Goal: Task Accomplishment & Management: Complete application form

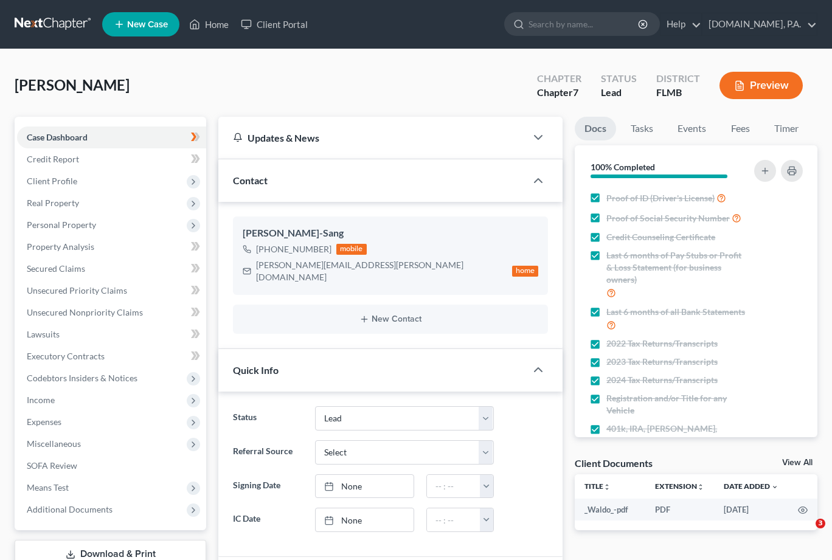
select select "4"
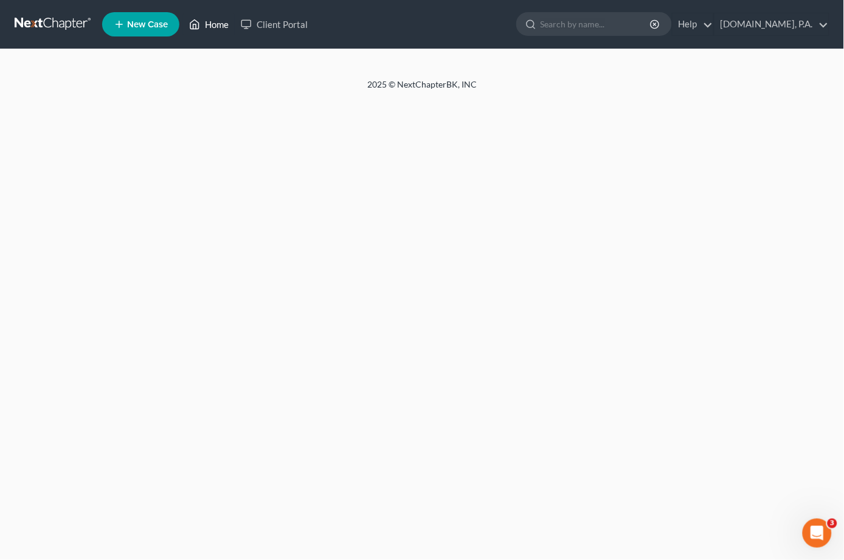
click at [217, 26] on link "Home" at bounding box center [209, 24] width 52 height 22
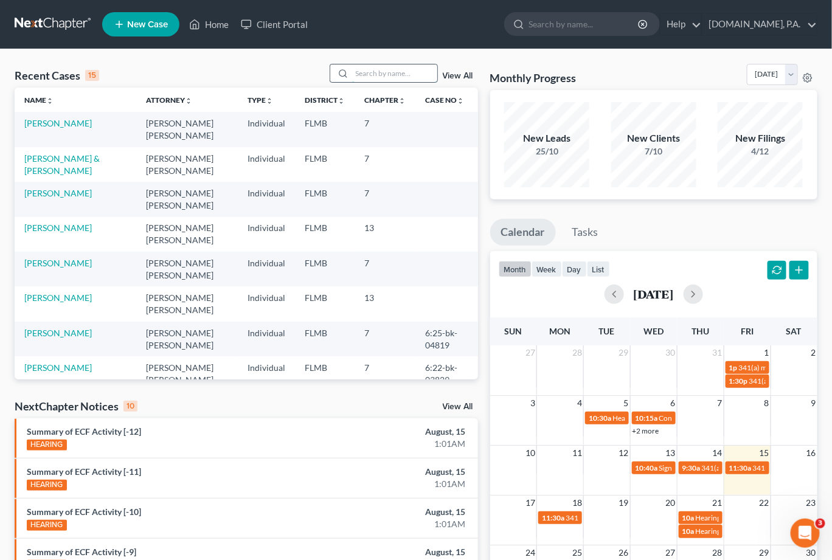
click at [375, 74] on input "search" at bounding box center [394, 73] width 85 height 18
click at [71, 190] on link "[PERSON_NAME]" at bounding box center [58, 193] width 68 height 10
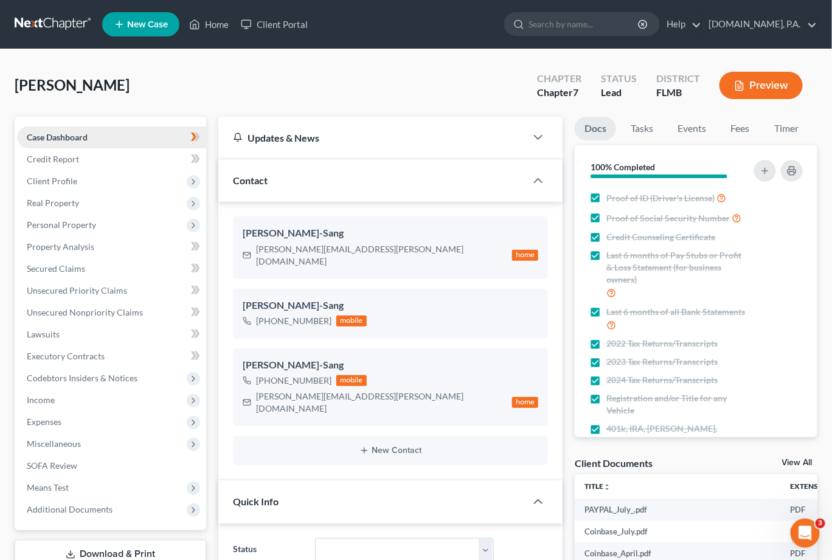
click at [62, 136] on span "Case Dashboard" at bounding box center [57, 137] width 61 height 10
click at [62, 181] on span "Client Profile" at bounding box center [52, 181] width 50 height 10
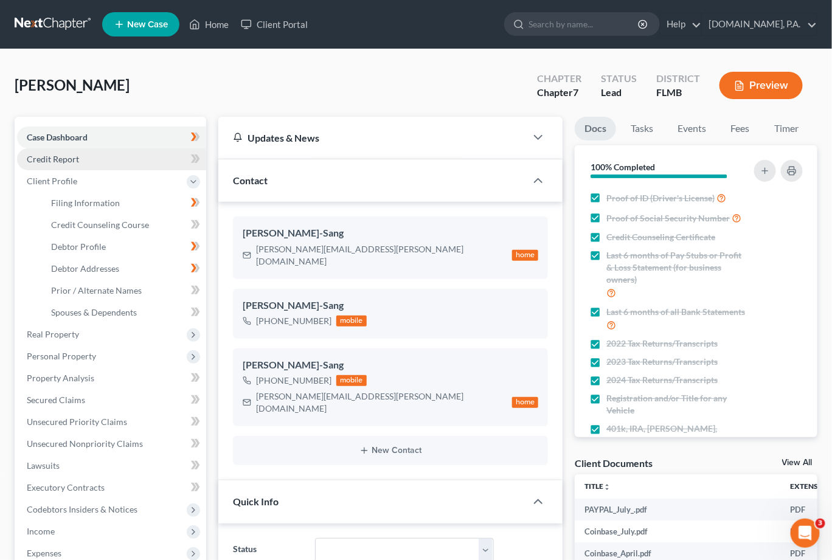
click at [61, 156] on span "Credit Report" at bounding box center [53, 159] width 52 height 10
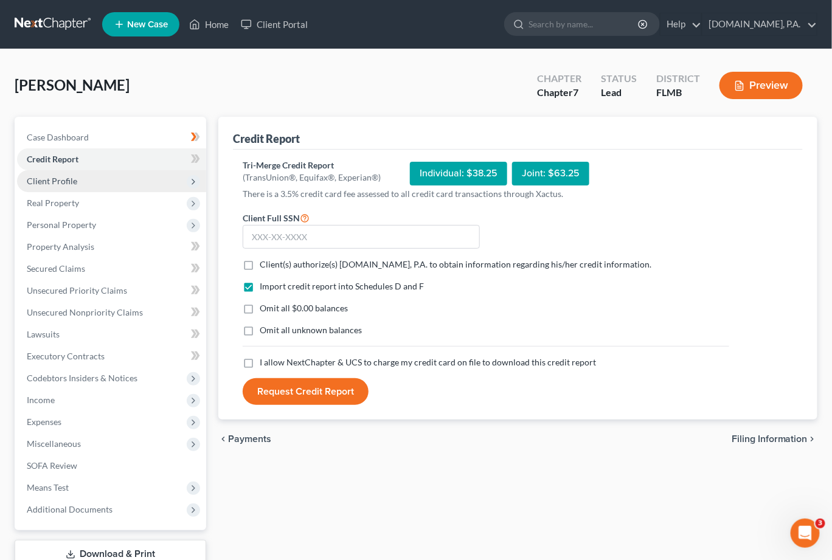
click at [51, 181] on span "Client Profile" at bounding box center [52, 181] width 50 height 10
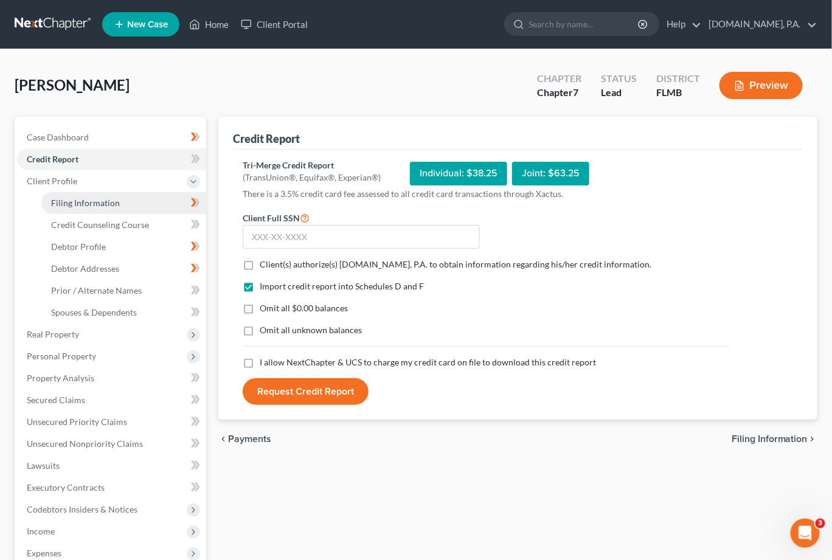
click at [83, 201] on span "Filing Information" at bounding box center [85, 203] width 69 height 10
select select "1"
select select "0"
select select "9"
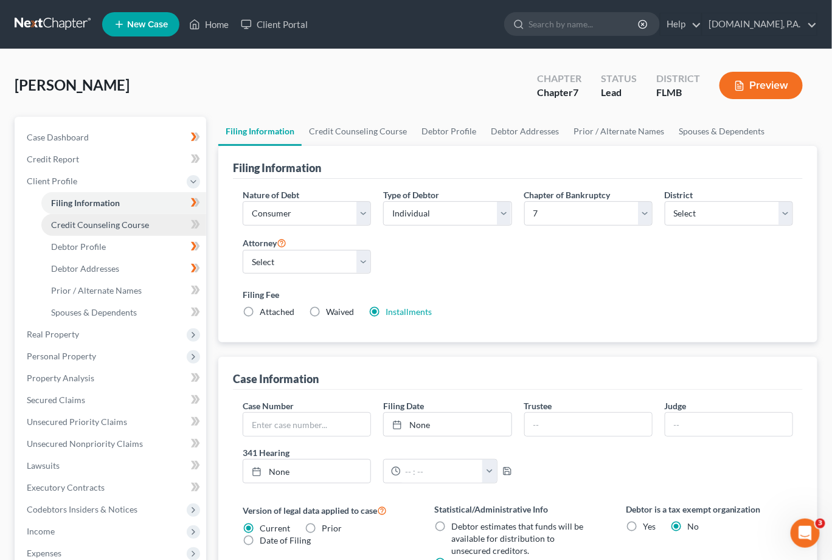
click at [80, 225] on span "Credit Counseling Course" at bounding box center [100, 225] width 98 height 10
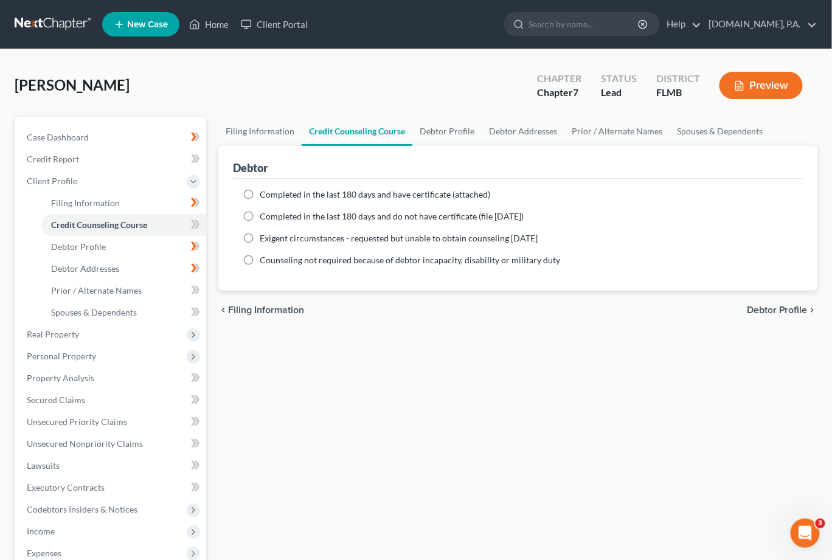
click at [260, 193] on label "Completed in the last 180 days and have certificate (attached)" at bounding box center [375, 195] width 231 height 12
click at [265, 193] on input "Completed in the last 180 days and have certificate (attached)" at bounding box center [269, 193] width 8 height 8
radio input "true"
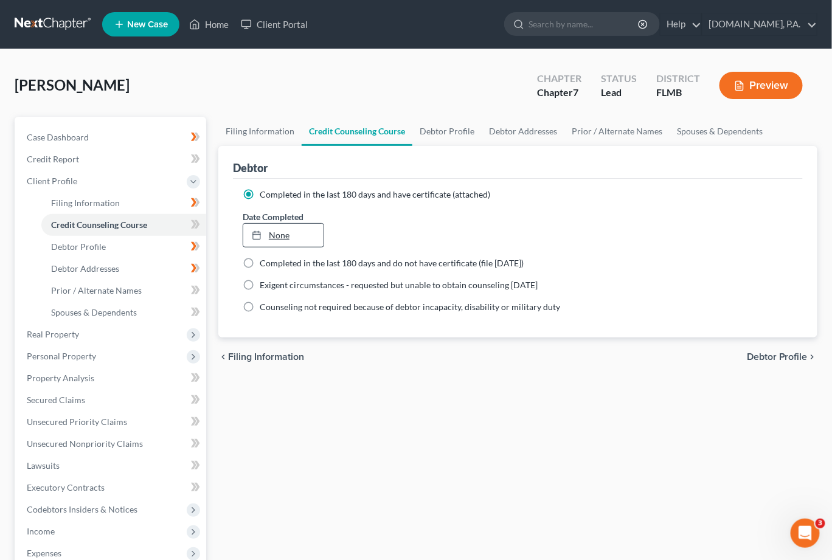
type input "8/15/2025"
click at [285, 233] on link "8/15/2025" at bounding box center [283, 235] width 80 height 23
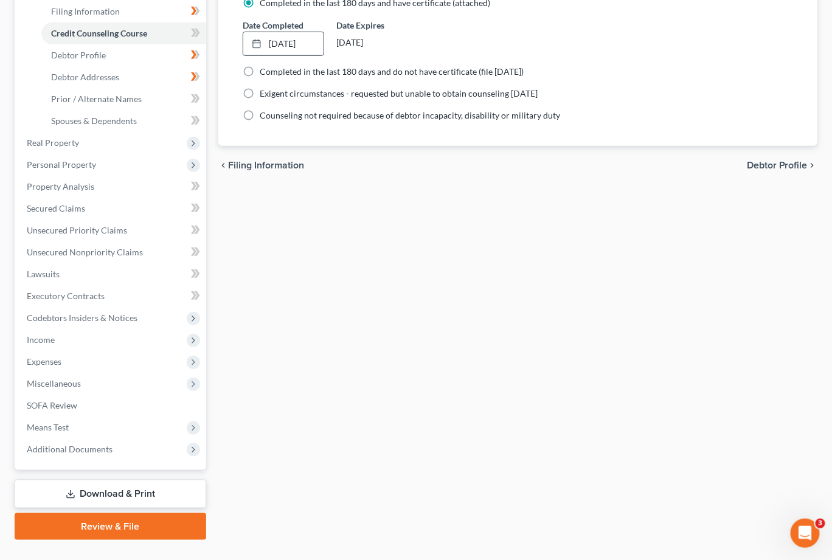
scroll to position [217, 0]
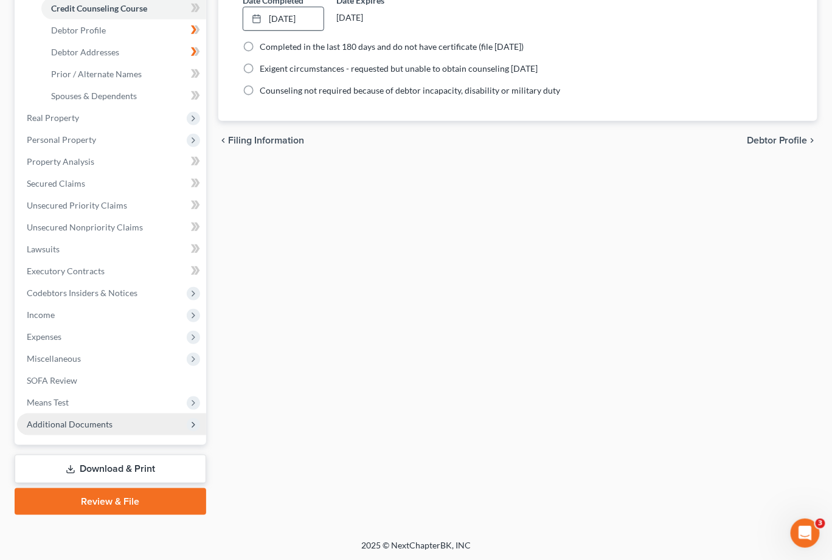
click at [71, 419] on span "Additional Documents" at bounding box center [70, 424] width 86 height 10
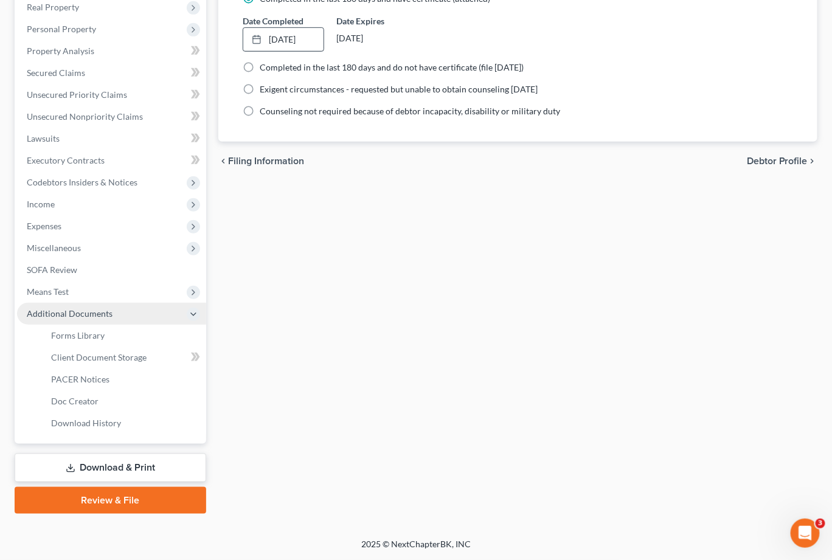
scroll to position [195, 0]
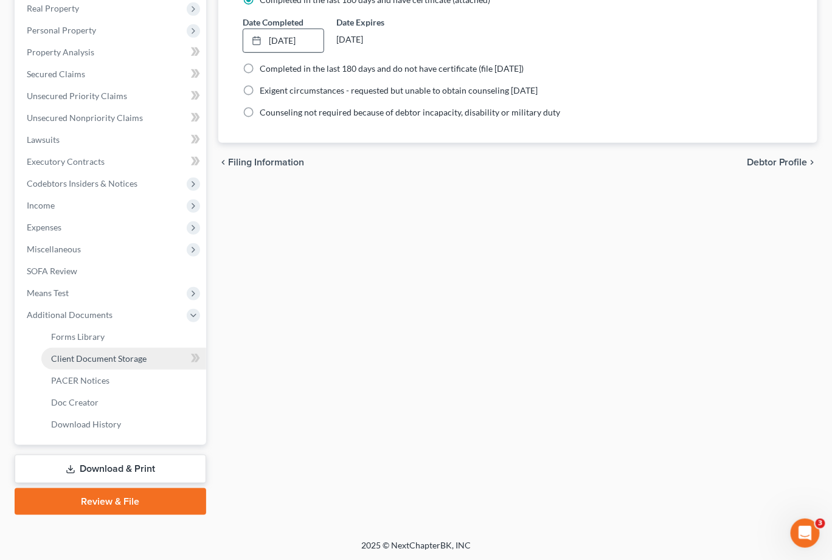
click at [92, 356] on span "Client Document Storage" at bounding box center [98, 358] width 95 height 10
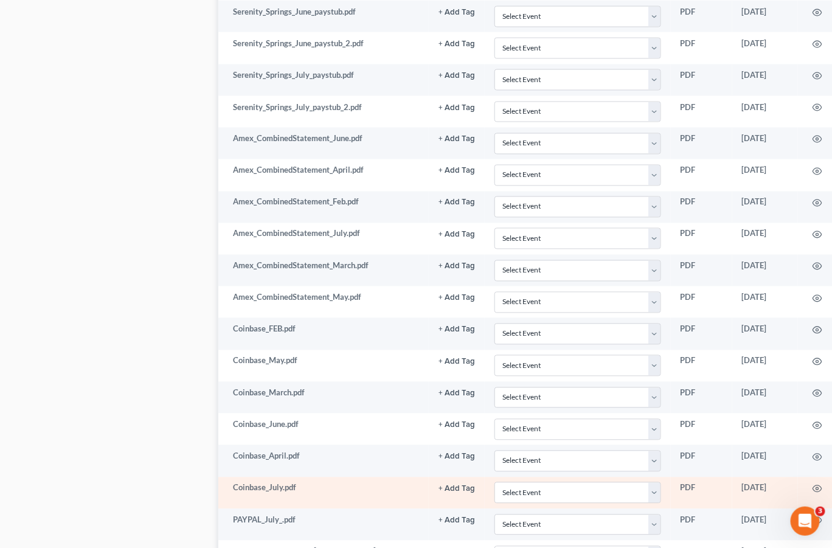
scroll to position [2356, 0]
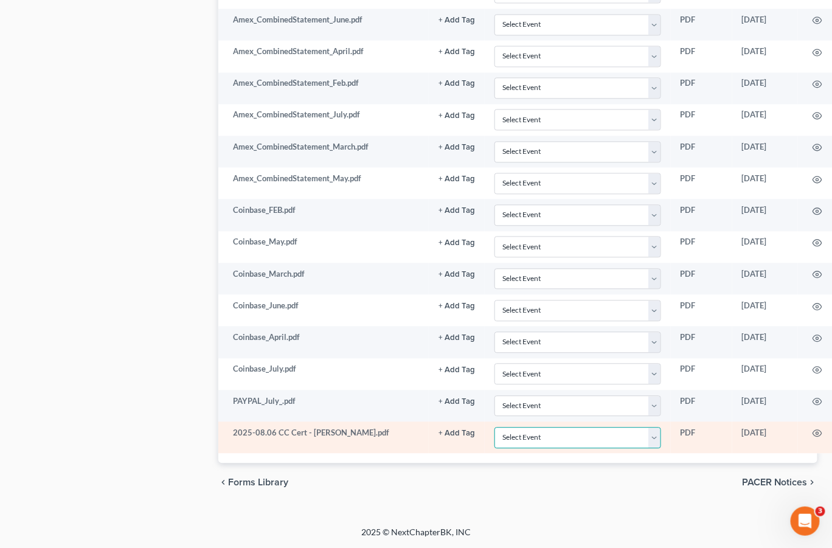
click at [648, 439] on select "Select Event 20 Largest Unsecured Creditors Amended Chapter 13 Plan Amended Cre…" at bounding box center [577, 437] width 167 height 21
select select "9"
click at [494, 427] on select "Select Event 20 Largest Unsecured Creditors Amended Chapter 13 Plan Amended Cre…" at bounding box center [577, 437] width 167 height 21
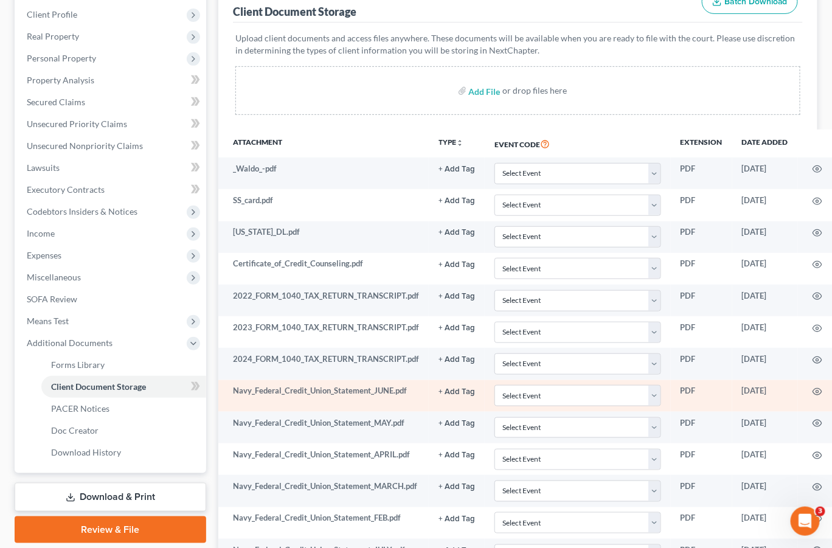
scroll to position [85, 0]
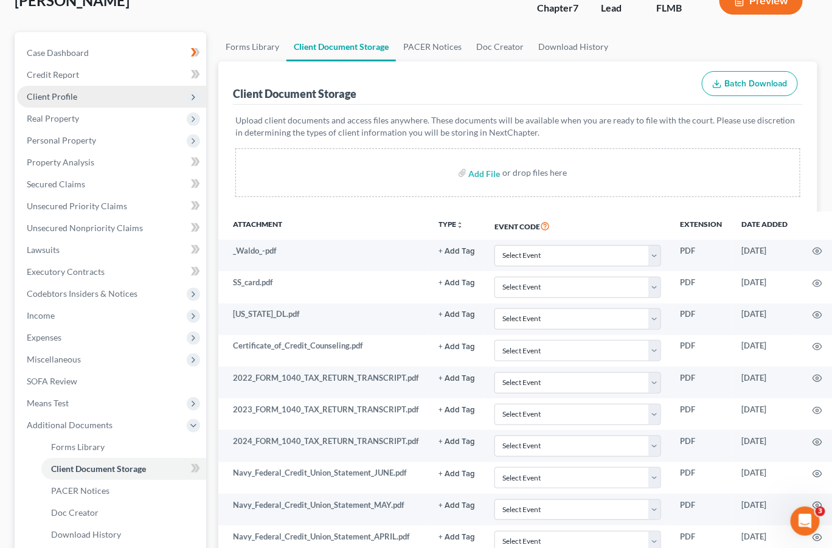
click at [54, 92] on span "Client Profile" at bounding box center [52, 96] width 50 height 10
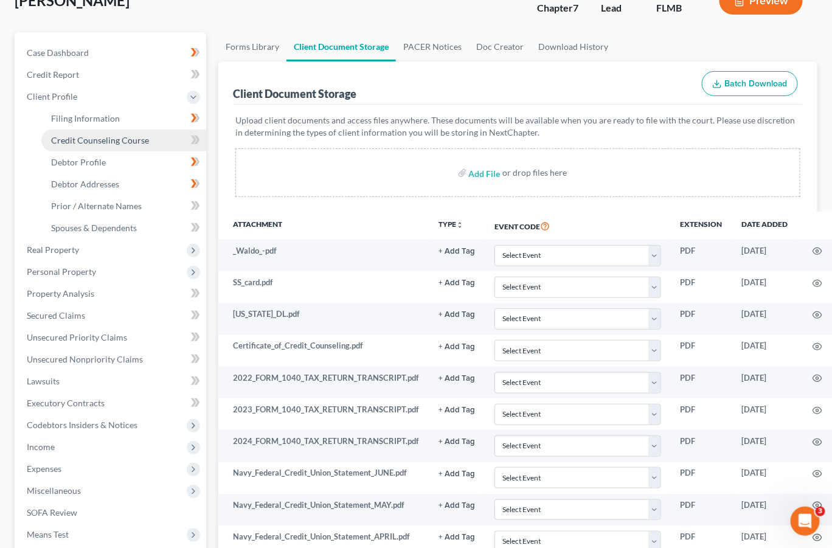
click at [99, 139] on span "Credit Counseling Course" at bounding box center [100, 140] width 98 height 10
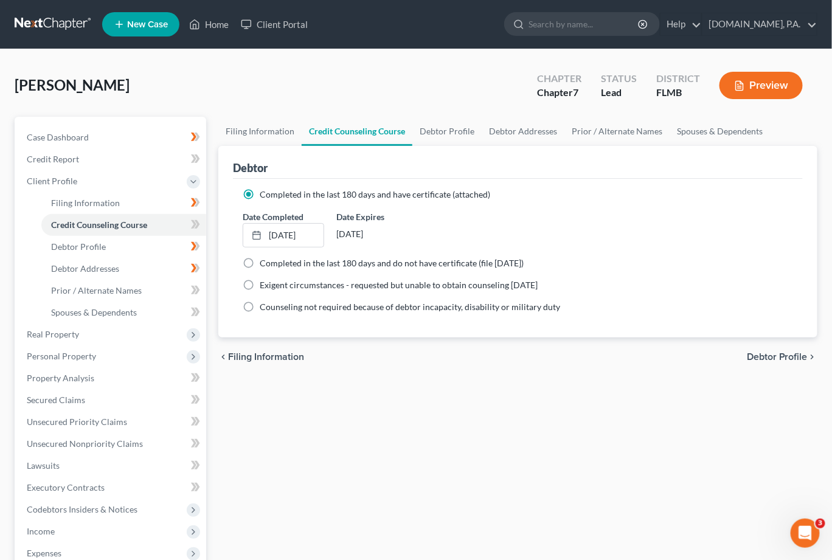
click at [760, 356] on span "Debtor Profile" at bounding box center [777, 357] width 61 height 10
select select "0"
select select "1"
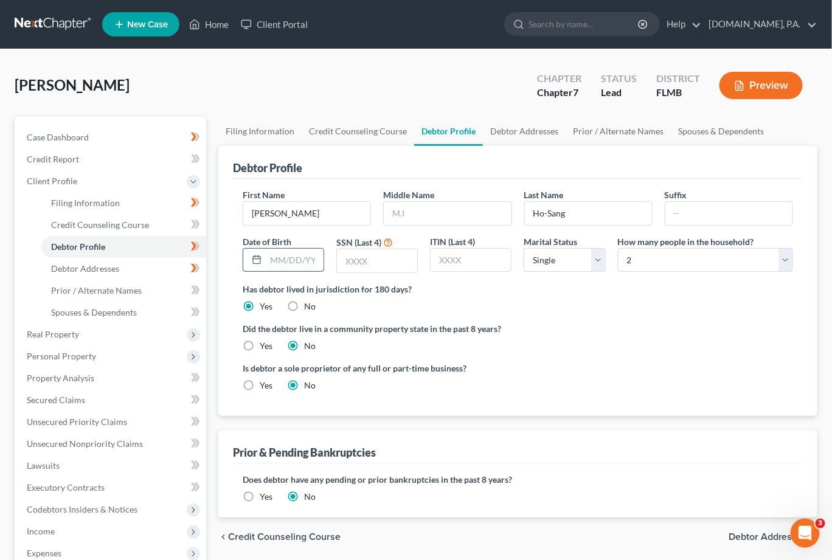
click at [296, 258] on input "text" at bounding box center [295, 260] width 58 height 23
click at [290, 260] on input "05201987" at bounding box center [295, 260] width 58 height 23
click at [278, 257] on input "05201987" at bounding box center [295, 260] width 58 height 23
click at [290, 260] on input "05/201987" at bounding box center [295, 260] width 58 height 23
type input "05/20/1987"
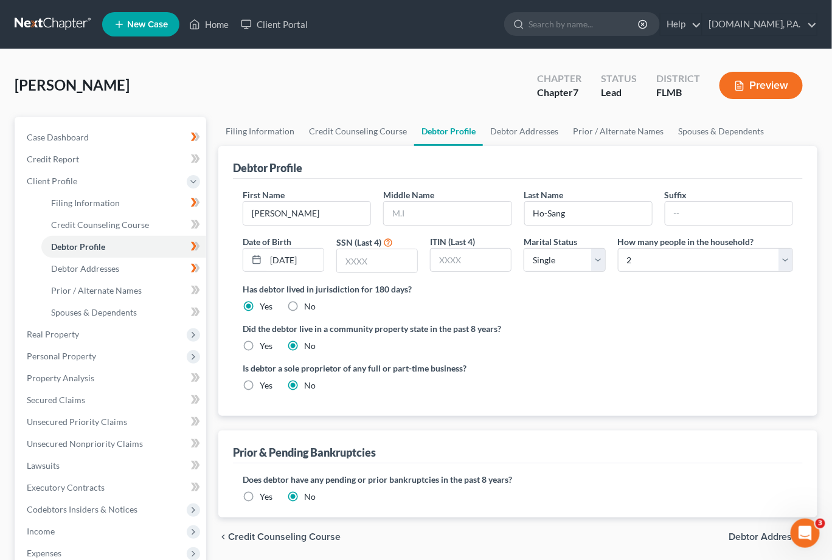
click at [453, 297] on div "Has debtor lived in jurisdiction for 180 days? Yes No Debtor must reside in jur…" at bounding box center [518, 298] width 550 height 30
click at [392, 262] on input "text" at bounding box center [377, 260] width 80 height 23
click at [529, 325] on label "Did the debtor live in a community property state in the past 8 years?" at bounding box center [518, 328] width 550 height 13
click at [254, 260] on icon at bounding box center [257, 260] width 10 height 10
click at [276, 257] on input "05/20/1987" at bounding box center [295, 260] width 58 height 23
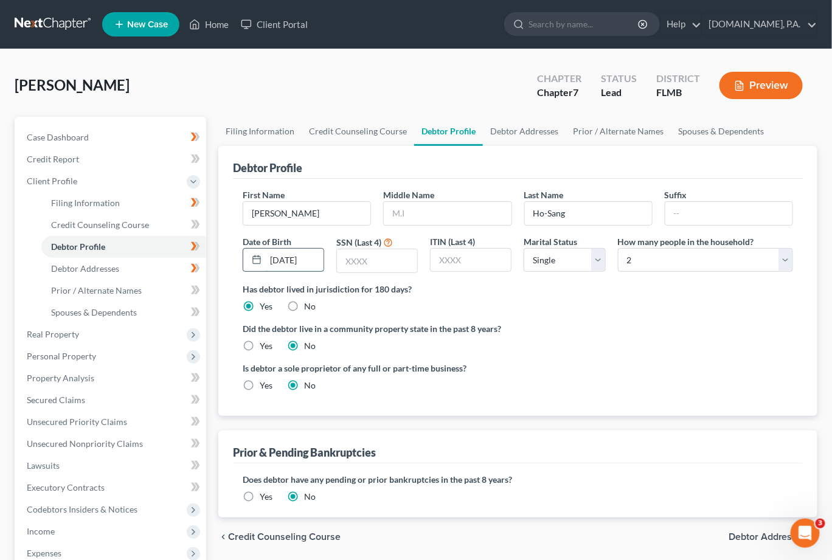
click at [281, 255] on input "05/20/1987" at bounding box center [295, 260] width 58 height 23
click at [291, 256] on input "05/20/1987" at bounding box center [295, 260] width 58 height 23
drag, startPoint x: 296, startPoint y: 257, endPoint x: 310, endPoint y: 262, distance: 14.2
click at [310, 262] on div "05/20/1987" at bounding box center [283, 260] width 81 height 24
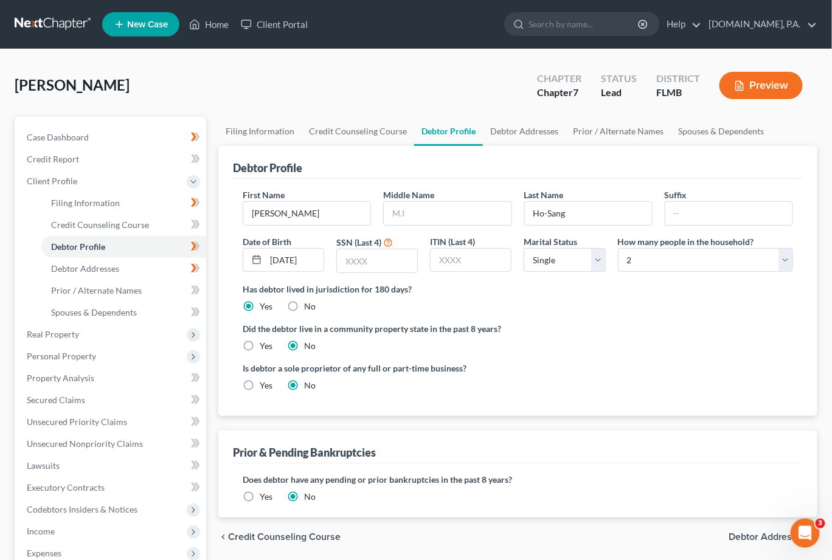
click at [459, 299] on div "Has debtor lived in jurisdiction for 180 days? Yes No Debtor must reside in jur…" at bounding box center [518, 298] width 550 height 30
click at [324, 249] on div at bounding box center [324, 249] width 0 height 0
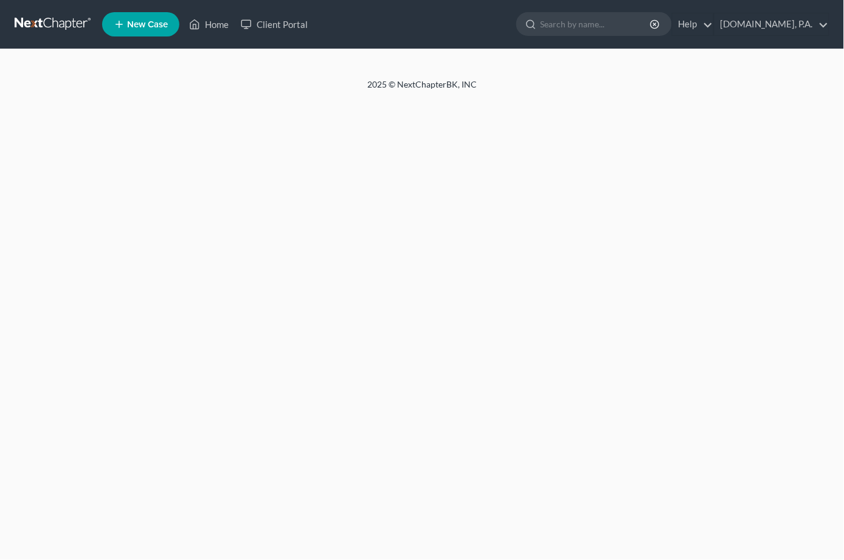
select select "0"
select select "1"
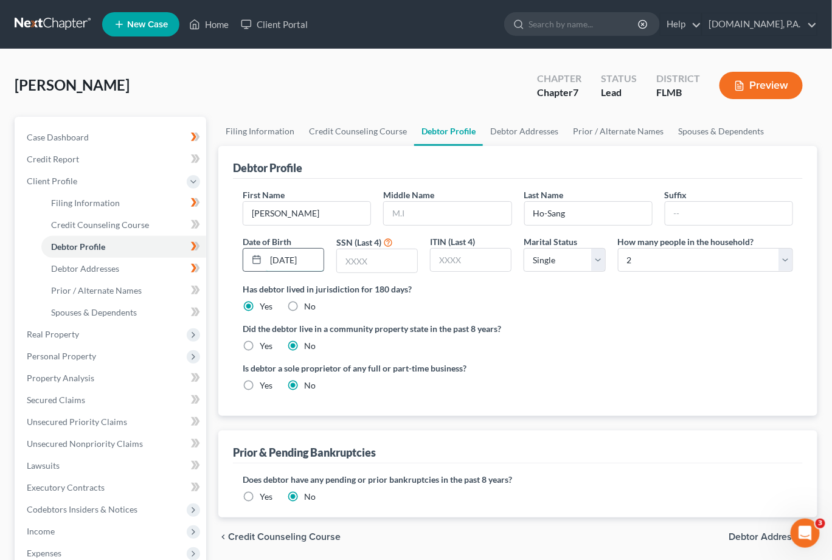
click at [297, 256] on input "[DATE]" at bounding box center [295, 260] width 58 height 23
drag, startPoint x: 308, startPoint y: 256, endPoint x: 276, endPoint y: 249, distance: 32.9
click at [276, 249] on input "[DATE]" at bounding box center [295, 260] width 58 height 23
click at [324, 249] on div at bounding box center [324, 249] width 0 height 0
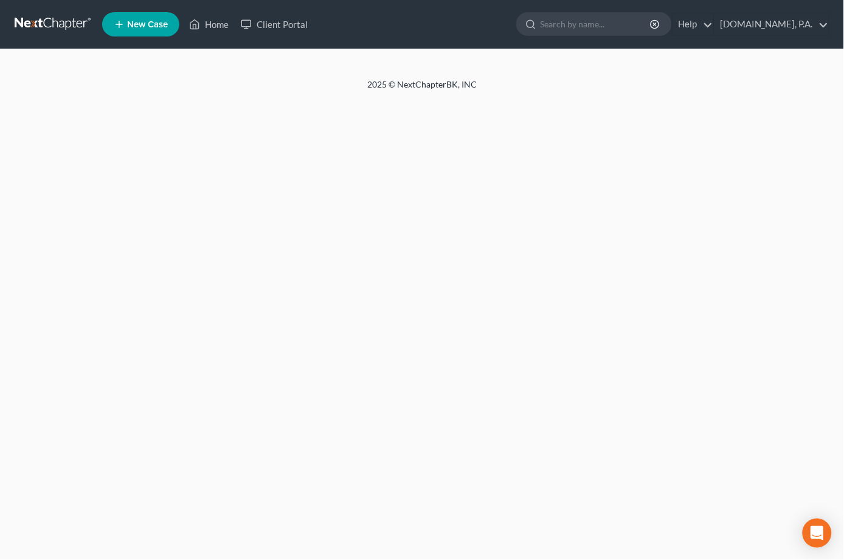
select select "0"
select select "1"
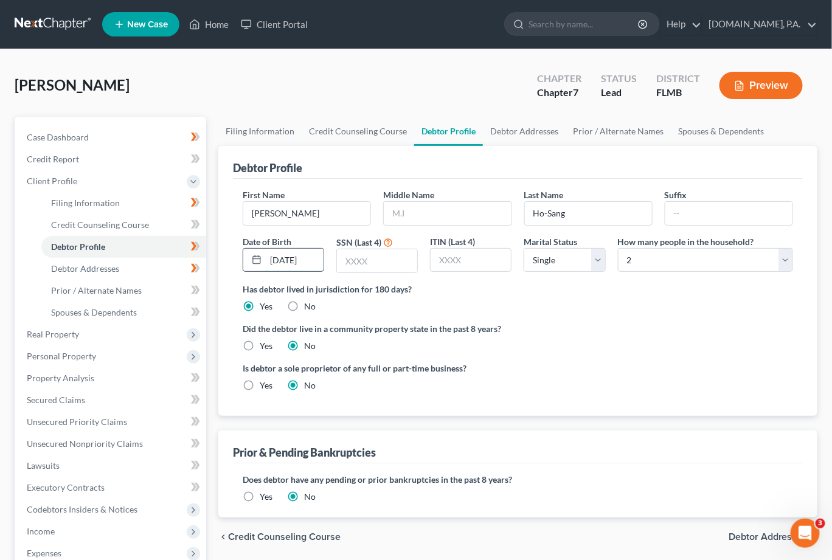
click at [294, 258] on input "[DATE]" at bounding box center [295, 260] width 58 height 23
click at [324, 249] on div at bounding box center [324, 249] width 0 height 0
click at [346, 266] on input "text" at bounding box center [377, 260] width 80 height 23
click at [346, 263] on input "text" at bounding box center [377, 260] width 80 height 23
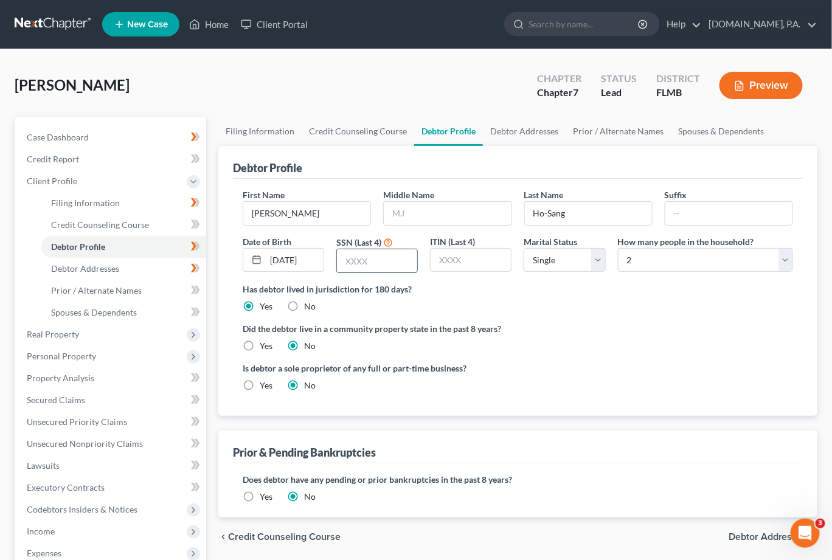
click at [352, 259] on input "text" at bounding box center [377, 260] width 80 height 23
click at [454, 253] on input "text" at bounding box center [471, 260] width 80 height 23
click at [557, 205] on input "Ho-Sang" at bounding box center [588, 213] width 127 height 23
click at [378, 262] on input "text" at bounding box center [377, 260] width 80 height 23
type input "7432"
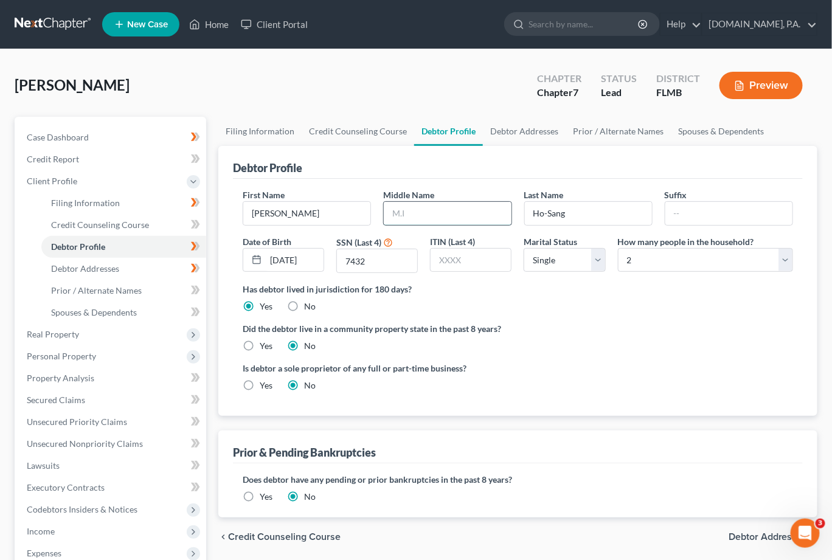
click at [412, 212] on input "text" at bounding box center [447, 213] width 127 height 23
type input "Naomi"
click at [98, 268] on span "Debtor Addresses" at bounding box center [85, 268] width 68 height 10
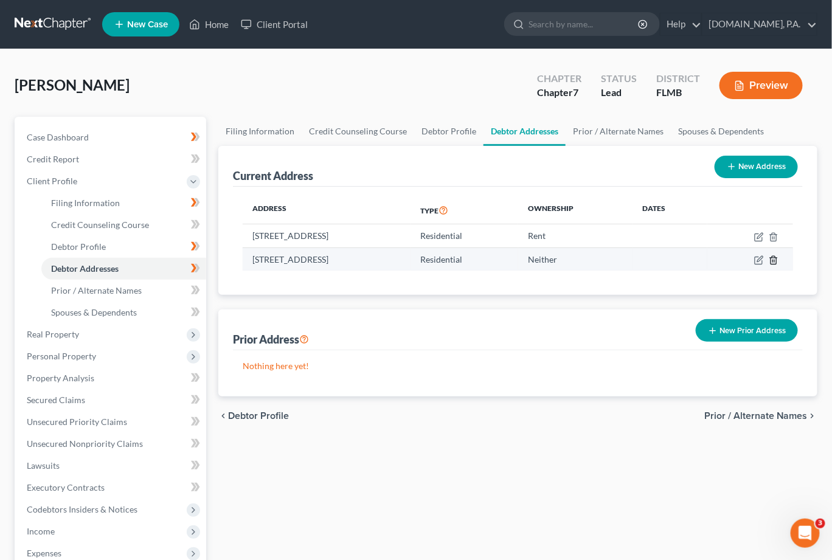
click at [776, 257] on icon "button" at bounding box center [774, 260] width 10 height 10
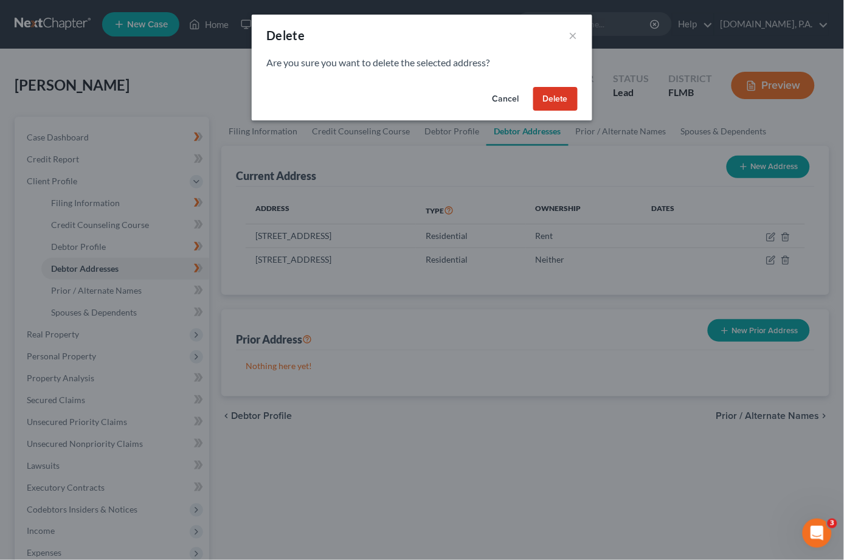
click at [555, 103] on button "Delete" at bounding box center [555, 99] width 44 height 24
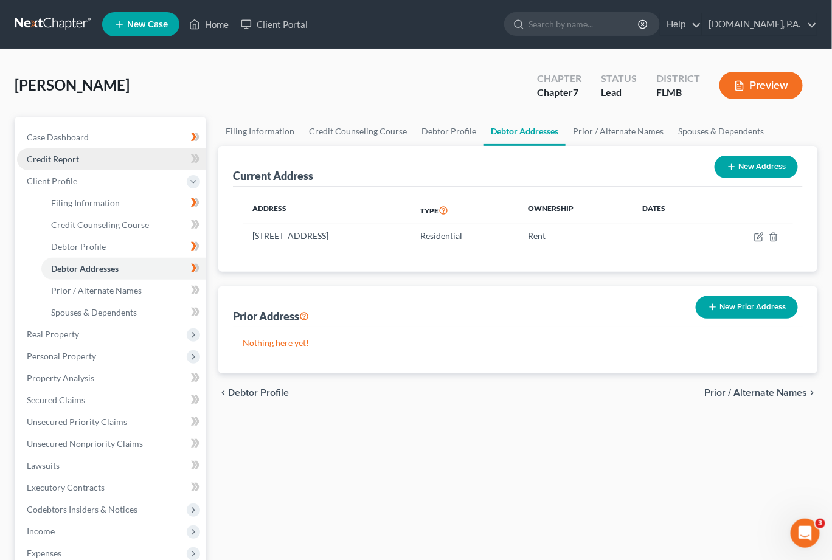
click at [51, 161] on span "Credit Report" at bounding box center [53, 159] width 52 height 10
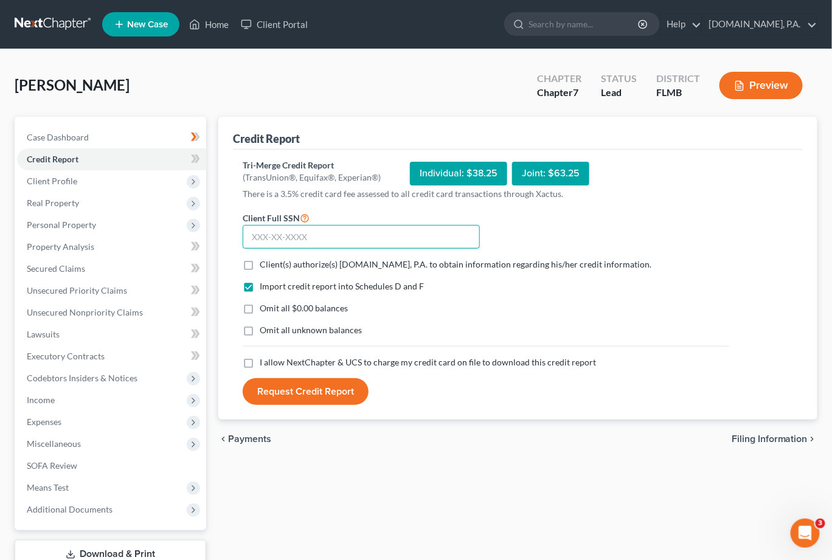
click at [270, 232] on input "text" at bounding box center [361, 237] width 237 height 24
type input "082-74-7432"
click at [260, 263] on label "Client(s) authorize(s) Fresh-Start.Law, P.A. to obtain information regarding hi…" at bounding box center [456, 264] width 392 height 12
click at [265, 263] on input "Client(s) authorize(s) Fresh-Start.Law, P.A. to obtain information regarding hi…" at bounding box center [269, 262] width 8 height 8
checkbox input "true"
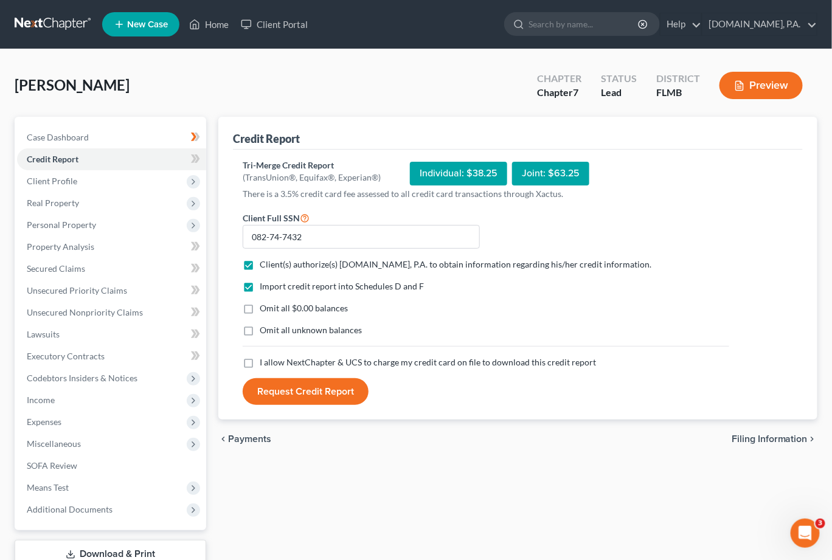
click at [260, 330] on label "Omit all unknown balances" at bounding box center [311, 330] width 102 height 12
click at [265, 330] on input "Omit all unknown balances" at bounding box center [269, 328] width 8 height 8
click at [260, 330] on label "Omit all unknown balances" at bounding box center [311, 330] width 102 height 12
click at [265, 330] on input "Omit all unknown balances" at bounding box center [269, 328] width 8 height 8
checkbox input "false"
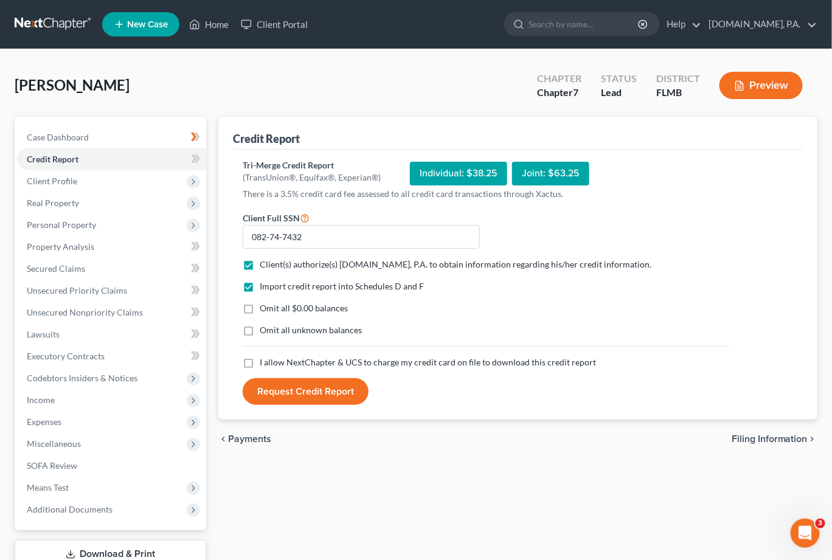
click at [260, 363] on label "I allow NextChapter & UCS to charge my credit card on file to download this cre…" at bounding box center [428, 362] width 336 height 12
click at [265, 363] on input "I allow NextChapter & UCS to charge my credit card on file to download this cre…" at bounding box center [269, 360] width 8 height 8
checkbox input "true"
click at [307, 385] on button "Request Credit Report" at bounding box center [306, 391] width 126 height 27
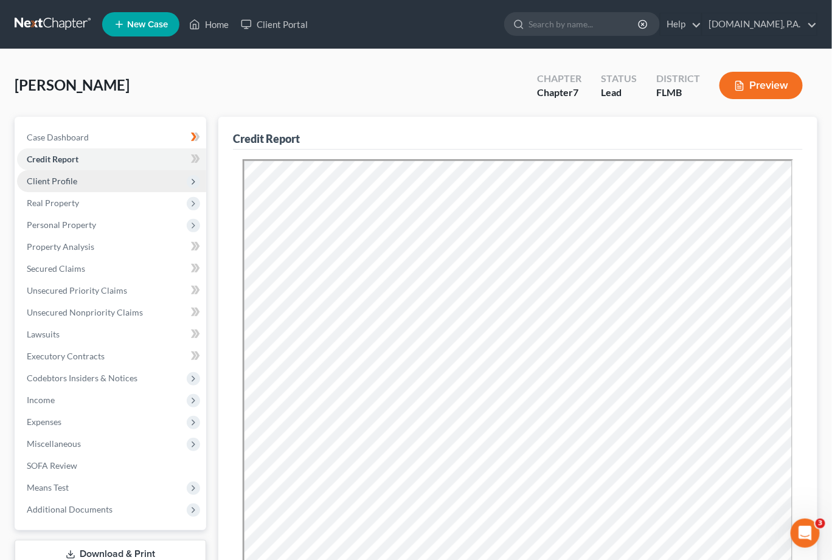
click at [75, 179] on span "Client Profile" at bounding box center [52, 181] width 50 height 10
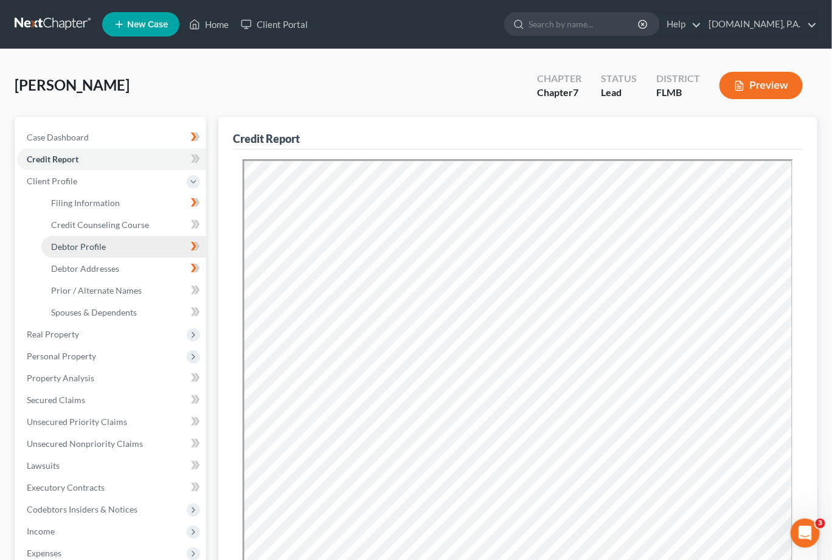
click at [77, 247] on span "Debtor Profile" at bounding box center [78, 246] width 55 height 10
select select "0"
select select "1"
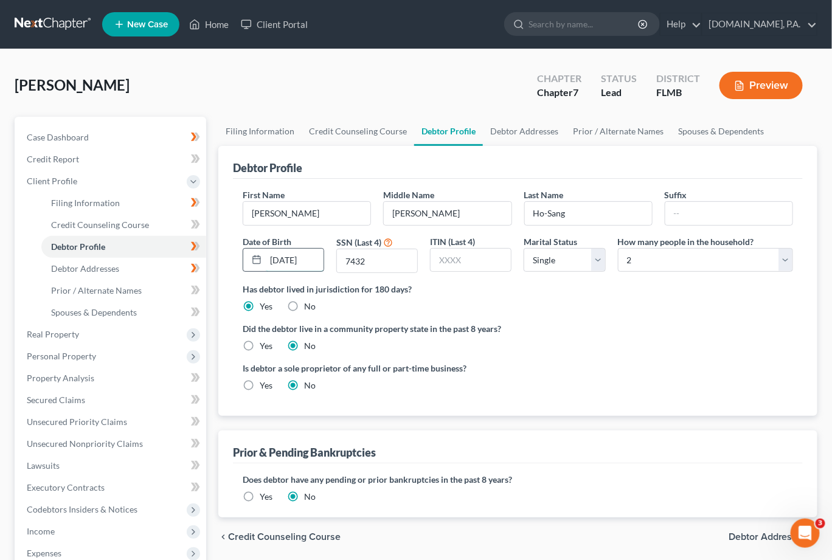
click at [294, 262] on input "05/20/1987" at bounding box center [295, 260] width 58 height 23
click at [357, 255] on input "7432" at bounding box center [377, 260] width 80 height 23
click at [327, 219] on input "Latisha" at bounding box center [306, 213] width 127 height 23
click at [454, 212] on input "Naomi" at bounding box center [447, 213] width 127 height 23
click at [300, 262] on input "05/20/1987" at bounding box center [295, 260] width 58 height 23
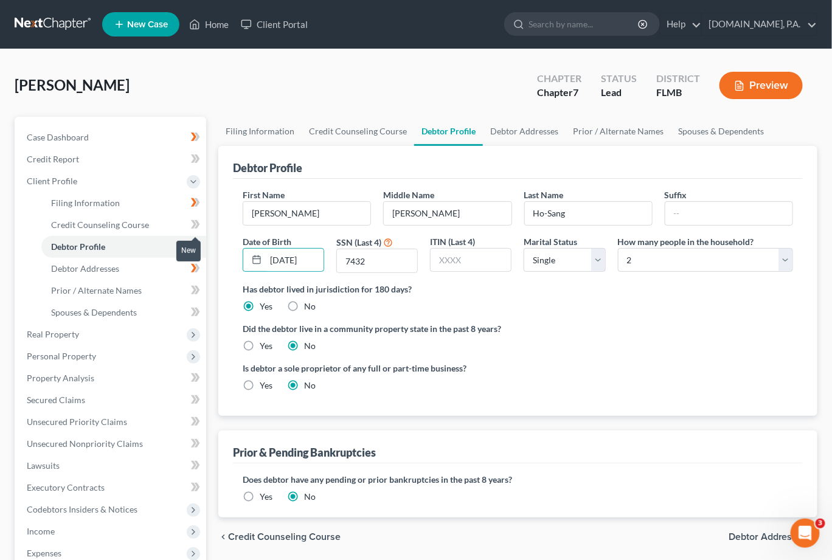
click at [192, 224] on icon at bounding box center [195, 224] width 9 height 15
click at [32, 209] on ul "Filing Information Credit Counseling Course Debtor Profile Debtor Addresses" at bounding box center [111, 257] width 189 height 131
click at [79, 203] on span "Filing Information" at bounding box center [85, 203] width 69 height 10
select select "1"
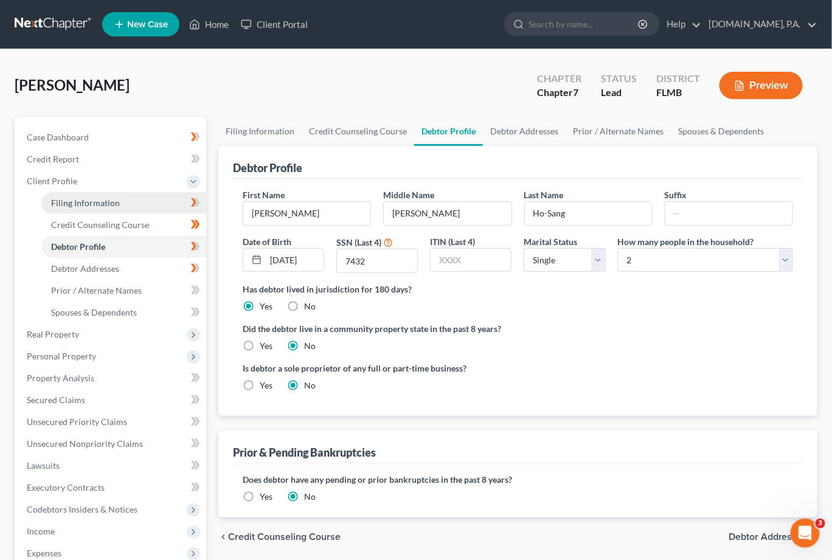
select select "0"
select select "9"
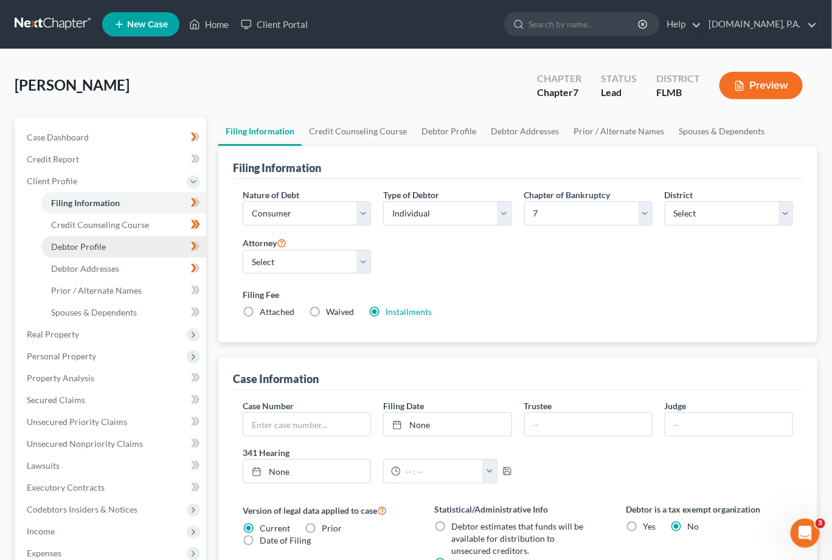
click at [91, 243] on span "Debtor Profile" at bounding box center [78, 246] width 55 height 10
select select "0"
select select "1"
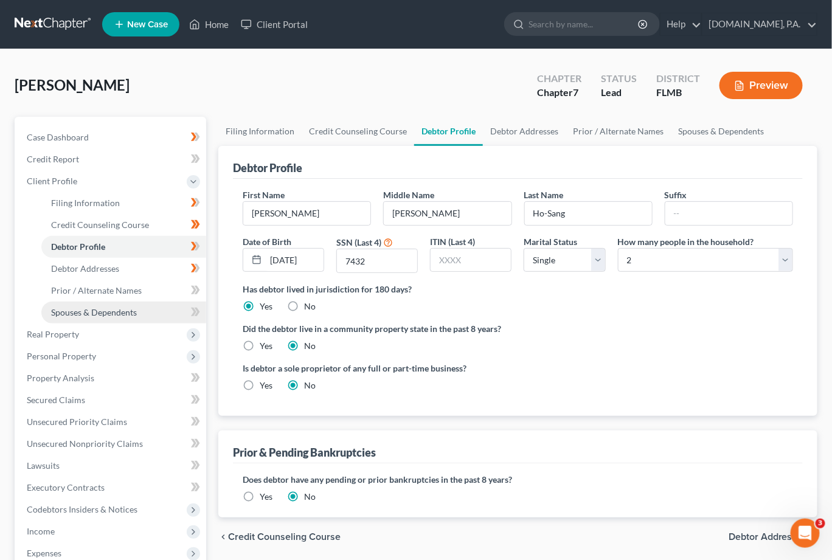
click at [85, 311] on span "Spouses & Dependents" at bounding box center [94, 312] width 86 height 10
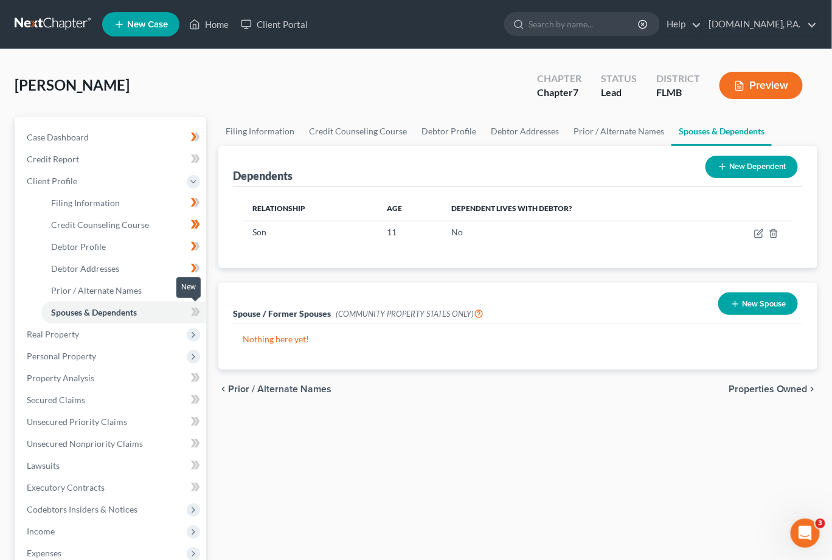
click at [196, 312] on icon at bounding box center [195, 312] width 9 height 15
click at [313, 431] on div "Filing Information Credit Counseling Course Debtor Profile Debtor Addresses Pri…" at bounding box center [517, 424] width 611 height 615
click at [69, 332] on span "Real Property" at bounding box center [53, 334] width 52 height 10
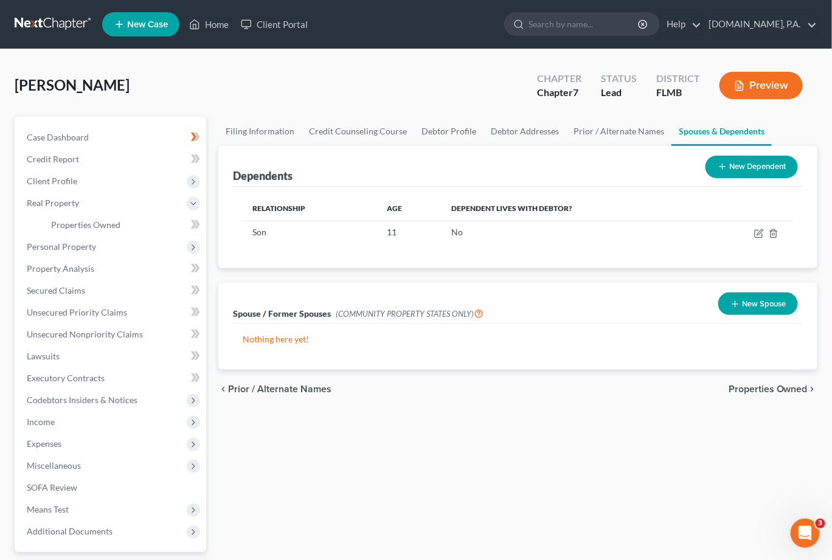
click at [741, 386] on span "Properties Owned" at bounding box center [768, 389] width 79 height 10
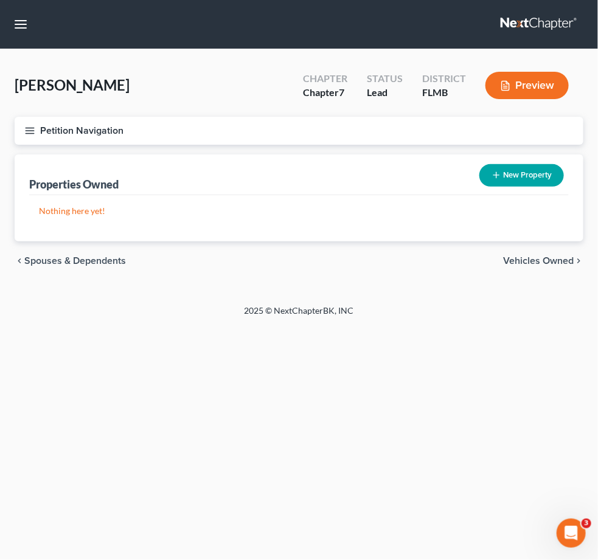
click at [32, 133] on line "button" at bounding box center [30, 133] width 9 height 0
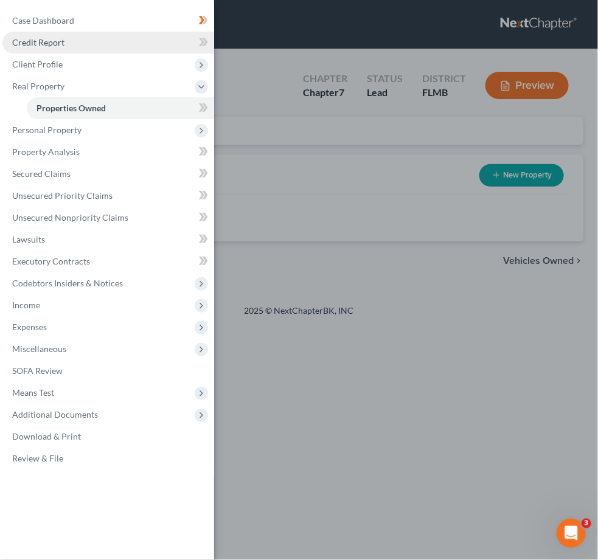
click at [41, 39] on span "Credit Report" at bounding box center [38, 42] width 52 height 10
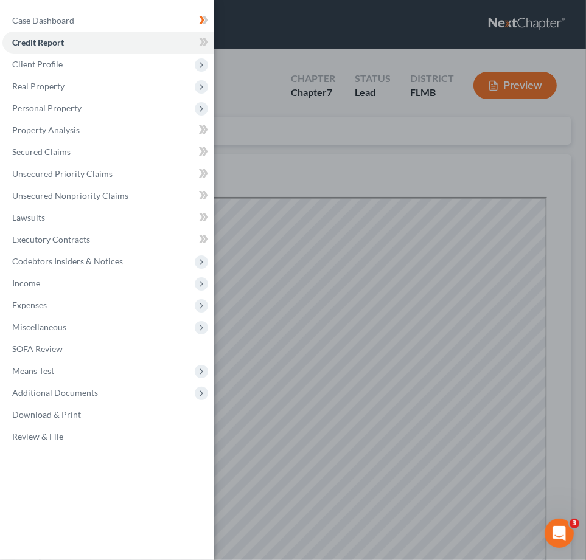
click at [271, 98] on div "Case Dashboard Payments Invoices Payments Payments Credit Report Client Profile" at bounding box center [293, 280] width 586 height 560
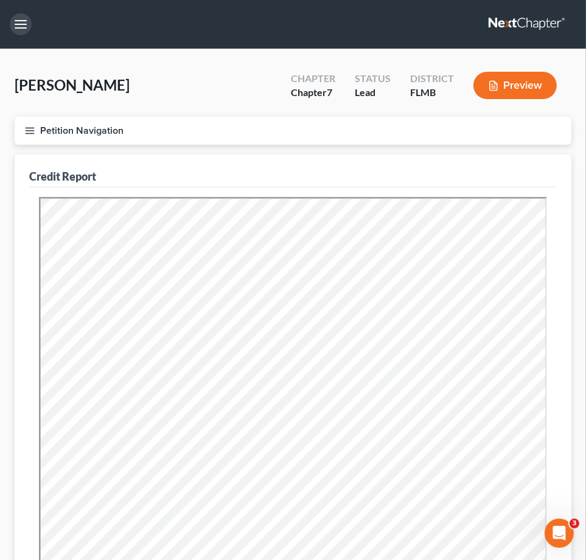
click at [13, 19] on button "button" at bounding box center [21, 24] width 22 height 22
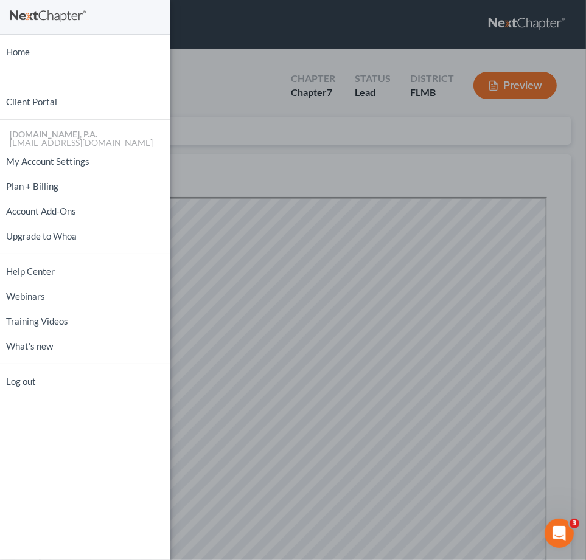
click at [241, 21] on div "Home New Case Client Portal Fresh-Start.Law, P.A. xtina@fresh-start.law My Acco…" at bounding box center [293, 280] width 586 height 560
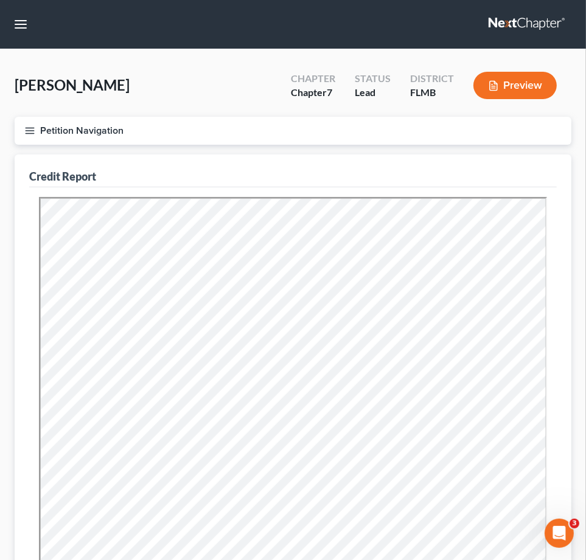
click at [29, 131] on icon "button" at bounding box center [29, 130] width 11 height 11
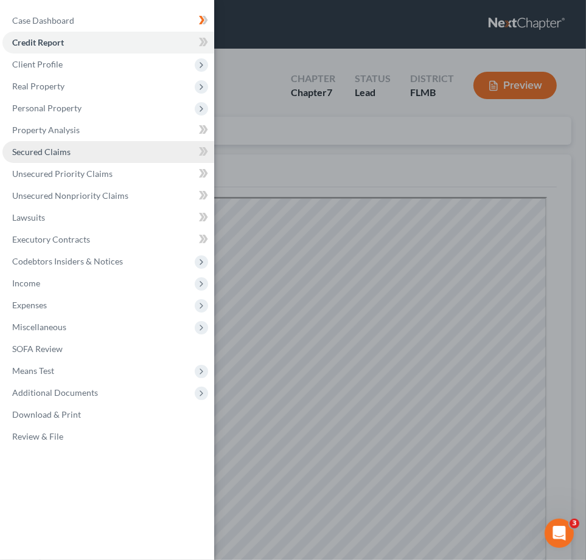
click at [50, 150] on span "Secured Claims" at bounding box center [41, 152] width 58 height 10
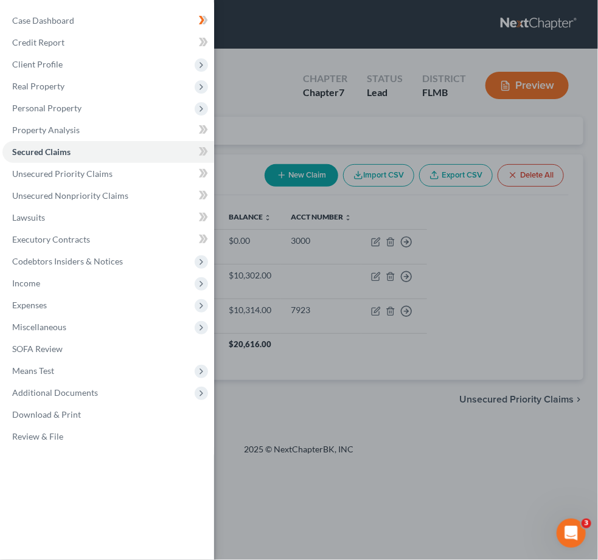
click at [262, 83] on div "Case Dashboard Payments Invoices Payments Payments Credit Report Client Profile" at bounding box center [299, 280] width 598 height 560
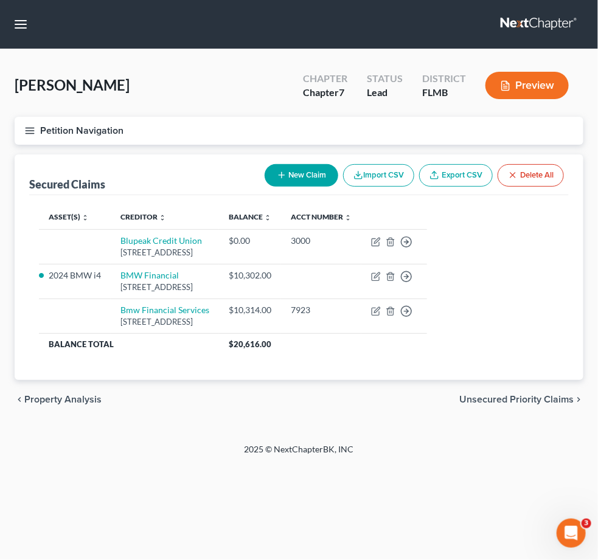
click at [540, 172] on button "Delete All" at bounding box center [531, 175] width 66 height 23
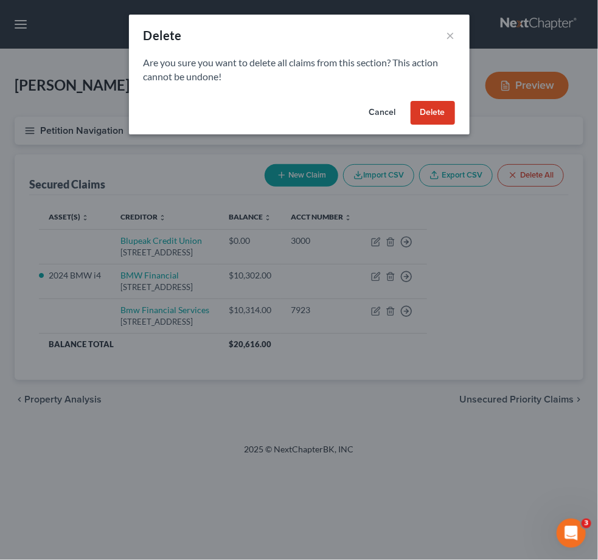
click at [423, 108] on button "Delete" at bounding box center [433, 113] width 44 height 24
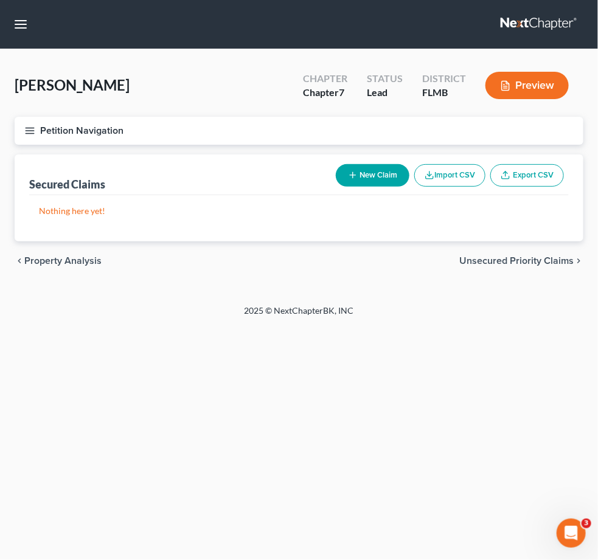
click at [30, 131] on icon "button" at bounding box center [29, 130] width 11 height 11
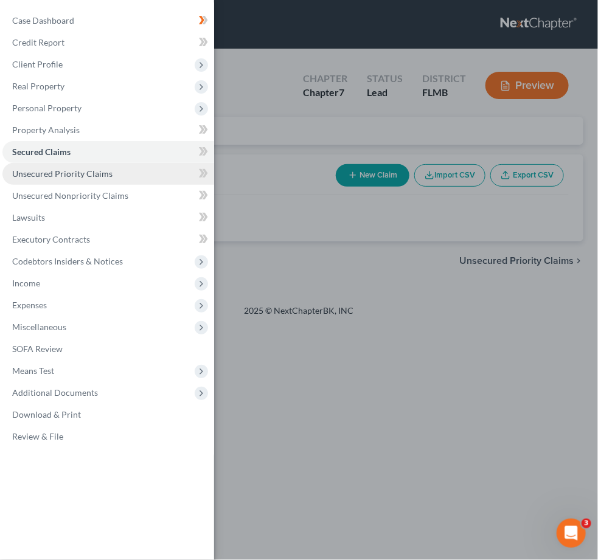
click at [40, 178] on span "Unsecured Priority Claims" at bounding box center [62, 173] width 100 height 10
click at [269, 170] on div "Case Dashboard Payments Invoices Payments Payments Credit Report Client Profile" at bounding box center [299, 280] width 598 height 560
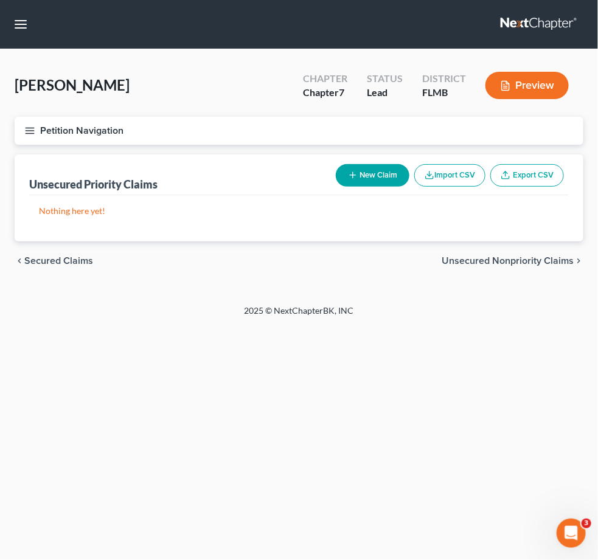
click at [27, 126] on icon "button" at bounding box center [29, 130] width 11 height 11
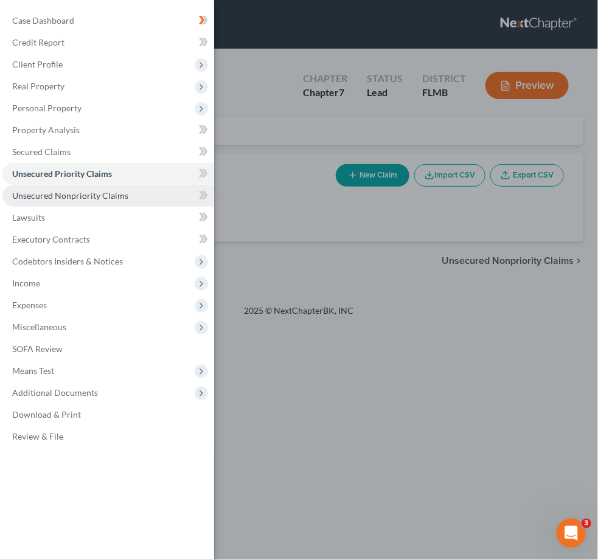
click at [64, 195] on span "Unsecured Nonpriority Claims" at bounding box center [70, 195] width 116 height 10
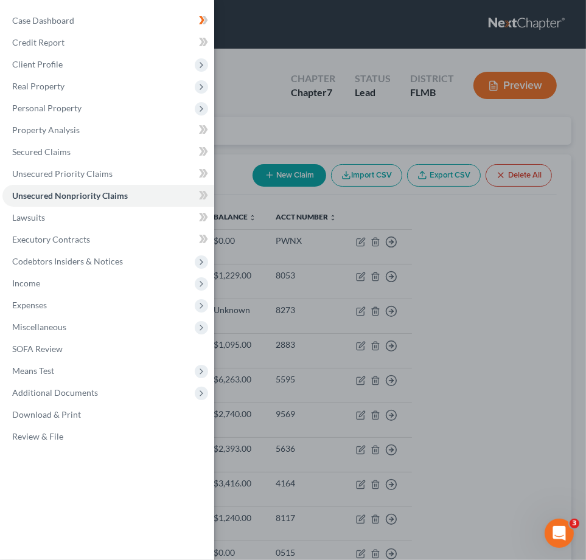
click at [242, 92] on div "Case Dashboard Payments Invoices Payments Payments Credit Report Client Profile" at bounding box center [293, 280] width 586 height 560
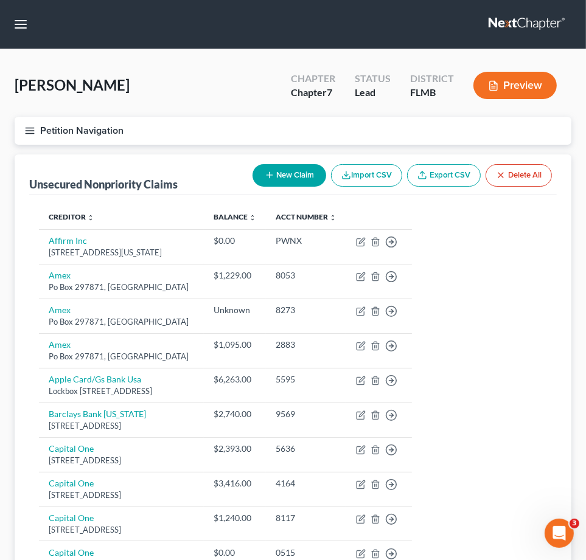
click at [526, 173] on button "Delete All" at bounding box center [518, 175] width 66 height 23
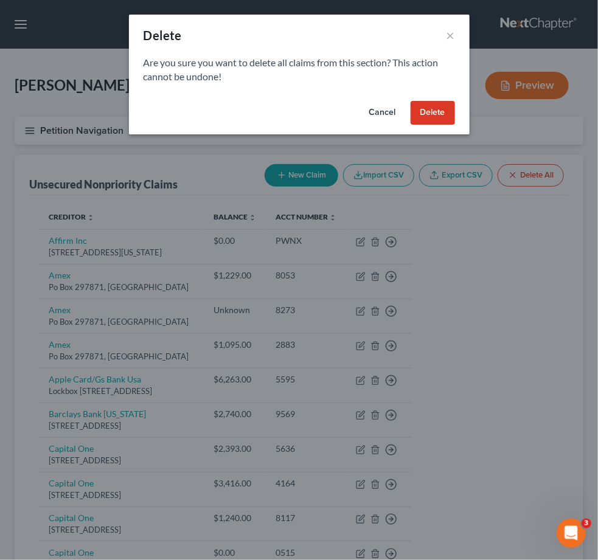
click at [423, 117] on button "Delete" at bounding box center [433, 113] width 44 height 24
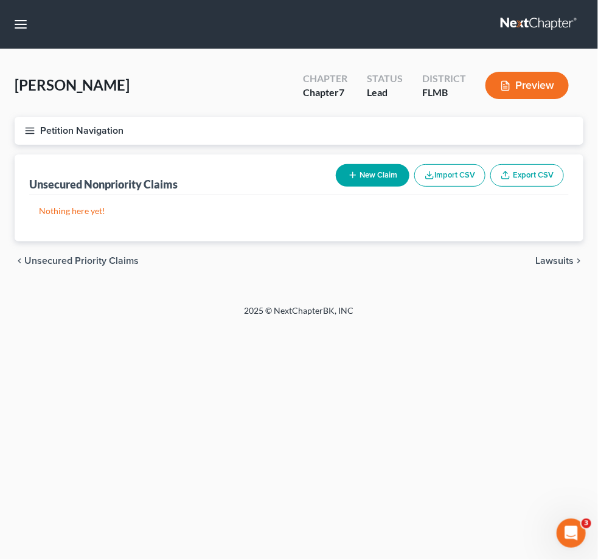
click at [31, 131] on icon "button" at bounding box center [29, 130] width 11 height 11
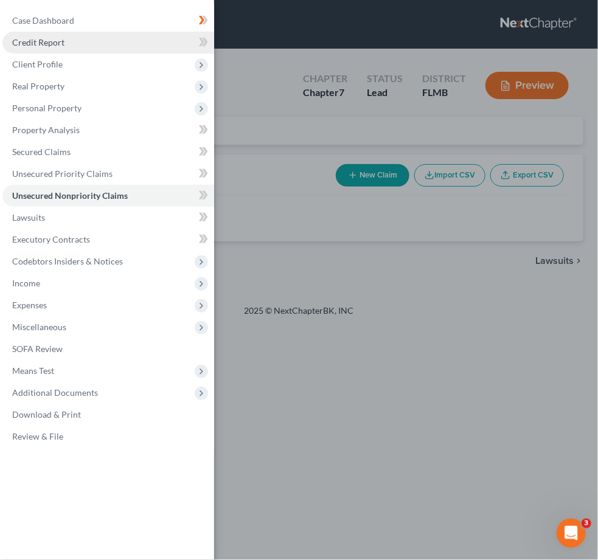
click at [36, 40] on span "Credit Report" at bounding box center [38, 42] width 52 height 10
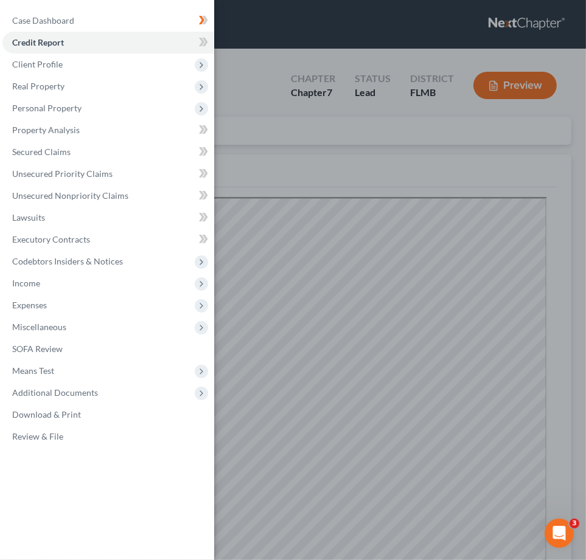
click at [262, 69] on div "Case Dashboard Payments Invoices Payments Payments Credit Report Client Profile" at bounding box center [293, 280] width 586 height 560
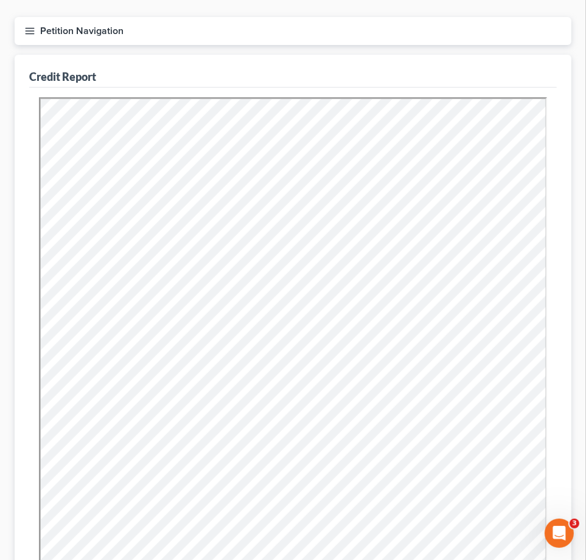
scroll to position [276, 0]
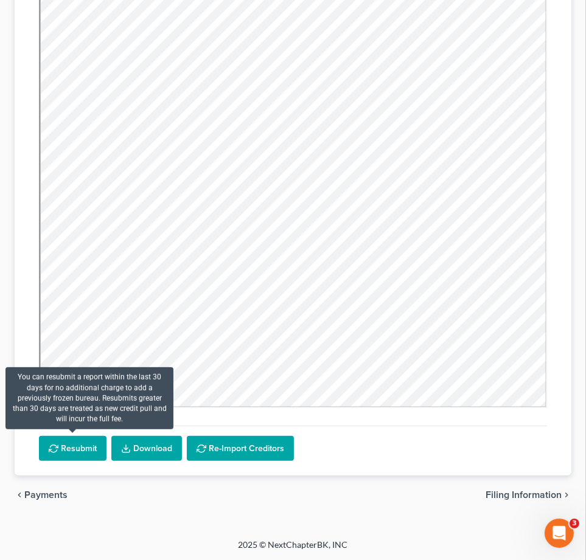
click at [66, 444] on button "Resubmit" at bounding box center [73, 449] width 68 height 26
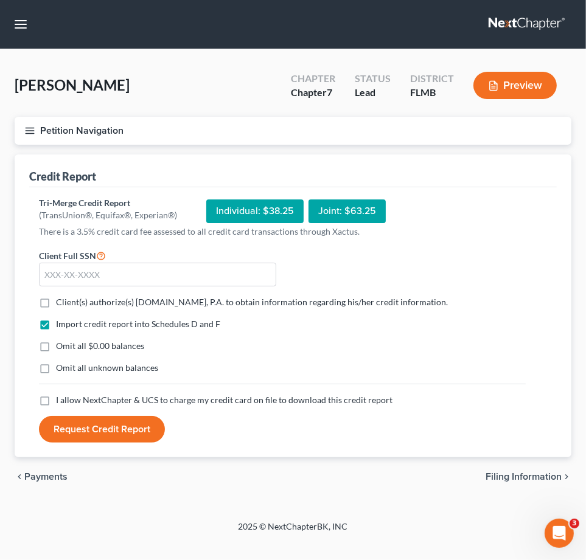
scroll to position [0, 0]
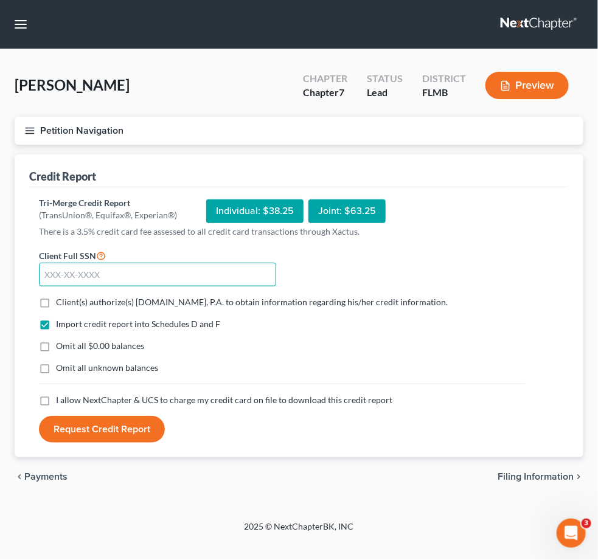
click at [100, 275] on input "text" at bounding box center [157, 275] width 237 height 24
click at [95, 275] on input "text" at bounding box center [157, 275] width 237 height 24
type input "082-74-7432"
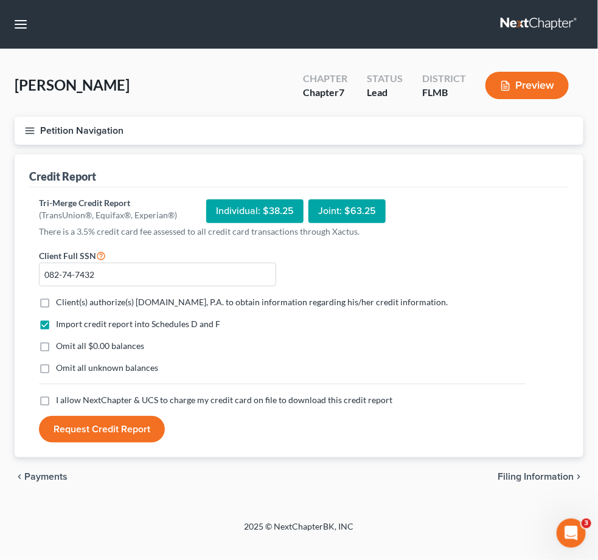
click at [56, 299] on label "Client(s) authorize(s) Fresh-Start.Law, P.A. to obtain information regarding hi…" at bounding box center [252, 302] width 392 height 12
click at [61, 299] on input "Client(s) authorize(s) Fresh-Start.Law, P.A. to obtain information regarding hi…" at bounding box center [65, 300] width 8 height 8
checkbox input "true"
click at [56, 403] on label "I allow NextChapter & UCS to charge my credit card on file to download this cre…" at bounding box center [224, 400] width 336 height 12
click at [61, 402] on input "I allow NextChapter & UCS to charge my credit card on file to download this cre…" at bounding box center [65, 398] width 8 height 8
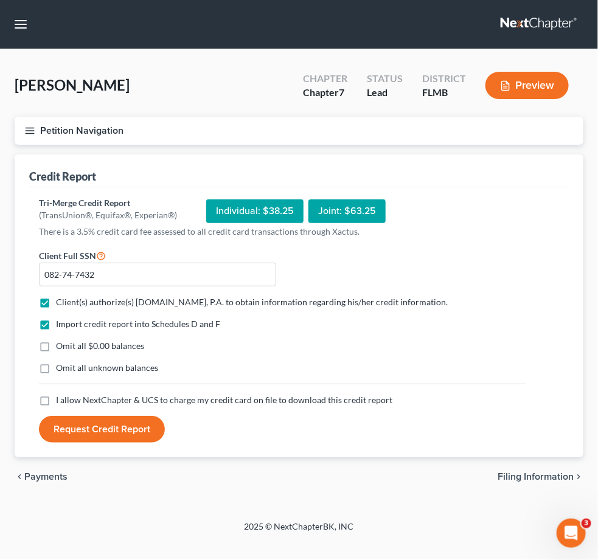
checkbox input "true"
click at [100, 428] on button "Request Credit Report" at bounding box center [102, 429] width 126 height 27
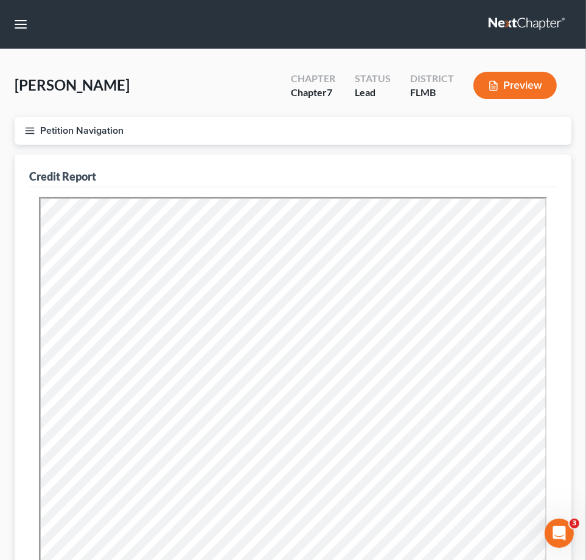
click at [27, 131] on line "button" at bounding box center [30, 131] width 9 height 0
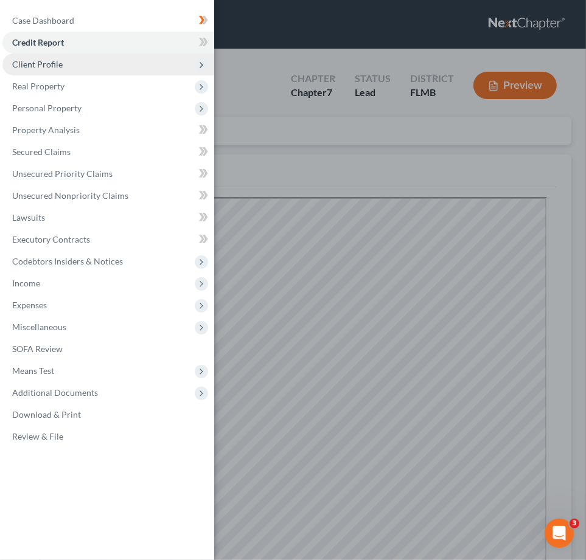
click at [52, 66] on span "Client Profile" at bounding box center [37, 64] width 50 height 10
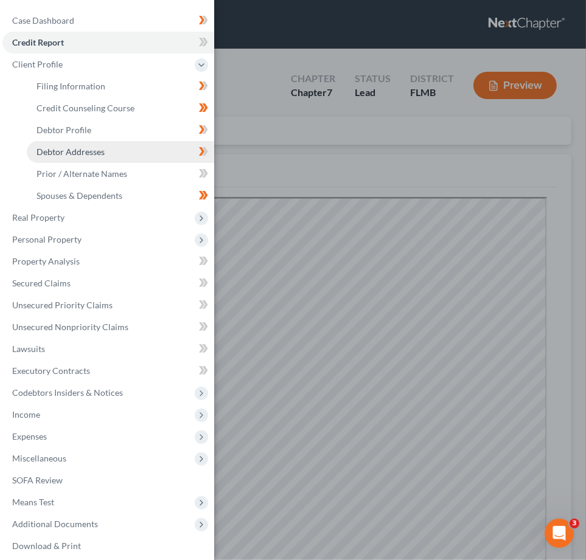
click at [69, 147] on span "Debtor Addresses" at bounding box center [70, 152] width 68 height 10
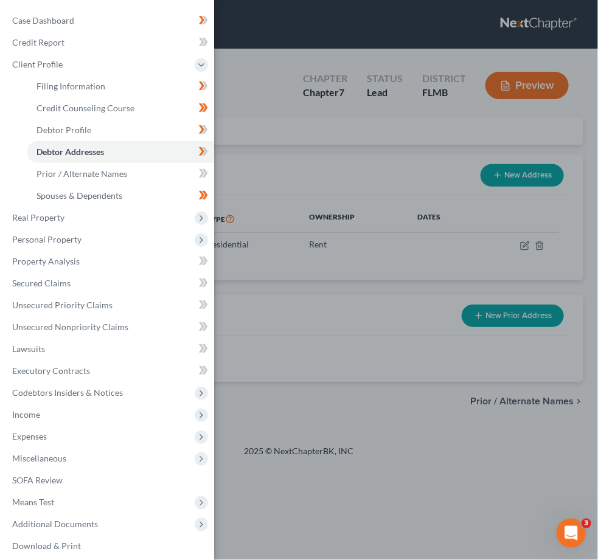
click at [269, 83] on div "Case Dashboard Payments Invoices Payments Payments Credit Report Client Profile" at bounding box center [299, 280] width 598 height 560
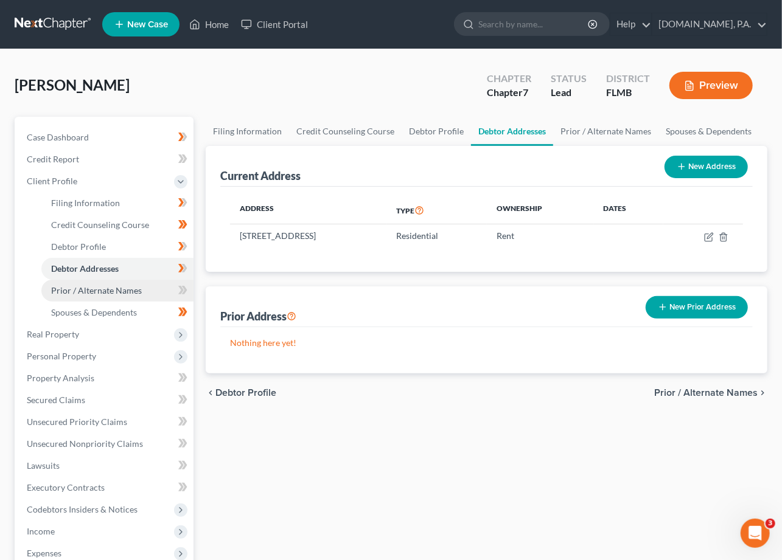
click at [86, 291] on span "Prior / Alternate Names" at bounding box center [96, 290] width 91 height 10
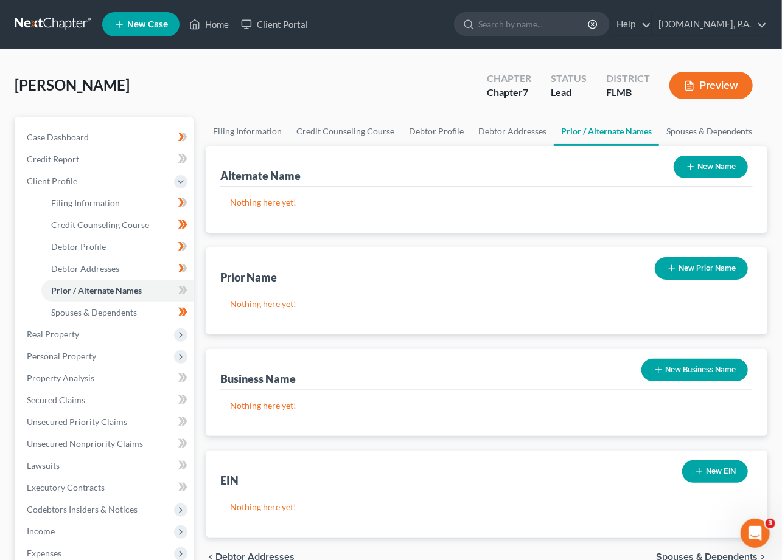
click at [703, 169] on button "New Name" at bounding box center [710, 167] width 74 height 23
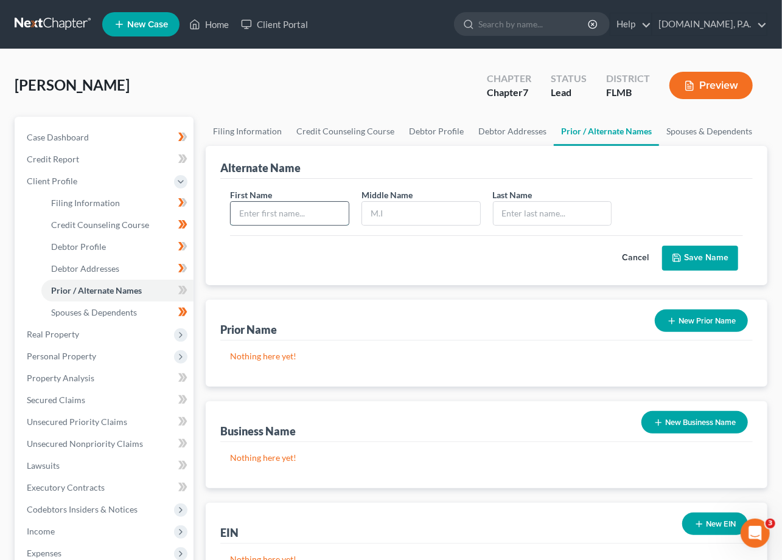
click at [280, 212] on input "text" at bounding box center [290, 213] width 118 height 23
type input "Latisha"
type input "N"
type input "Hung Long"
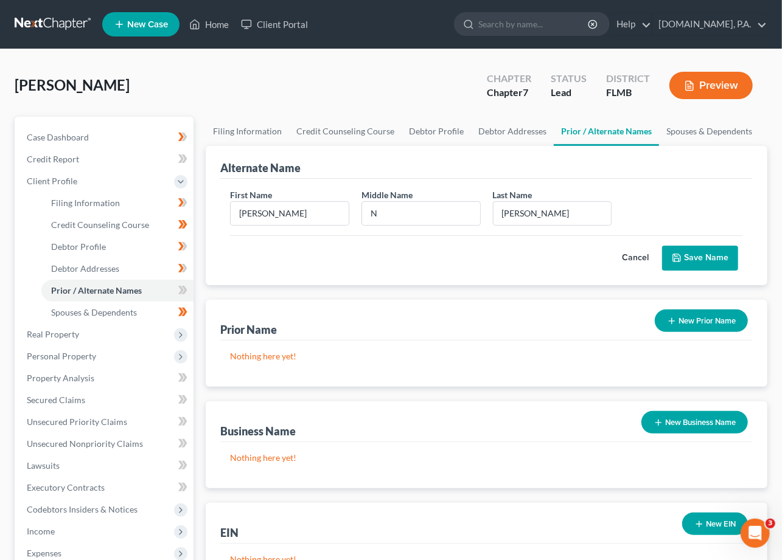
click at [711, 252] on button "Save Name" at bounding box center [700, 259] width 76 height 26
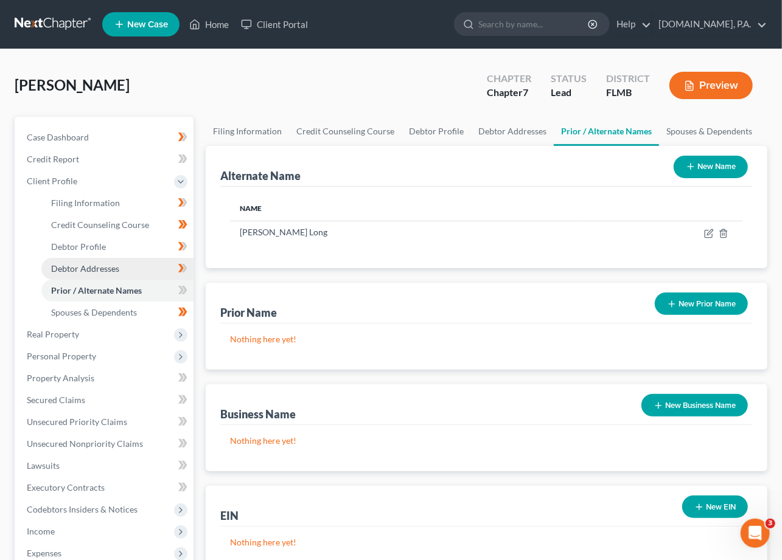
click at [88, 266] on span "Debtor Addresses" at bounding box center [85, 268] width 68 height 10
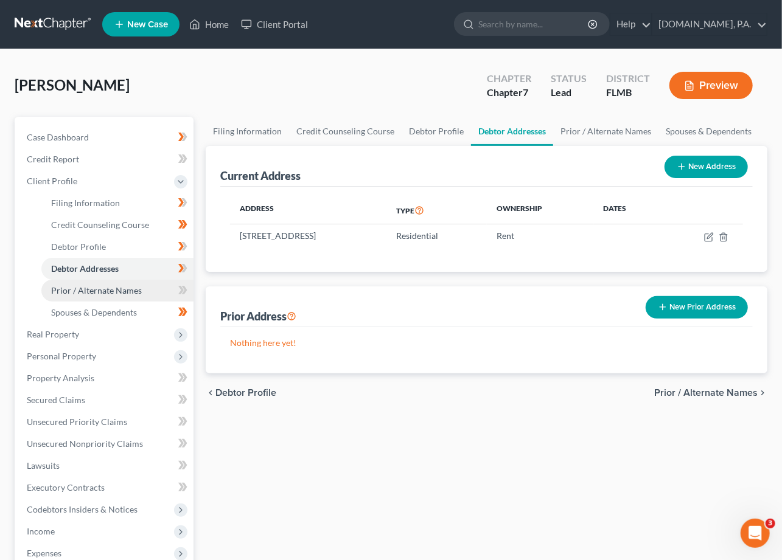
click at [100, 285] on span "Prior / Alternate Names" at bounding box center [96, 290] width 91 height 10
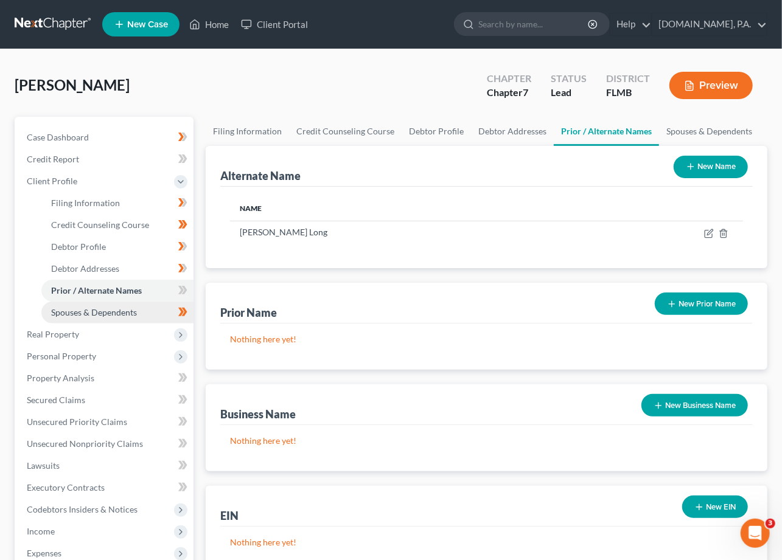
click at [90, 314] on span "Spouses & Dependents" at bounding box center [94, 312] width 86 height 10
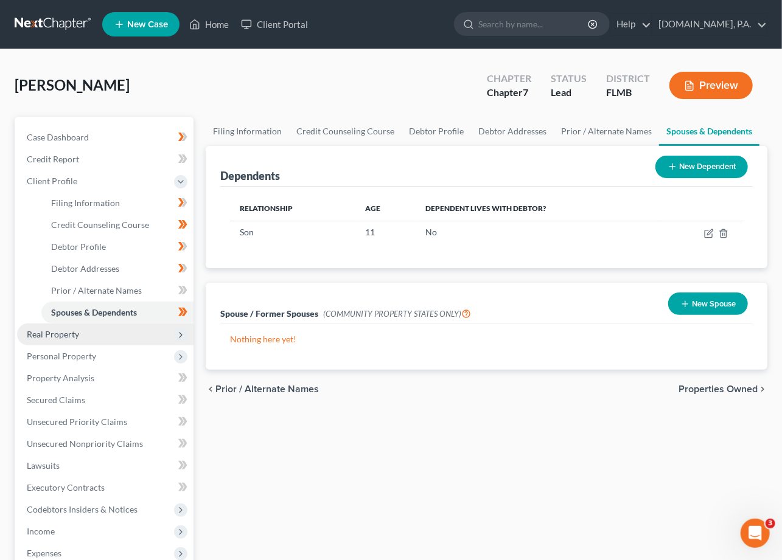
click at [53, 335] on span "Real Property" at bounding box center [53, 334] width 52 height 10
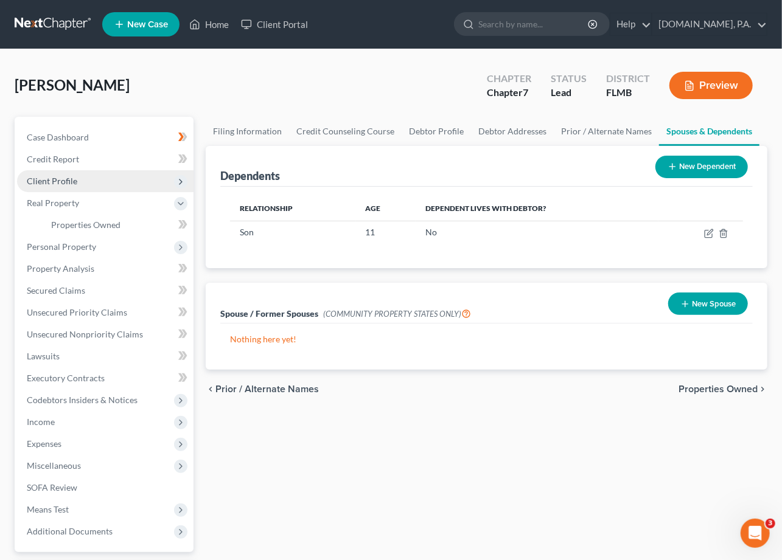
click at [55, 178] on span "Client Profile" at bounding box center [52, 181] width 50 height 10
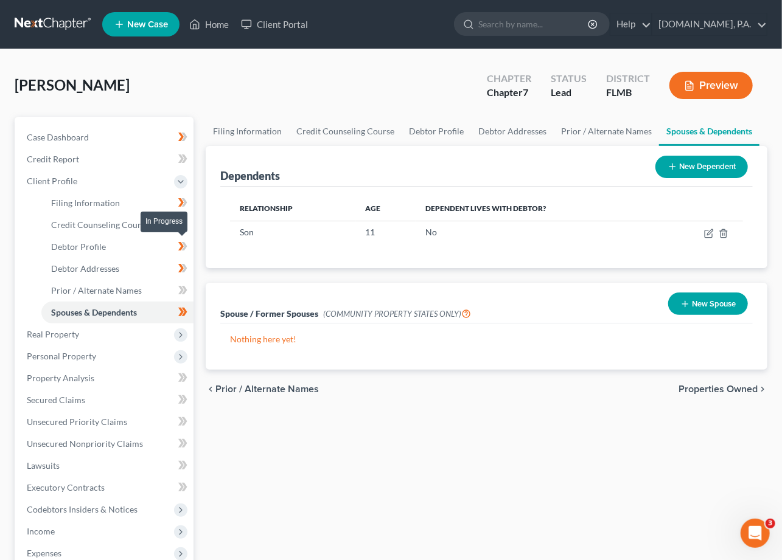
click at [182, 249] on icon at bounding box center [184, 246] width 5 height 9
click at [182, 267] on icon at bounding box center [180, 268] width 5 height 9
click at [180, 283] on icon at bounding box center [182, 290] width 9 height 15
click at [179, 286] on icon at bounding box center [182, 290] width 9 height 15
click at [68, 199] on span "Filing Information" at bounding box center [85, 203] width 69 height 10
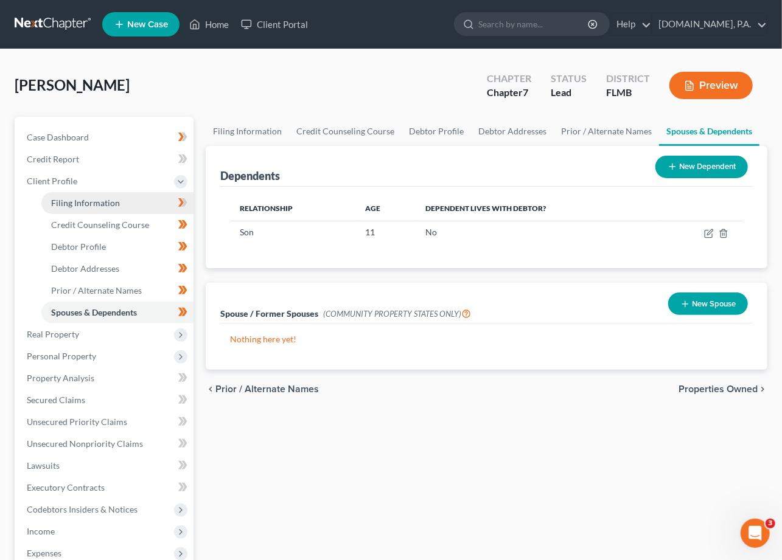
select select "1"
select select "0"
select select "15"
select select "0"
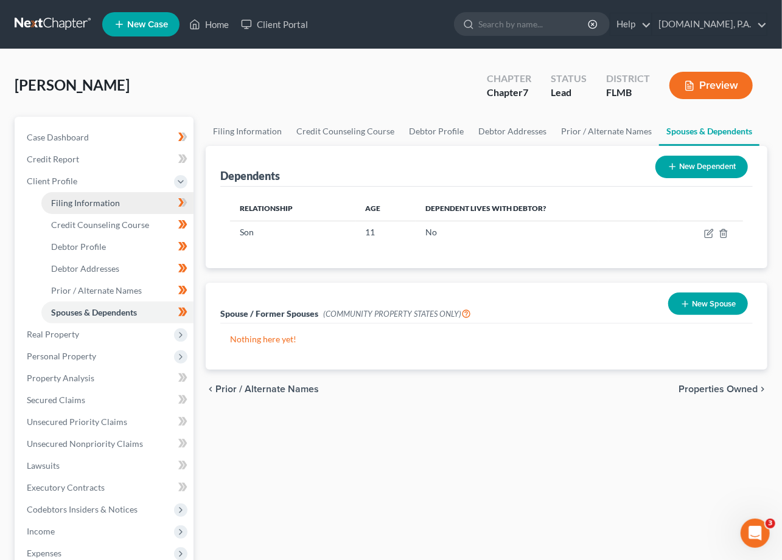
select select "9"
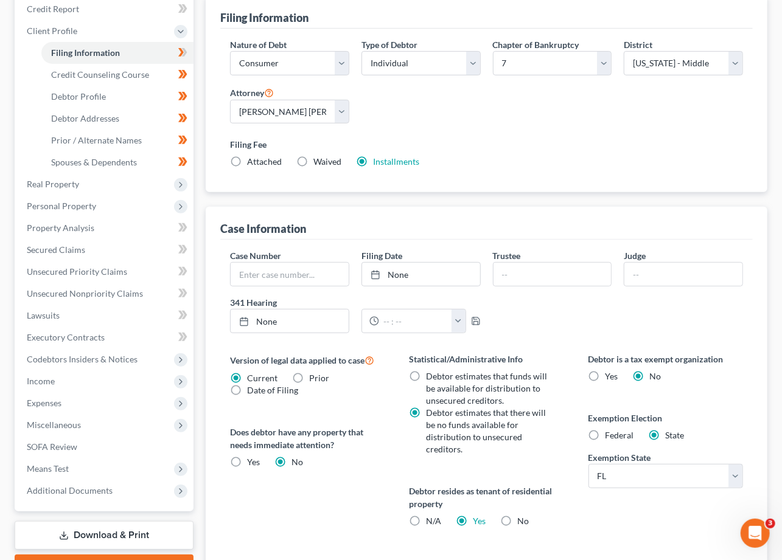
scroll to position [81, 0]
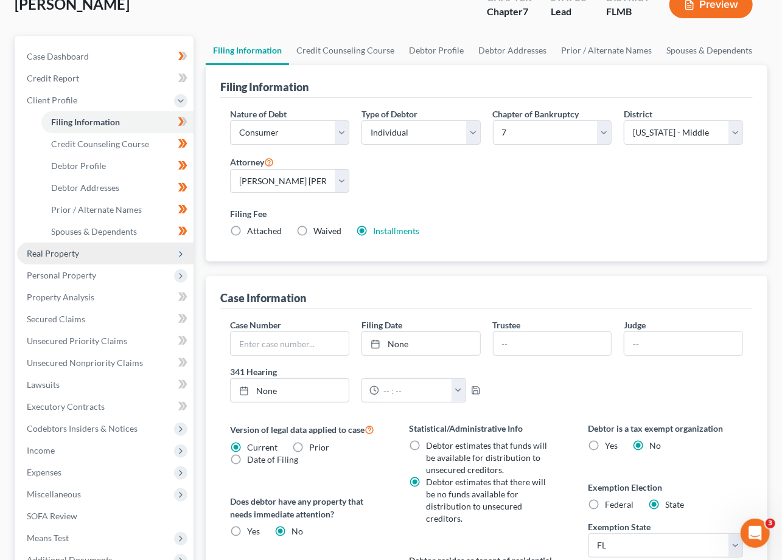
click at [61, 254] on span "Real Property" at bounding box center [53, 253] width 52 height 10
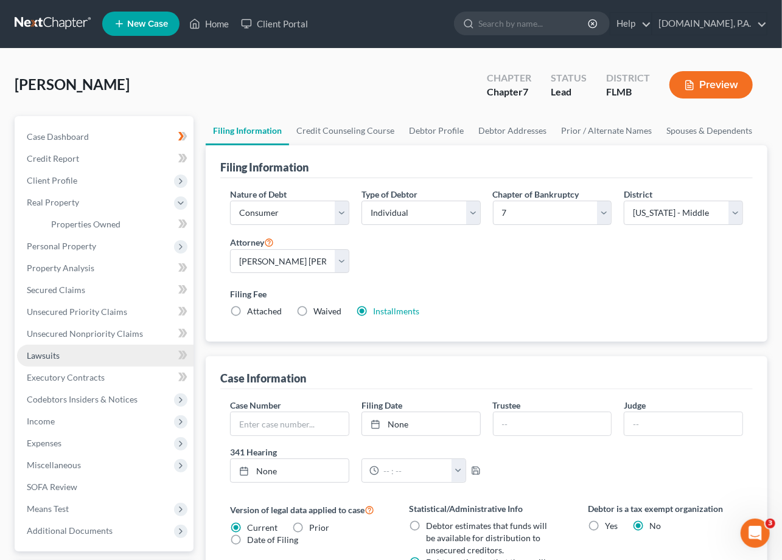
scroll to position [0, 0]
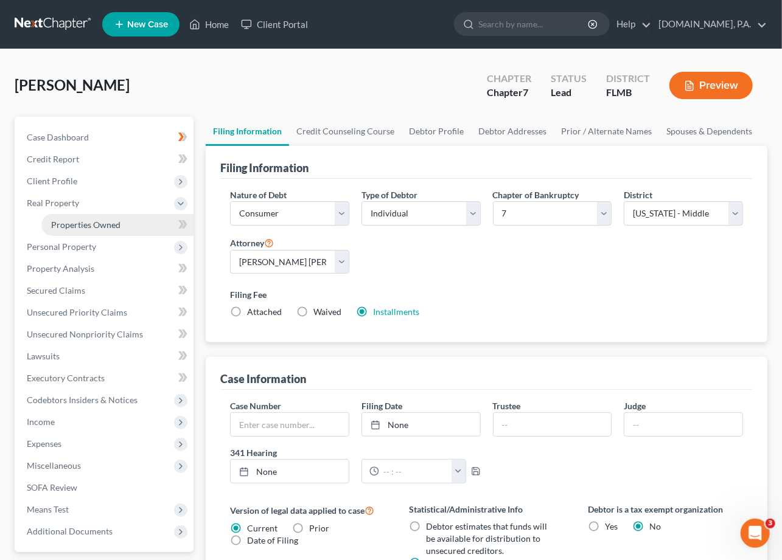
click at [77, 224] on span "Properties Owned" at bounding box center [85, 225] width 69 height 10
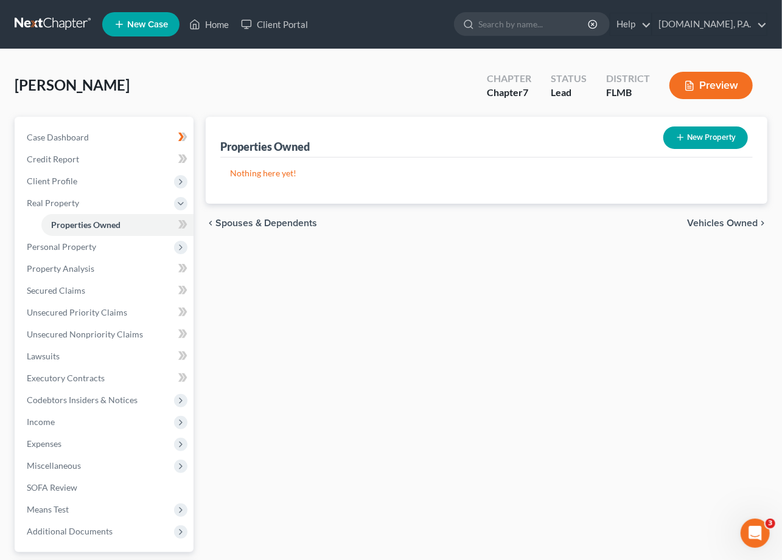
click at [181, 221] on div "New" at bounding box center [176, 216] width 24 height 20
click at [181, 224] on icon at bounding box center [180, 224] width 5 height 9
click at [180, 158] on icon at bounding box center [182, 158] width 9 height 15
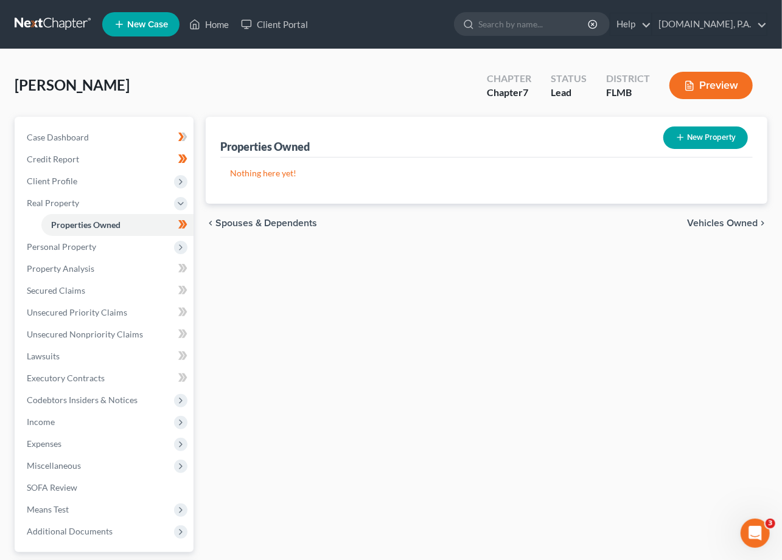
click at [737, 223] on span "Vehicles Owned" at bounding box center [722, 223] width 71 height 10
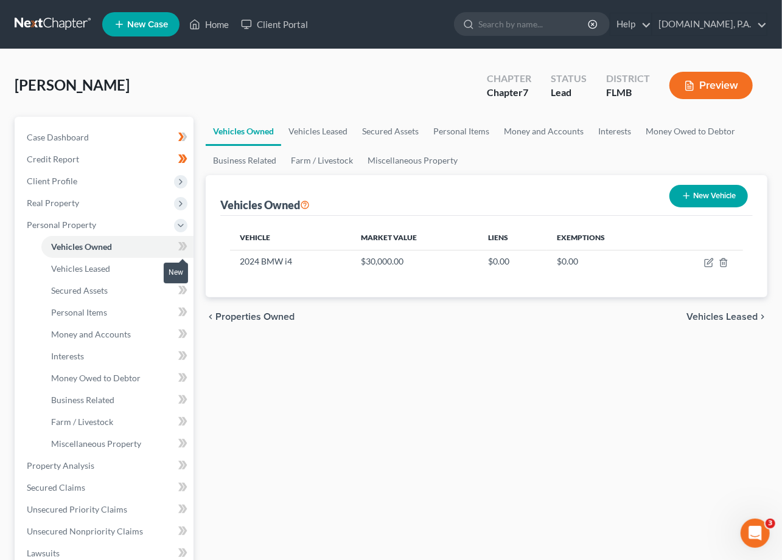
click at [182, 243] on icon at bounding box center [182, 246] width 9 height 15
click at [92, 268] on span "Vehicles Leased" at bounding box center [80, 268] width 59 height 10
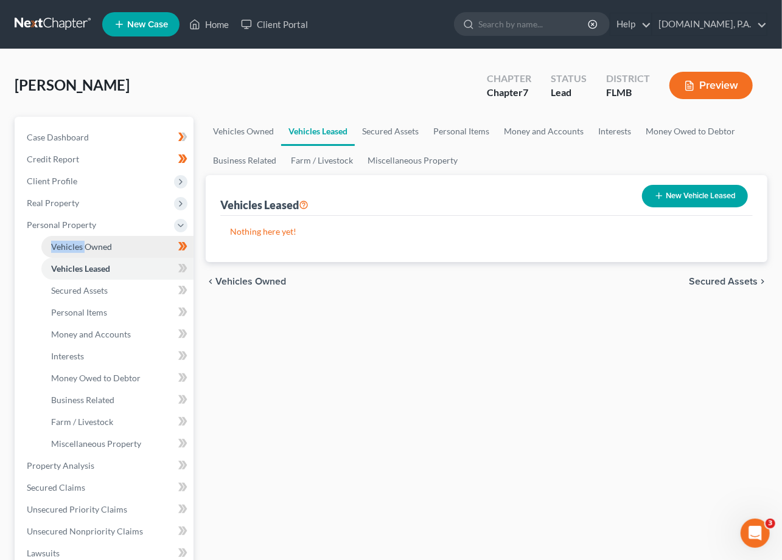
click at [102, 242] on span "Vehicles Owned" at bounding box center [81, 246] width 61 height 10
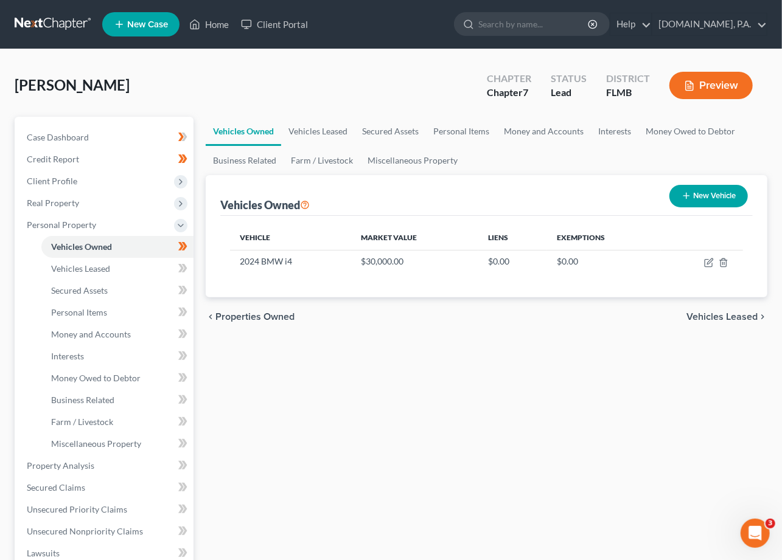
click at [431, 336] on div "Vehicles Owned Vehicles Leased Secured Assets Personal Items Money and Accounts…" at bounding box center [486, 468] width 574 height 702
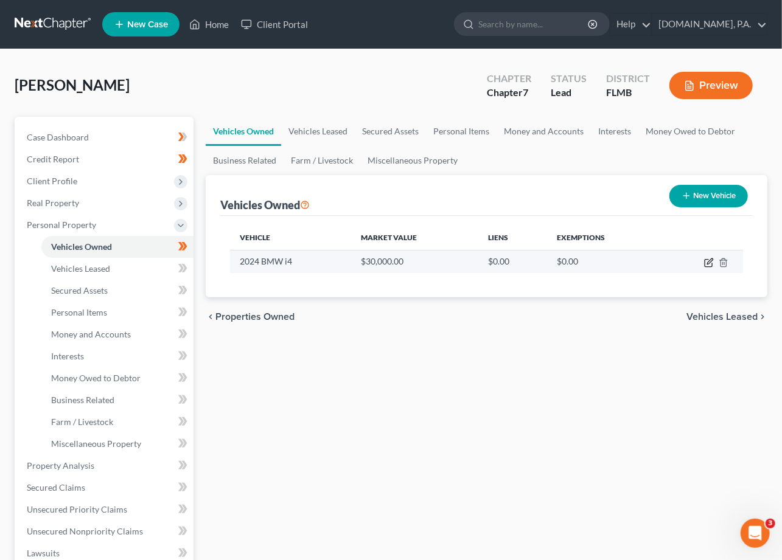
click at [707, 258] on icon "button" at bounding box center [709, 263] width 10 height 10
select select "0"
select select "2"
select select "1"
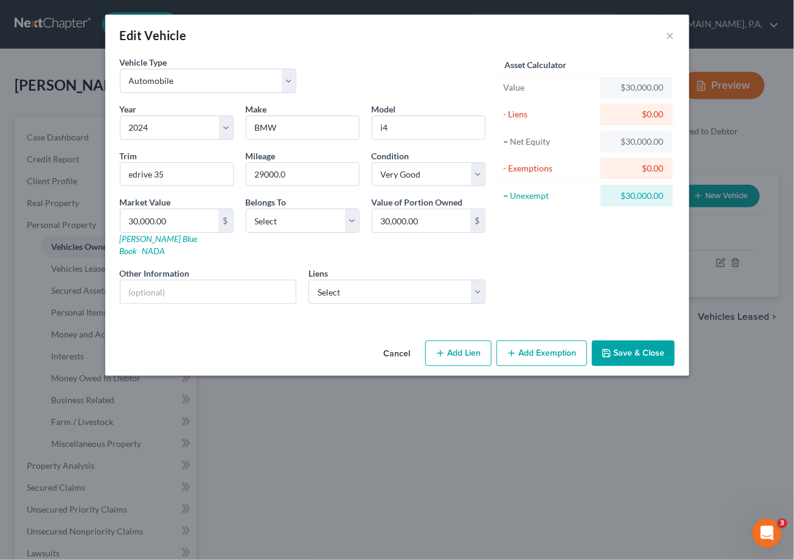
click at [406, 343] on button "Cancel" at bounding box center [397, 354] width 46 height 24
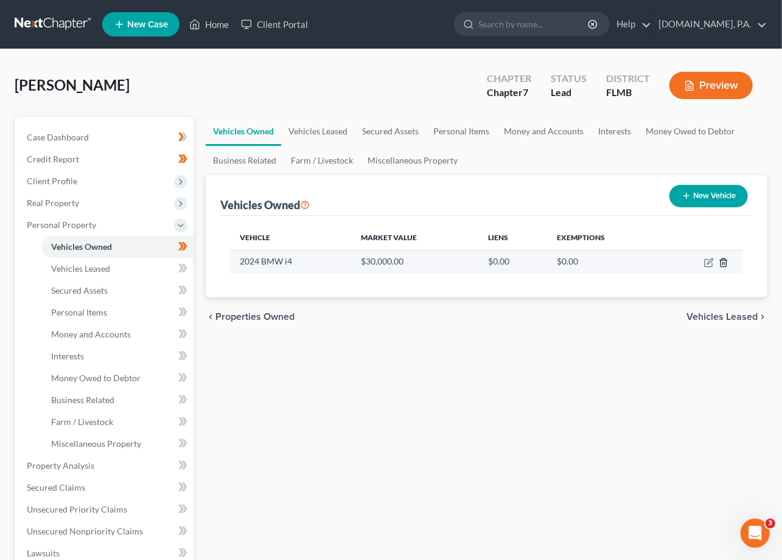
click at [723, 264] on icon "button" at bounding box center [723, 263] width 10 height 10
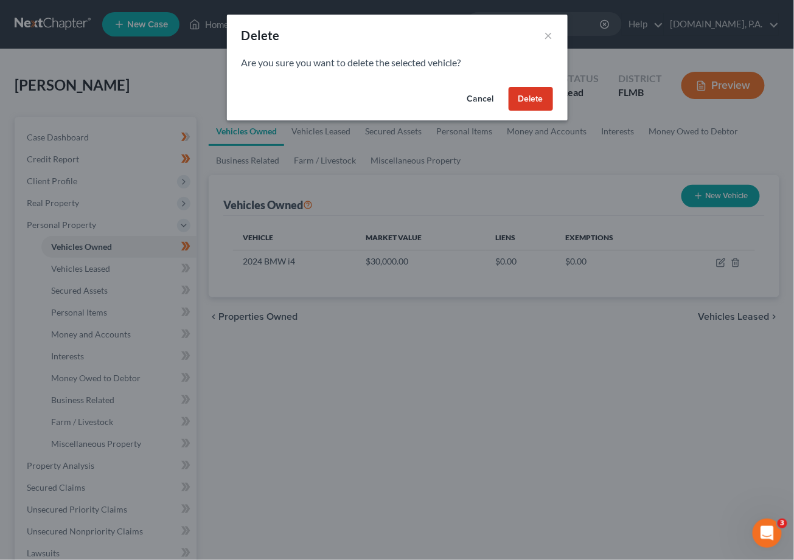
click at [535, 95] on button "Delete" at bounding box center [530, 99] width 44 height 24
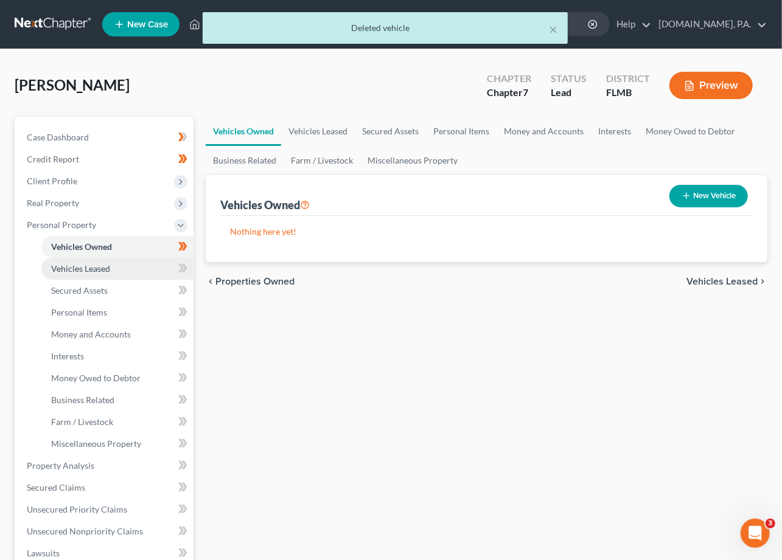
click at [75, 269] on span "Vehicles Leased" at bounding box center [80, 268] width 59 height 10
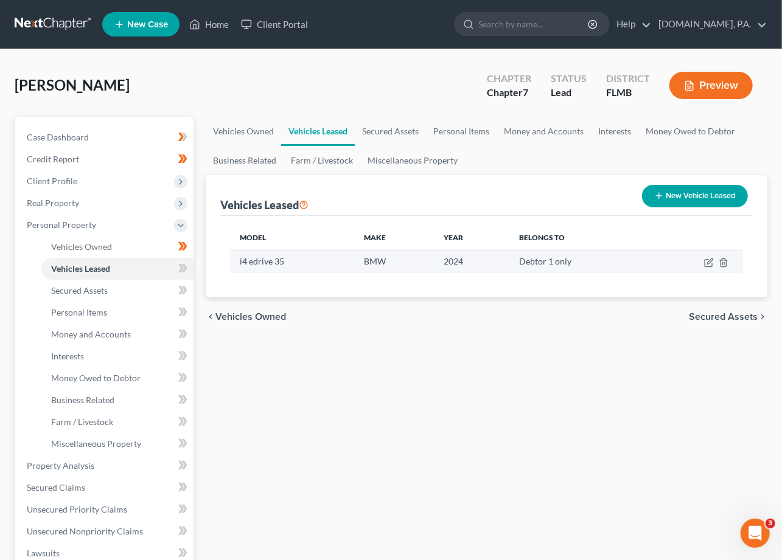
click at [706, 256] on td at bounding box center [695, 261] width 94 height 23
click at [707, 260] on icon "button" at bounding box center [709, 263] width 10 height 10
select select "0"
select select "2"
select select "0"
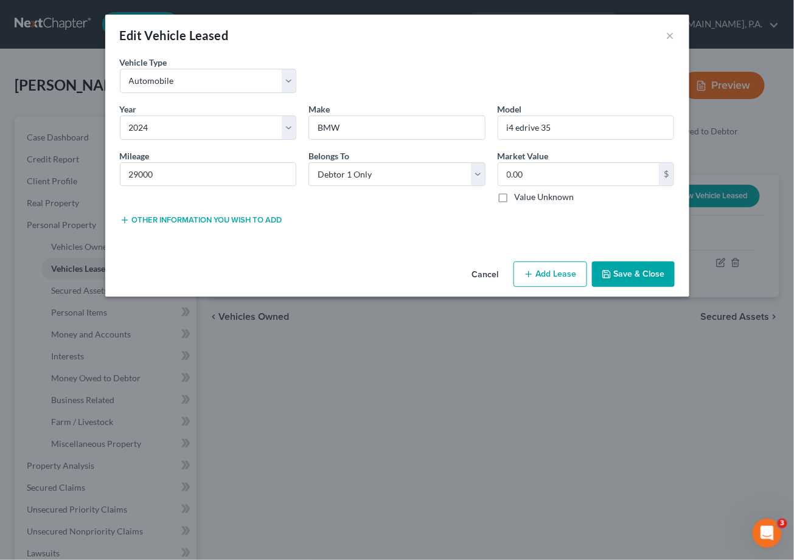
click at [227, 218] on button "Other information you wish to add" at bounding box center [201, 220] width 162 height 10
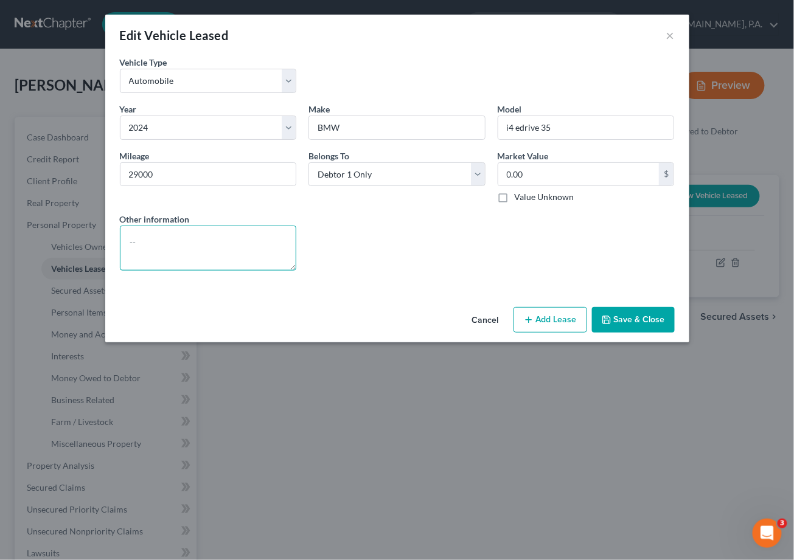
click at [182, 234] on textarea at bounding box center [208, 248] width 177 height 45
paste textarea "VIN: WBY43AW07RFS44629"
type textarea "VIN: WBY43AW07RFS44629"
click at [626, 317] on button "Save & Close" at bounding box center [633, 320] width 83 height 26
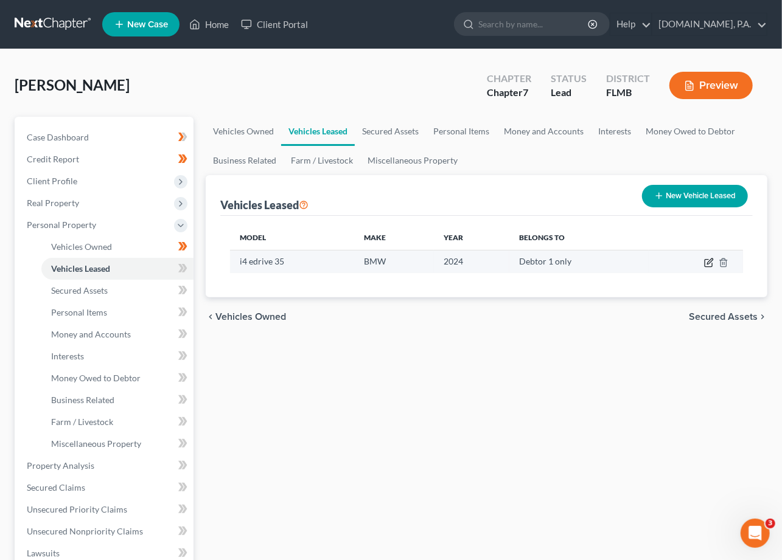
click at [711, 259] on icon "button" at bounding box center [709, 263] width 10 height 10
select select "0"
select select "2"
select select "0"
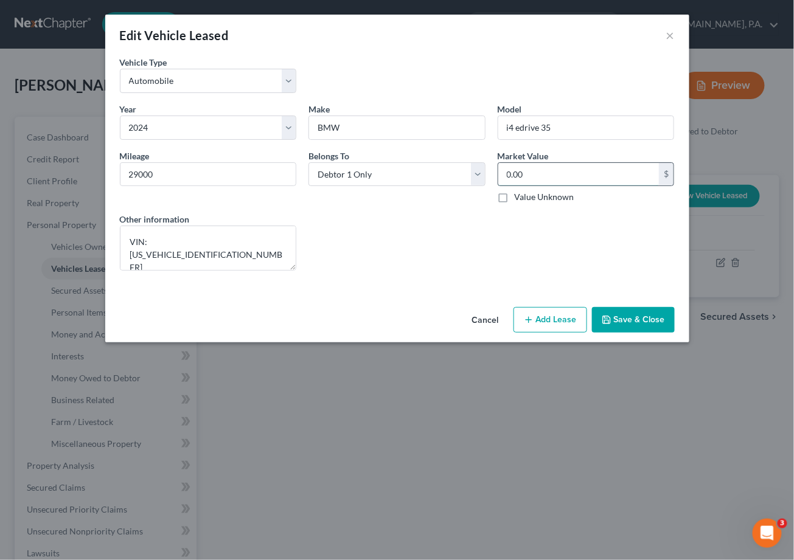
click at [546, 171] on input "0.00" at bounding box center [578, 174] width 161 height 23
click at [469, 268] on div "Lease Select" at bounding box center [396, 242] width 189 height 58
type input "28,900"
click at [421, 221] on div "Lease Select" at bounding box center [396, 242] width 189 height 58
click at [629, 314] on button "Save & Close" at bounding box center [633, 320] width 83 height 26
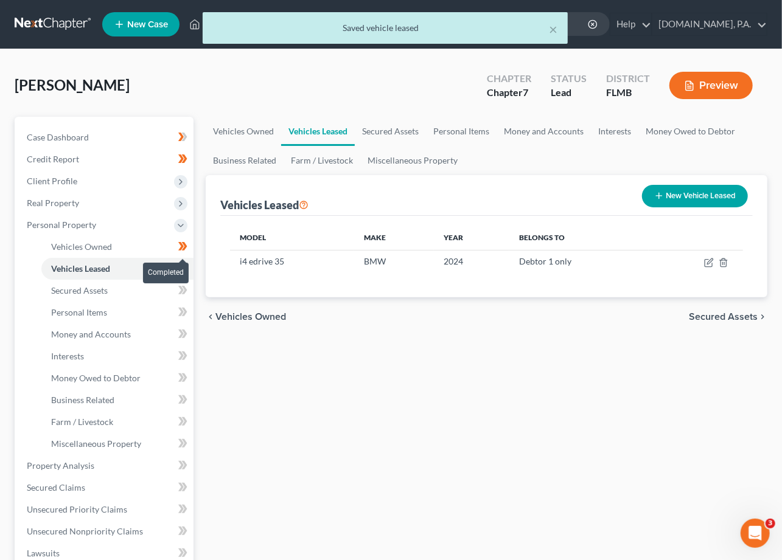
click at [184, 244] on icon at bounding box center [184, 246] width 5 height 9
click at [180, 269] on icon at bounding box center [180, 268] width 5 height 9
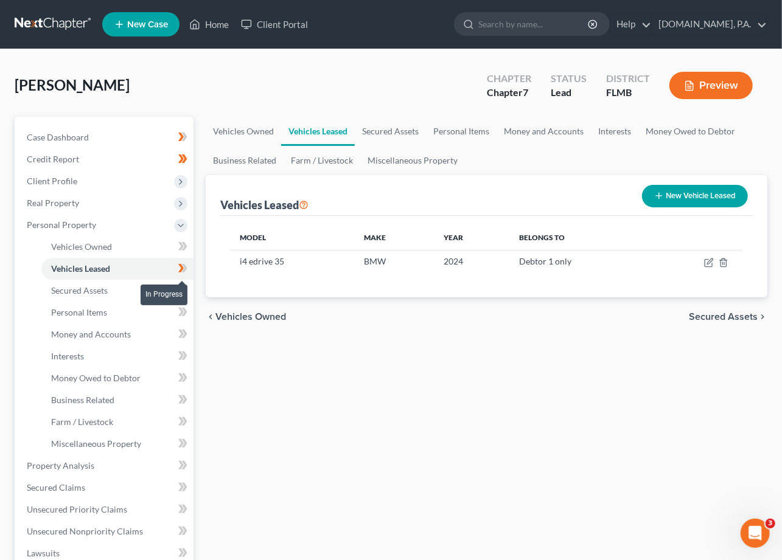
click at [181, 269] on icon at bounding box center [180, 268] width 5 height 9
click at [76, 227] on span "Personal Property" at bounding box center [61, 225] width 69 height 10
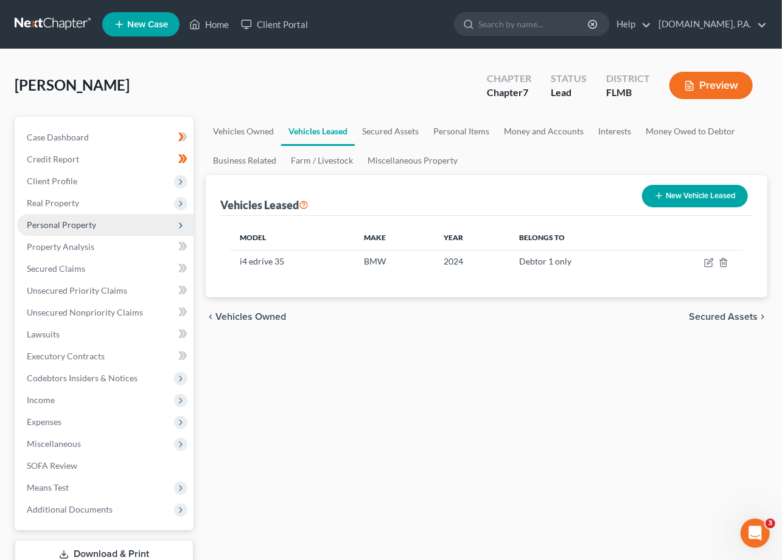
click at [74, 220] on span "Personal Property" at bounding box center [61, 225] width 69 height 10
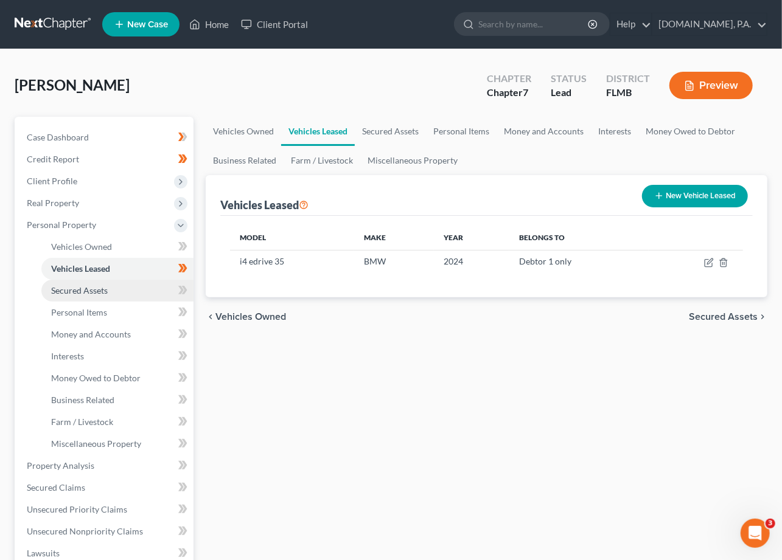
click at [104, 289] on span "Secured Assets" at bounding box center [79, 290] width 57 height 10
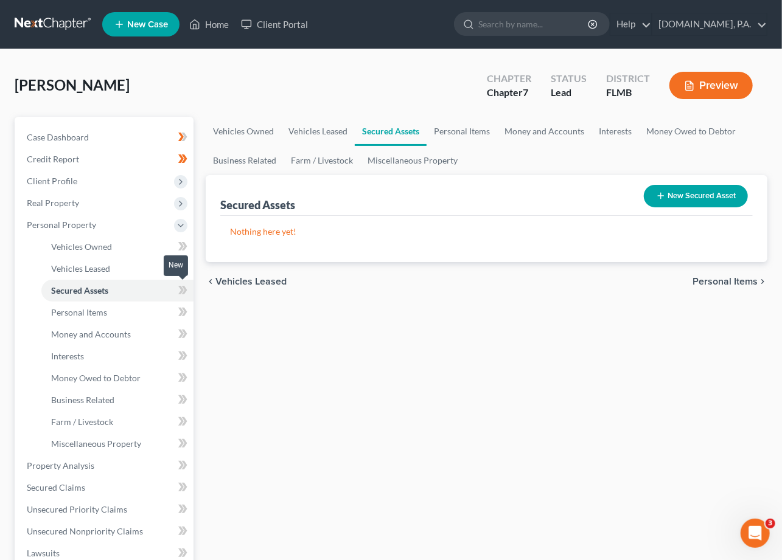
click at [182, 290] on icon at bounding box center [182, 290] width 9 height 15
click at [74, 310] on span "Personal Items" at bounding box center [79, 312] width 56 height 10
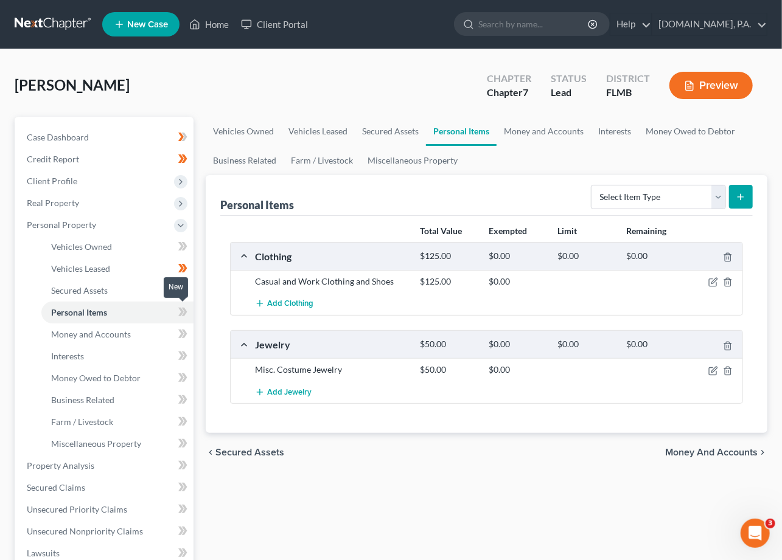
click at [184, 311] on icon at bounding box center [182, 312] width 9 height 15
click at [711, 449] on span "Money and Accounts" at bounding box center [711, 453] width 92 height 10
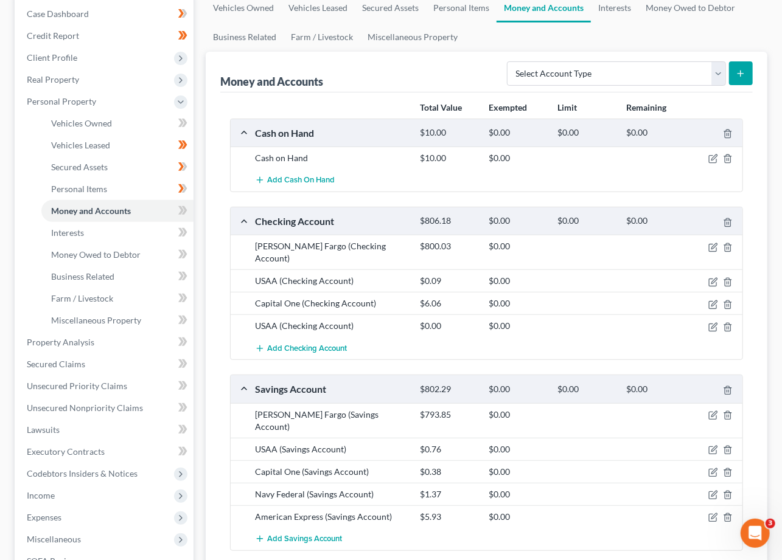
scroll to position [162, 0]
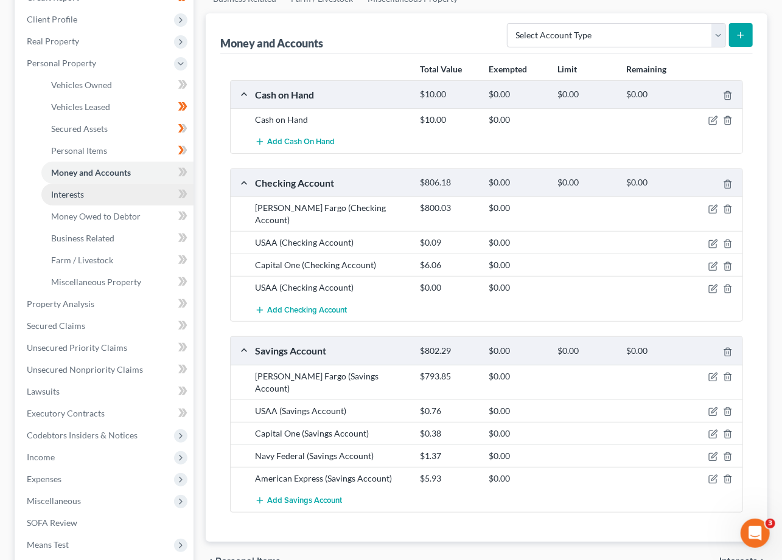
click at [83, 199] on link "Interests" at bounding box center [117, 195] width 152 height 22
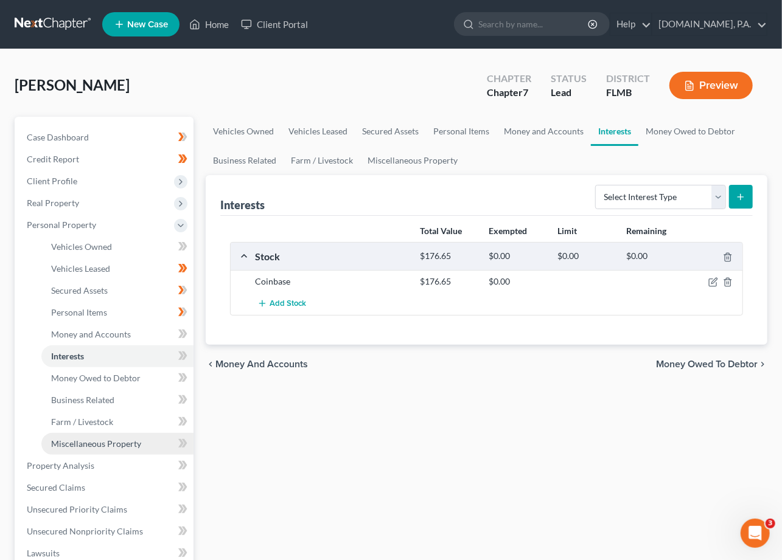
click at [77, 437] on link "Miscellaneous Property" at bounding box center [117, 444] width 152 height 22
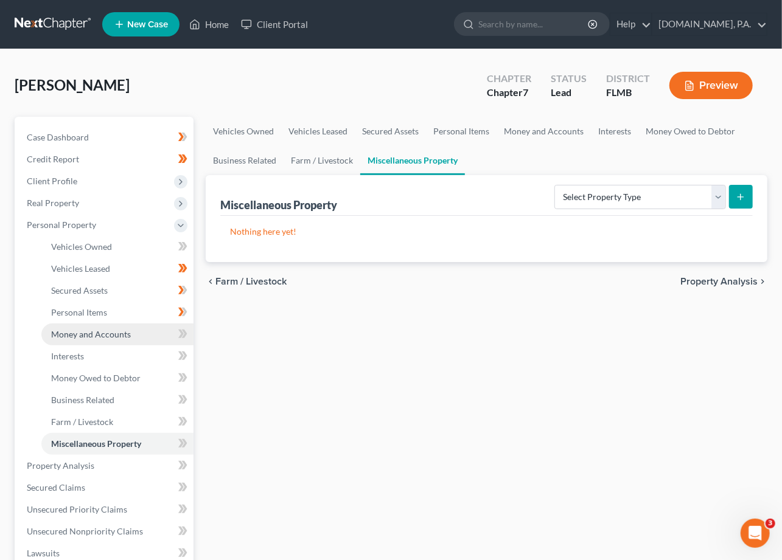
click at [74, 335] on span "Money and Accounts" at bounding box center [91, 334] width 80 height 10
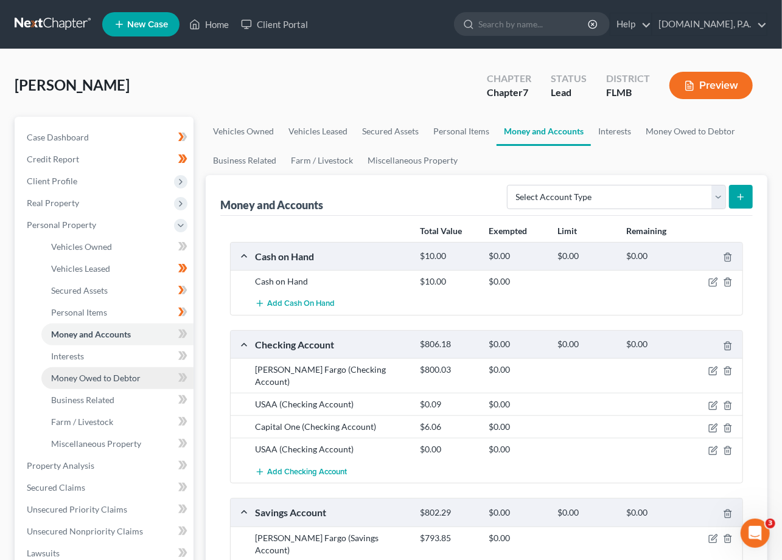
click at [71, 376] on span "Money Owed to Debtor" at bounding box center [95, 378] width 89 height 10
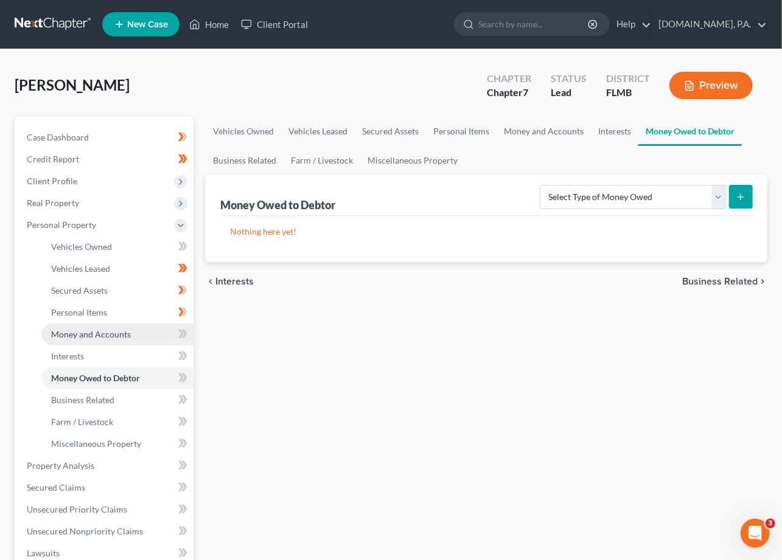
click at [67, 336] on span "Money and Accounts" at bounding box center [91, 334] width 80 height 10
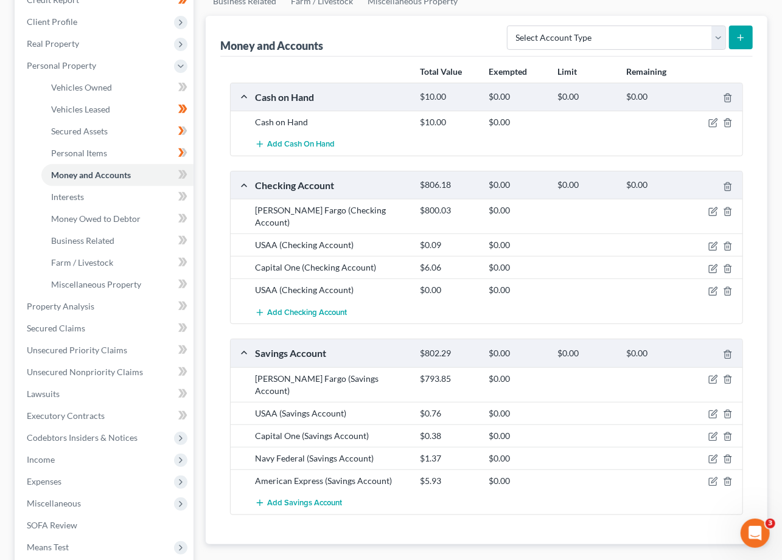
scroll to position [162, 0]
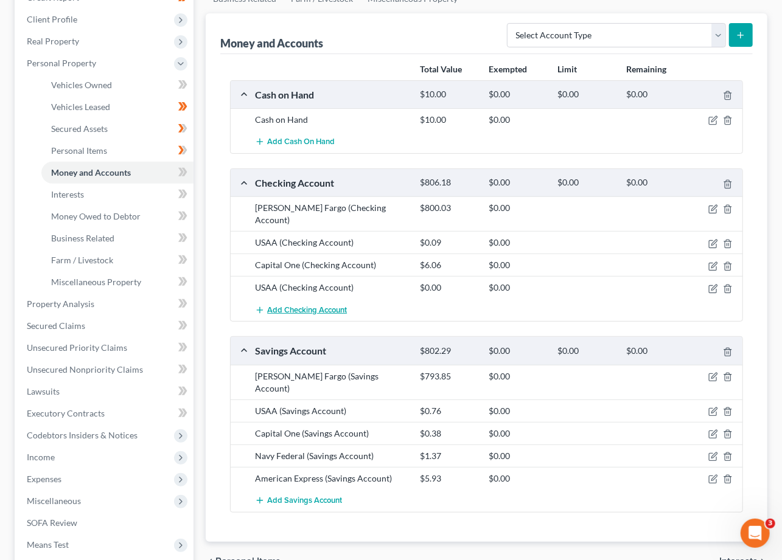
click at [303, 305] on span "Add Checking Account" at bounding box center [307, 310] width 80 height 10
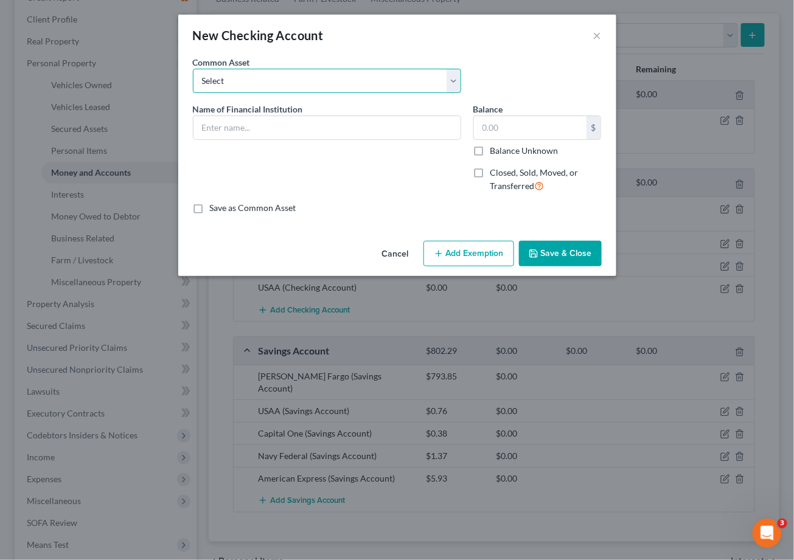
click at [449, 78] on select "Select Chime - Truist - Bank of America Bank of America - Chase - PNC 1311 Trus…" at bounding box center [327, 81] width 268 height 24
click at [516, 44] on div "New Checking Account ×" at bounding box center [397, 35] width 438 height 41
click at [237, 126] on input "text" at bounding box center [326, 127] width 267 height 23
type input "Paypal"
click at [524, 128] on input "text" at bounding box center [530, 127] width 113 height 23
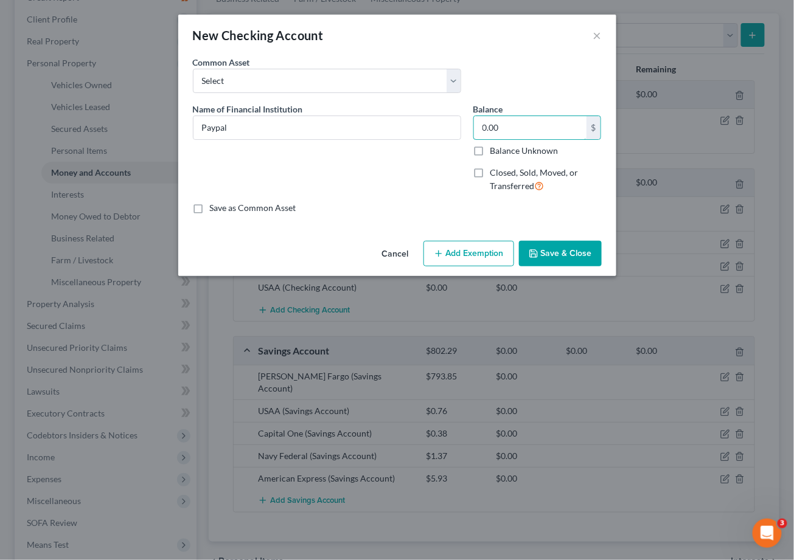
type input "0.00"
click at [431, 182] on div "Name of Financial Institution * Paypal" at bounding box center [327, 153] width 280 height 100
click at [518, 127] on input "0.00" at bounding box center [530, 127] width 113 height 23
click at [561, 249] on button "Save & Close" at bounding box center [560, 254] width 83 height 26
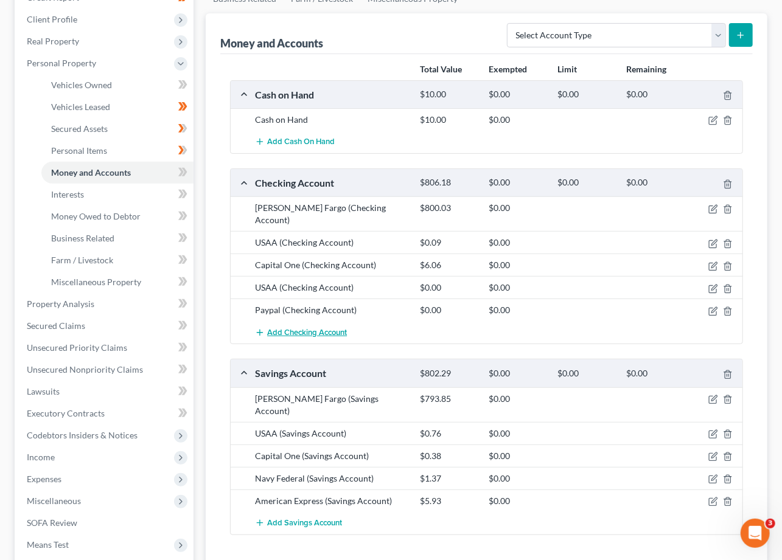
click at [328, 328] on span "Add Checking Account" at bounding box center [307, 333] width 80 height 10
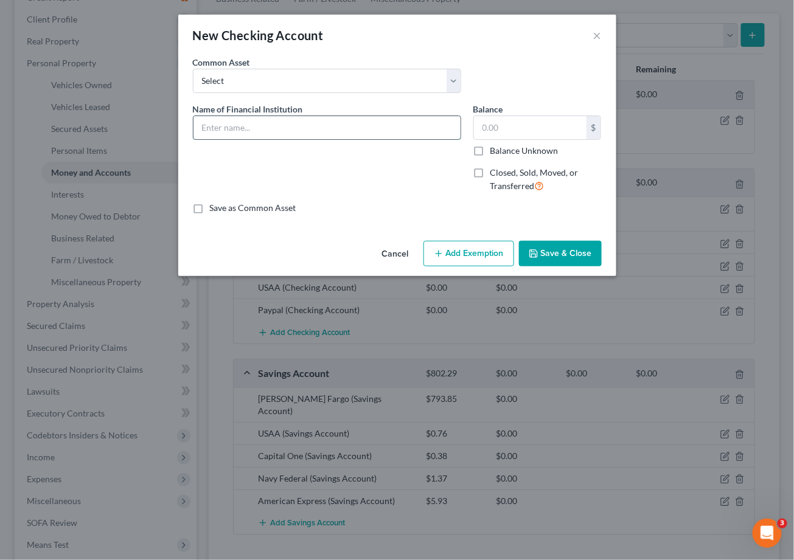
click at [274, 123] on input "text" at bounding box center [326, 127] width 267 height 23
click at [263, 127] on input "Apple Cash" at bounding box center [326, 127] width 267 height 23
type input "Apple Cash - 6950"
click at [569, 249] on button "Save & Close" at bounding box center [560, 254] width 83 height 26
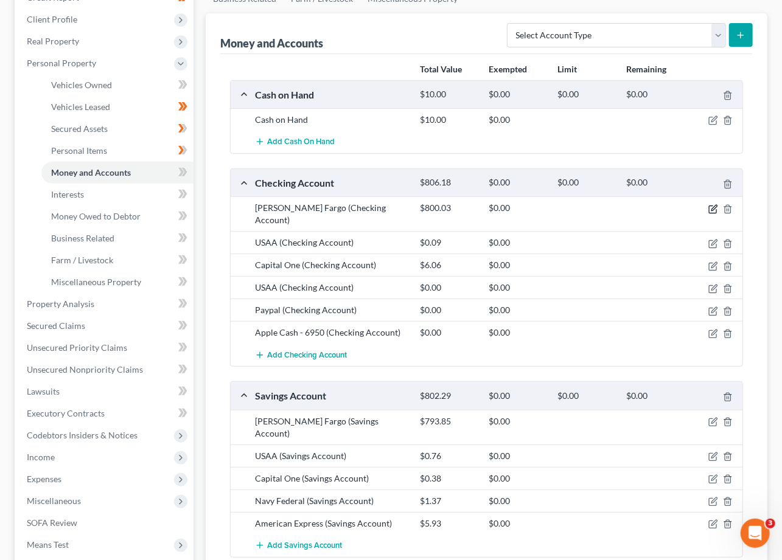
click at [715, 209] on icon "button" at bounding box center [713, 209] width 10 height 10
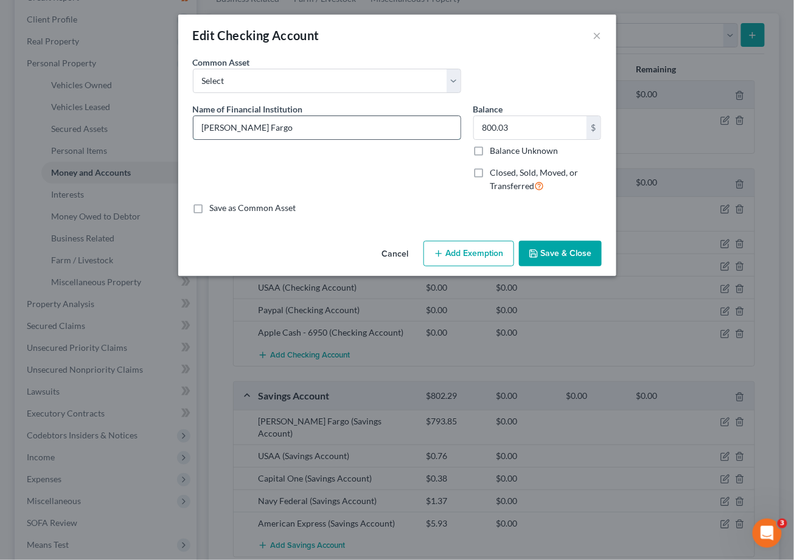
click at [275, 130] on input "Wells Fargo" at bounding box center [326, 127] width 267 height 23
type input "Wells Fargo - 2551"
click at [558, 249] on button "Save & Close" at bounding box center [560, 254] width 83 height 26
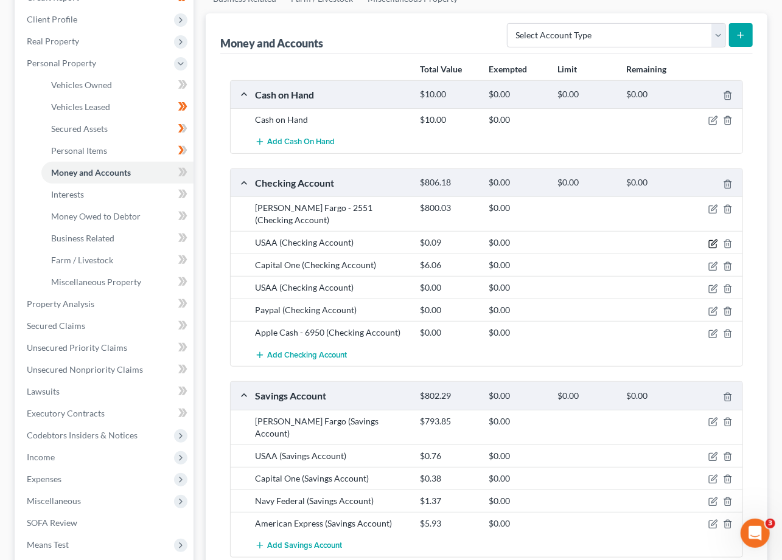
click at [713, 239] on icon "button" at bounding box center [713, 244] width 10 height 10
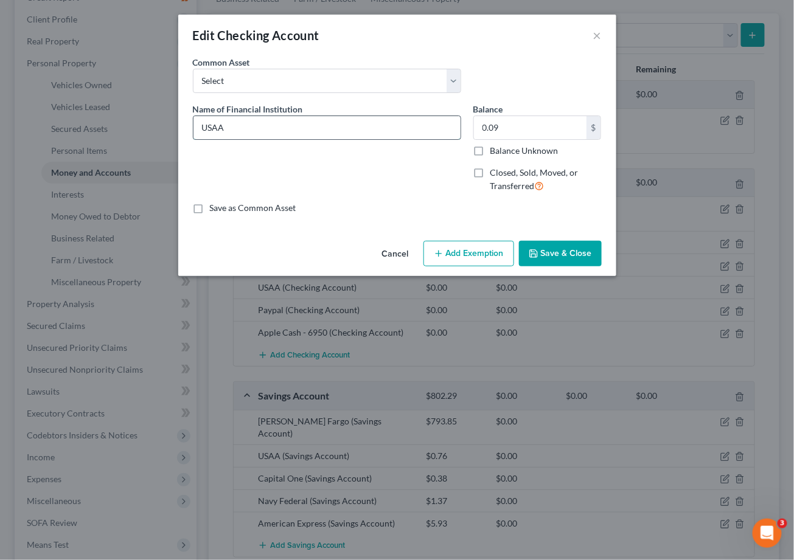
click at [238, 124] on input "USAA" at bounding box center [326, 127] width 267 height 23
type input "USAA - 6274"
click at [560, 259] on button "Save & Close" at bounding box center [560, 254] width 83 height 26
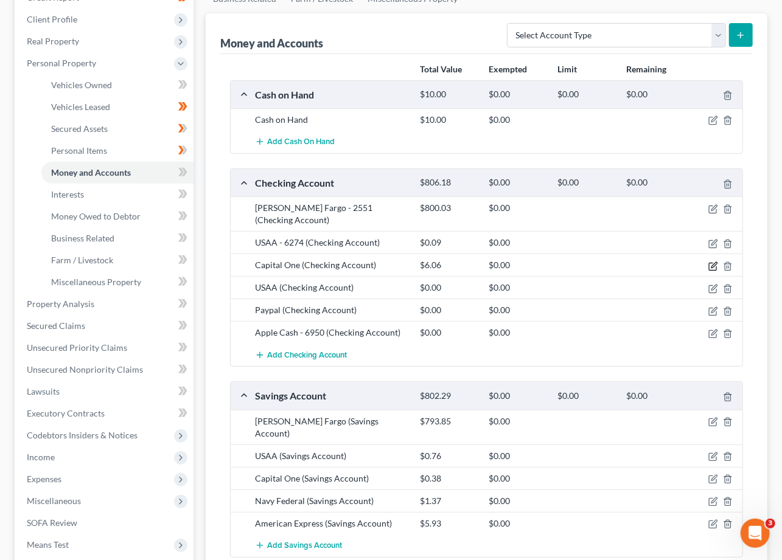
click at [715, 262] on icon "button" at bounding box center [713, 267] width 10 height 10
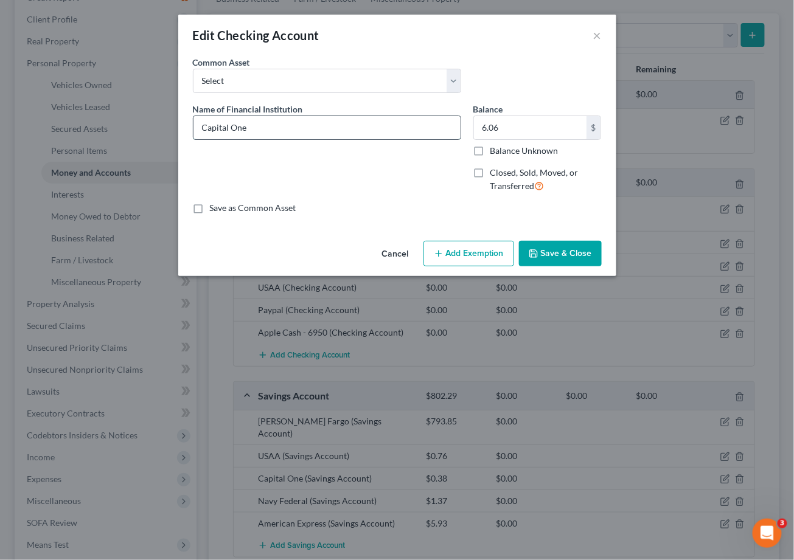
click at [267, 126] on input "Capital One" at bounding box center [326, 127] width 267 height 23
type input "Capital One - 6606"
click at [558, 255] on button "Save & Close" at bounding box center [560, 254] width 83 height 26
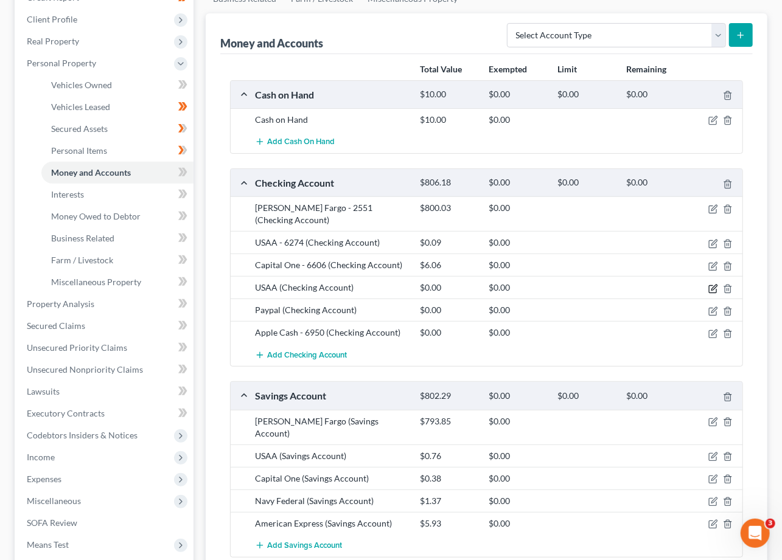
click at [712, 284] on icon "button" at bounding box center [713, 289] width 10 height 10
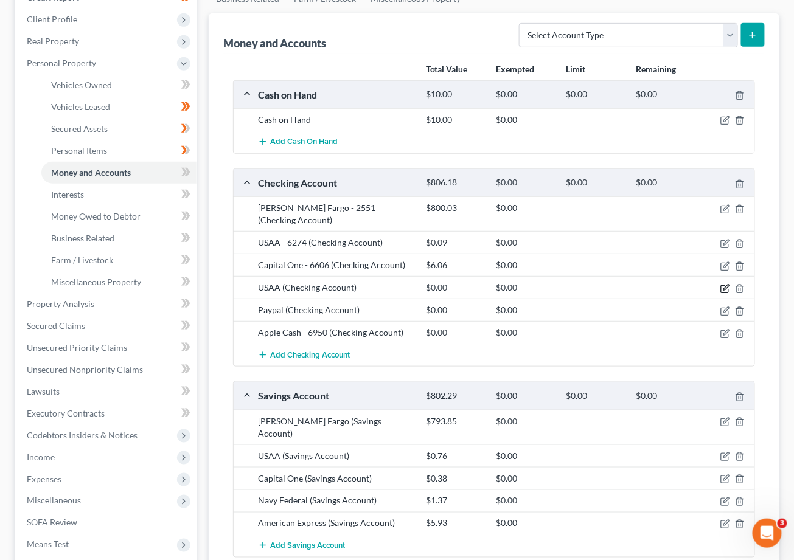
select select "45"
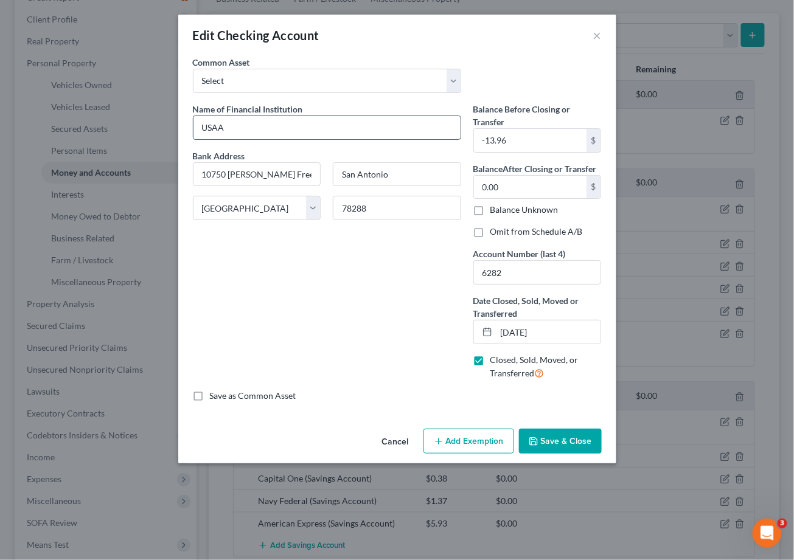
click at [255, 128] on input "USAA" at bounding box center [326, 127] width 267 height 23
type input "USAA - 6282"
click at [572, 446] on button "Save & Close" at bounding box center [560, 442] width 83 height 26
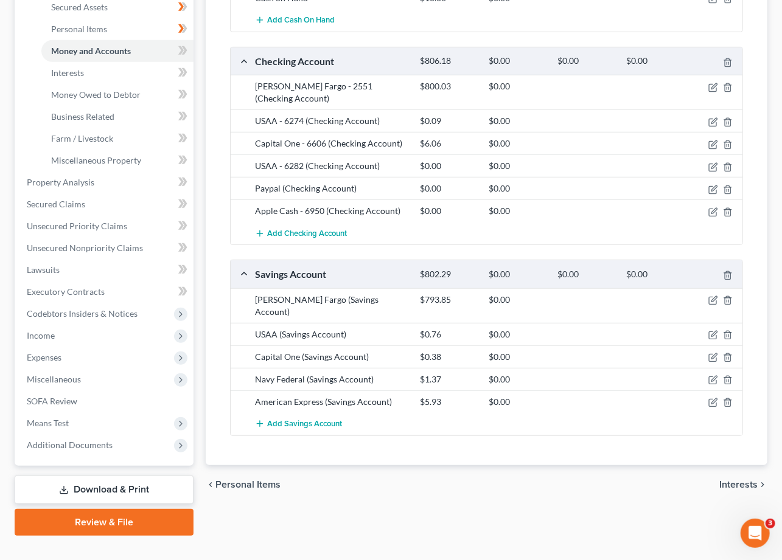
scroll to position [304, 0]
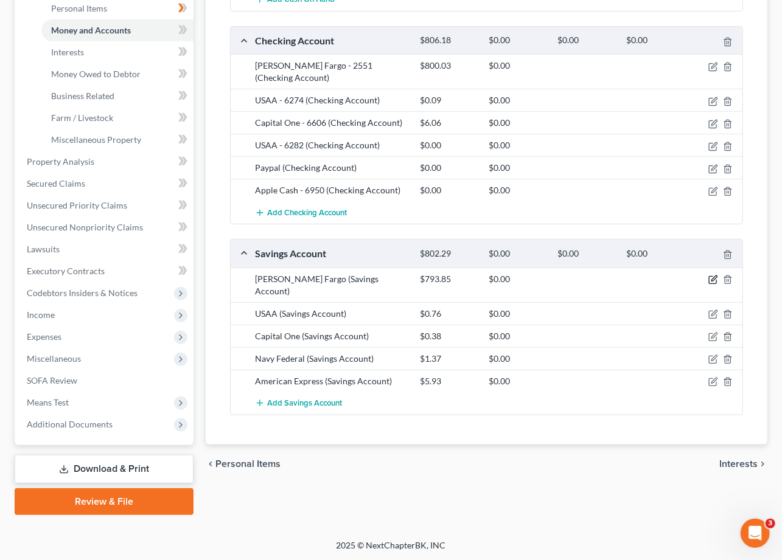
click at [709, 275] on icon "button" at bounding box center [713, 280] width 10 height 10
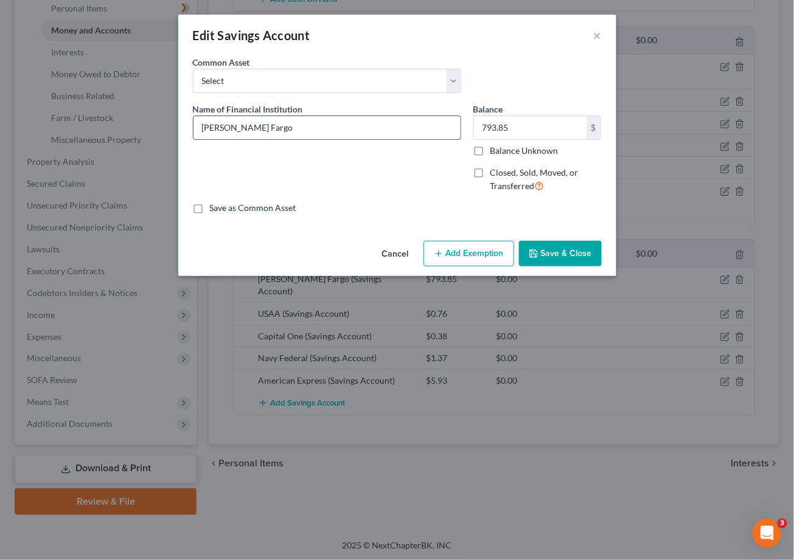
click at [266, 131] on input "Wells Fargo" at bounding box center [326, 127] width 267 height 23
type input "Wells Fargo - 7898"
click at [580, 254] on button "Save & Close" at bounding box center [560, 254] width 83 height 26
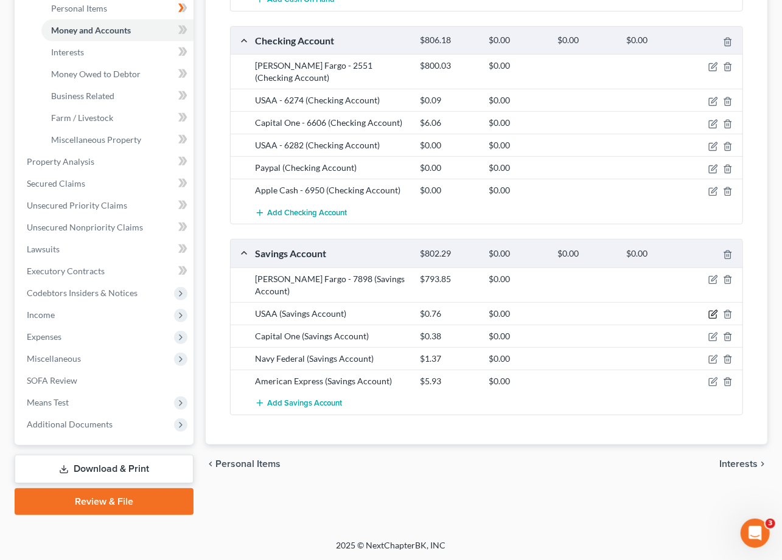
click at [712, 310] on icon "button" at bounding box center [713, 315] width 10 height 10
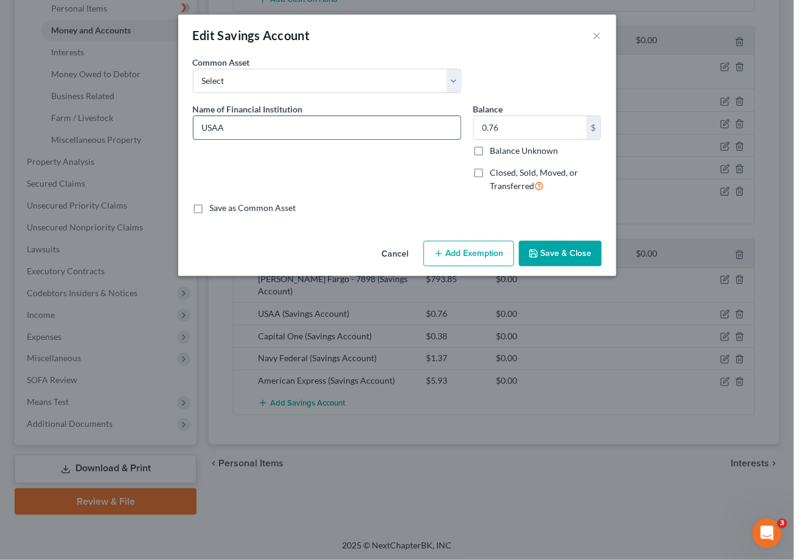
click at [248, 127] on input "USAA" at bounding box center [326, 127] width 267 height 23
type input "USAA - 1576"
click at [567, 250] on button "Save & Close" at bounding box center [560, 254] width 83 height 26
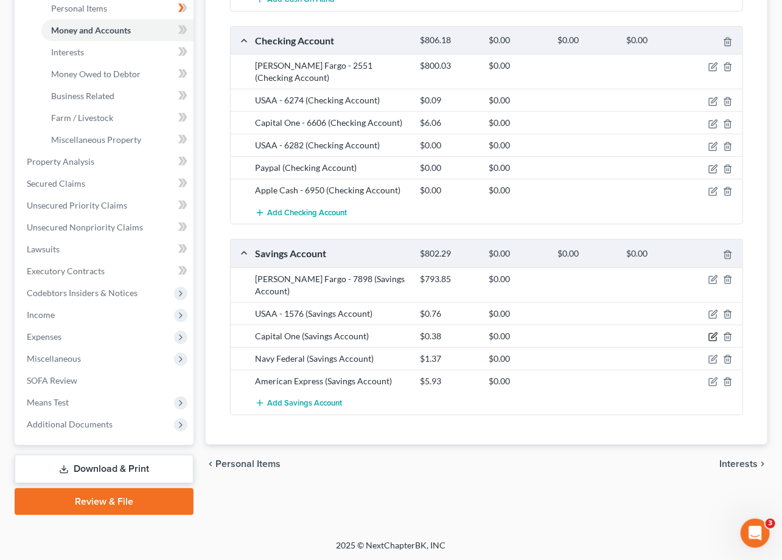
click at [709, 334] on icon "button" at bounding box center [712, 337] width 7 height 7
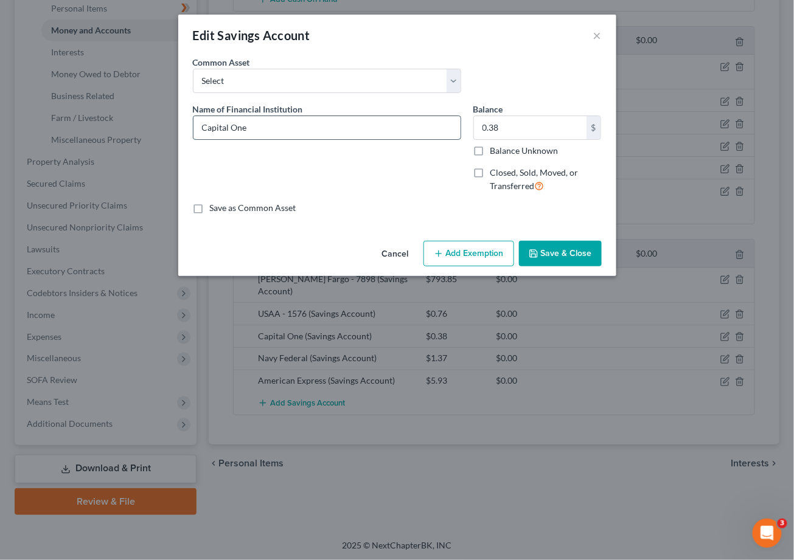
click at [257, 127] on input "Capital One" at bounding box center [326, 127] width 267 height 23
type input "Capital One - 8382"
click at [556, 249] on button "Save & Close" at bounding box center [560, 254] width 83 height 26
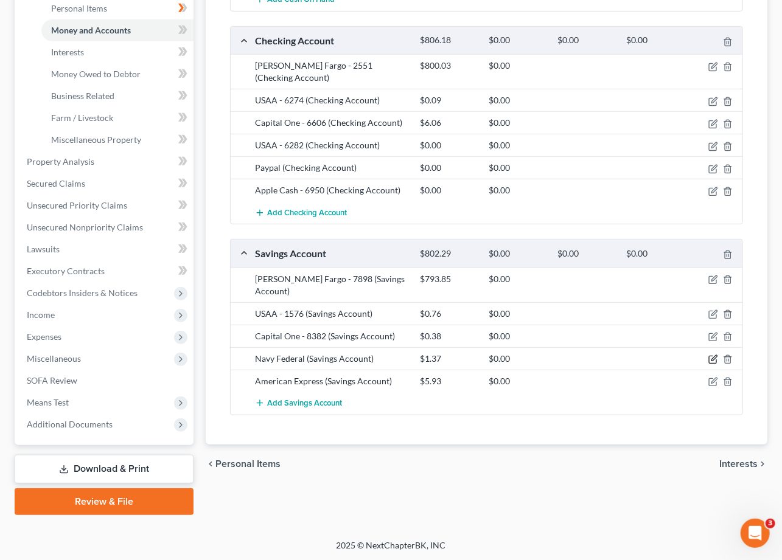
click at [712, 355] on icon "button" at bounding box center [713, 360] width 10 height 10
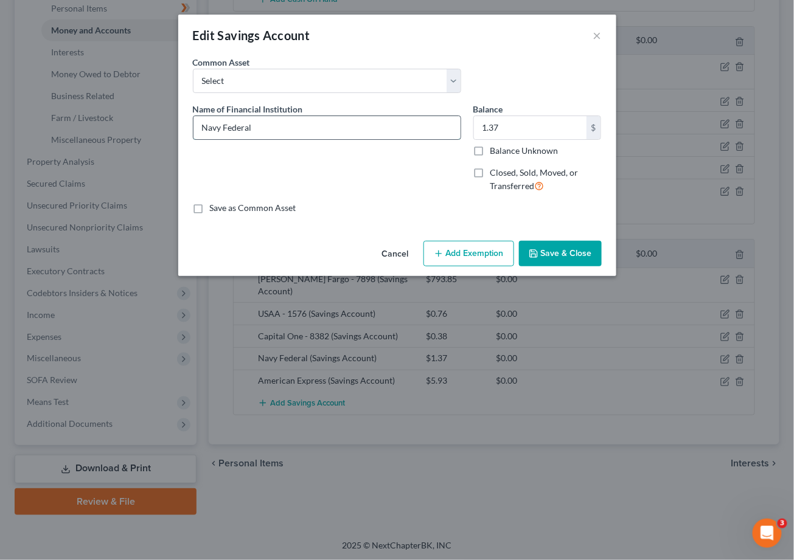
click at [263, 128] on input "Navy Federal" at bounding box center [326, 127] width 267 height 23
type input "Navy Federal - 4954"
click at [569, 251] on button "Save & Close" at bounding box center [560, 254] width 83 height 26
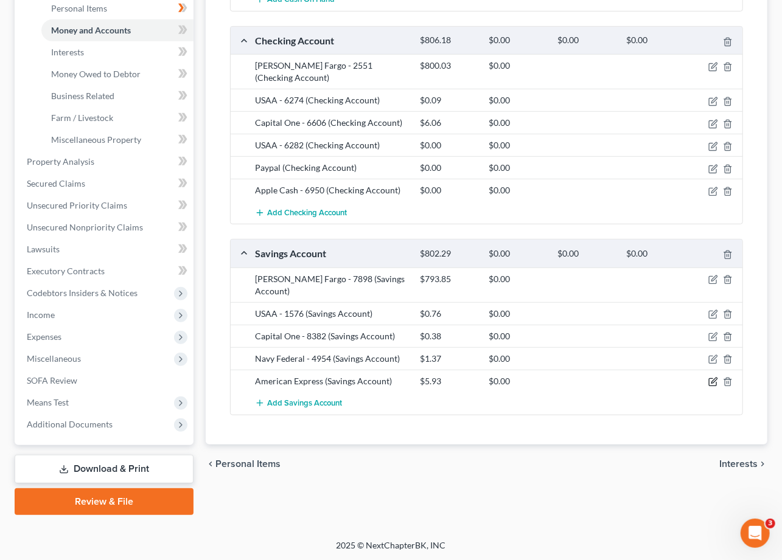
click at [713, 377] on icon "button" at bounding box center [713, 382] width 10 height 10
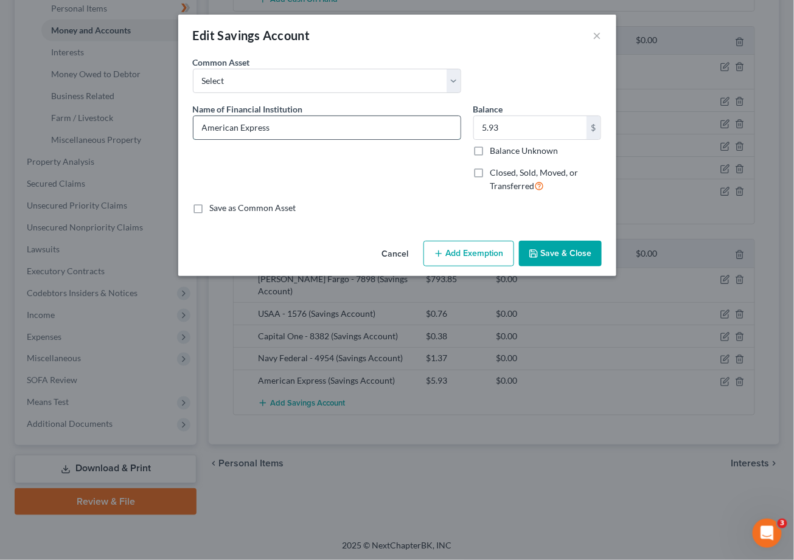
click at [282, 126] on input "American Express" at bounding box center [326, 127] width 267 height 23
type input "American Express - 6344"
click at [572, 256] on button "Save & Close" at bounding box center [560, 254] width 83 height 26
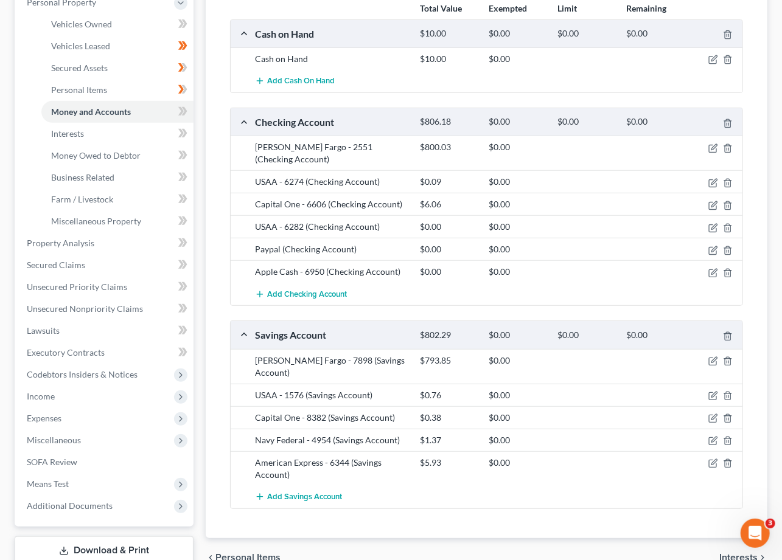
scroll to position [142, 0]
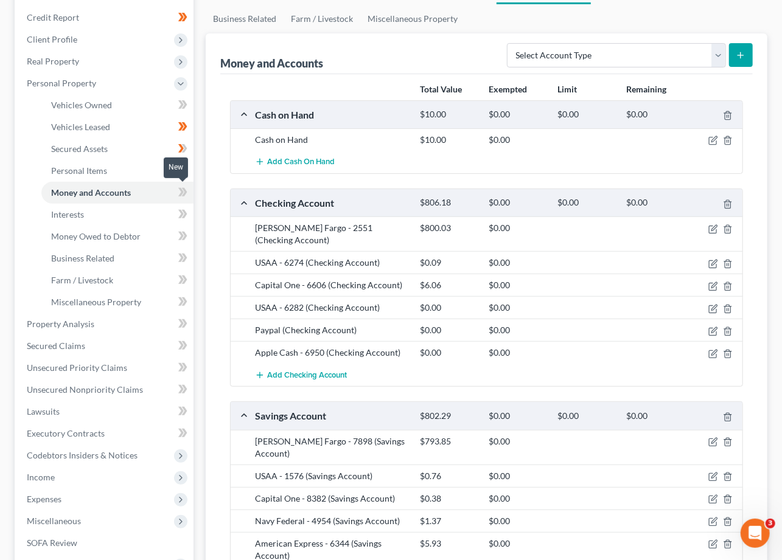
click at [182, 187] on icon at bounding box center [182, 192] width 9 height 15
click at [66, 209] on span "Interests" at bounding box center [67, 214] width 33 height 10
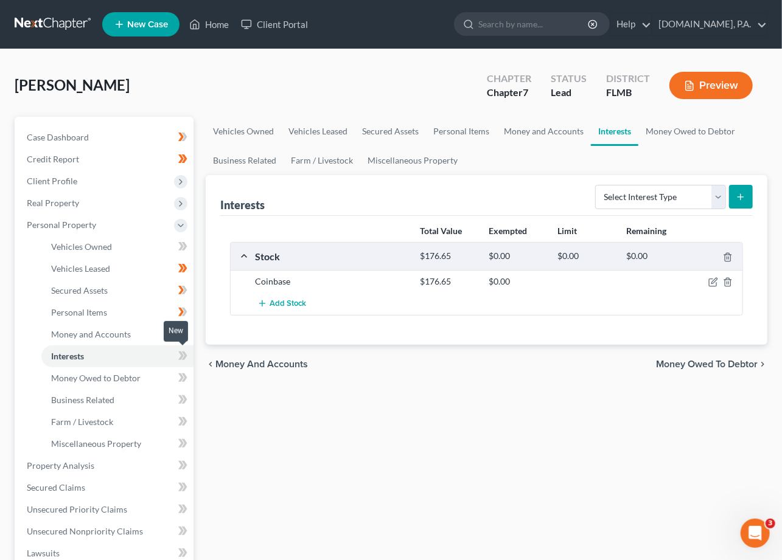
click at [182, 353] on icon at bounding box center [180, 356] width 5 height 9
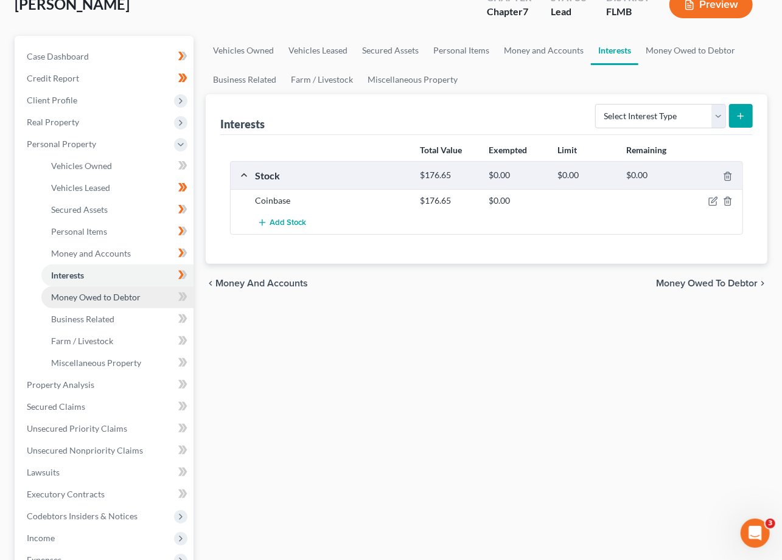
click at [80, 299] on span "Money Owed to Debtor" at bounding box center [95, 297] width 89 height 10
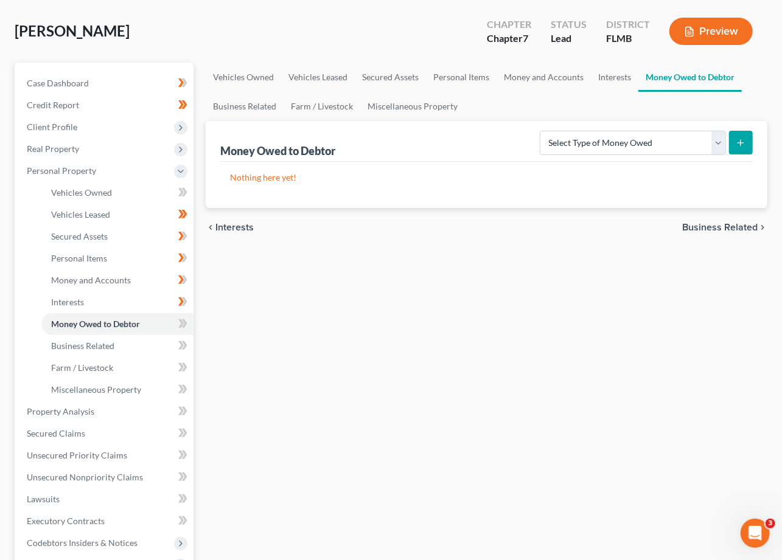
scroll to position [81, 0]
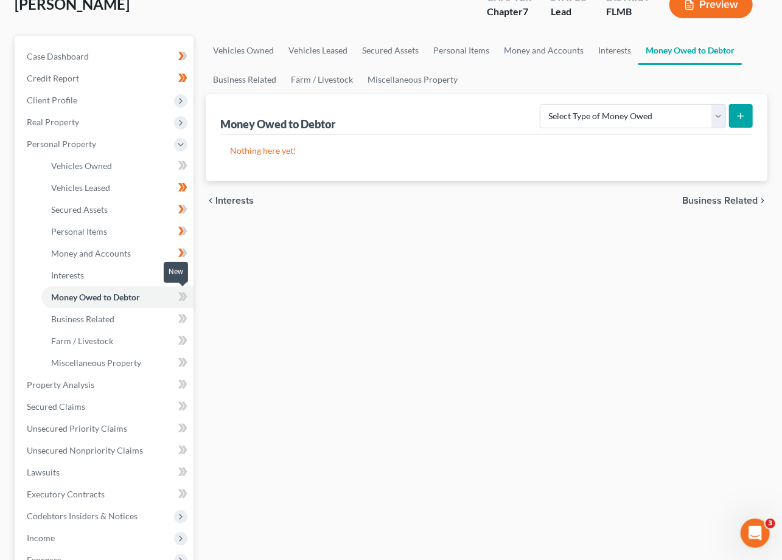
click at [181, 293] on icon at bounding box center [180, 297] width 5 height 9
click at [32, 331] on ul "Vehicles Owned Vehicles Leased Machinery and Vehicles Office Related" at bounding box center [105, 264] width 176 height 219
click at [83, 319] on span "Business Related" at bounding box center [82, 319] width 63 height 10
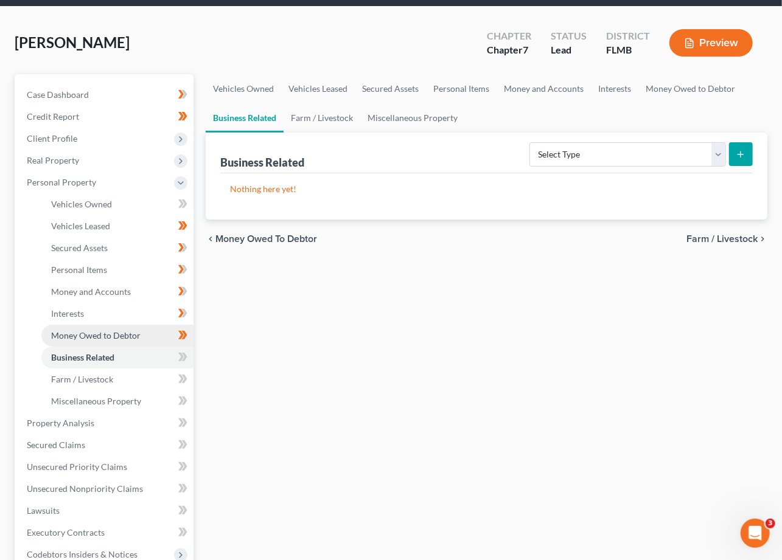
scroll to position [81, 0]
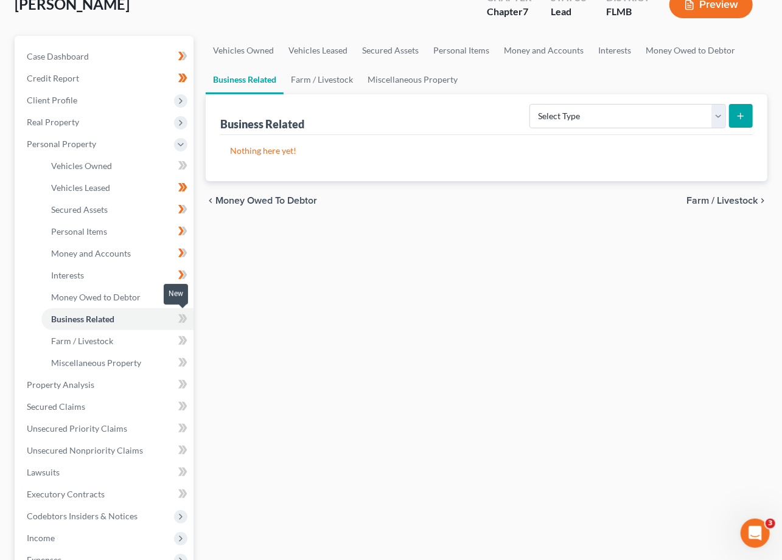
click at [180, 314] on icon at bounding box center [180, 318] width 5 height 9
click at [101, 341] on span "Farm / Livestock" at bounding box center [82, 341] width 62 height 10
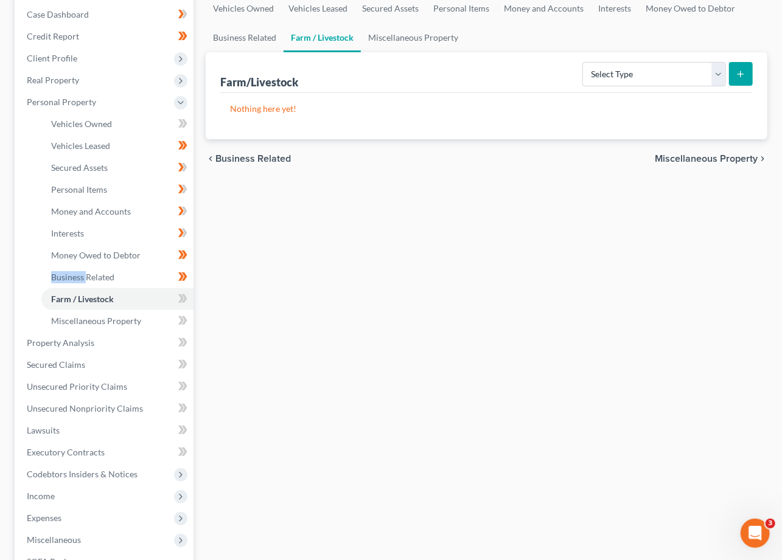
scroll to position [162, 0]
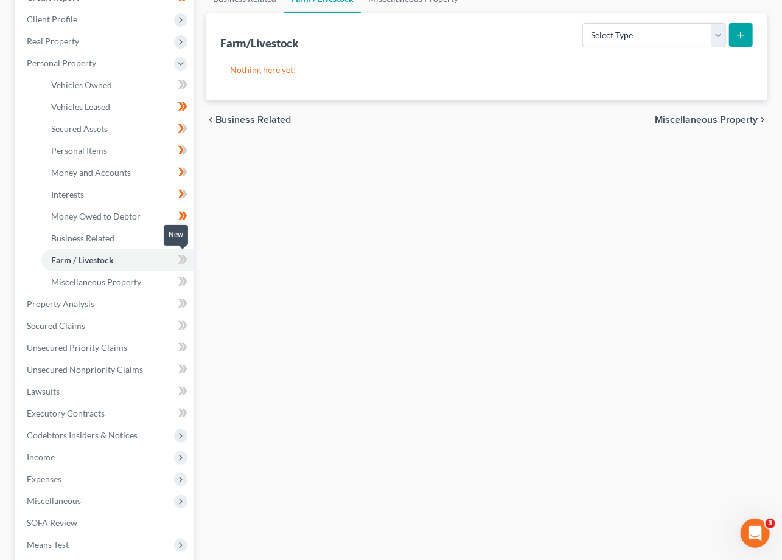
click at [181, 255] on icon at bounding box center [180, 259] width 5 height 9
click at [124, 282] on span "Miscellaneous Property" at bounding box center [96, 282] width 90 height 10
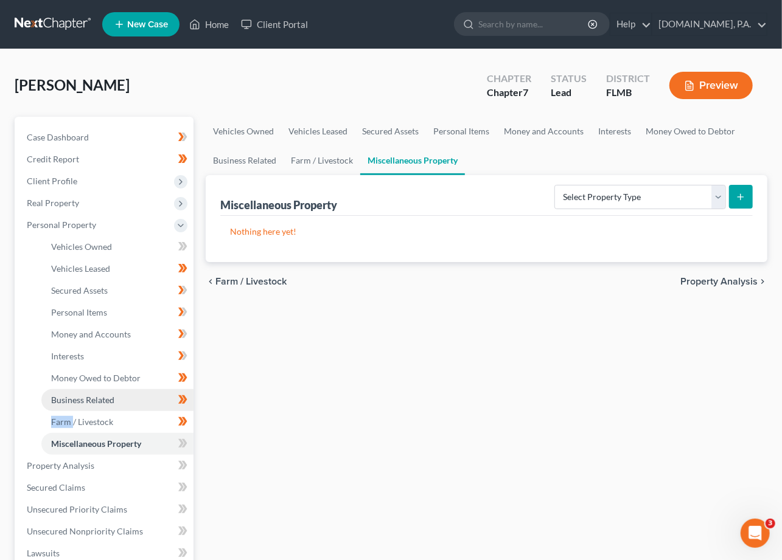
click at [78, 397] on span "Business Related" at bounding box center [82, 400] width 63 height 10
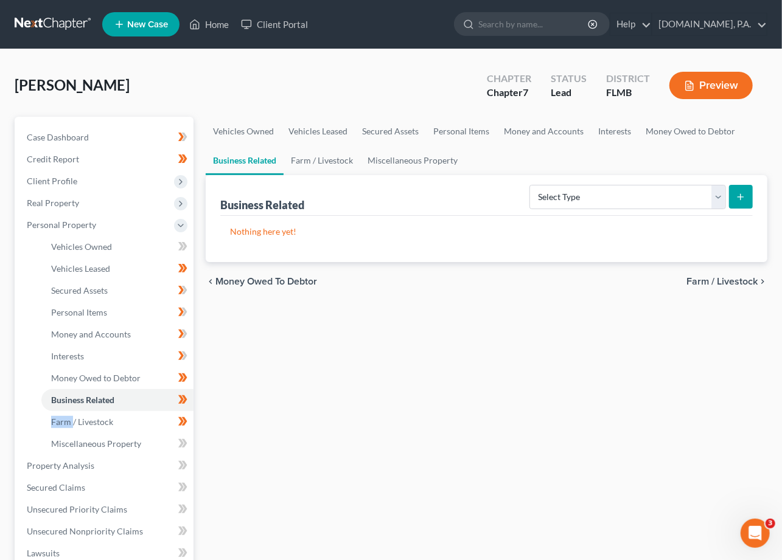
click at [27, 425] on ul "Vehicles Owned Vehicles Leased Machinery and Vehicles Office Related" at bounding box center [105, 345] width 176 height 219
click at [103, 439] on span "Miscellaneous Property" at bounding box center [96, 444] width 90 height 10
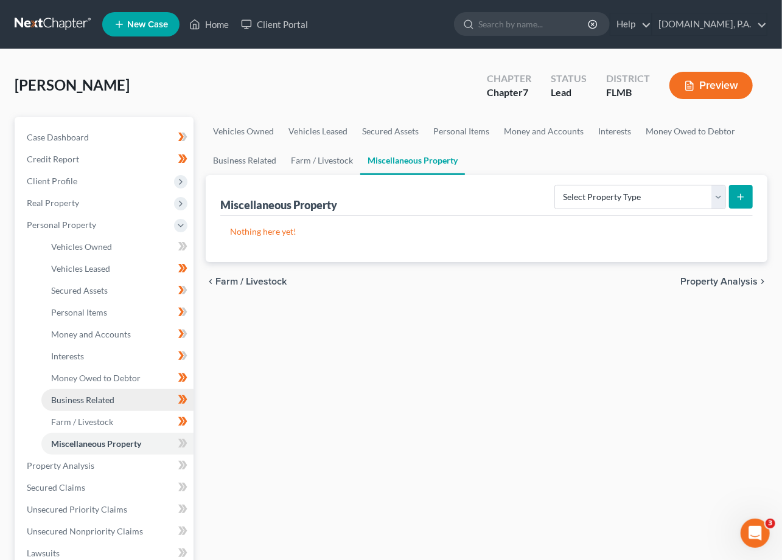
scroll to position [81, 0]
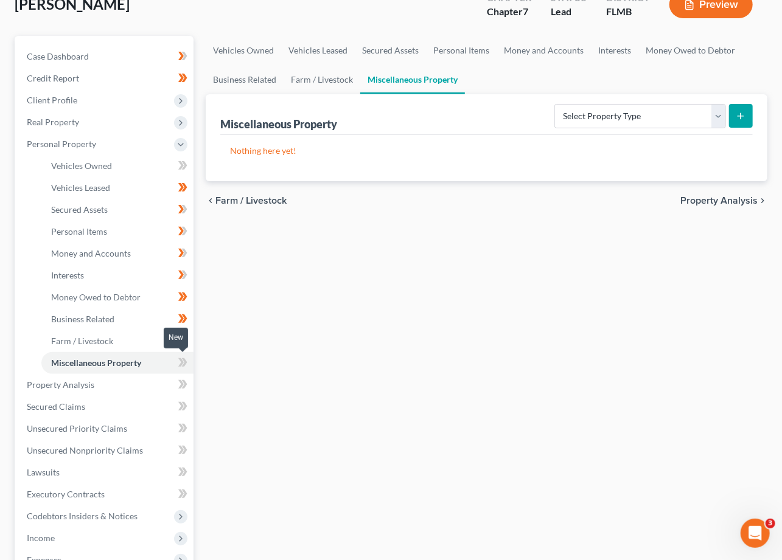
click at [182, 359] on icon at bounding box center [180, 362] width 5 height 9
click at [41, 322] on li "Business Related" at bounding box center [117, 319] width 152 height 22
click at [63, 380] on span "Property Analysis" at bounding box center [61, 385] width 68 height 10
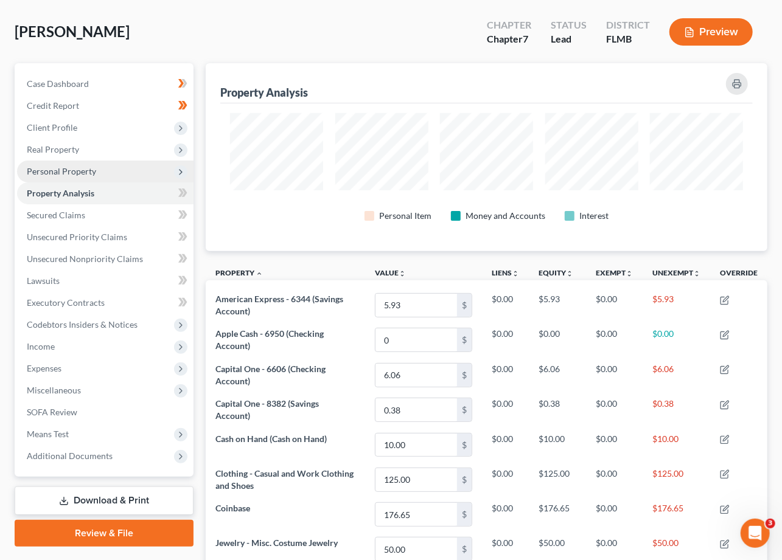
scroll to position [81, 0]
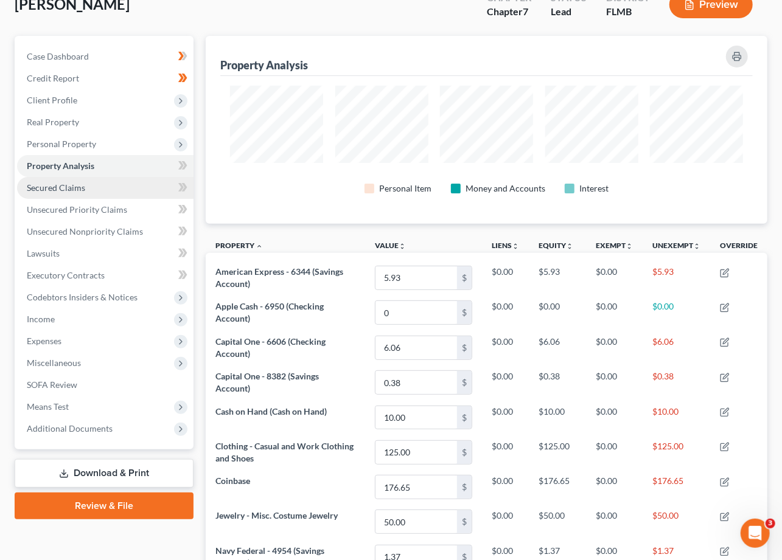
click at [60, 186] on span "Secured Claims" at bounding box center [56, 187] width 58 height 10
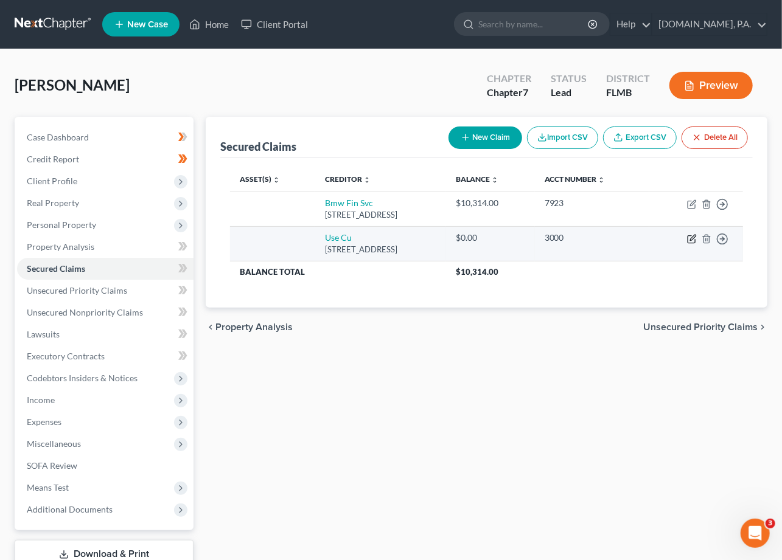
click at [692, 236] on icon "button" at bounding box center [692, 239] width 10 height 10
select select "4"
select select "0"
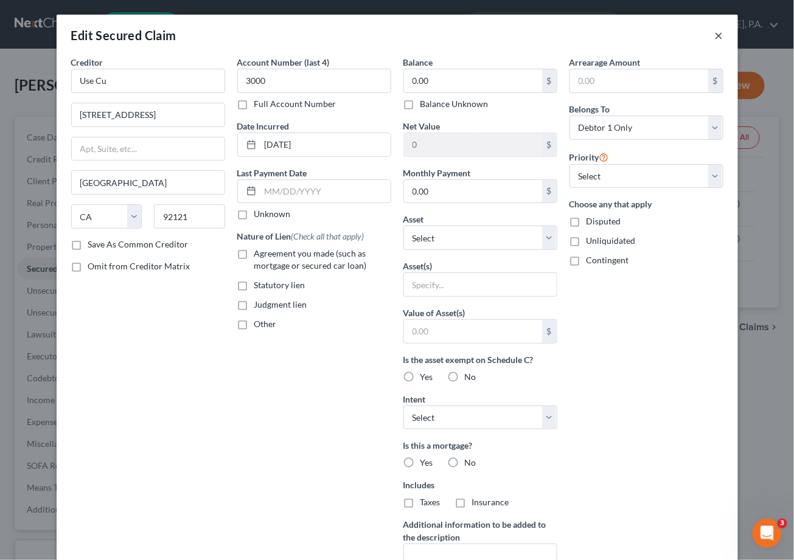
click at [715, 33] on button "×" at bounding box center [719, 35] width 9 height 15
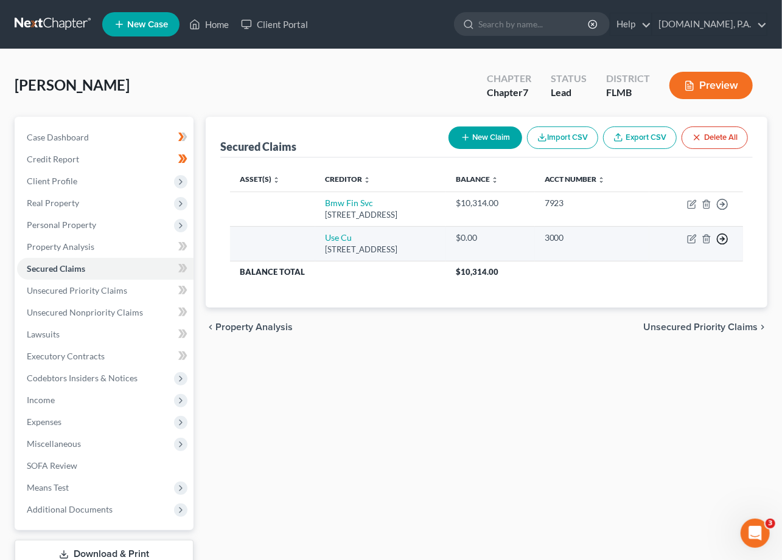
click at [721, 204] on line "button" at bounding box center [722, 204] width 4 height 0
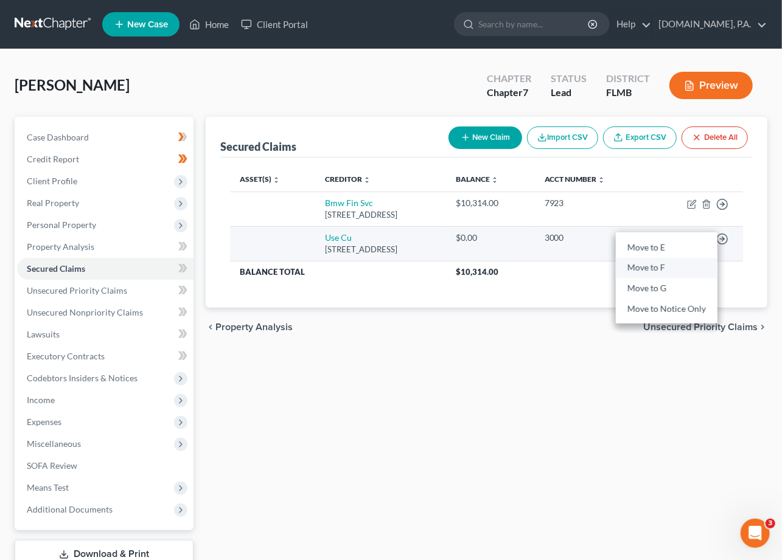
click at [640, 264] on link "Move to F" at bounding box center [666, 268] width 102 height 21
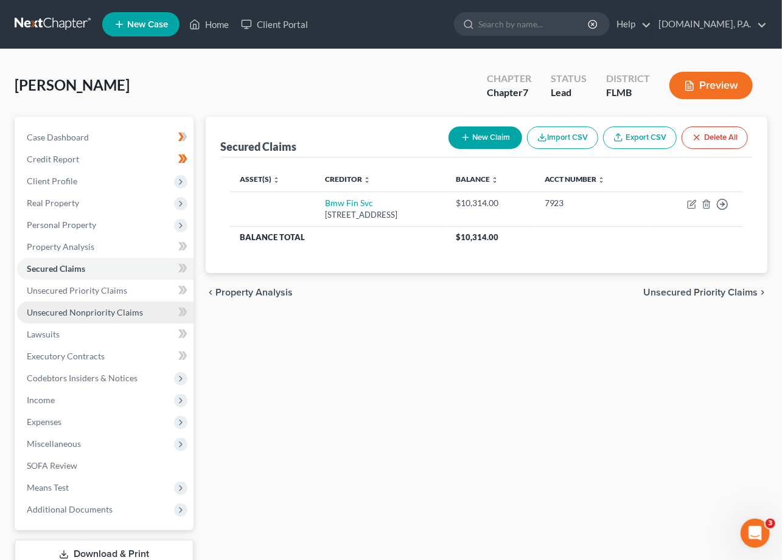
click at [121, 312] on span "Unsecured Nonpriority Claims" at bounding box center [85, 312] width 116 height 10
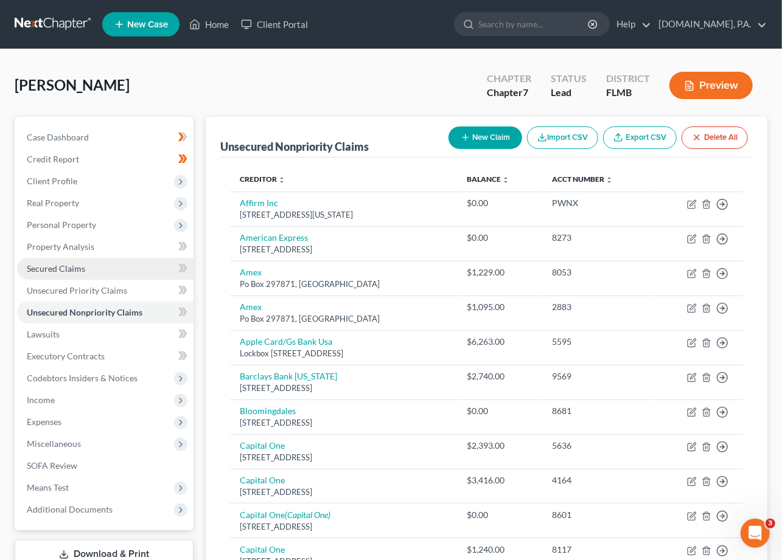
click at [69, 266] on span "Secured Claims" at bounding box center [56, 268] width 58 height 10
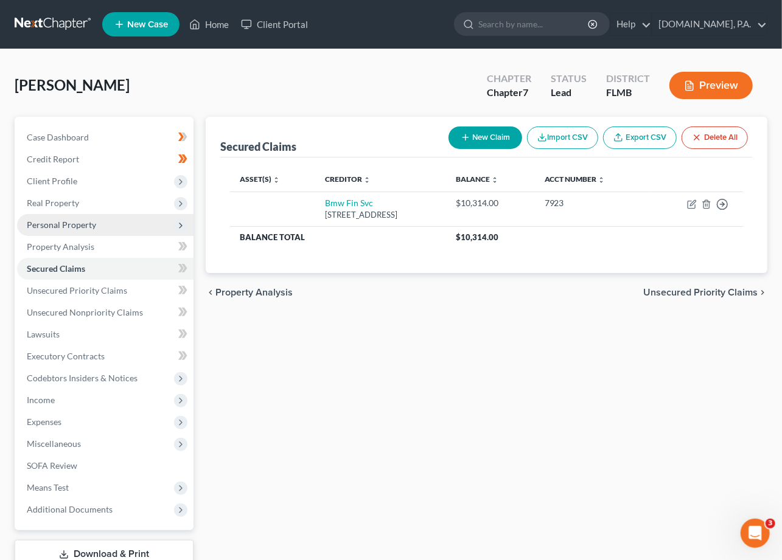
click at [100, 217] on span "Personal Property" at bounding box center [105, 225] width 176 height 22
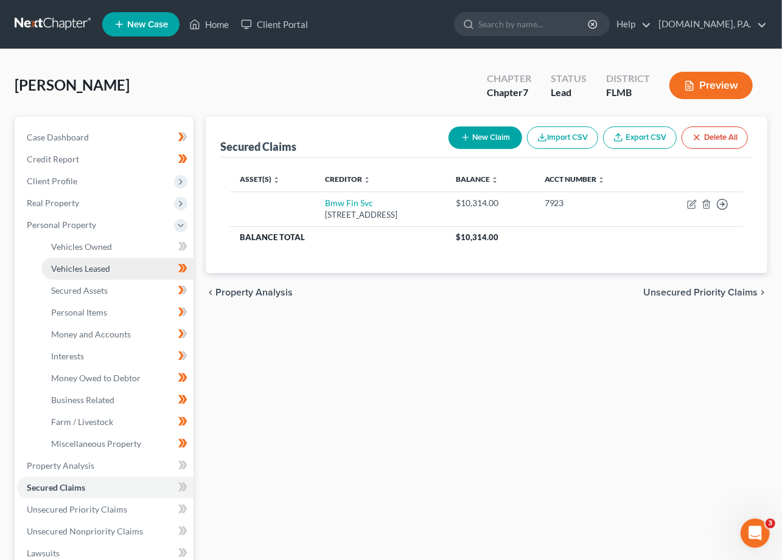
click at [128, 269] on link "Vehicles Leased" at bounding box center [117, 269] width 152 height 22
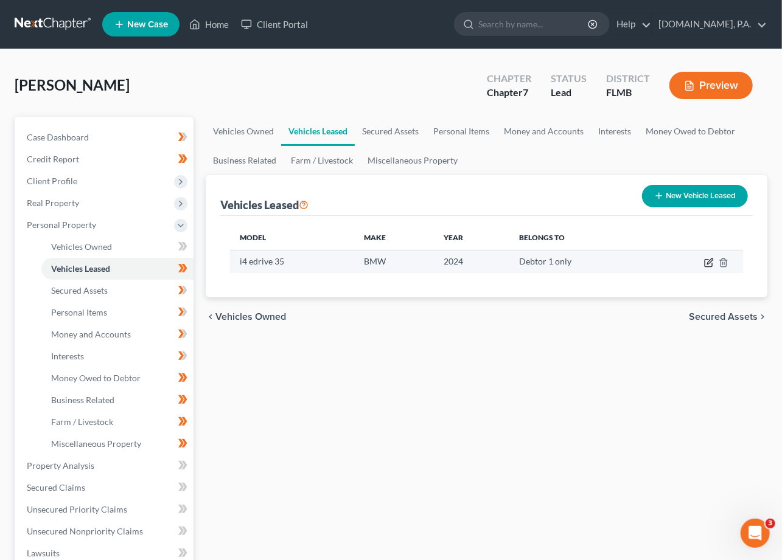
click at [706, 260] on icon "button" at bounding box center [709, 263] width 10 height 10
select select "0"
select select "2"
select select "0"
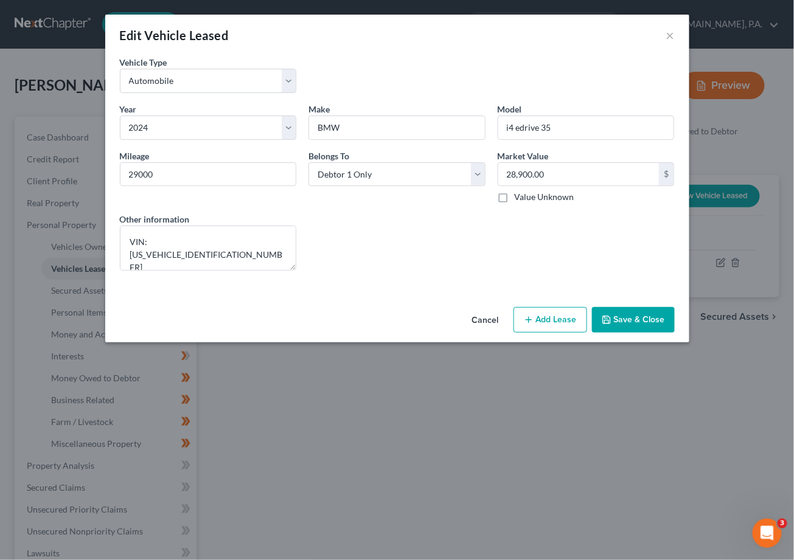
click at [560, 316] on button "Add Lease" at bounding box center [550, 320] width 74 height 26
select select "0"
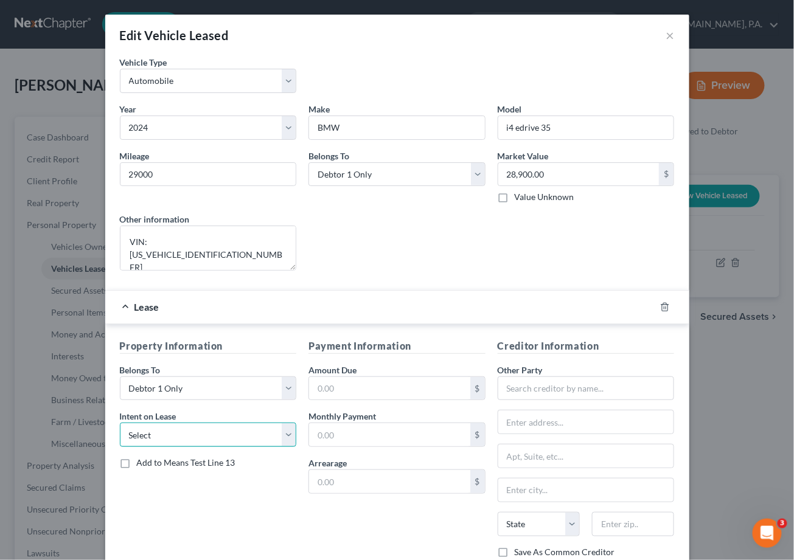
click at [241, 433] on select "Select None Assume Reject" at bounding box center [208, 435] width 177 height 24
select select "1"
click at [120, 423] on select "Select None Assume Reject" at bounding box center [208, 435] width 177 height 24
click at [238, 427] on select "Select None Assume Reject" at bounding box center [208, 435] width 177 height 24
click at [285, 436] on select "Select None Assume Reject" at bounding box center [208, 435] width 177 height 24
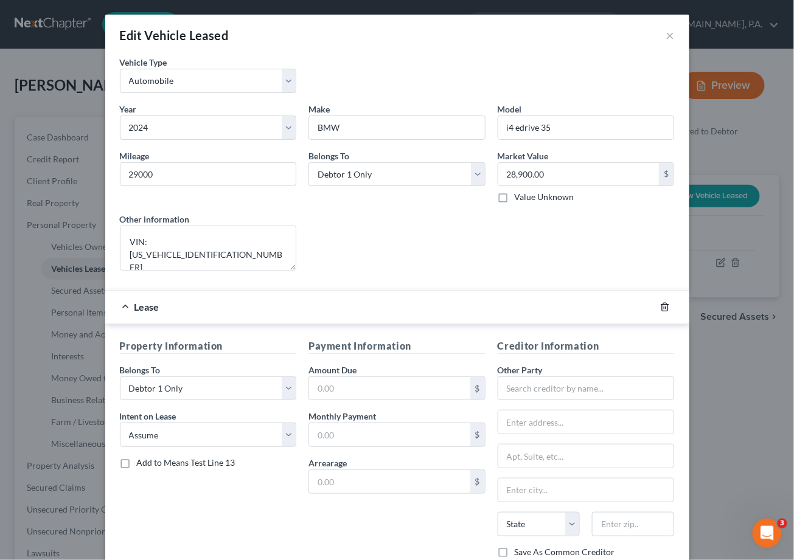
click at [662, 305] on icon "button" at bounding box center [664, 307] width 5 height 8
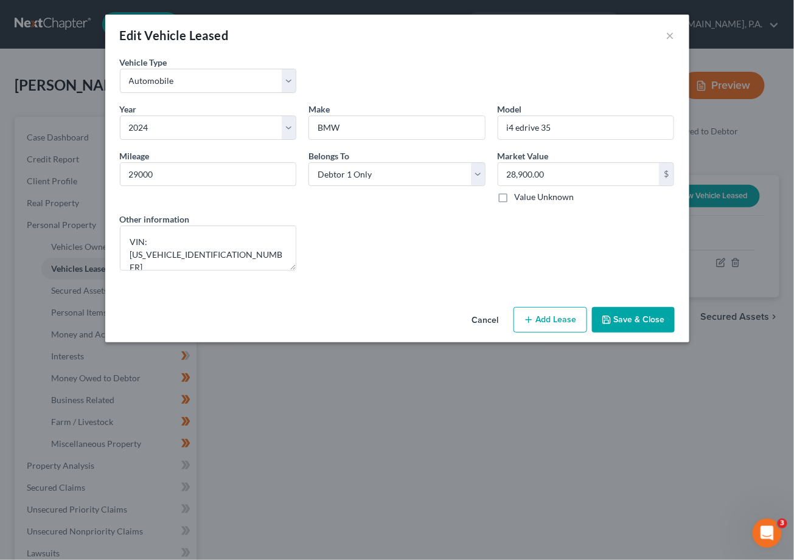
click at [482, 324] on button "Cancel" at bounding box center [485, 320] width 46 height 24
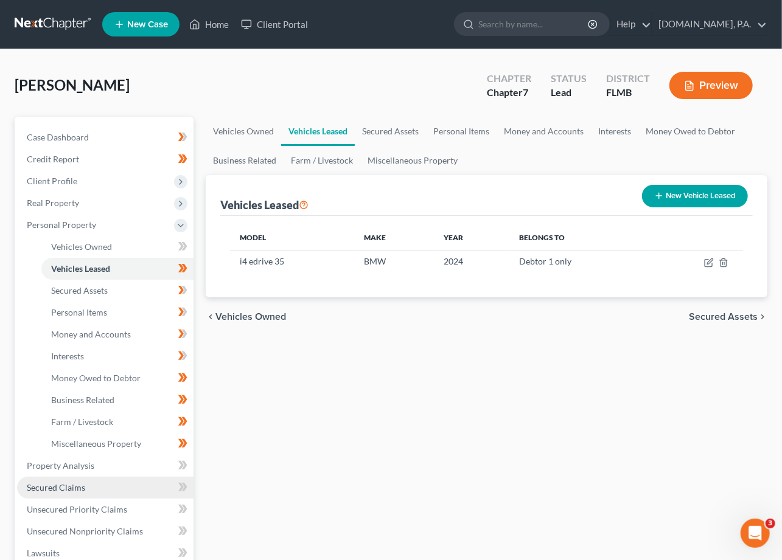
click at [82, 491] on span "Secured Claims" at bounding box center [56, 487] width 58 height 10
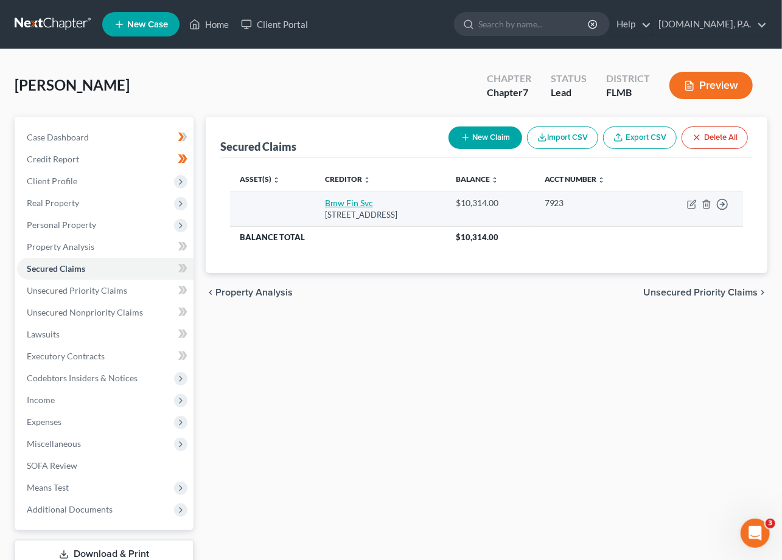
click at [325, 201] on link "Bmw Fin Svc" at bounding box center [349, 203] width 48 height 10
select select "36"
select select "0"
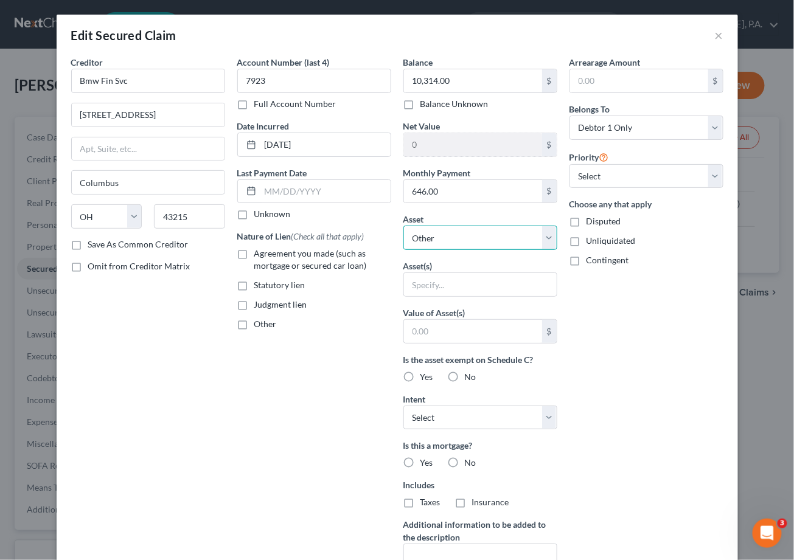
click at [419, 236] on select "Select Other Multiple Assets Jewelry - Misc. Costume Jewelry - $50.0 Clothing -…" at bounding box center [480, 238] width 154 height 24
select select "15"
click at [403, 226] on select "Select Other Multiple Assets Jewelry - Misc. Costume Jewelry - $50.0 Clothing -…" at bounding box center [480, 238] width 154 height 24
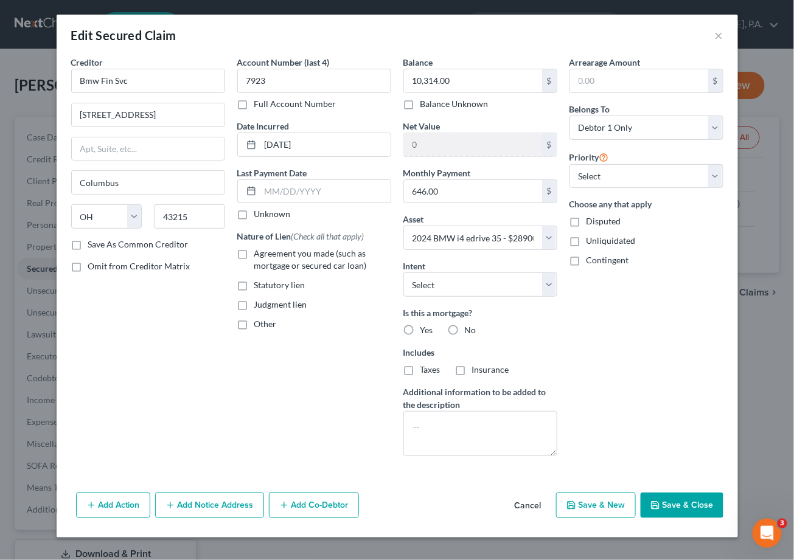
click at [465, 331] on label "No" at bounding box center [471, 330] width 12 height 12
click at [470, 331] on input "No" at bounding box center [474, 328] width 8 height 8
radio input "true"
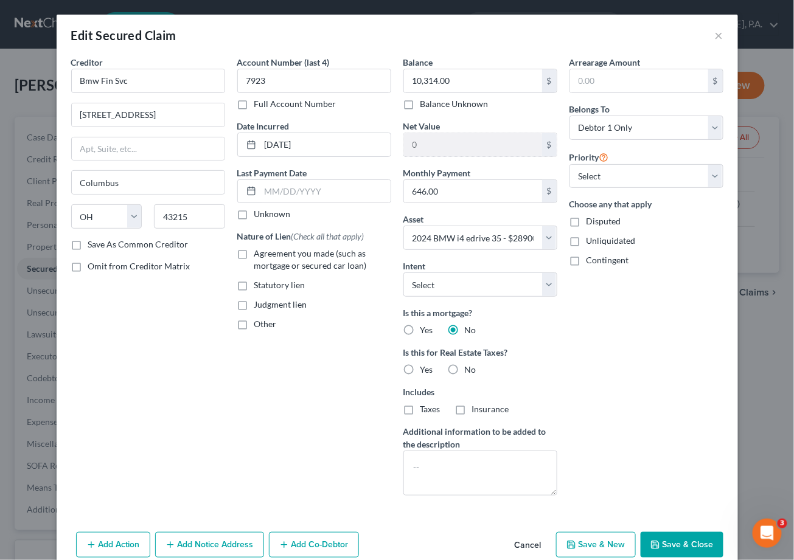
click at [254, 249] on label "Agreement you made (such as mortgage or secured car loan)" at bounding box center [322, 260] width 137 height 24
click at [259, 249] on input "Agreement you made (such as mortgage or secured car loan)" at bounding box center [263, 252] width 8 height 8
checkbox input "true"
click at [465, 366] on label "No" at bounding box center [471, 370] width 12 height 12
click at [470, 366] on input "No" at bounding box center [474, 368] width 8 height 8
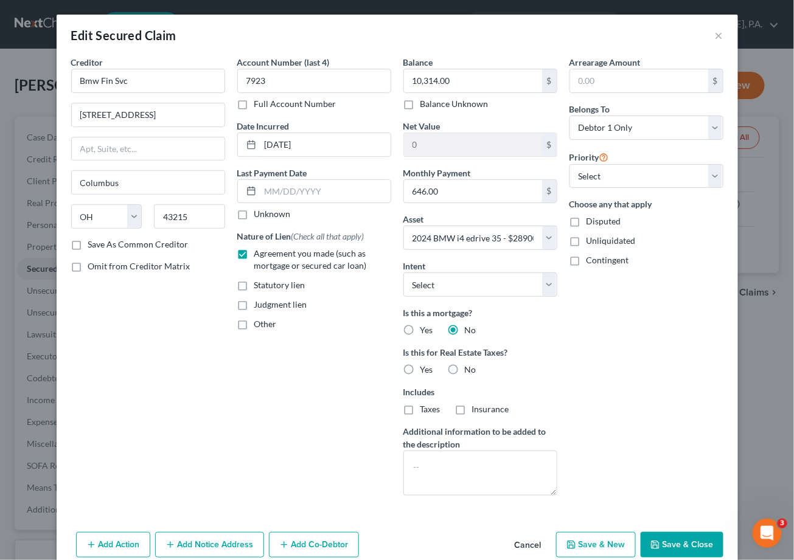
radio input "true"
click at [420, 412] on label "Taxes" at bounding box center [430, 409] width 20 height 12
click at [425, 411] on input "Taxes" at bounding box center [429, 407] width 8 height 8
checkbox input "true"
click at [472, 413] on label "Insurance" at bounding box center [490, 409] width 37 height 12
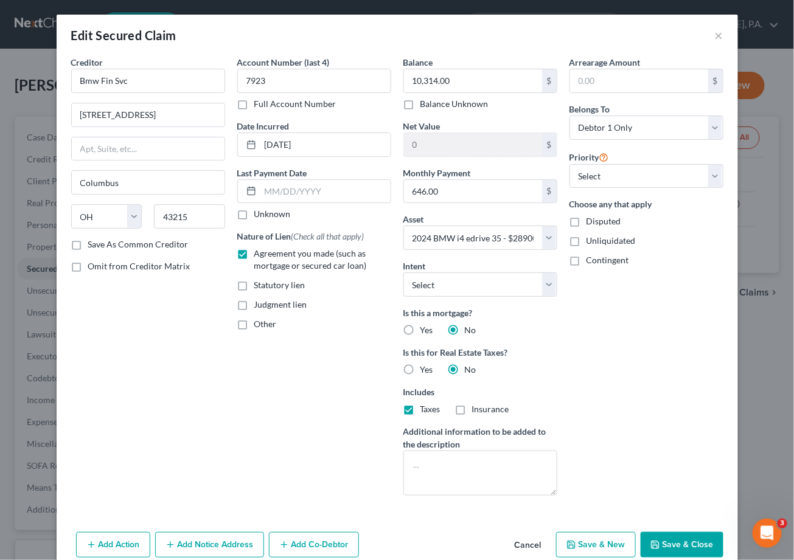
click at [477, 411] on input "Insurance" at bounding box center [481, 407] width 8 height 8
checkbox input "true"
click at [670, 541] on button "Save & Close" at bounding box center [681, 545] width 83 height 26
select select
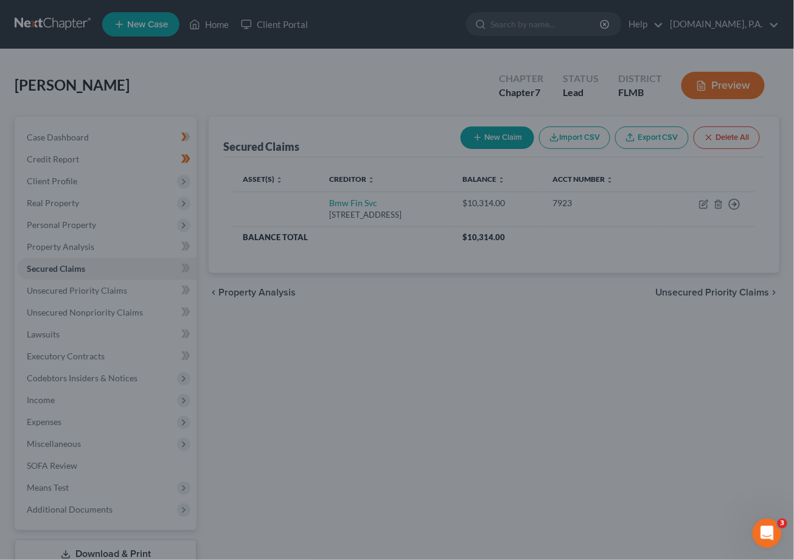
type input "18,586.00"
select select "15"
type input "0"
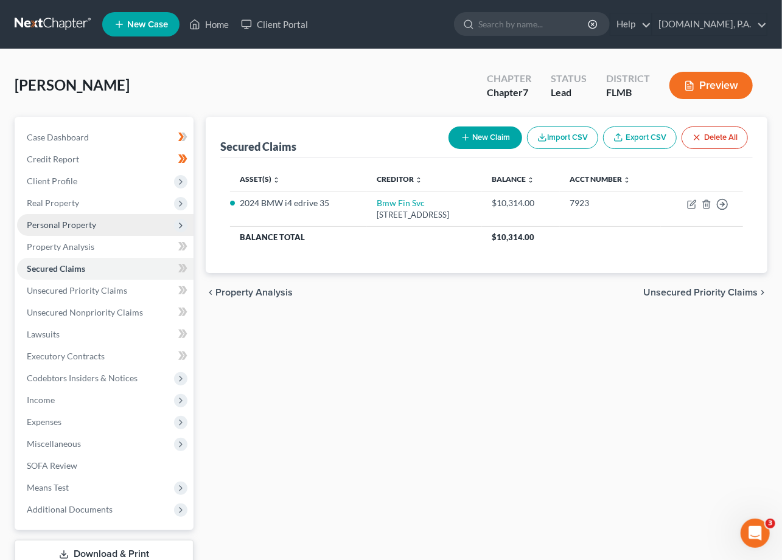
click at [86, 222] on span "Personal Property" at bounding box center [61, 225] width 69 height 10
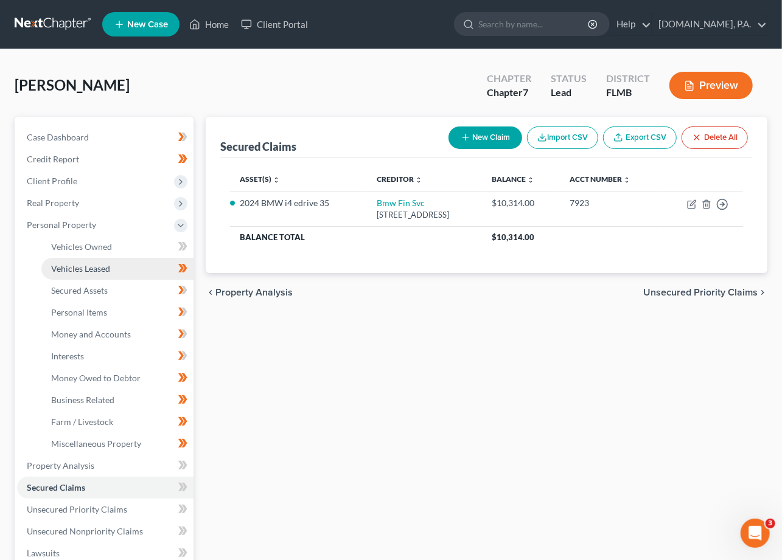
click at [80, 263] on span "Vehicles Leased" at bounding box center [80, 268] width 59 height 10
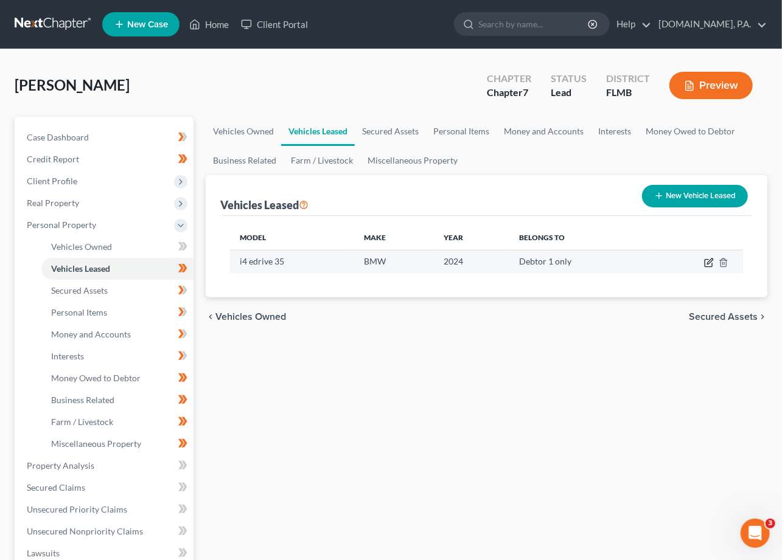
click at [709, 258] on icon "button" at bounding box center [709, 263] width 10 height 10
select select "0"
select select "2"
select select "0"
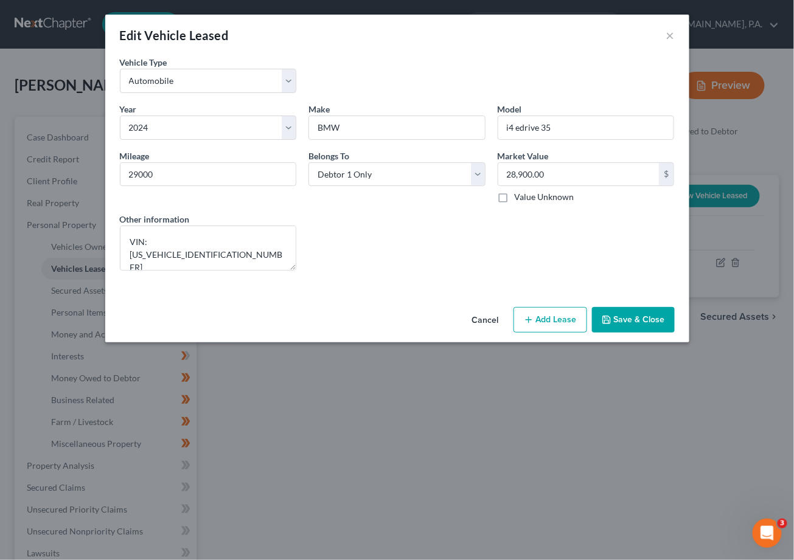
click at [568, 319] on button "Add Lease" at bounding box center [550, 320] width 74 height 26
select select "0"
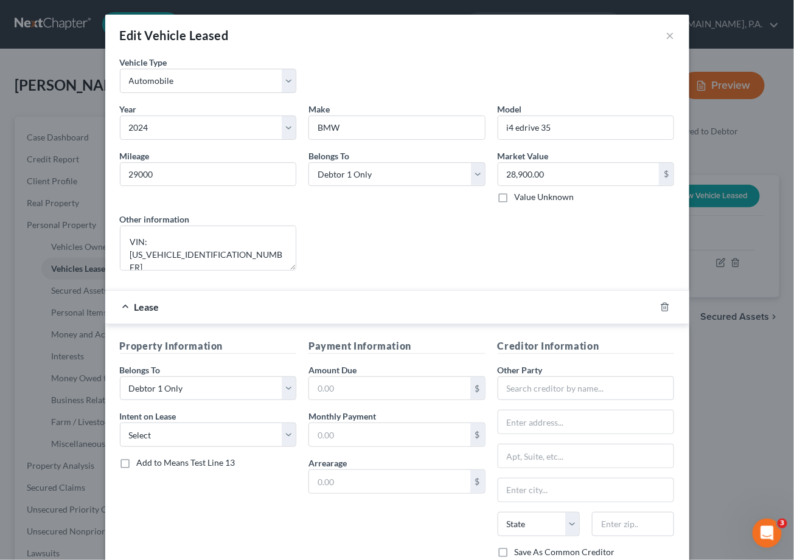
click at [655, 300] on div at bounding box center [672, 306] width 34 height 19
click at [660, 307] on icon "button" at bounding box center [665, 307] width 10 height 10
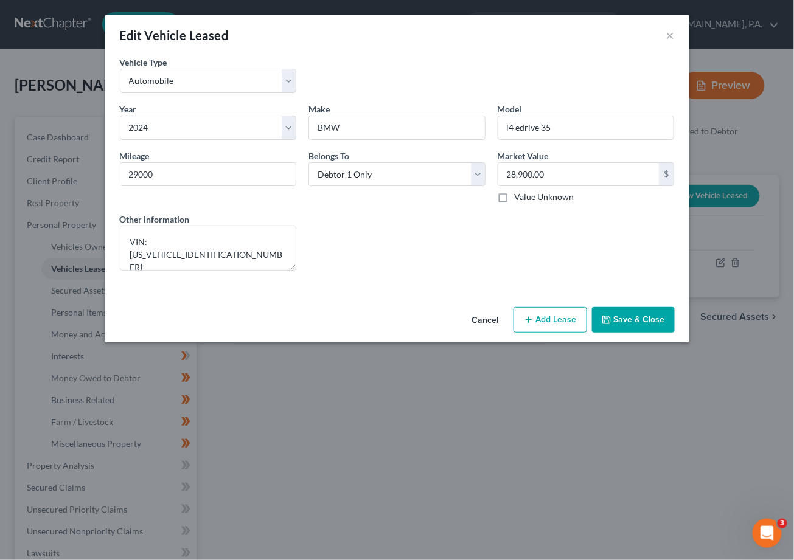
click at [643, 321] on button "Save & Close" at bounding box center [633, 320] width 83 height 26
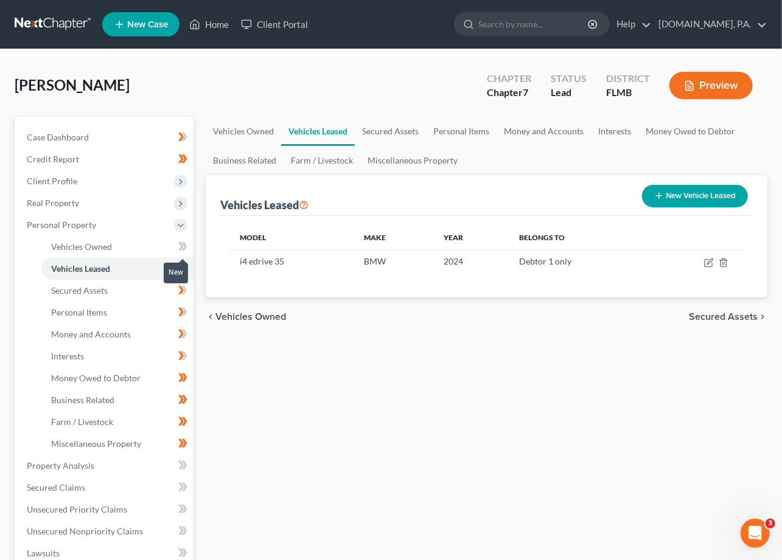
click at [183, 242] on icon at bounding box center [184, 246] width 5 height 9
click at [69, 487] on span "Secured Claims" at bounding box center [56, 487] width 58 height 10
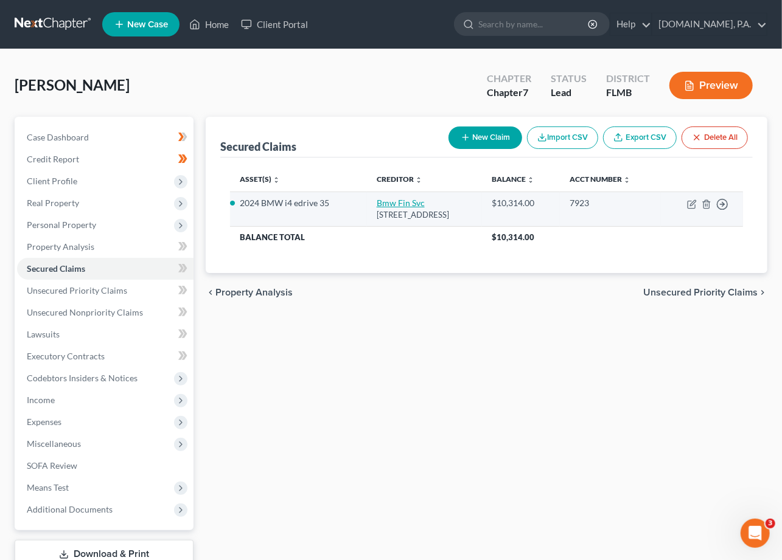
click at [390, 202] on link "Bmw Fin Svc" at bounding box center [400, 203] width 48 height 10
select select "36"
select select "0"
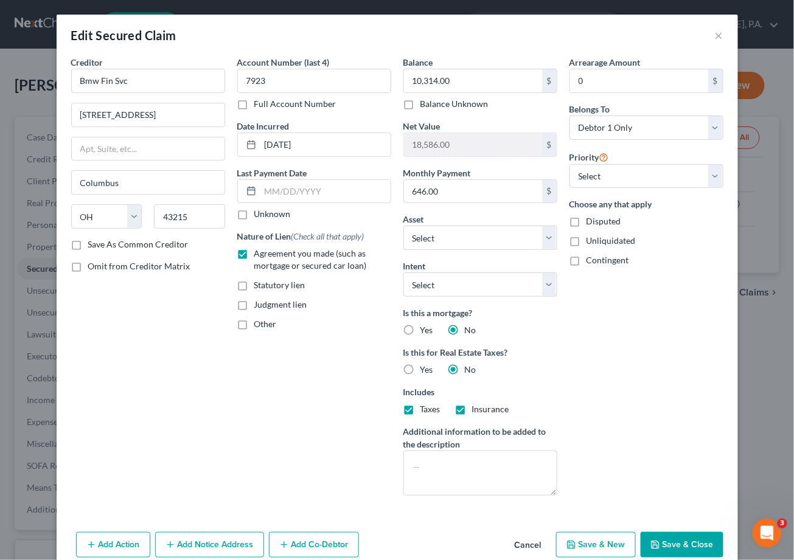
click at [528, 545] on button "Cancel" at bounding box center [528, 545] width 46 height 24
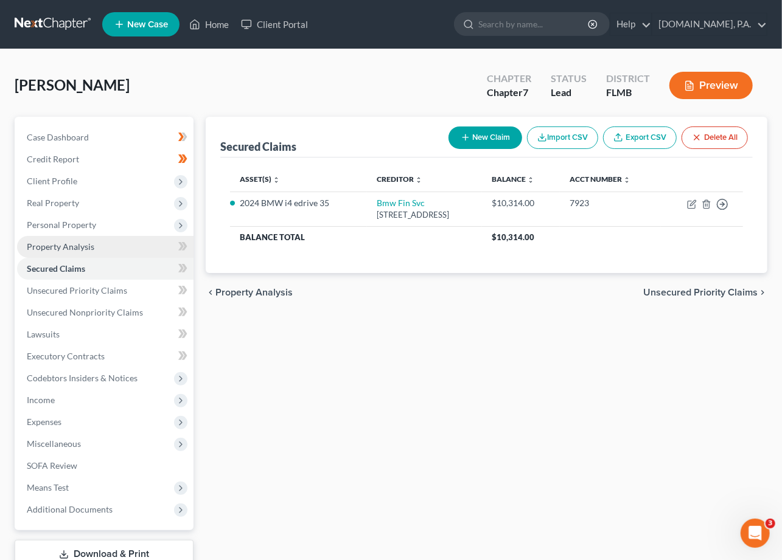
click at [85, 241] on span "Property Analysis" at bounding box center [61, 246] width 68 height 10
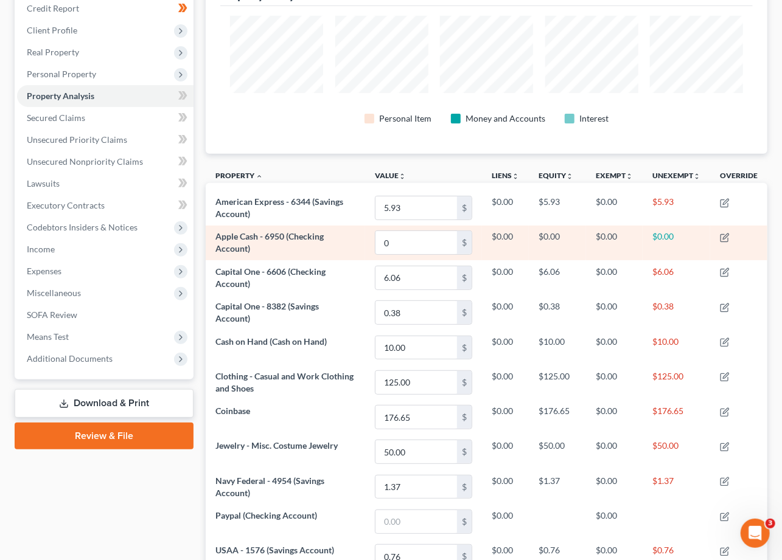
scroll to position [162, 0]
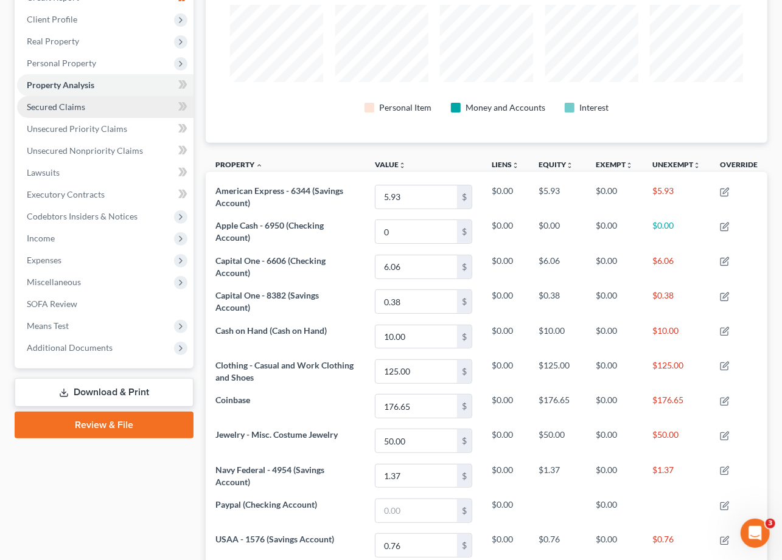
click at [60, 108] on span "Secured Claims" at bounding box center [56, 107] width 58 height 10
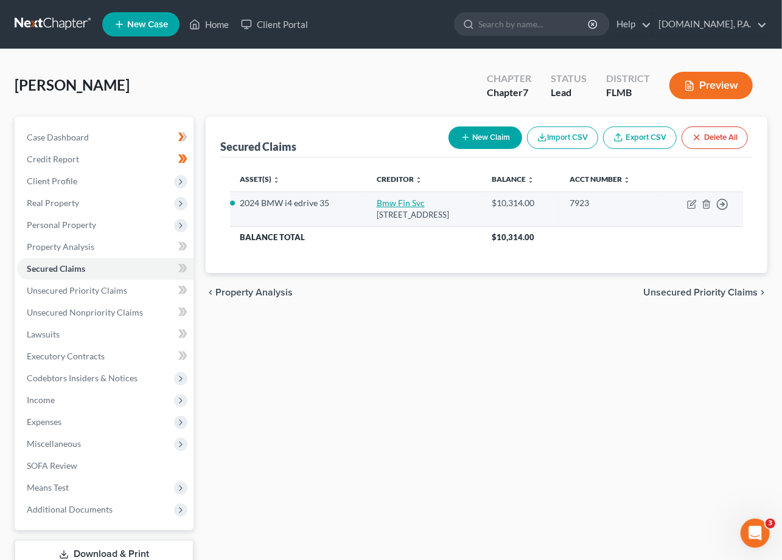
click at [392, 199] on link "Bmw Fin Svc" at bounding box center [400, 203] width 48 height 10
select select "36"
select select "15"
select select "0"
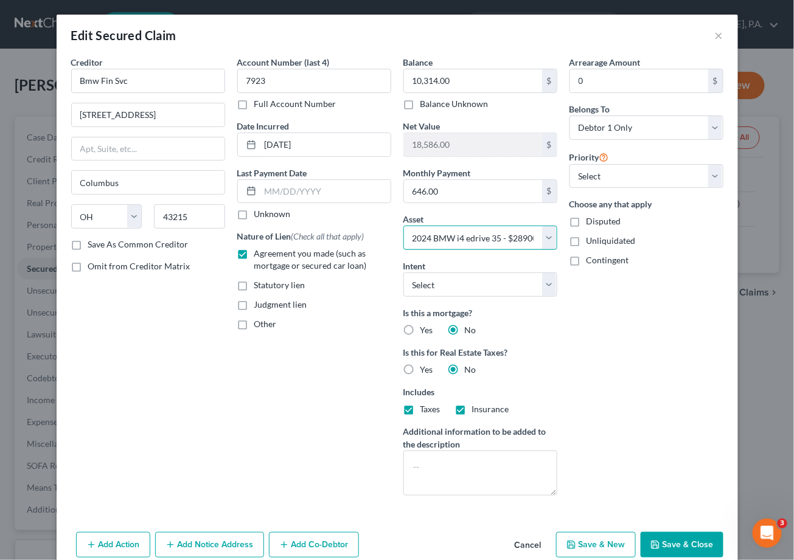
click at [411, 240] on select "Select Other Multiple Assets Jewelry - Misc. Costume Jewelry - $50.0 Clothing -…" at bounding box center [480, 238] width 154 height 24
click at [403, 226] on select "Select Other Multiple Assets Jewelry - Misc. Costume Jewelry - $50.0 Clothing -…" at bounding box center [480, 238] width 154 height 24
click at [428, 287] on select "Select Surrender Redeem Reaffirm Avoid Other" at bounding box center [480, 284] width 154 height 24
select select "4"
click at [403, 272] on select "Select Surrender Redeem Reaffirm Avoid Other" at bounding box center [480, 284] width 154 height 24
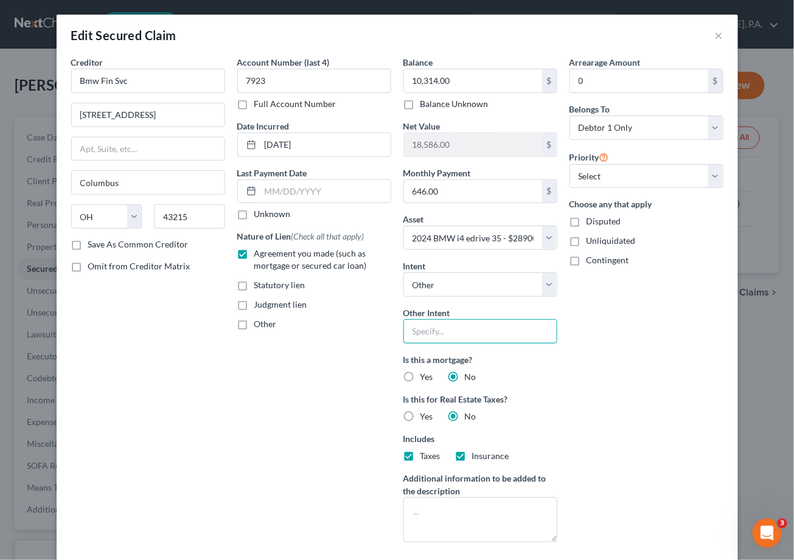
click at [418, 335] on input "text" at bounding box center [480, 331] width 154 height 24
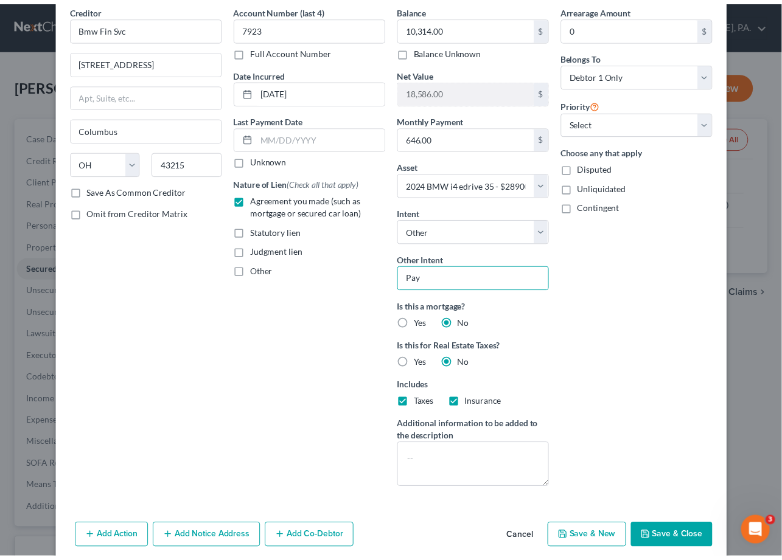
scroll to position [78, 0]
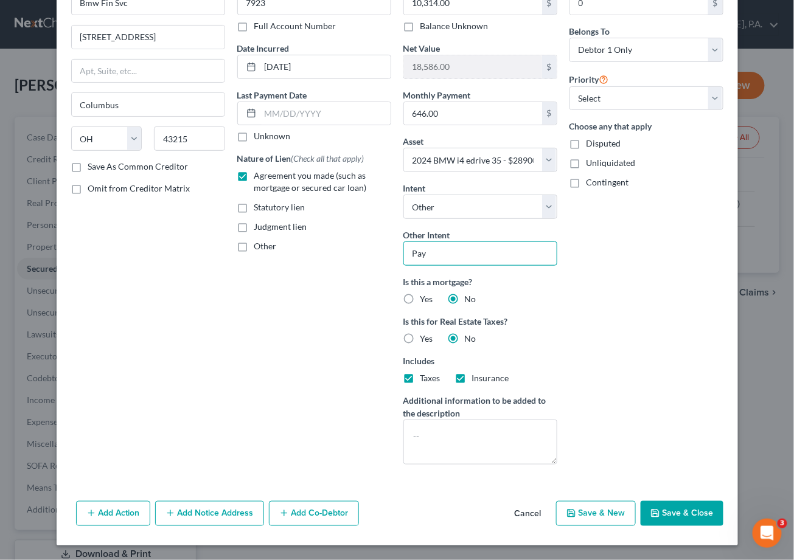
type input "Pay"
click at [668, 507] on button "Save & Close" at bounding box center [681, 514] width 83 height 26
select select
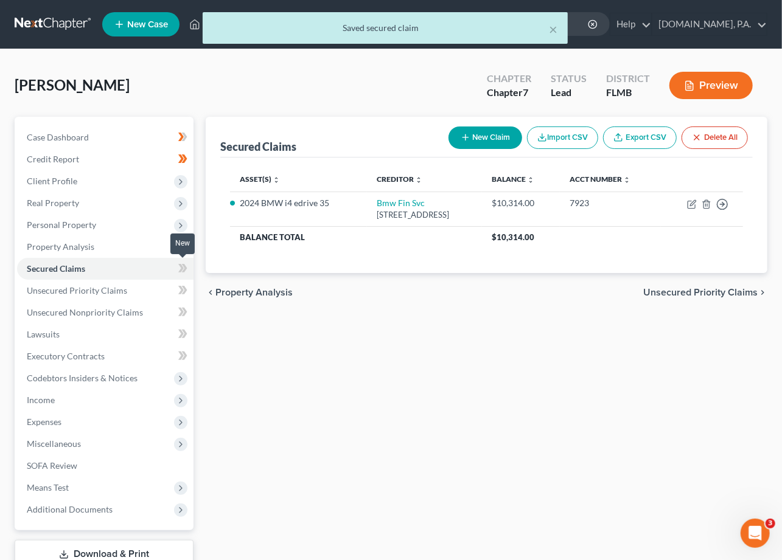
click at [187, 266] on icon at bounding box center [182, 268] width 9 height 15
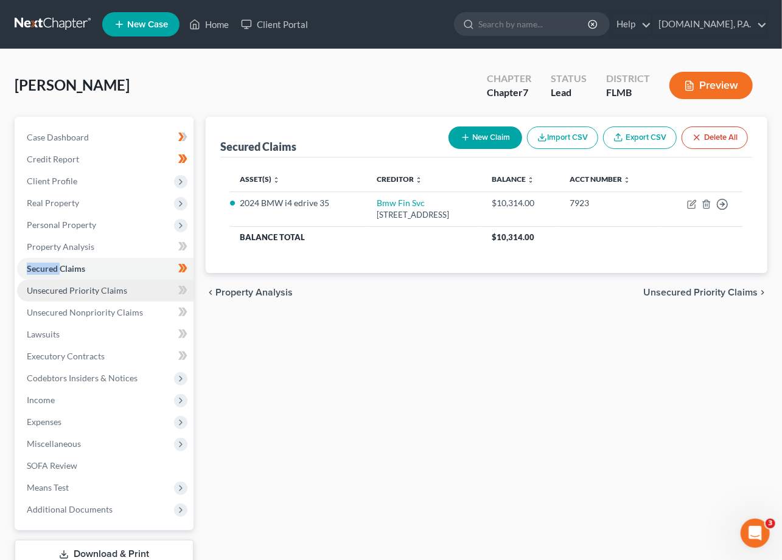
click at [134, 293] on link "Unsecured Priority Claims" at bounding box center [105, 291] width 176 height 22
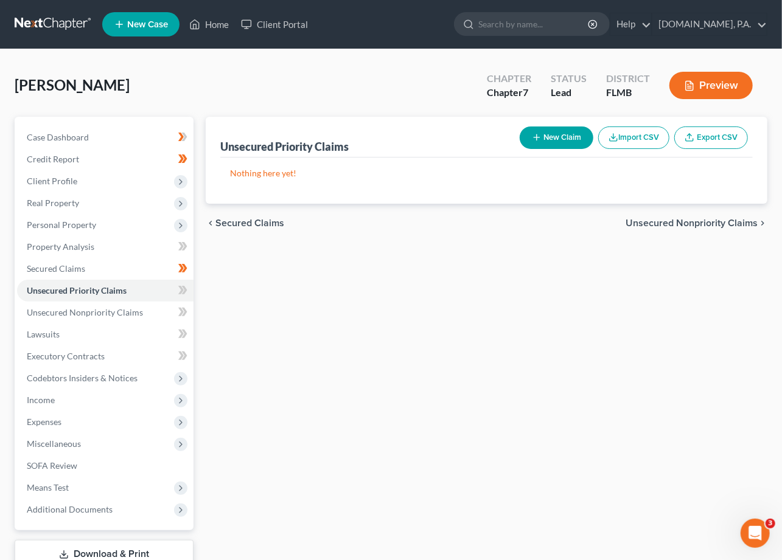
click at [413, 307] on div "Unsecured Priority Claims New Claim Import CSV Export CSV Nothing here yet! Pre…" at bounding box center [486, 359] width 574 height 484
click at [186, 291] on icon at bounding box center [182, 290] width 9 height 15
click at [150, 311] on link "Unsecured Nonpriority Claims" at bounding box center [105, 313] width 176 height 22
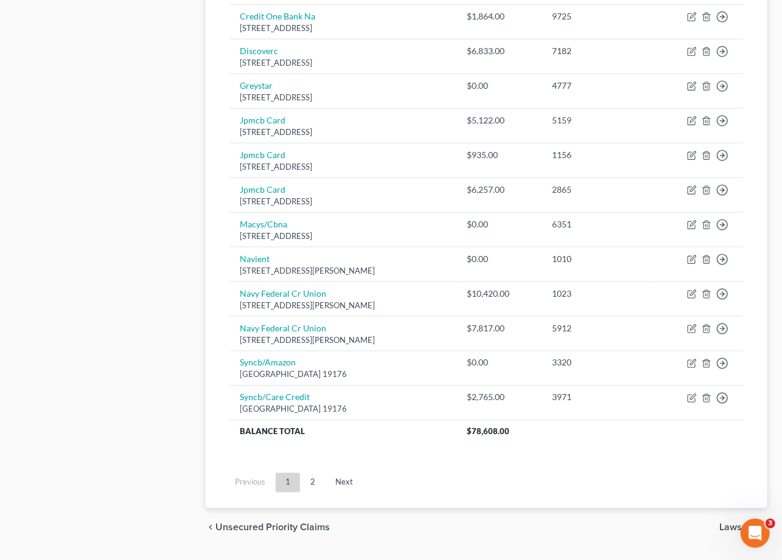
scroll to position [844, 0]
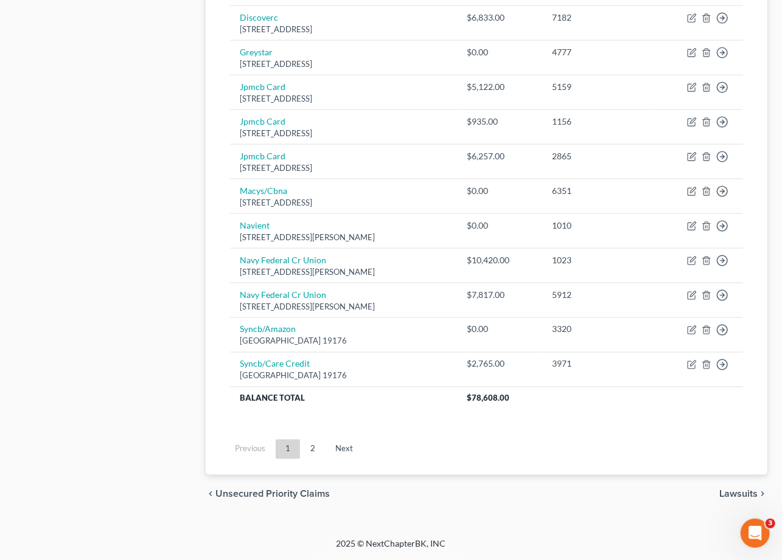
click at [747, 495] on span "Lawsuits" at bounding box center [738, 495] width 38 height 10
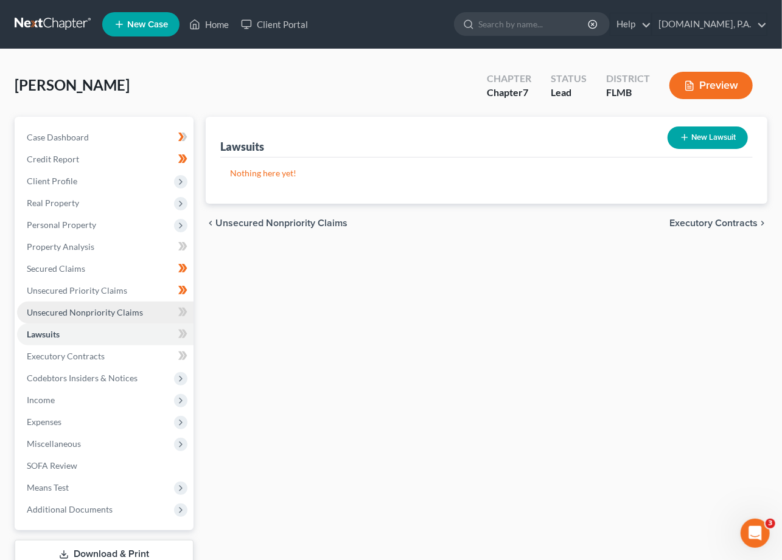
click at [109, 310] on span "Unsecured Nonpriority Claims" at bounding box center [85, 312] width 116 height 10
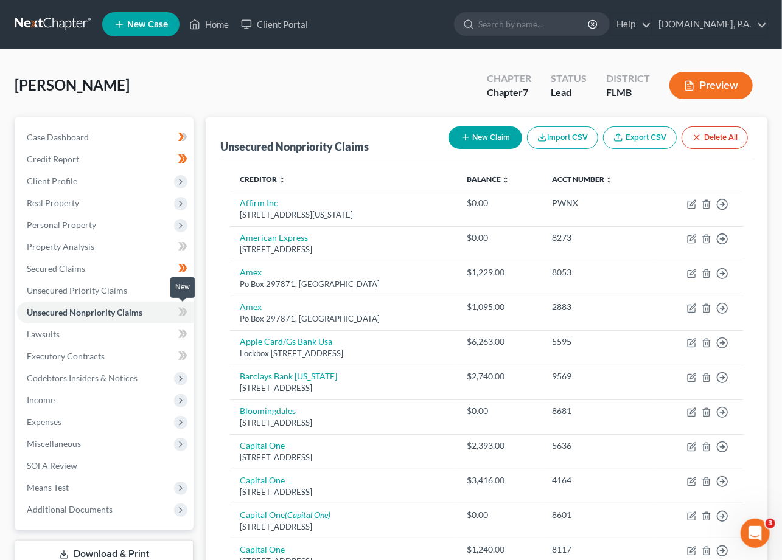
click at [185, 313] on g at bounding box center [182, 312] width 9 height 9
click at [182, 312] on icon at bounding box center [180, 312] width 5 height 9
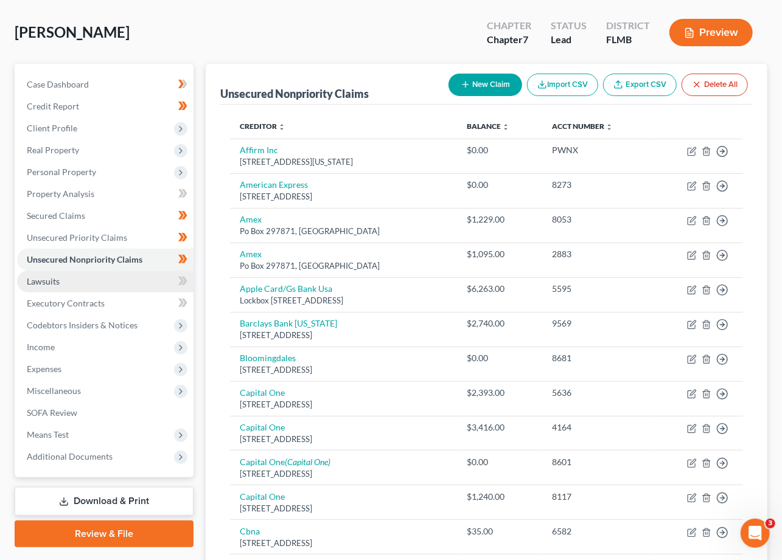
scroll to position [81, 0]
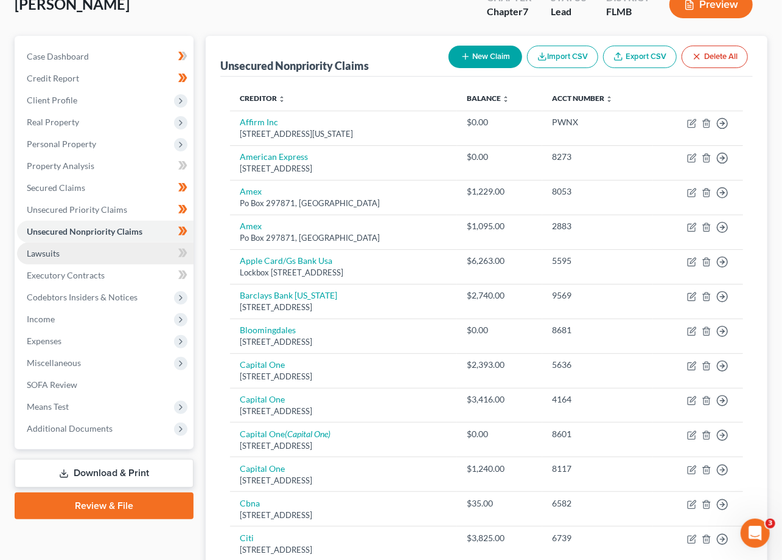
click at [114, 252] on link "Lawsuits" at bounding box center [105, 254] width 176 height 22
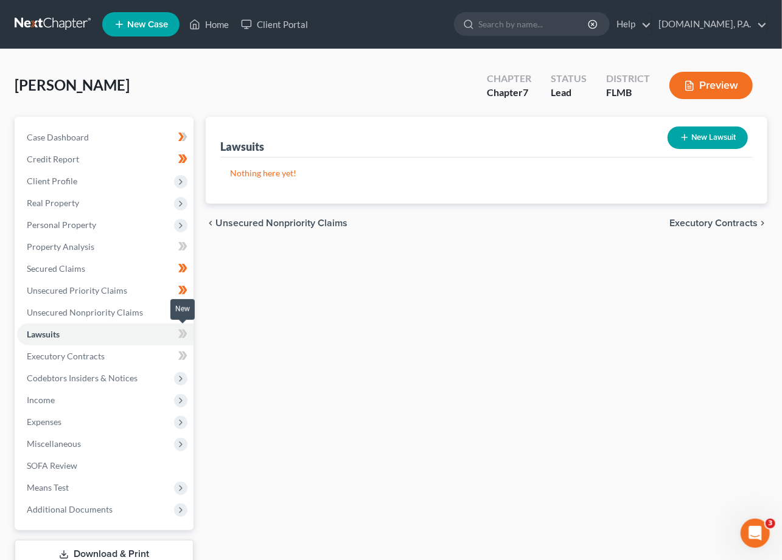
click at [179, 332] on icon at bounding box center [182, 334] width 9 height 15
click at [10, 361] on div "Case Dashboard Payments Invoices Payments Payments Credit Report Client Profile" at bounding box center [104, 359] width 191 height 484
click at [93, 351] on span "Executory Contracts" at bounding box center [66, 356] width 78 height 10
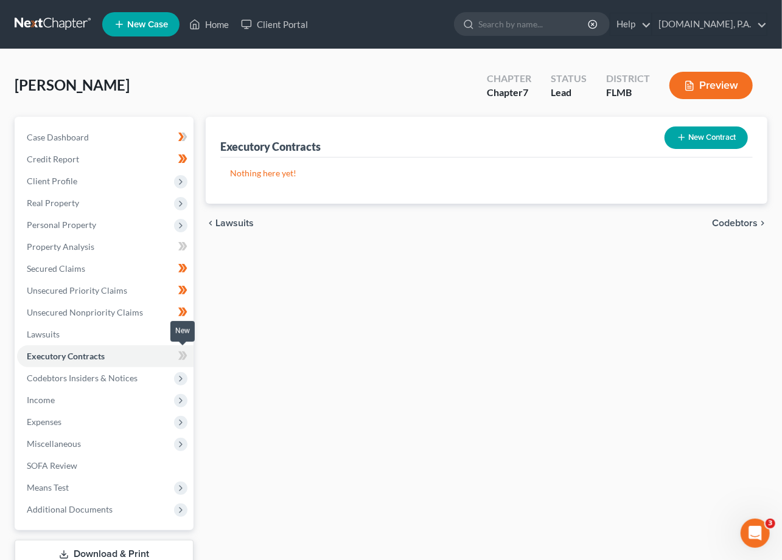
click at [178, 352] on icon at bounding box center [182, 355] width 9 height 15
click at [10, 368] on div "Case Dashboard Payments Invoices Payments Payments Credit Report Client Profile" at bounding box center [104, 359] width 191 height 484
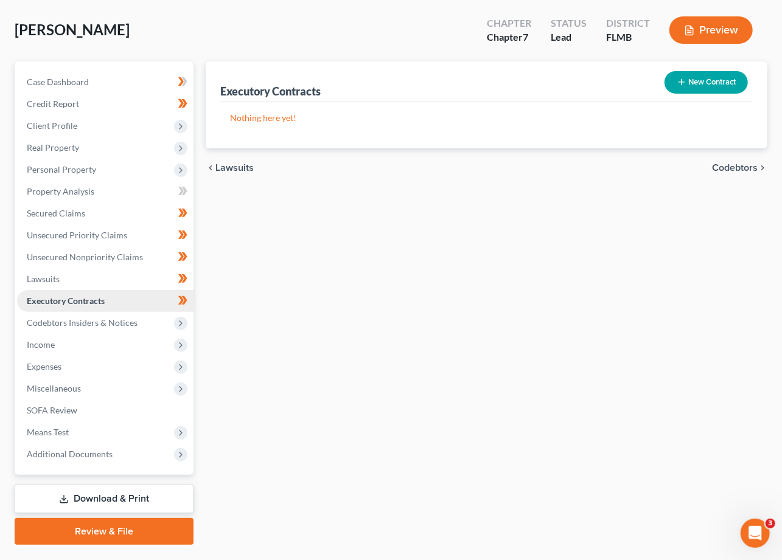
scroll to position [81, 0]
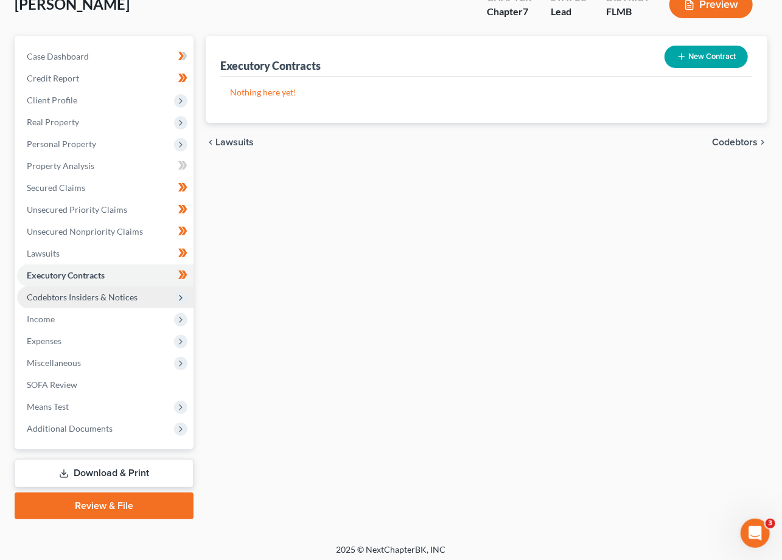
click at [181, 296] on polyline at bounding box center [180, 298] width 2 height 5
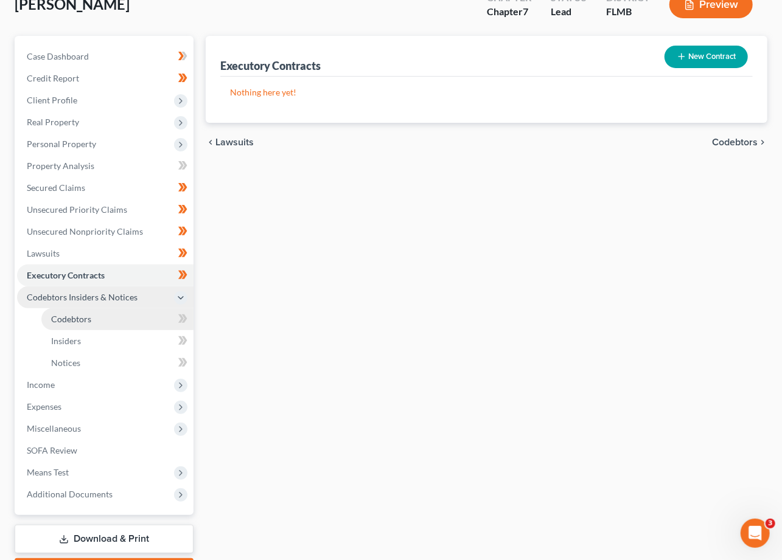
click at [149, 314] on link "Codebtors" at bounding box center [117, 319] width 152 height 22
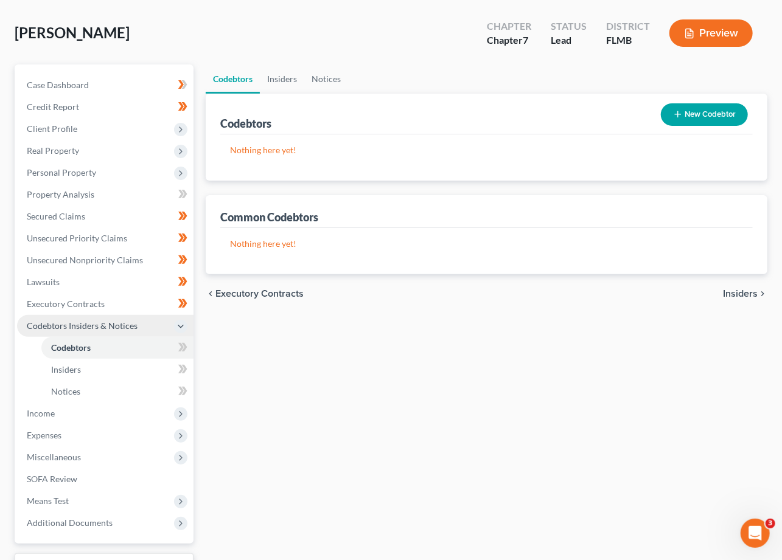
scroll to position [81, 0]
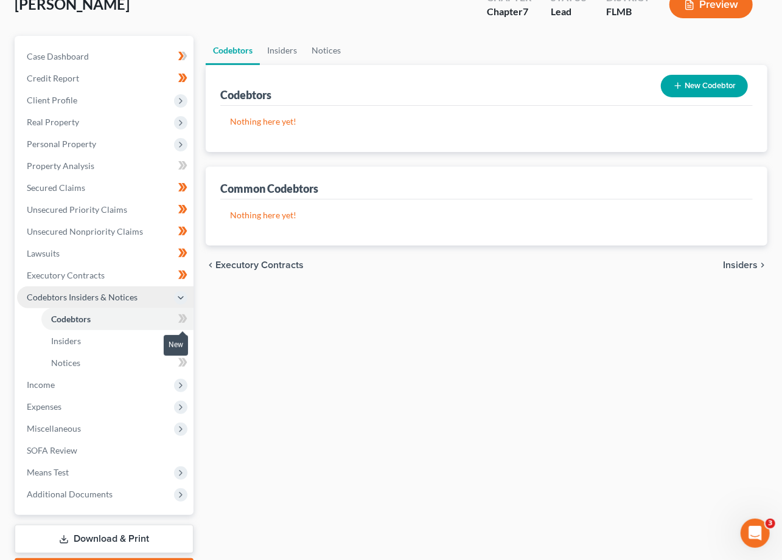
click at [182, 316] on icon at bounding box center [180, 318] width 5 height 9
click at [182, 317] on icon at bounding box center [180, 318] width 5 height 9
click at [107, 339] on link "Insiders" at bounding box center [117, 341] width 152 height 22
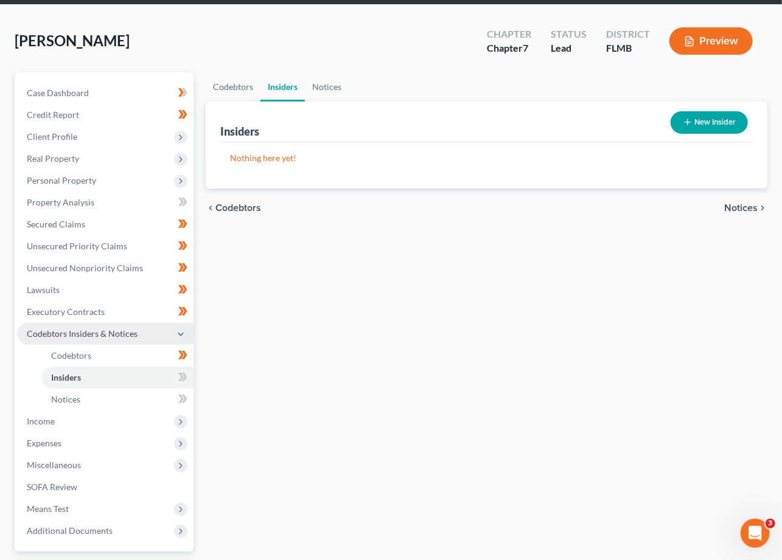
scroll to position [151, 0]
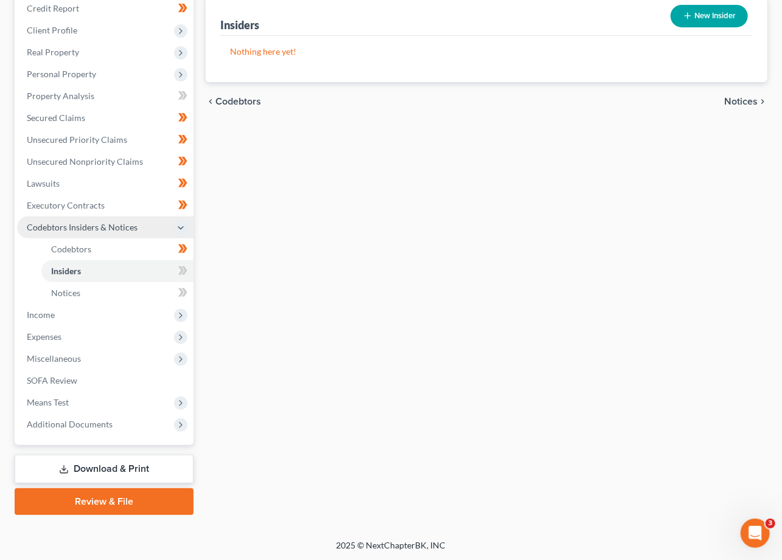
click at [182, 269] on body "Home New Case Client Portal Fresh-Start.Law, P.A. xtina@fresh-start.law My Acco…" at bounding box center [391, 205] width 782 height 712
click at [186, 267] on icon at bounding box center [182, 270] width 9 height 15
click at [154, 295] on link "Notices" at bounding box center [117, 293] width 152 height 22
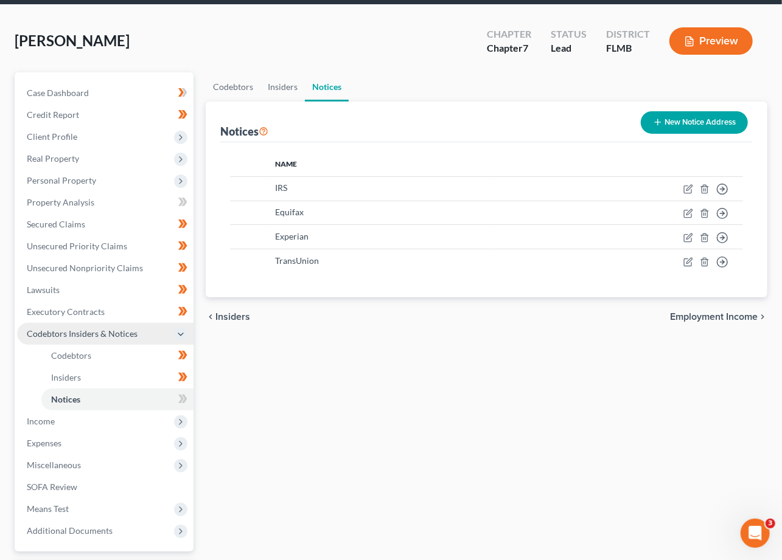
scroll to position [81, 0]
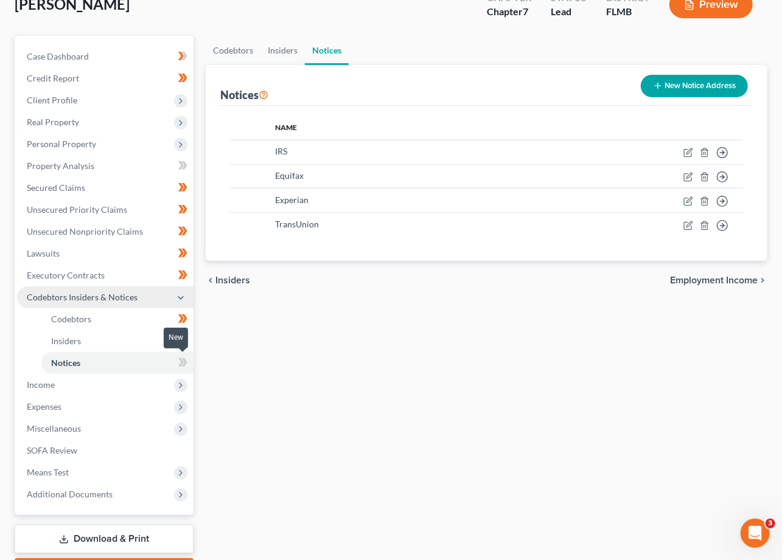
click at [185, 359] on icon at bounding box center [184, 362] width 5 height 9
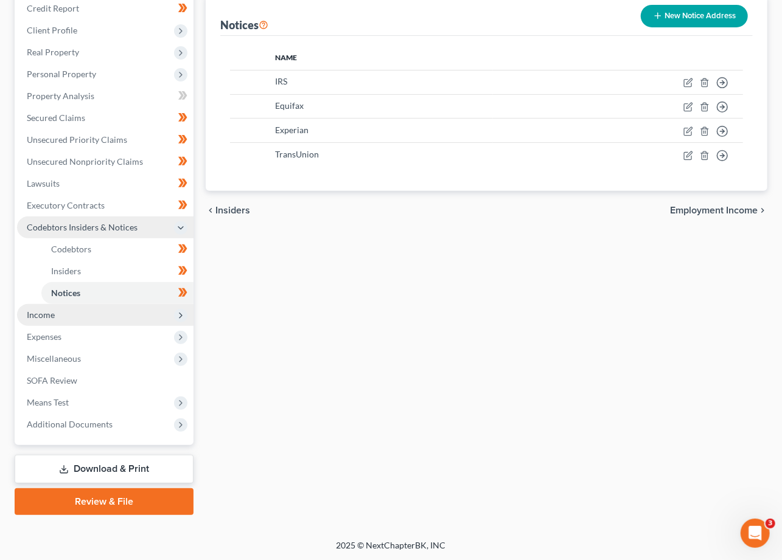
click at [179, 317] on polyline at bounding box center [180, 315] width 2 height 5
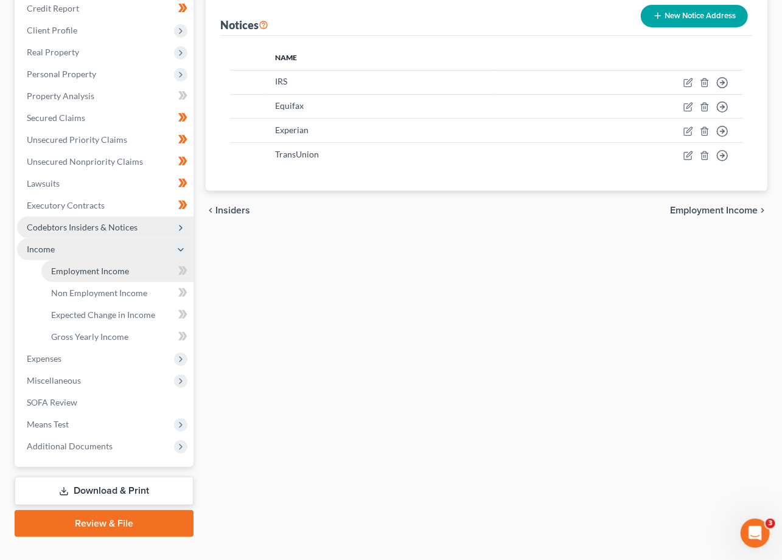
click at [86, 273] on span "Employment Income" at bounding box center [90, 271] width 78 height 10
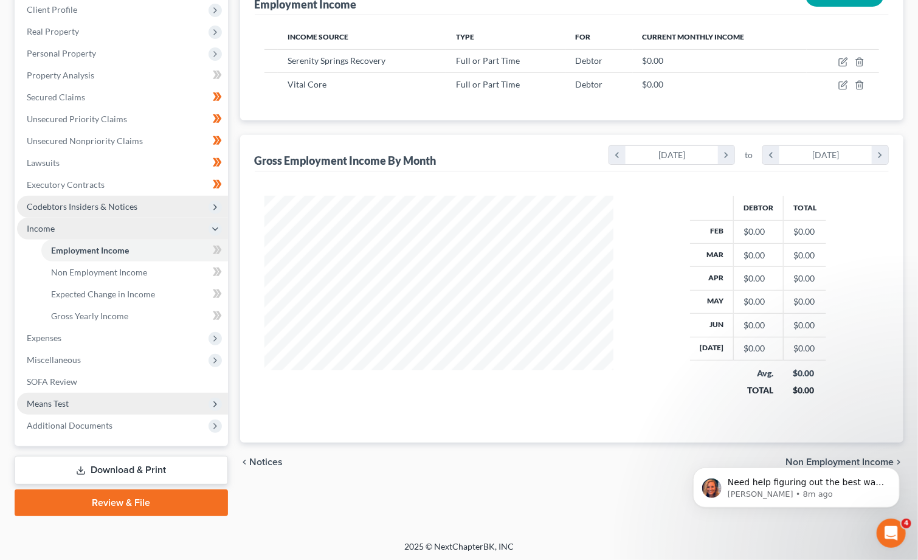
scroll to position [173, 0]
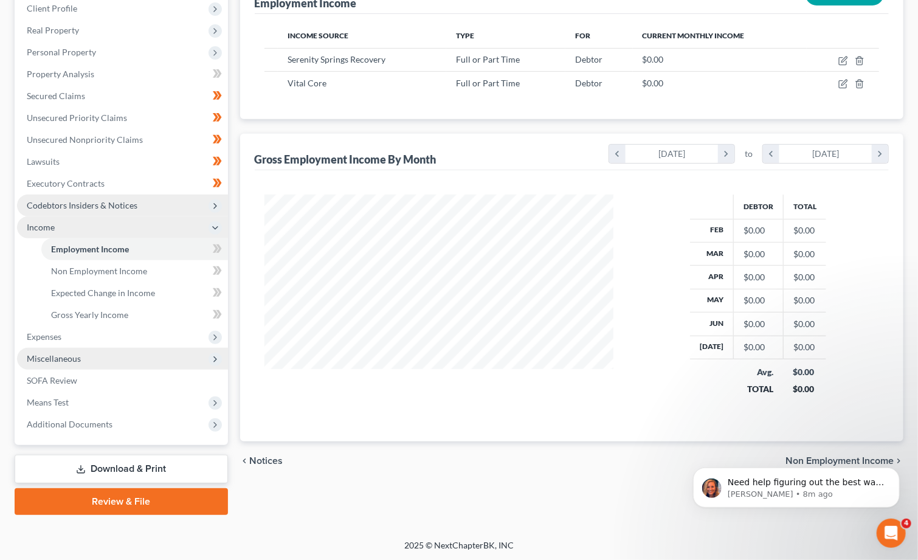
click at [62, 356] on span "Miscellaneous" at bounding box center [54, 358] width 54 height 10
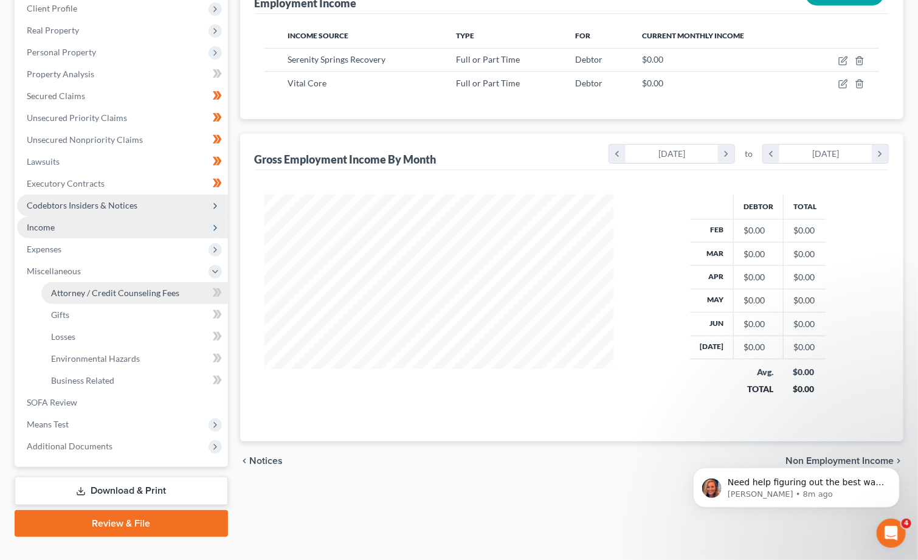
click at [118, 289] on span "Attorney / Credit Counseling Fees" at bounding box center [115, 293] width 128 height 10
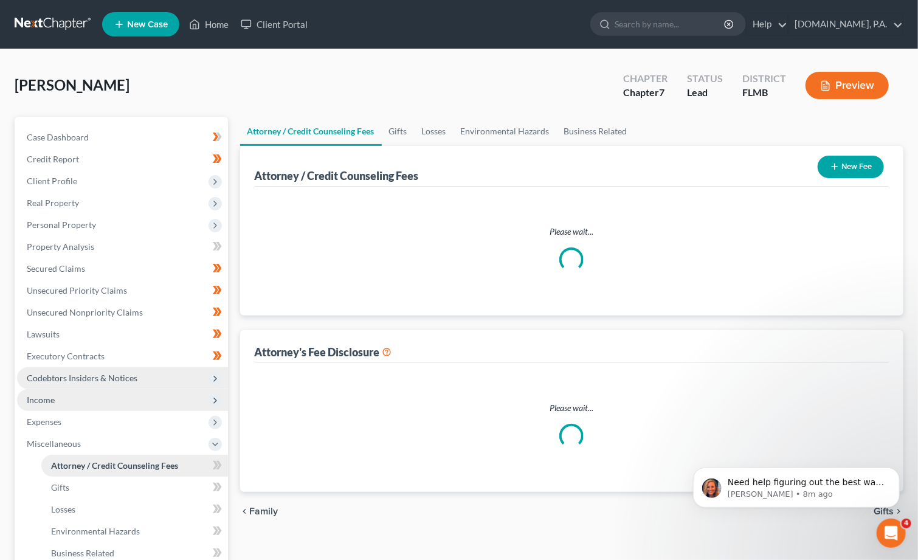
select select "3"
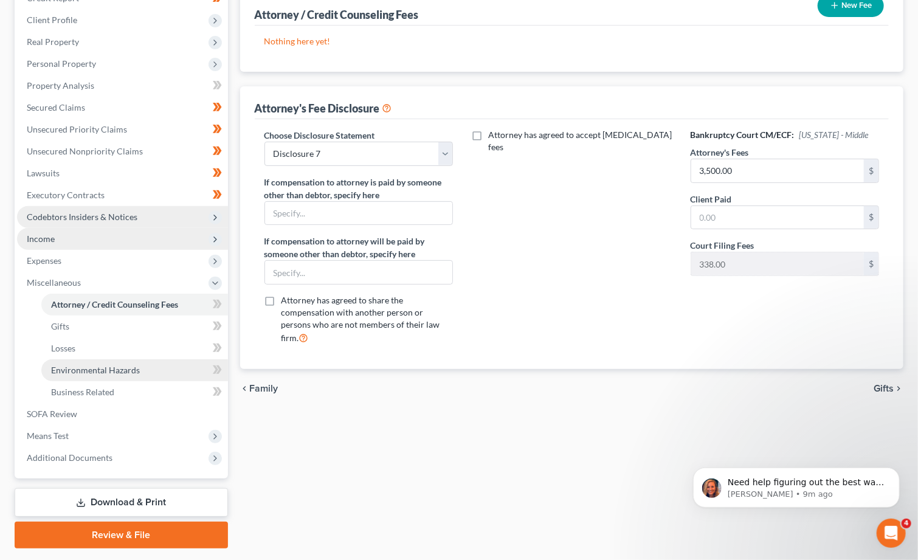
scroll to position [162, 0]
click at [215, 300] on icon at bounding box center [217, 303] width 9 height 15
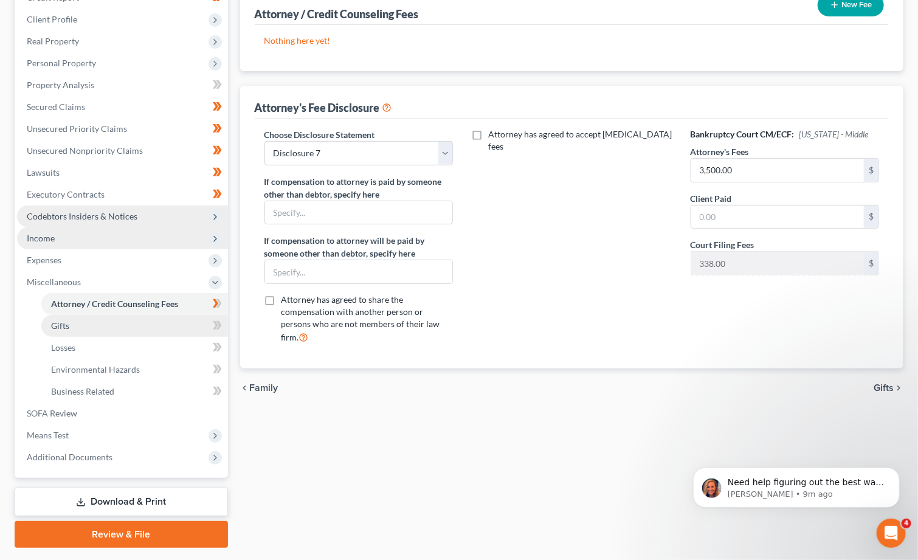
click at [132, 321] on link "Gifts" at bounding box center [134, 326] width 187 height 22
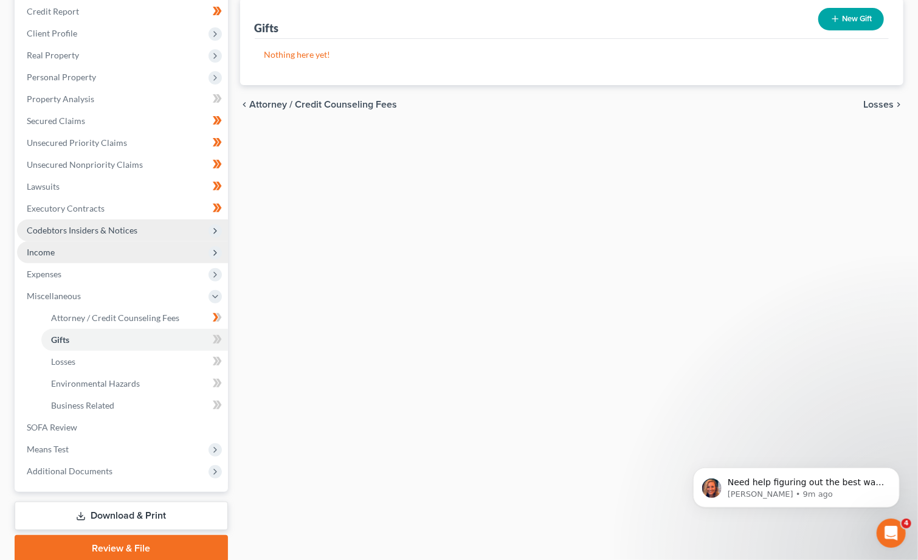
scroll to position [162, 0]
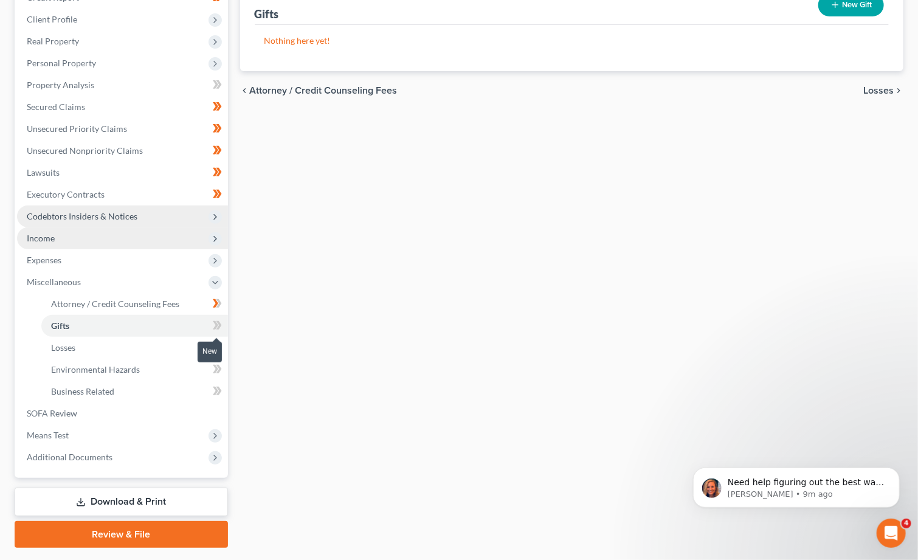
click at [214, 324] on icon at bounding box center [217, 325] width 9 height 15
click at [180, 346] on link "Losses" at bounding box center [134, 348] width 187 height 22
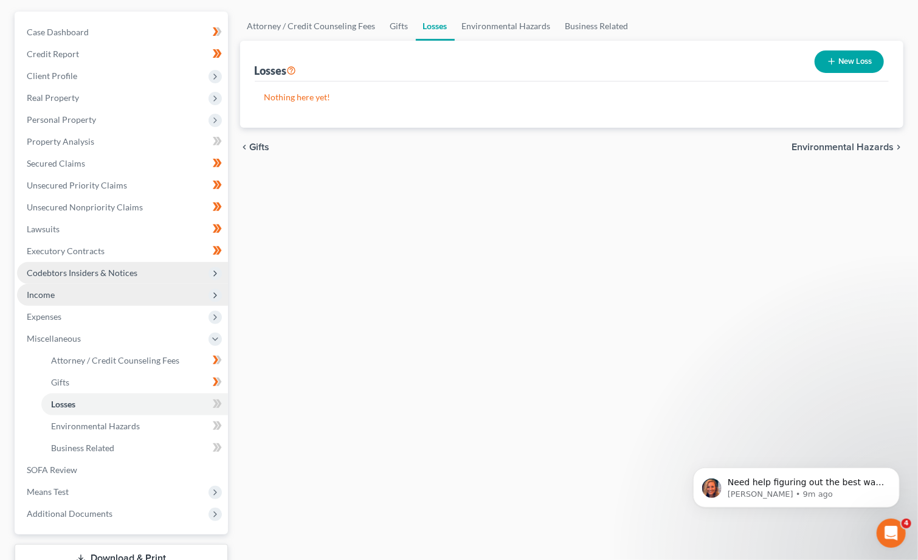
scroll to position [162, 0]
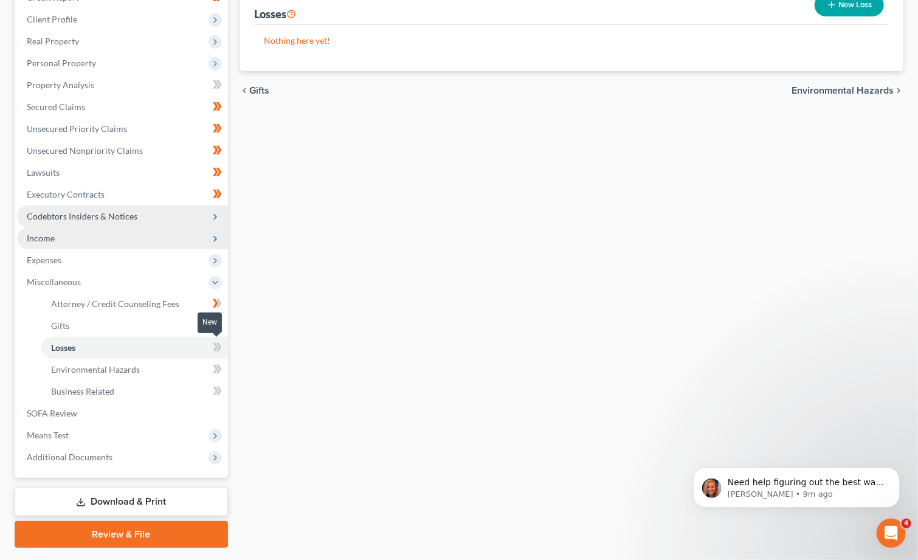
click at [220, 344] on icon at bounding box center [217, 347] width 9 height 15
click at [159, 368] on link "Environmental Hazards" at bounding box center [134, 370] width 187 height 22
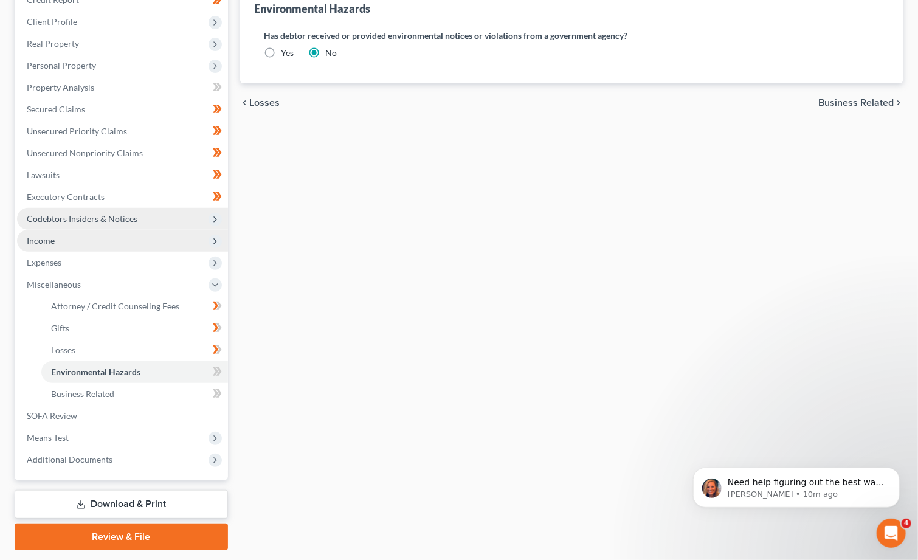
scroll to position [162, 0]
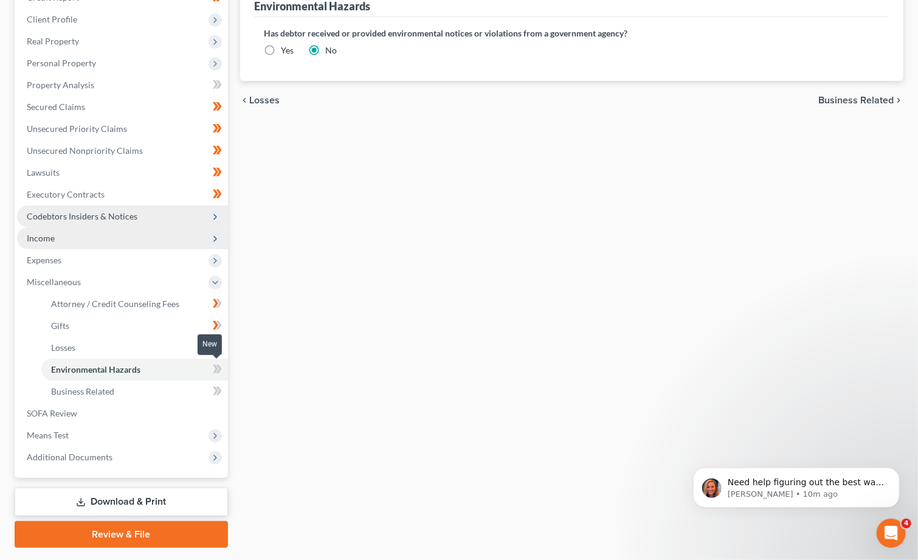
click at [214, 362] on icon at bounding box center [217, 369] width 9 height 15
click at [143, 387] on link "Business Related" at bounding box center [134, 392] width 187 height 22
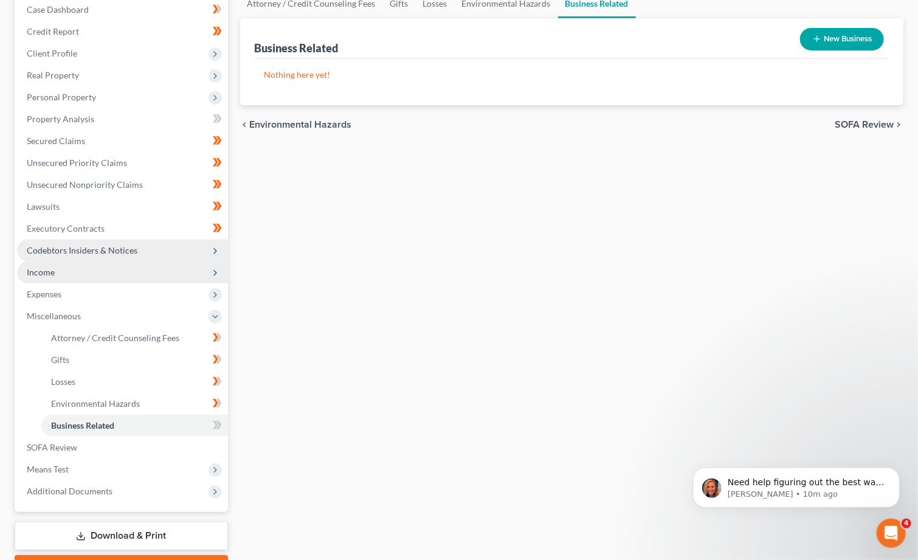
scroll to position [195, 0]
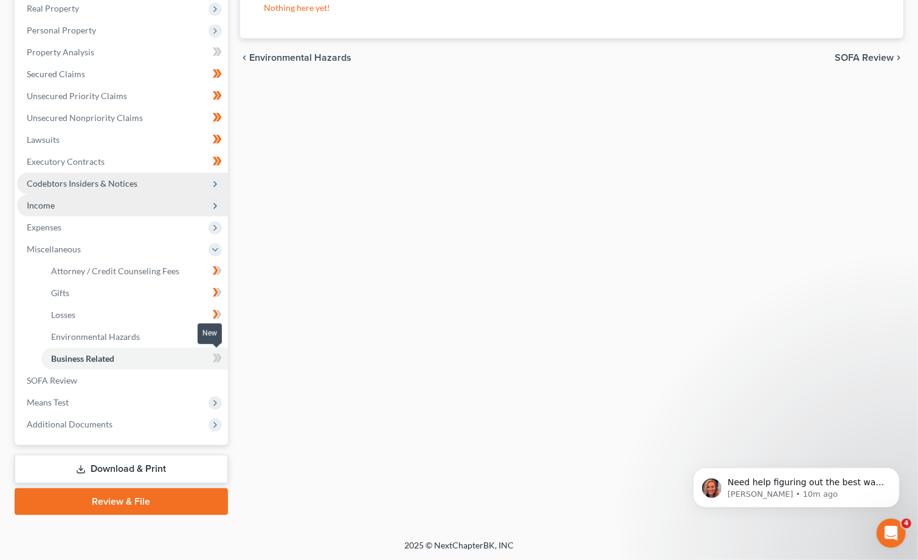
click at [214, 354] on icon at bounding box center [215, 358] width 5 height 9
click at [82, 402] on span "Means Test" at bounding box center [122, 403] width 211 height 22
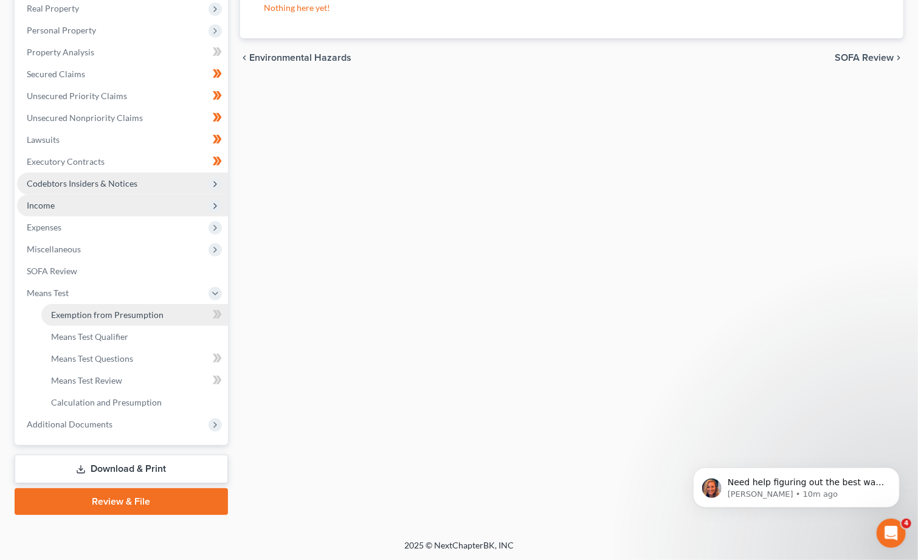
click at [110, 317] on span "Exemption from Presumption" at bounding box center [107, 315] width 113 height 10
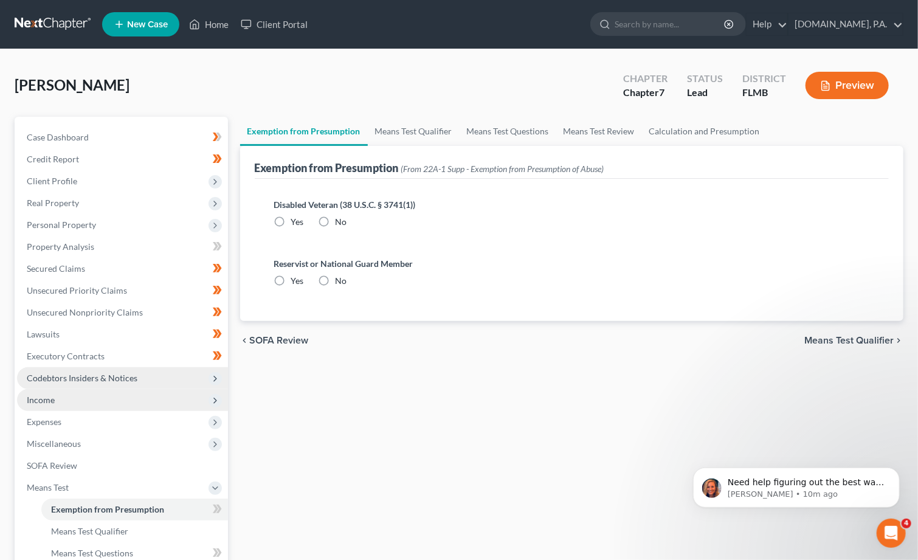
click at [336, 220] on label "No" at bounding box center [342, 222] width 12 height 12
click at [341, 220] on input "No" at bounding box center [345, 220] width 8 height 8
radio input "true"
click at [336, 279] on label "No" at bounding box center [342, 281] width 12 height 12
click at [341, 279] on input "No" at bounding box center [345, 279] width 8 height 8
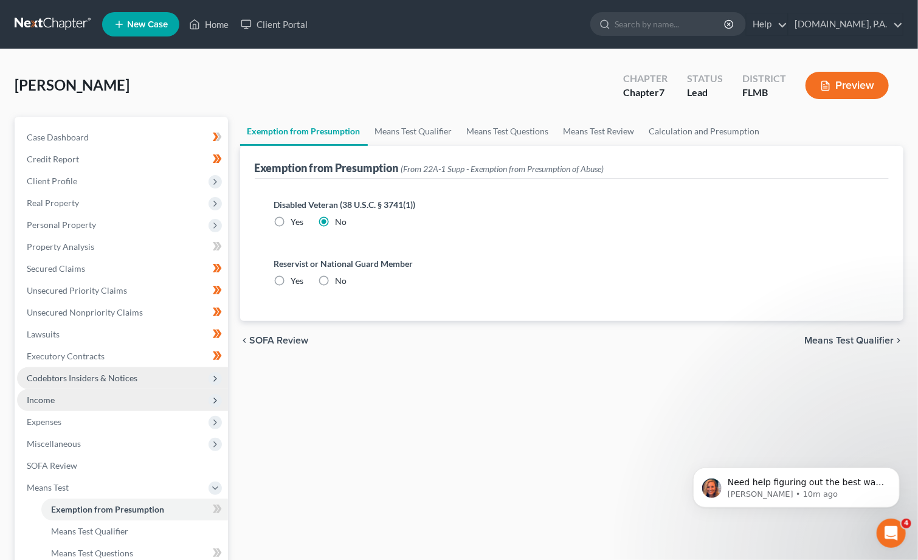
radio input "true"
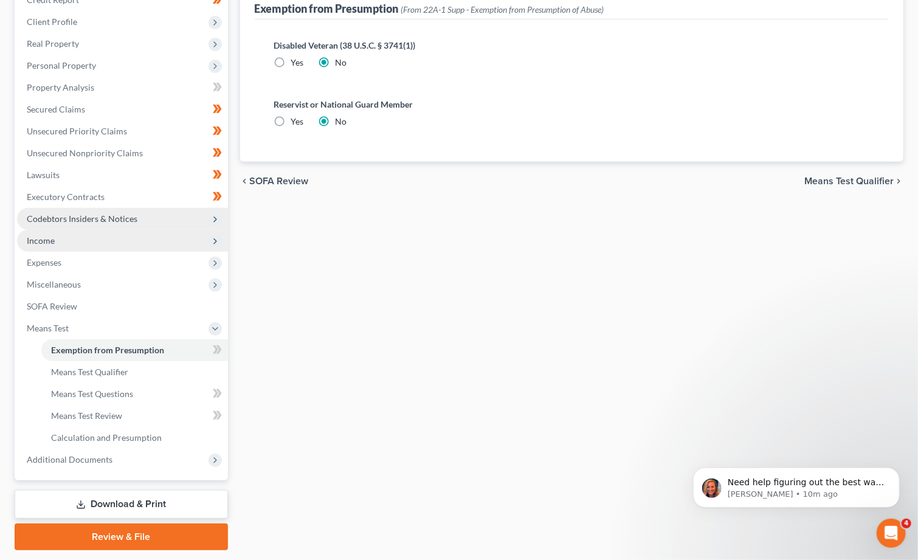
scroll to position [162, 0]
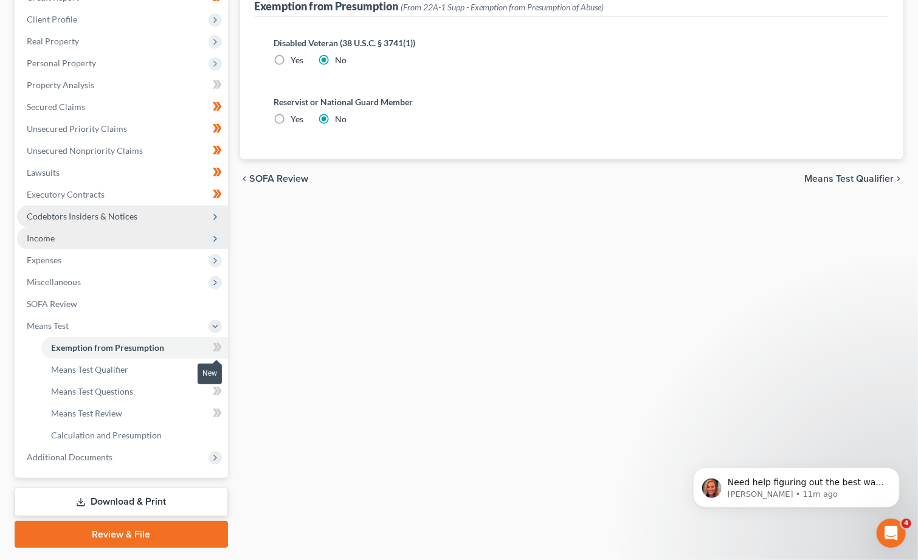
click at [217, 346] on icon at bounding box center [215, 347] width 5 height 9
click at [60, 454] on span "Additional Documents" at bounding box center [70, 457] width 86 height 10
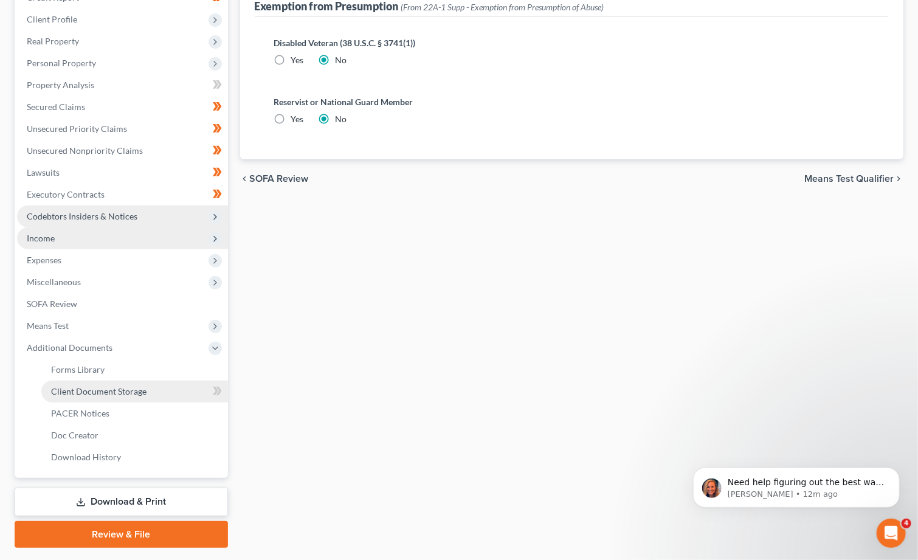
click at [119, 387] on span "Client Document Storage" at bounding box center [98, 391] width 95 height 10
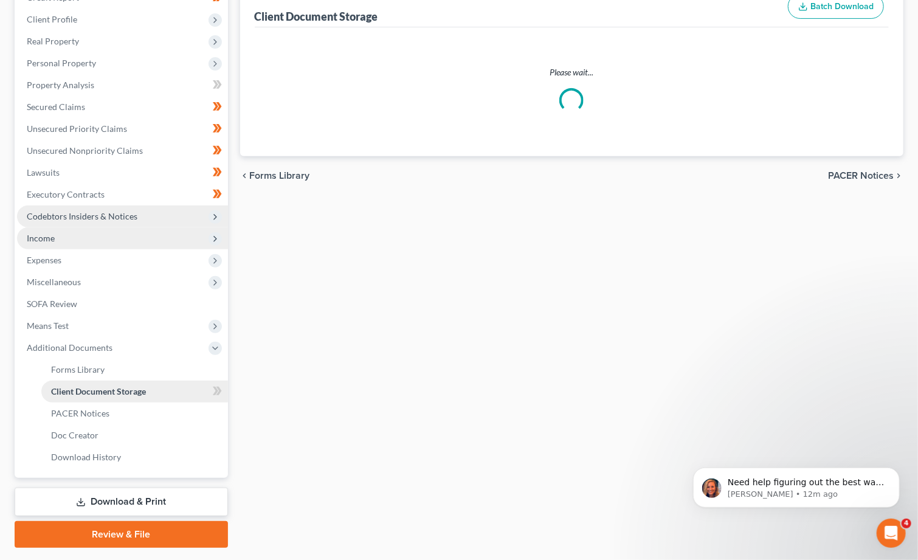
scroll to position [4, 0]
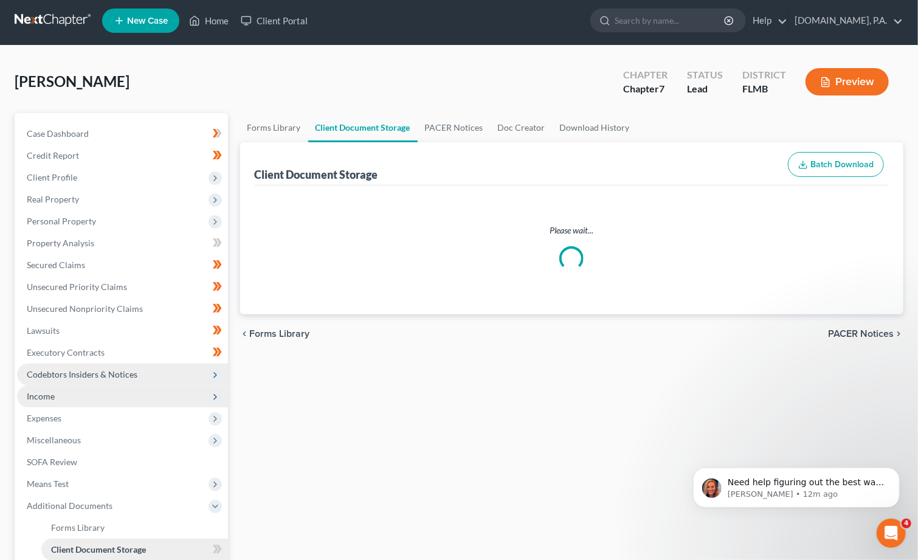
select select "9"
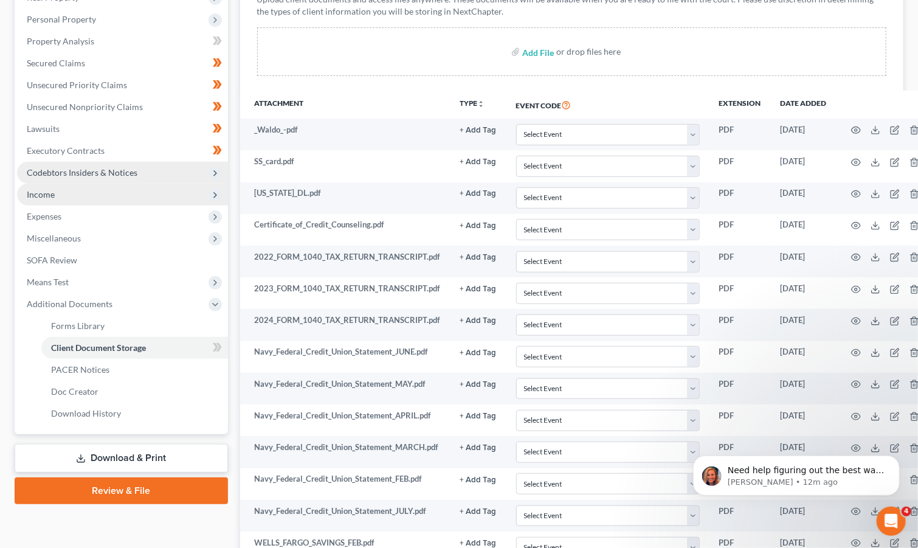
scroll to position [243, 0]
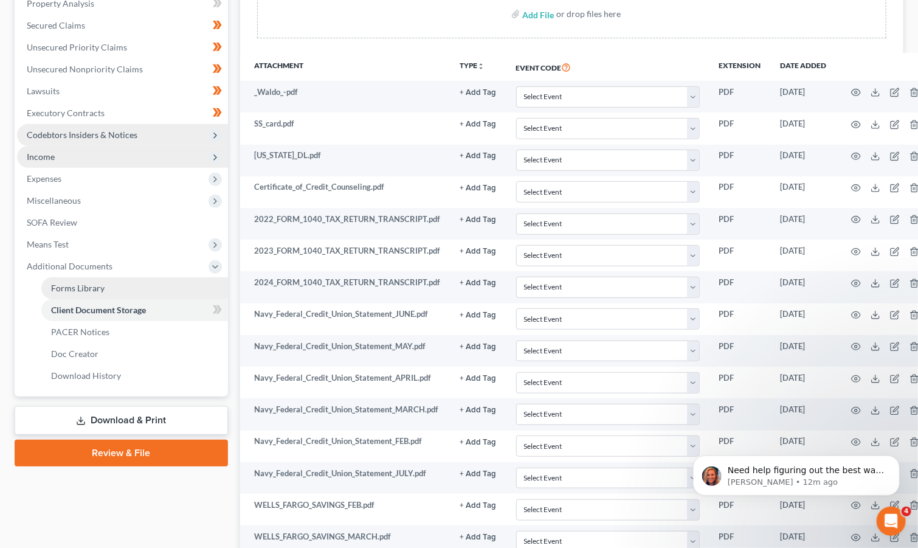
click at [94, 283] on span "Forms Library" at bounding box center [78, 288] width 54 height 10
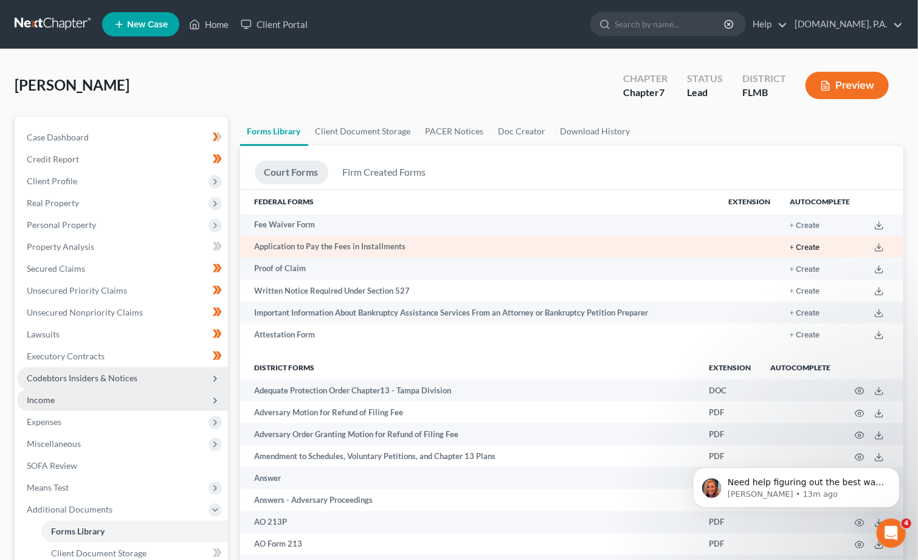
click at [806, 248] on button "+ Create" at bounding box center [805, 248] width 30 height 8
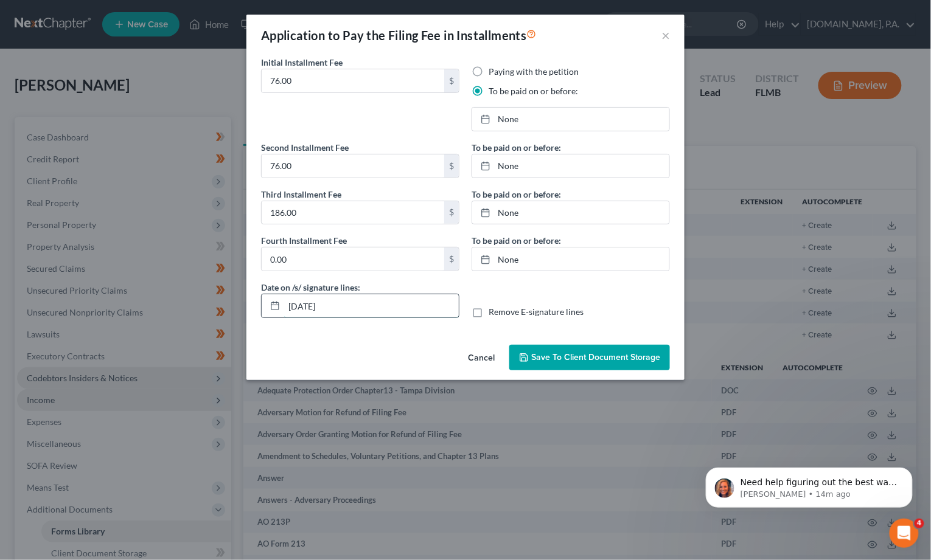
click at [310, 302] on input "[DATE]" at bounding box center [371, 305] width 175 height 23
click at [271, 306] on rect at bounding box center [274, 306] width 7 height 7
drag, startPoint x: 271, startPoint y: 306, endPoint x: 278, endPoint y: 306, distance: 6.7
click at [271, 305] on icon at bounding box center [275, 306] width 10 height 10
click at [312, 300] on input "[DATE]" at bounding box center [371, 305] width 175 height 23
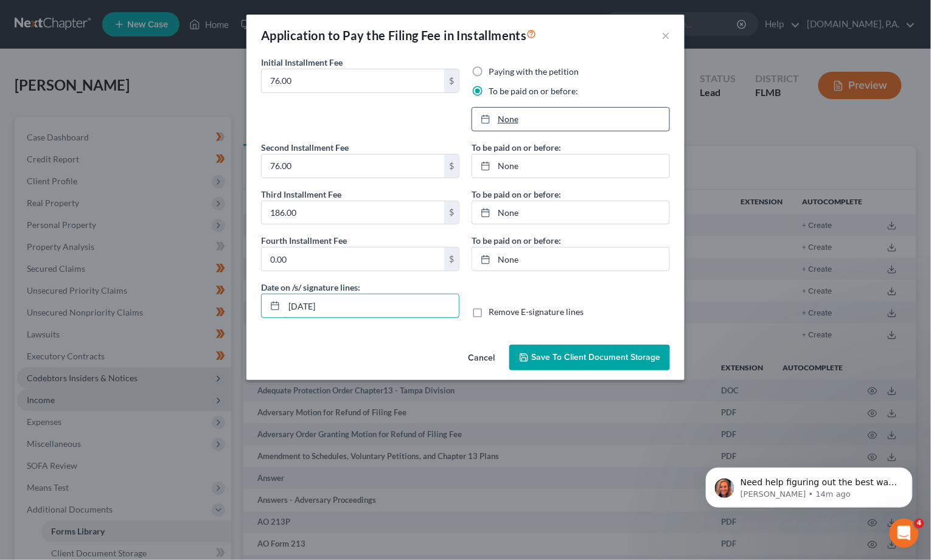
type input "08/25/2025"
type input "8/15/2025"
click at [499, 116] on link "8/15/2025" at bounding box center [570, 119] width 197 height 23
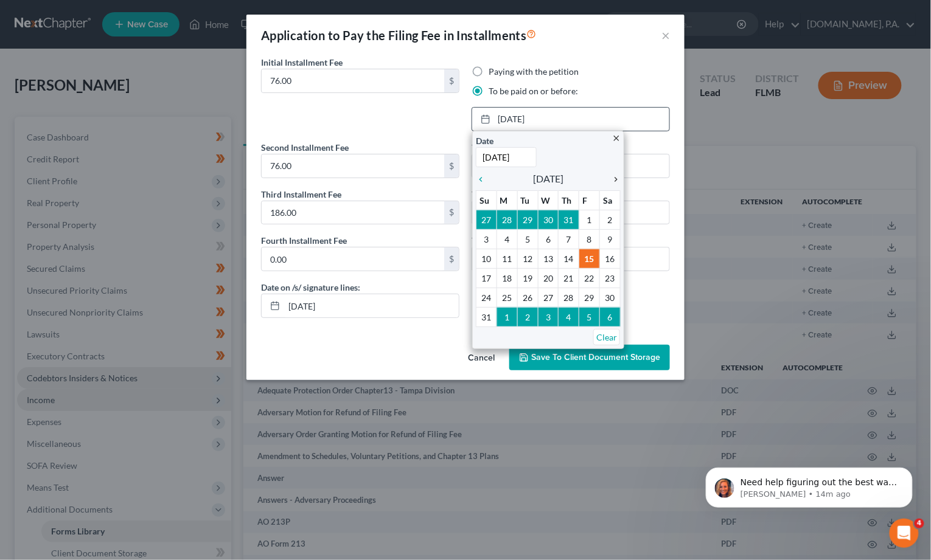
click at [615, 179] on icon "chevron_right" at bounding box center [613, 180] width 16 height 10
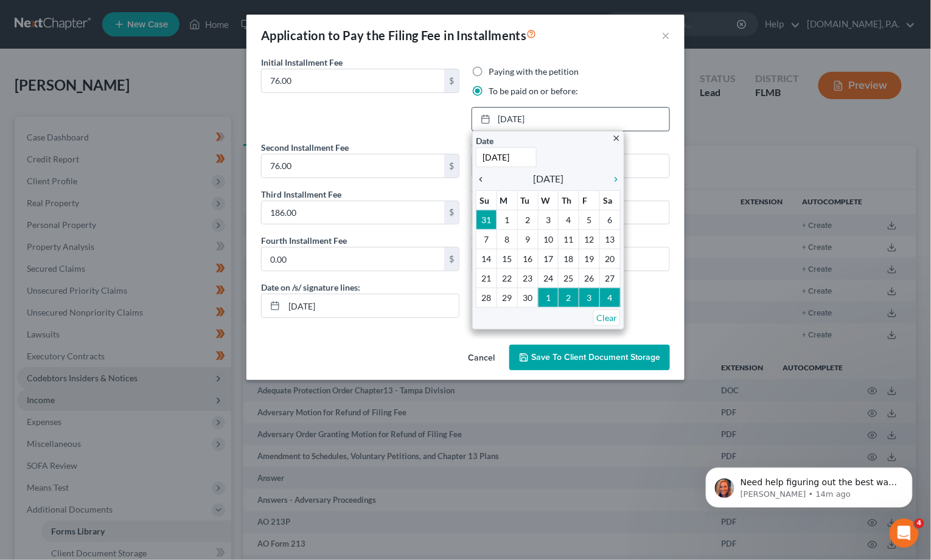
click at [482, 176] on icon "chevron_left" at bounding box center [484, 180] width 16 height 10
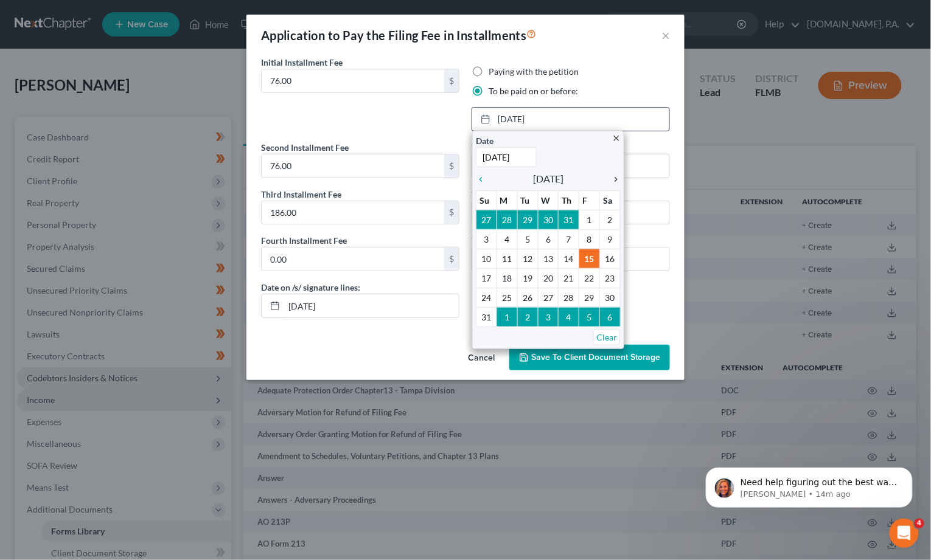
click at [614, 179] on icon "chevron_right" at bounding box center [613, 180] width 16 height 10
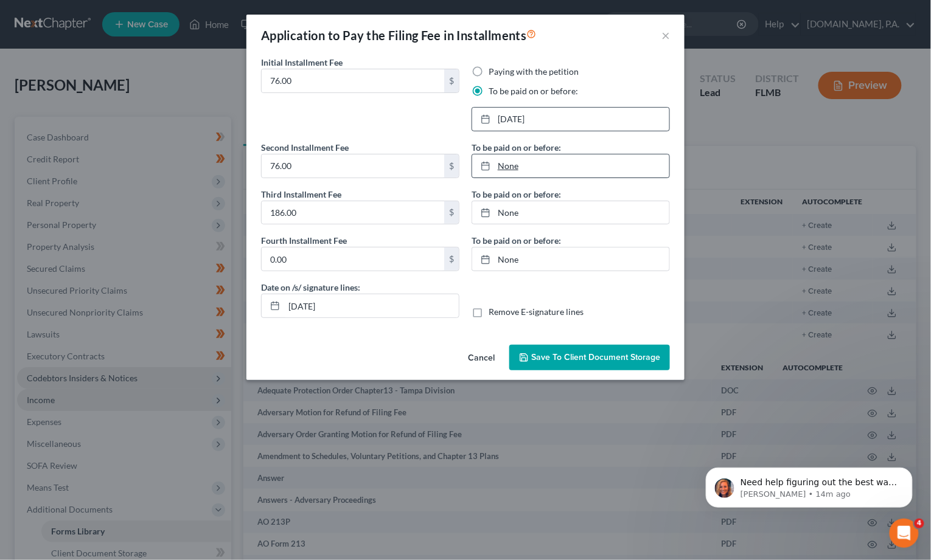
type input "8/15/2025"
click at [504, 164] on link "8/15/2025" at bounding box center [570, 165] width 197 height 23
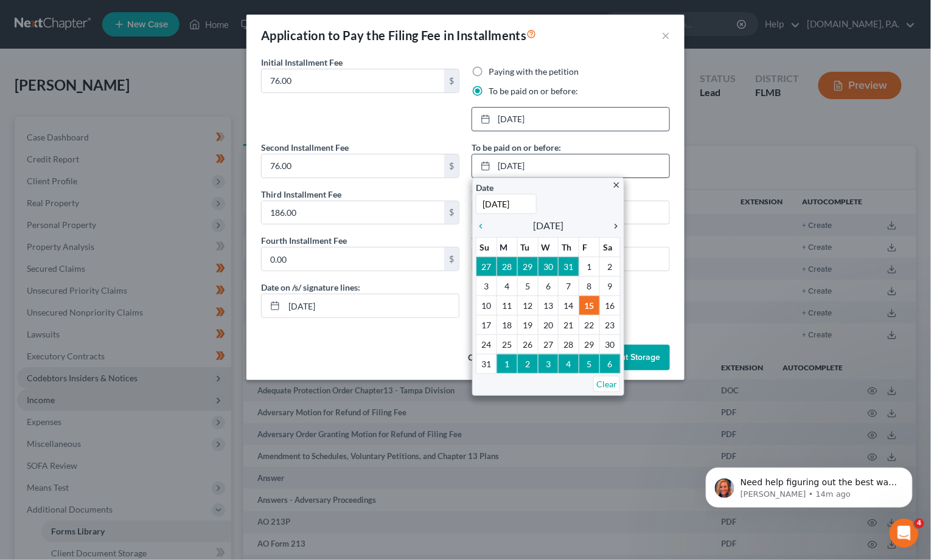
click at [611, 224] on icon "chevron_right" at bounding box center [613, 226] width 16 height 10
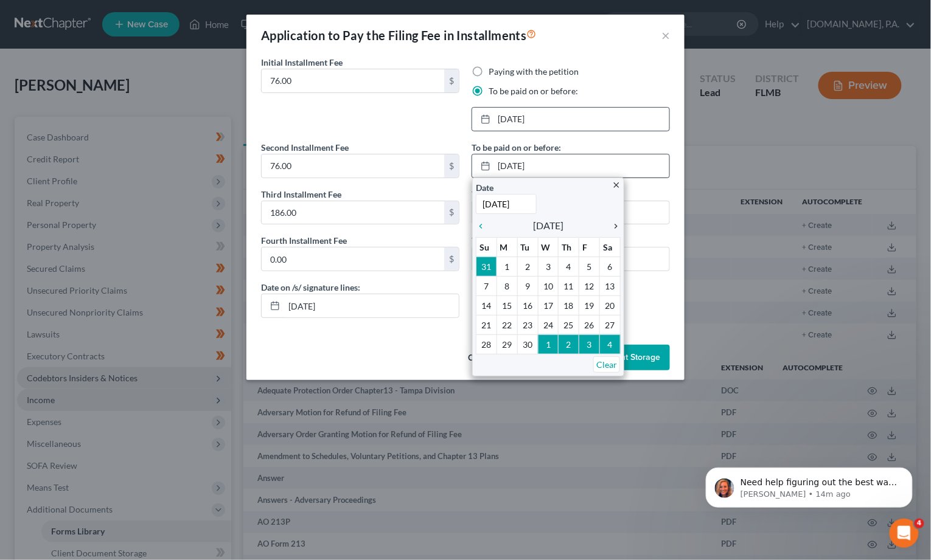
click at [611, 224] on icon "chevron_right" at bounding box center [613, 226] width 16 height 10
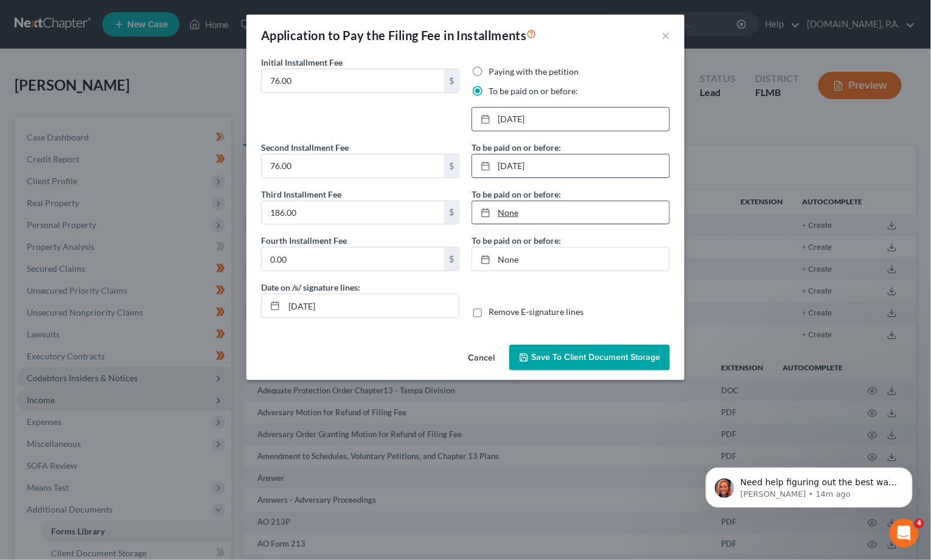
type input "8/15/2025"
click at [505, 212] on link "8/15/2025" at bounding box center [570, 212] width 197 height 23
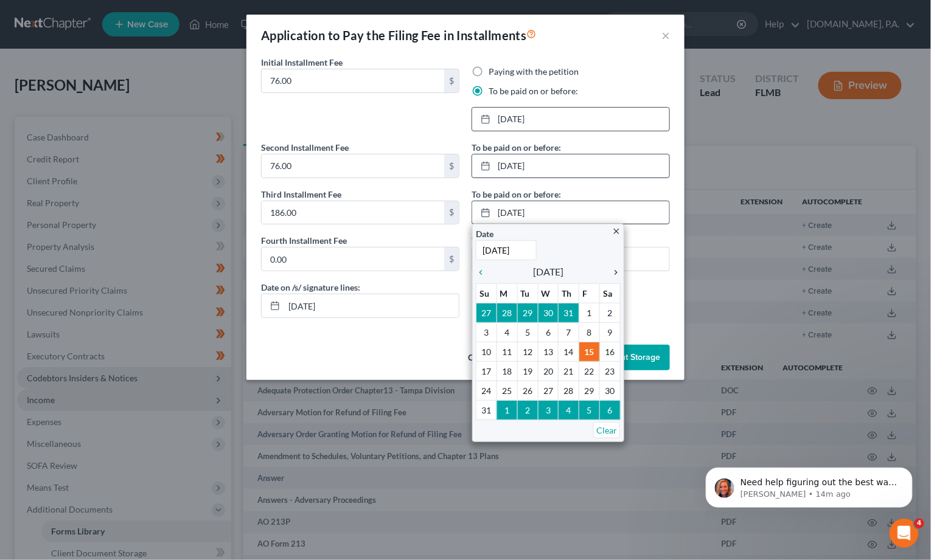
click at [607, 271] on icon "chevron_right" at bounding box center [613, 273] width 16 height 10
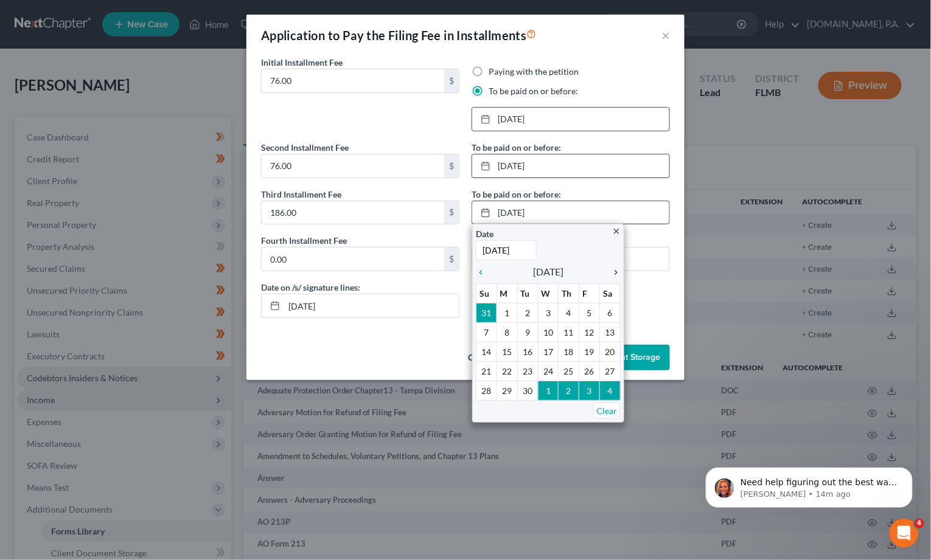
click at [616, 267] on div "chevron_right" at bounding box center [613, 272] width 16 height 12
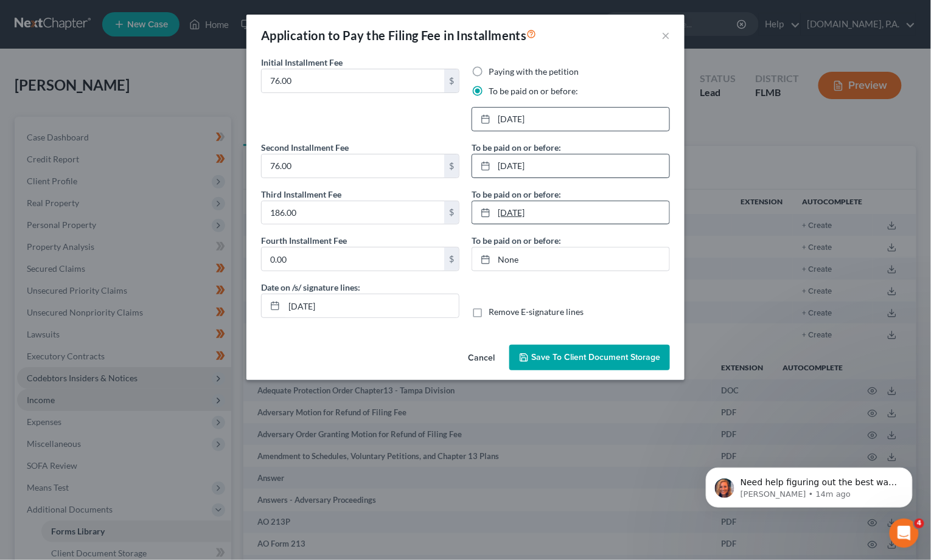
click at [527, 212] on link "11/24/2025" at bounding box center [570, 212] width 197 height 23
click at [586, 355] on span "Save to Client Document Storage" at bounding box center [595, 357] width 129 height 10
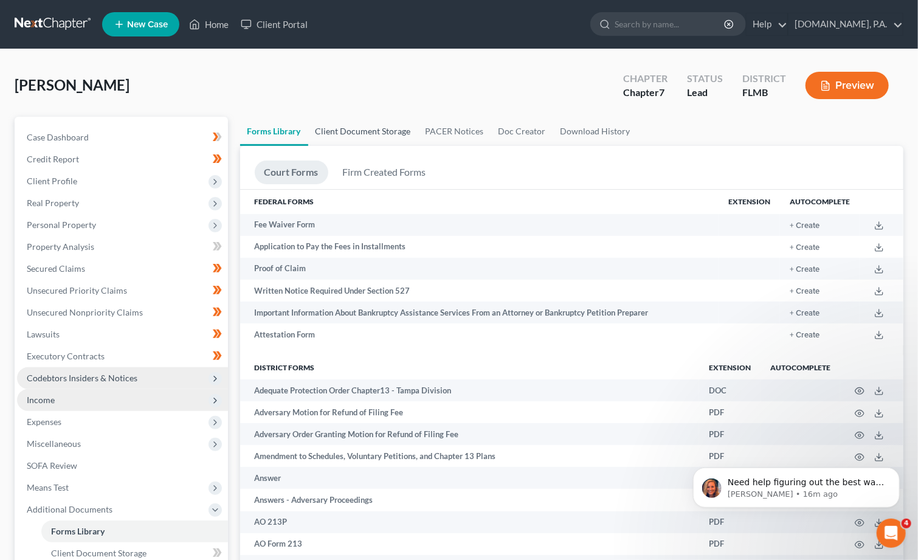
click at [346, 127] on link "Client Document Storage" at bounding box center [363, 131] width 110 height 29
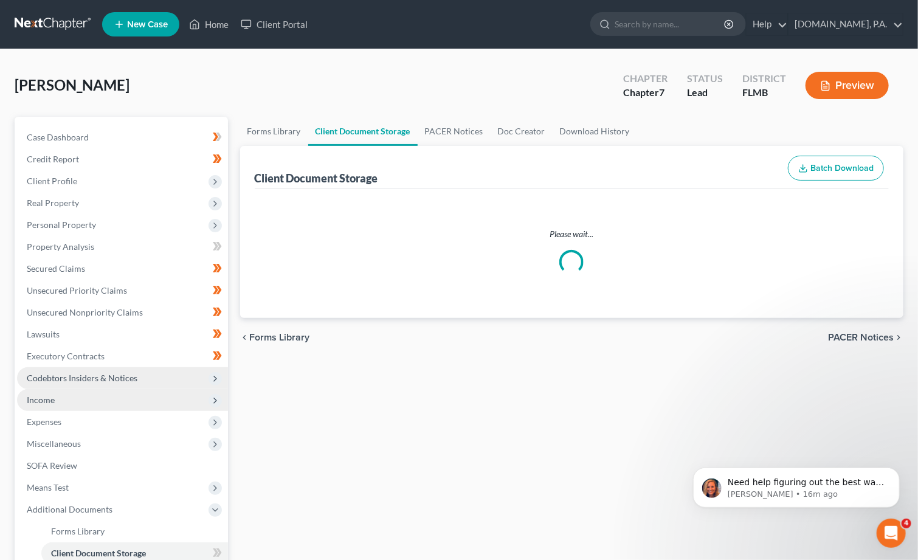
select select "9"
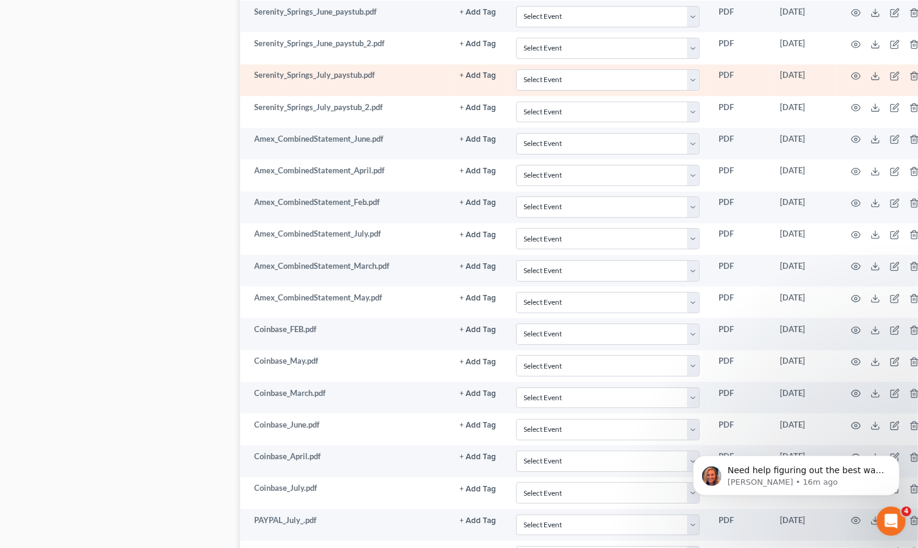
scroll to position [2387, 0]
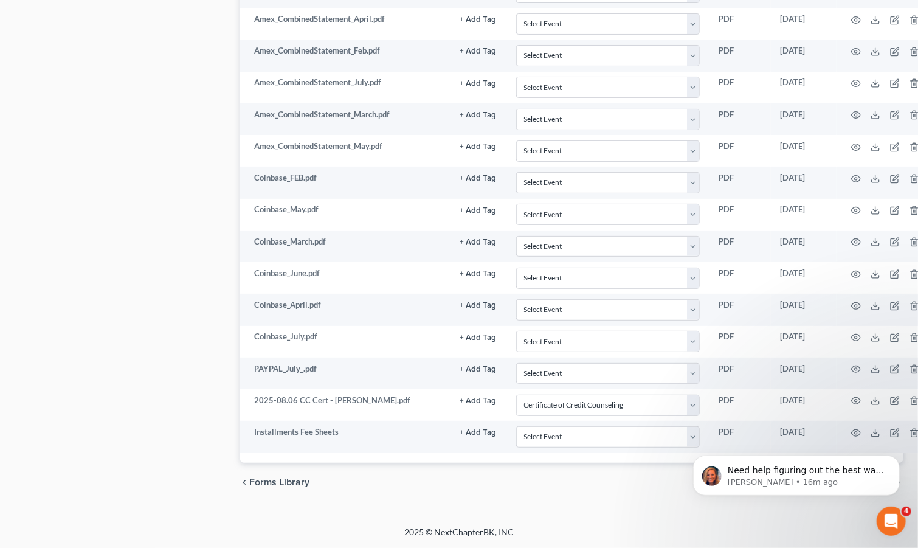
click at [686, 434] on body "Need help figuring out the best way to enter your client's income? Here's a qui…" at bounding box center [796, 471] width 234 height 75
click at [687, 435] on body "Need help figuring out the best way to enter your client's income? Here's a qui…" at bounding box center [796, 471] width 234 height 75
click at [687, 434] on body "Need help figuring out the best way to enter your client's income? Here's a qui…" at bounding box center [796, 471] width 234 height 75
click html "Need help figuring out the best way to enter your client's income? Here's a qui…"
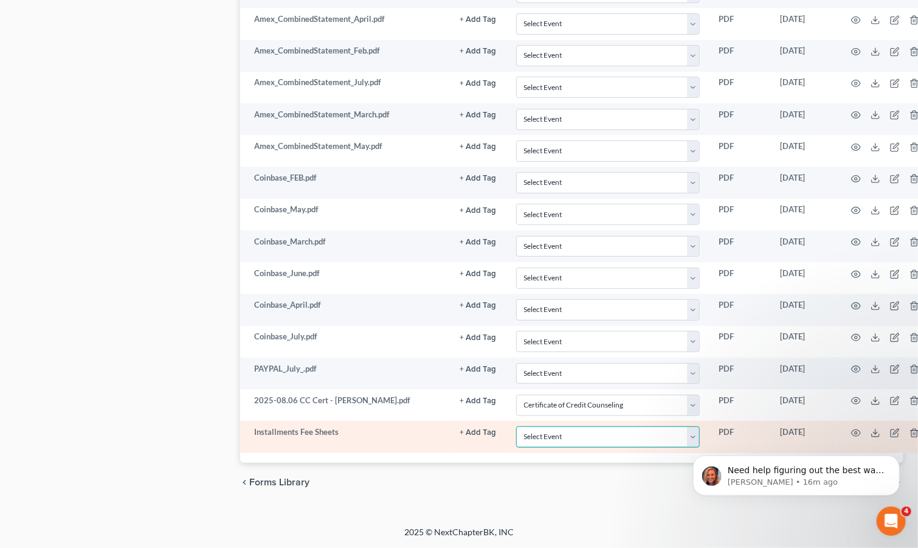
click at [671, 435] on select "Select Event 20 Largest Unsecured Creditors Amended Chapter 13 Plan Amended Cre…" at bounding box center [608, 436] width 184 height 21
select select "4"
click at [516, 426] on select "Select Event 20 Largest Unsecured Creditors Amended Chapter 13 Plan Amended Cre…" at bounding box center [608, 436] width 184 height 21
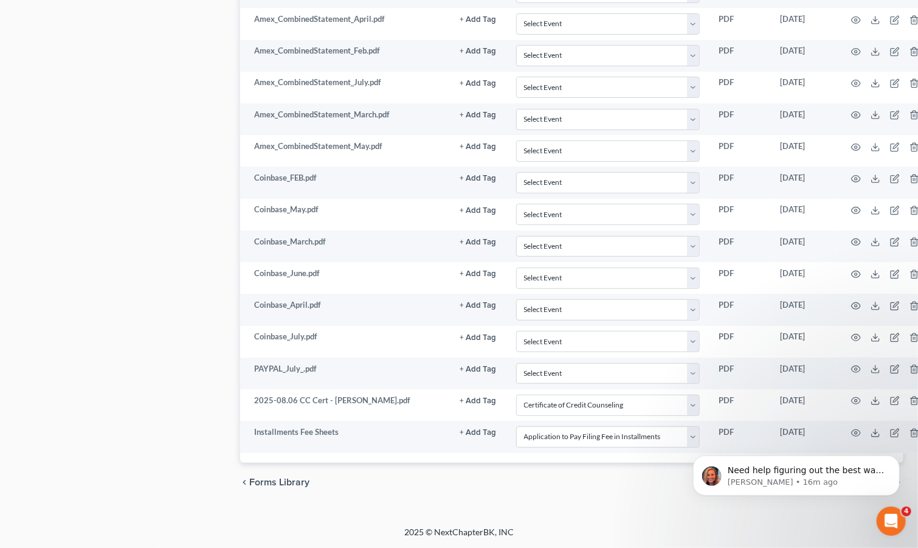
click at [844, 515] on icon "Open Intercom Messenger" at bounding box center [891, 521] width 20 height 20
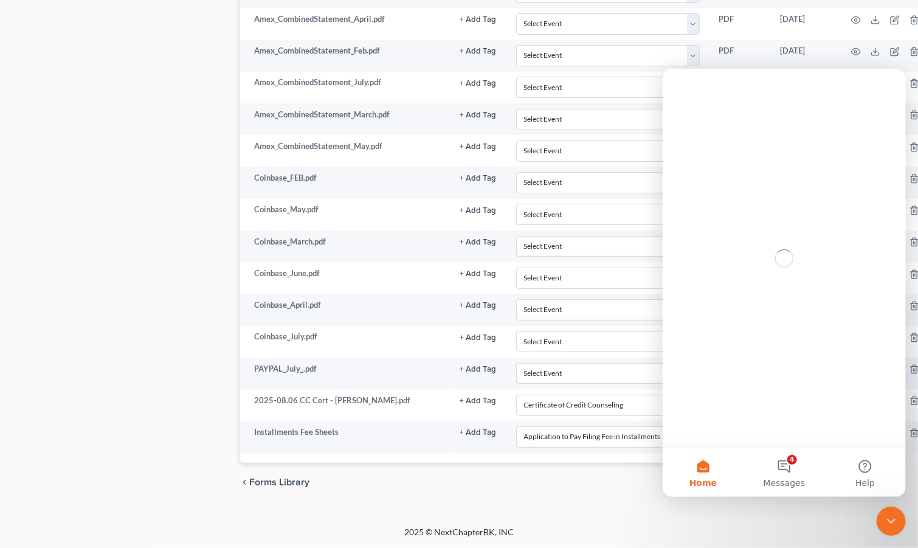
scroll to position [0, 0]
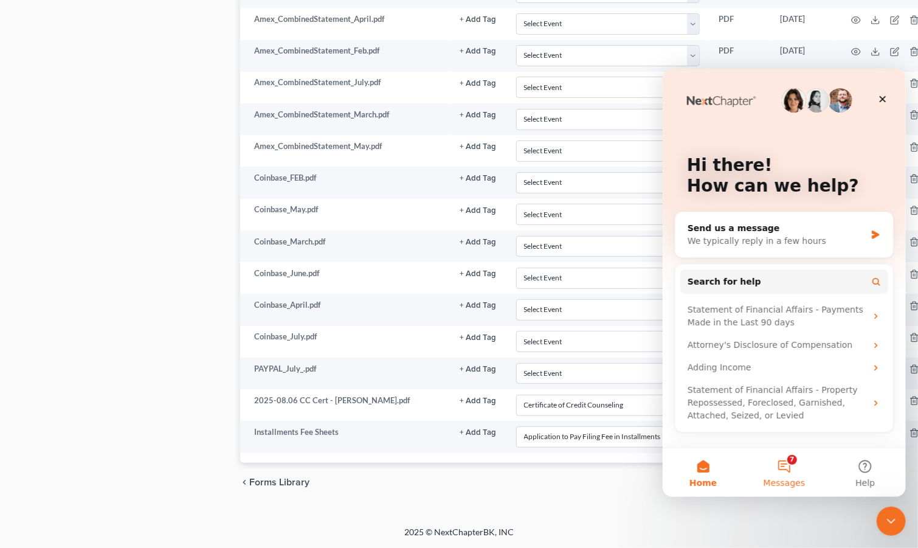
click at [788, 465] on button "7 Messages" at bounding box center [783, 472] width 81 height 49
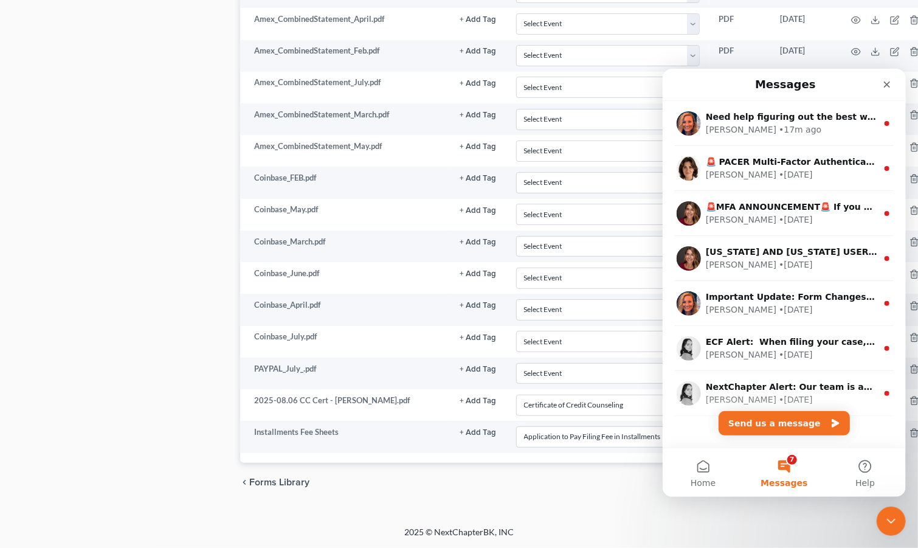
click at [844, 518] on icon "Close Intercom Messenger" at bounding box center [891, 520] width 15 height 15
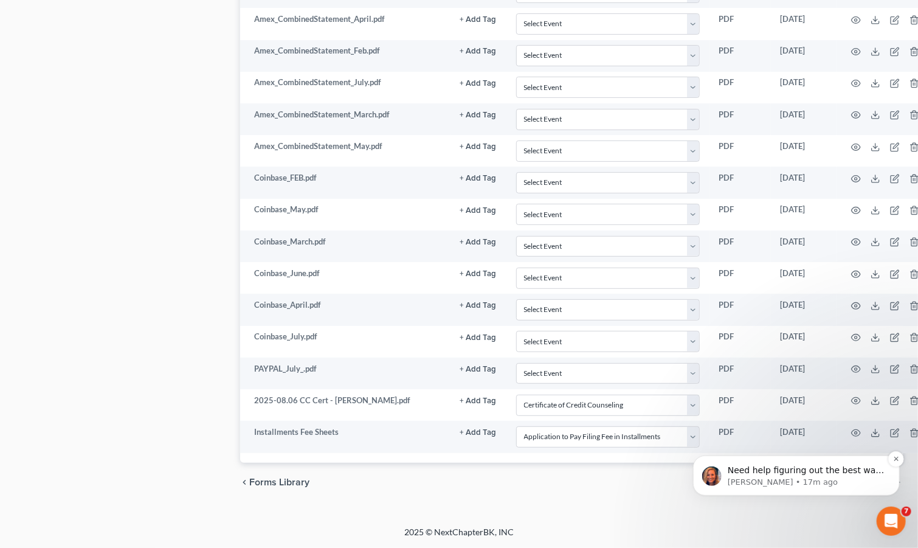
click at [817, 476] on p "Kelly • 17m ago" at bounding box center [805, 481] width 157 height 11
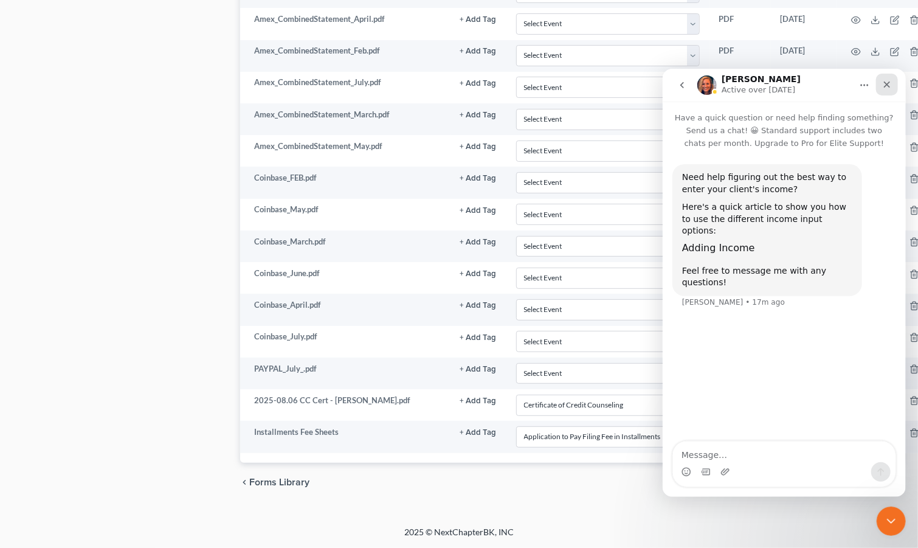
drag, startPoint x: 884, startPoint y: 85, endPoint x: 1548, endPoint y: 158, distance: 668.2
click at [844, 85] on icon "Close" at bounding box center [887, 84] width 10 height 10
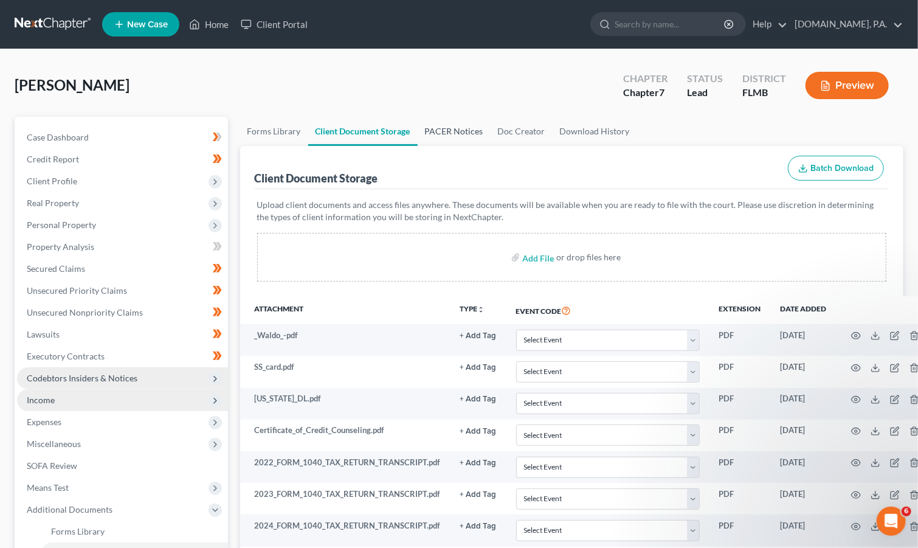
click at [455, 130] on link "PACER Notices" at bounding box center [454, 131] width 73 height 29
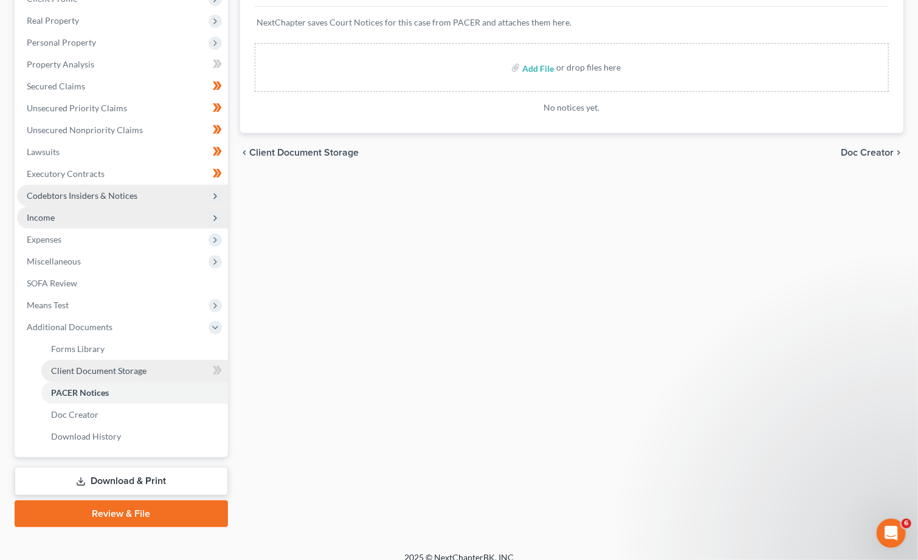
scroll to position [195, 0]
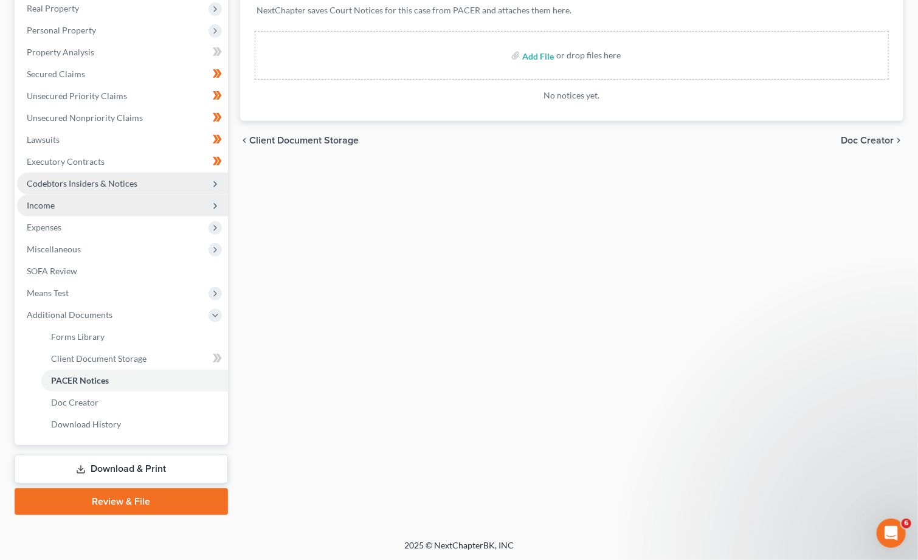
click at [117, 466] on link "Download & Print" at bounding box center [121, 469] width 213 height 29
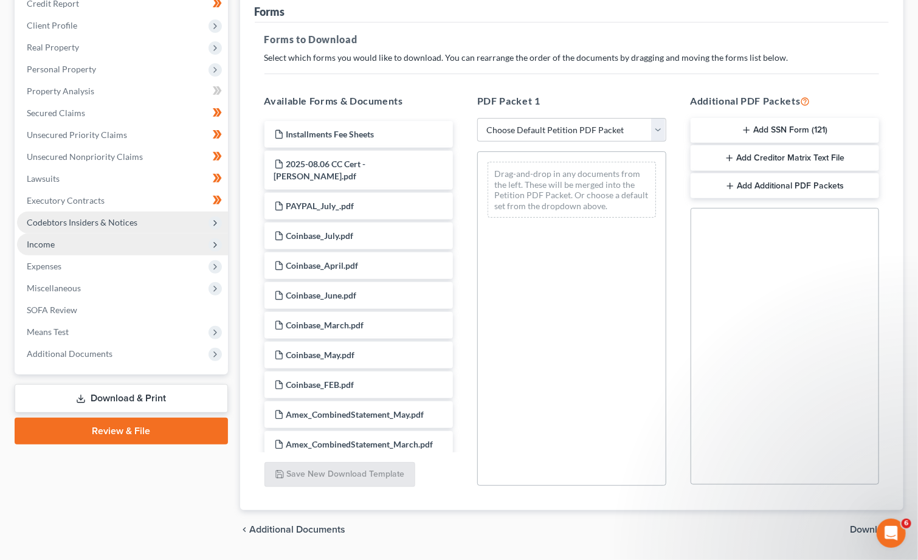
scroll to position [162, 0]
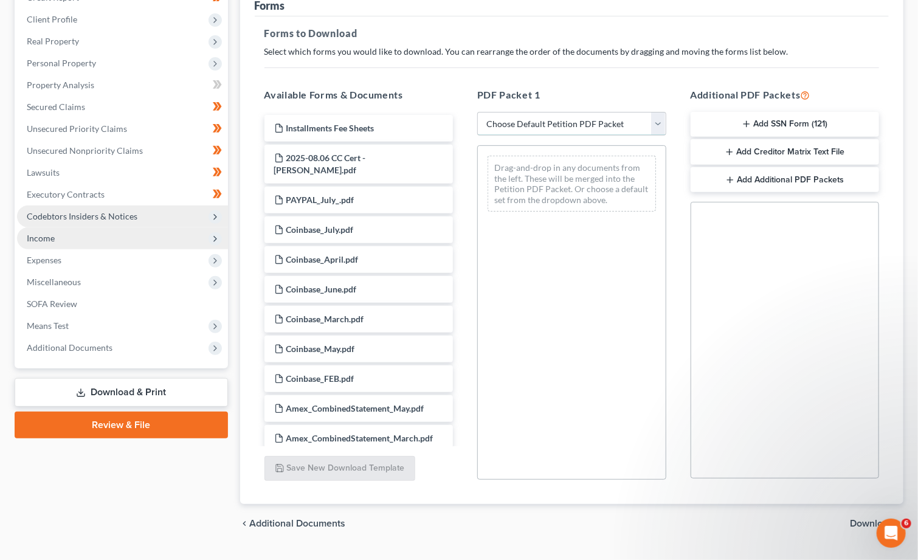
click at [663, 125] on select "Choose Default Petition PDF Packet Complete Bankruptcy Petition (all forms and …" at bounding box center [571, 124] width 189 height 24
select select "5"
click at [477, 112] on select "Choose Default Petition PDF Packet Complete Bankruptcy Petition (all forms and …" at bounding box center [571, 124] width 189 height 24
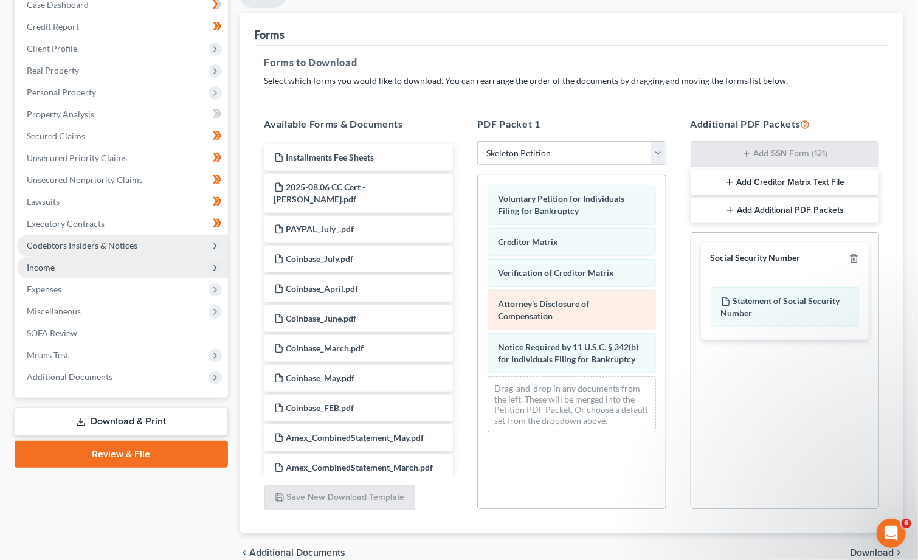
scroll to position [109, 0]
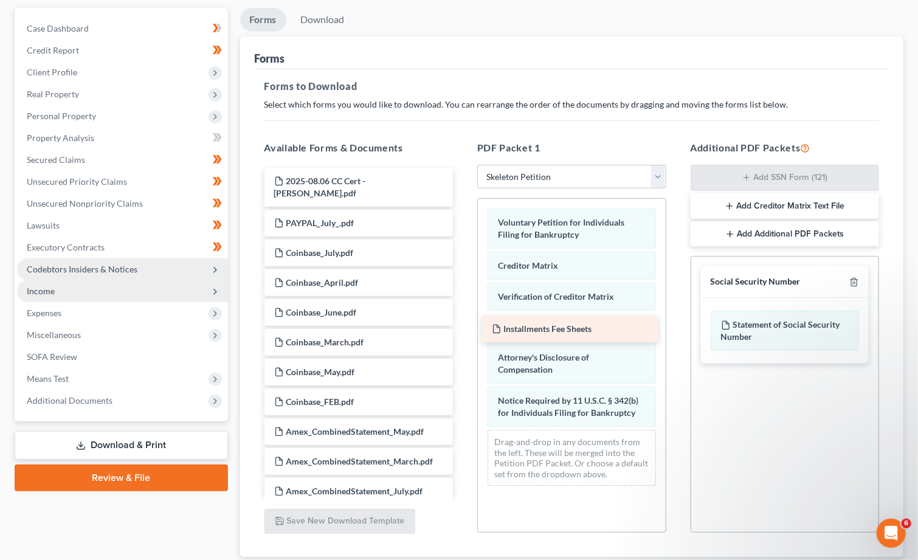
drag, startPoint x: 349, startPoint y: 181, endPoint x: 567, endPoint y: 329, distance: 263.2
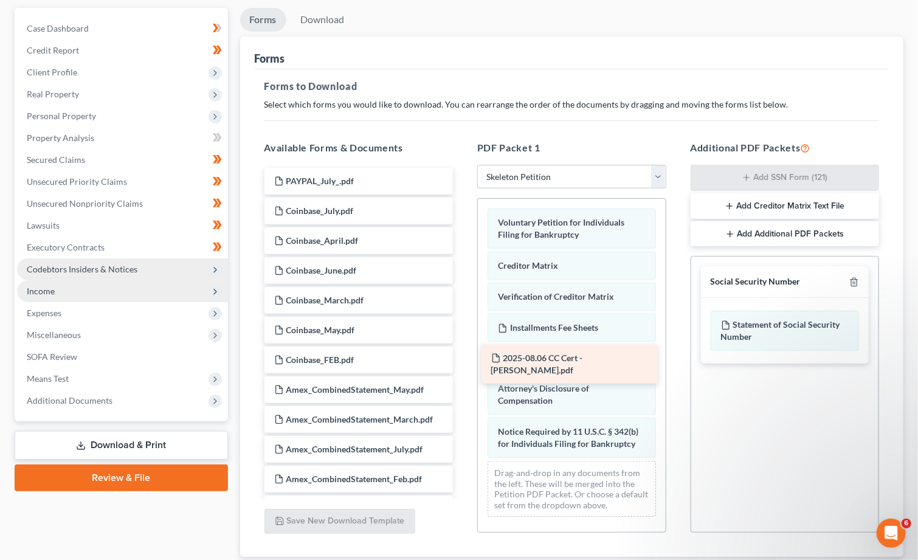
drag, startPoint x: 344, startPoint y: 181, endPoint x: 561, endPoint y: 359, distance: 280.5
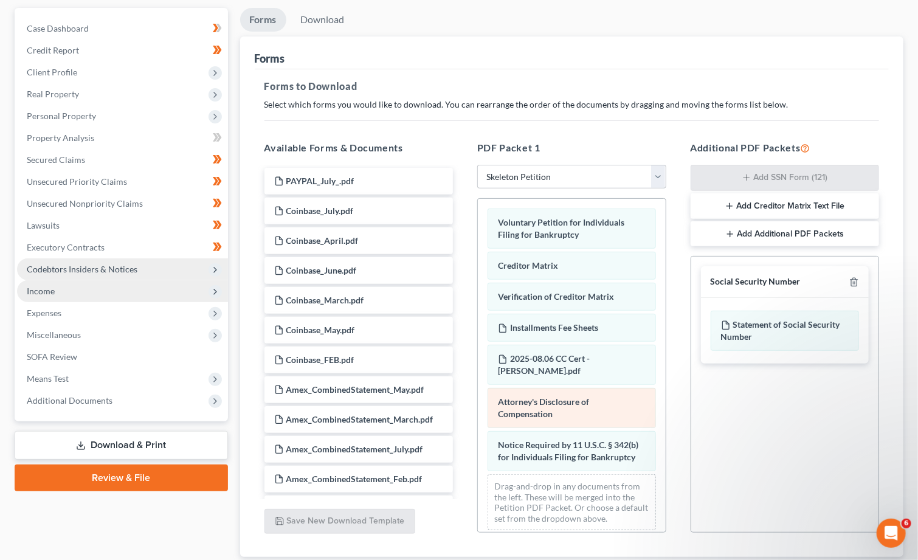
scroll to position [190, 0]
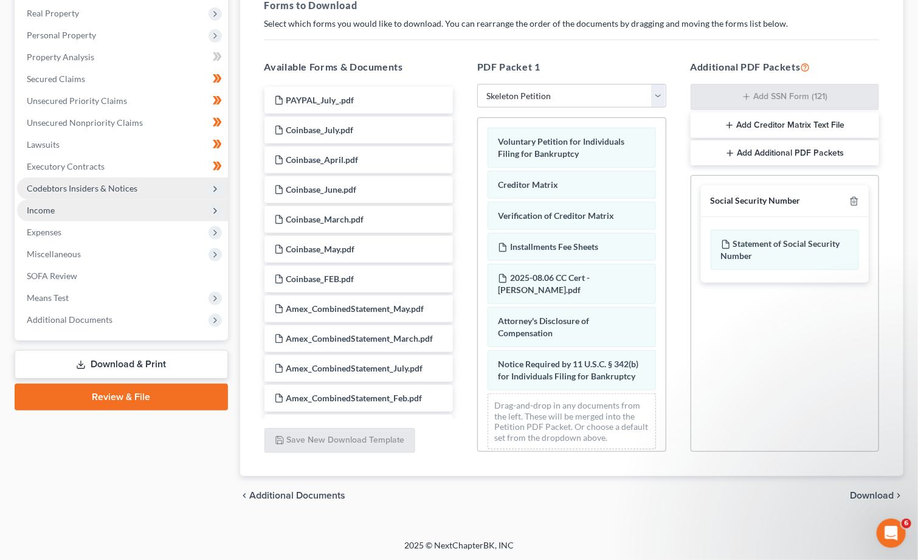
click at [141, 360] on link "Download & Print" at bounding box center [121, 364] width 213 height 29
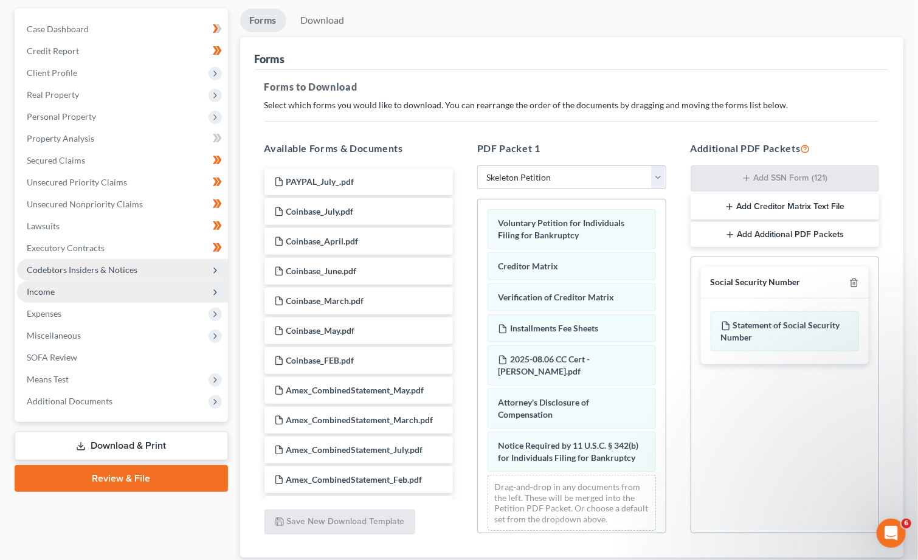
scroll to position [0, 0]
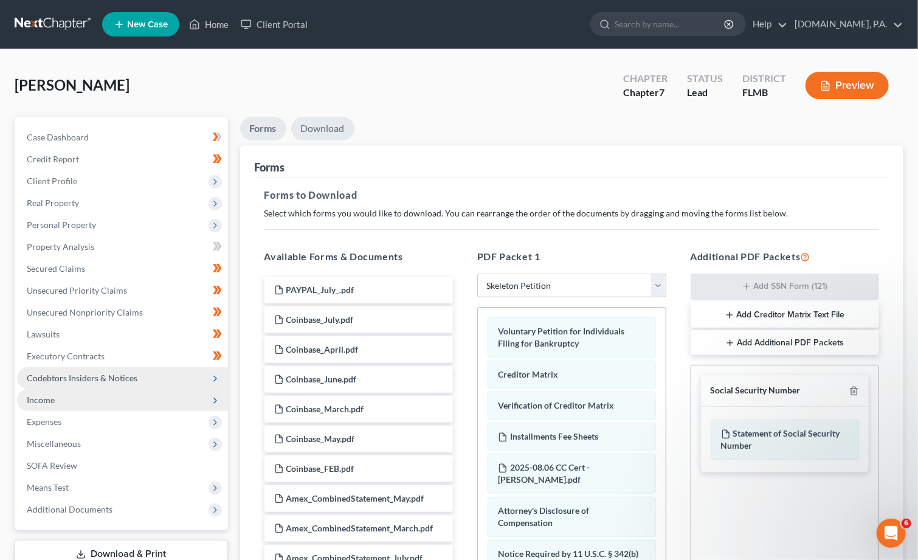
click at [319, 127] on link "Download" at bounding box center [322, 129] width 63 height 24
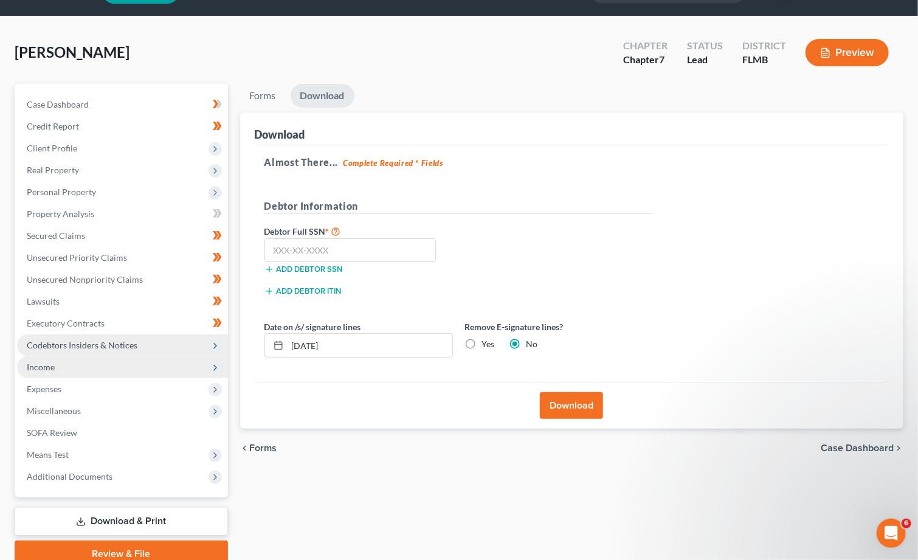
scroll to position [4, 0]
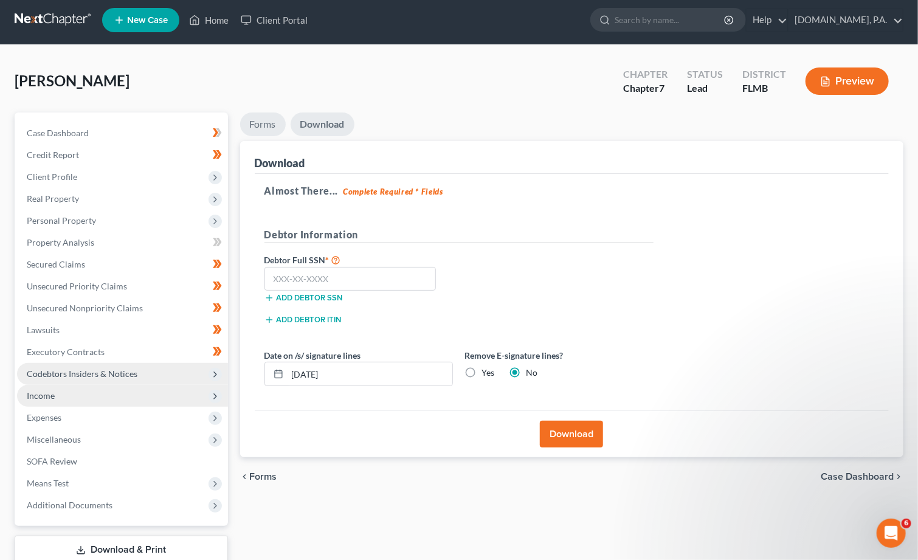
click at [263, 125] on link "Forms" at bounding box center [263, 125] width 46 height 24
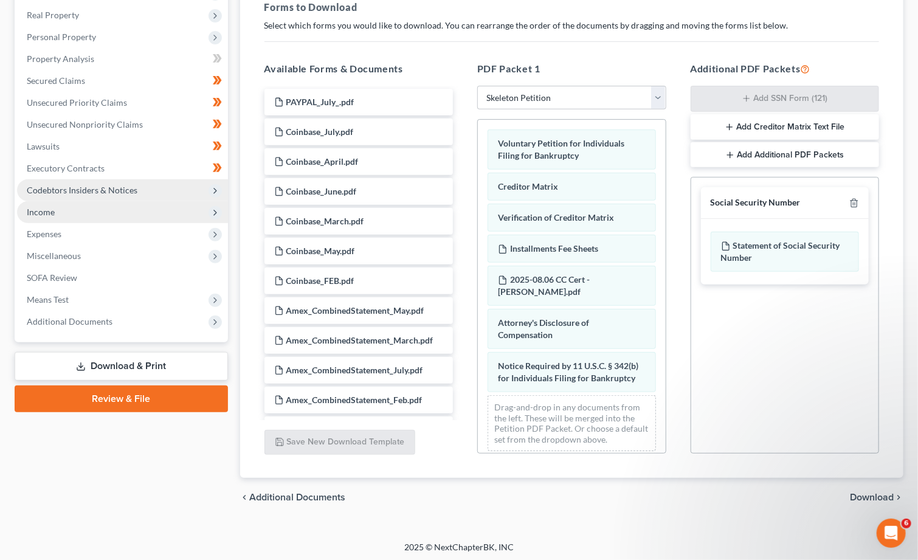
scroll to position [190, 0]
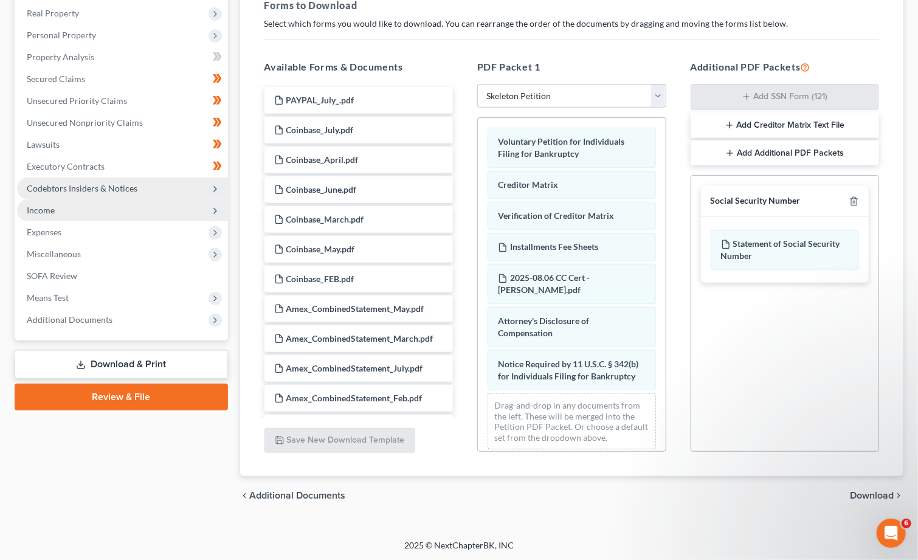
click at [844, 491] on span "Download" at bounding box center [872, 496] width 44 height 10
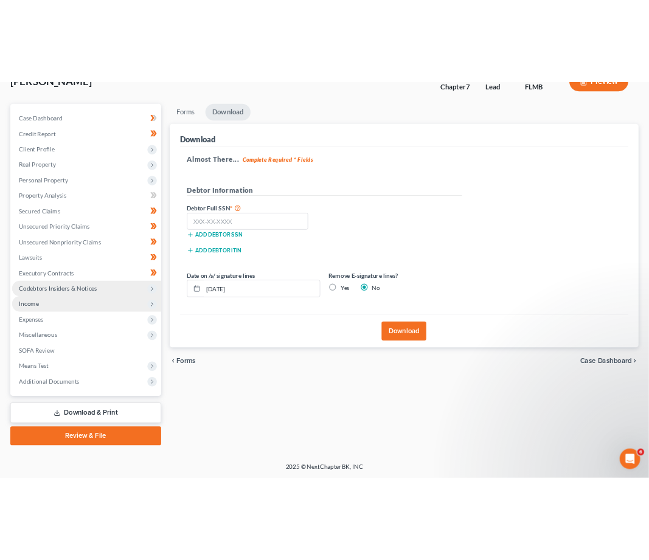
scroll to position [85, 0]
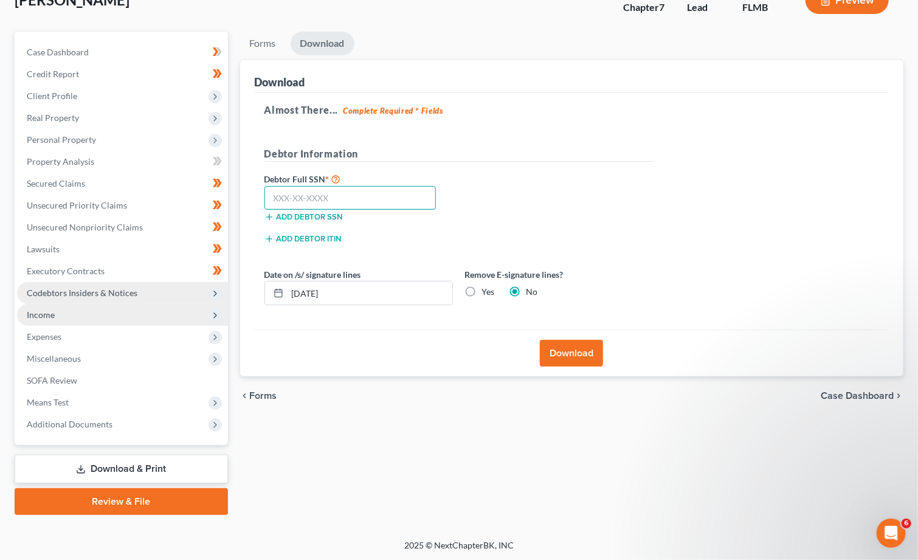
click at [310, 194] on input "text" at bounding box center [351, 198] width 172 height 24
type input "082-74-7432"
click at [314, 296] on input "[DATE]" at bounding box center [370, 293] width 165 height 23
drag, startPoint x: 352, startPoint y: 290, endPoint x: 279, endPoint y: 289, distance: 73.0
click at [279, 289] on div "[DATE]" at bounding box center [359, 293] width 189 height 24
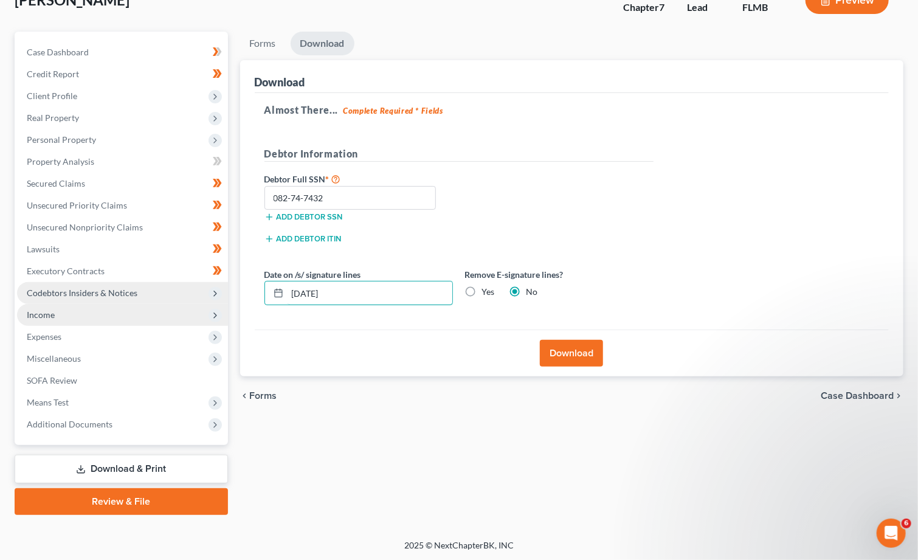
type input "08/25/2025"
click at [720, 265] on div "Almost There... Complete Required * Fields Debtor Information Debtor Full SSN *…" at bounding box center [572, 211] width 635 height 237
click at [558, 347] on button "Download" at bounding box center [571, 353] width 63 height 27
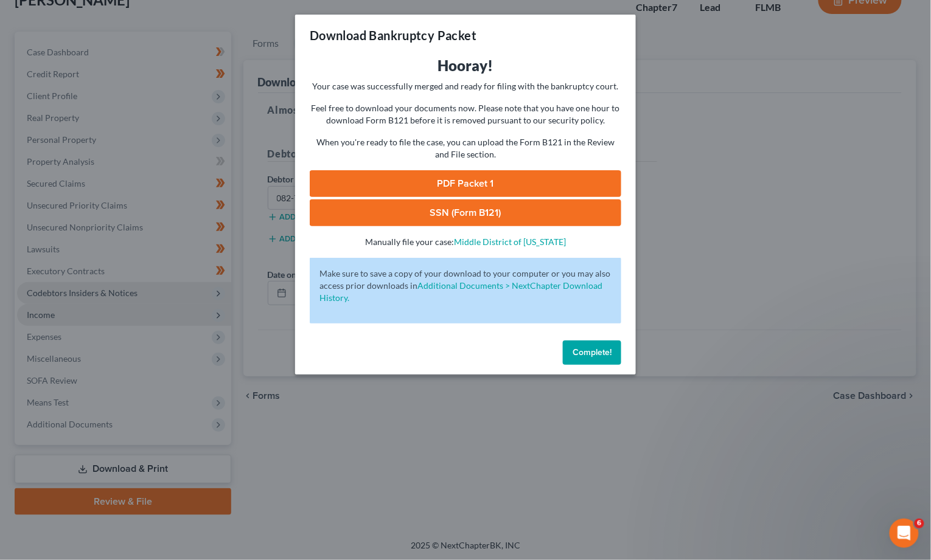
click at [488, 208] on link "SSN (Form B121)" at bounding box center [465, 212] width 311 height 27
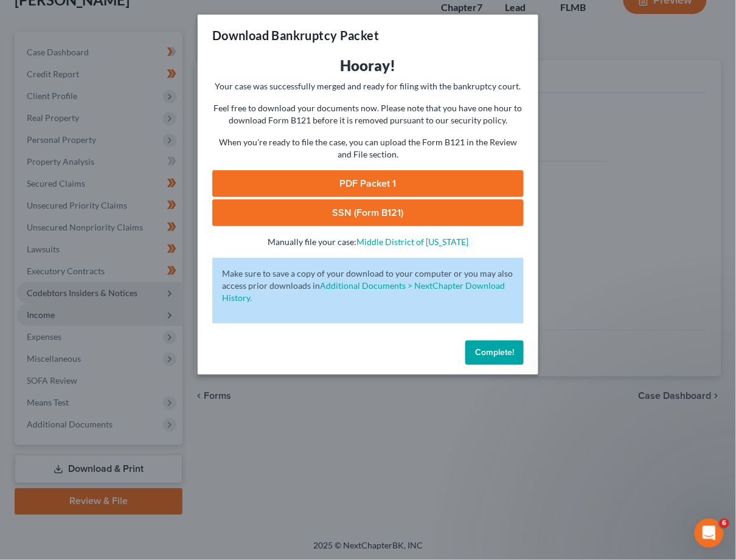
click at [357, 184] on link "PDF Packet 1" at bounding box center [367, 183] width 311 height 27
click at [494, 353] on span "Complete!" at bounding box center [494, 352] width 39 height 10
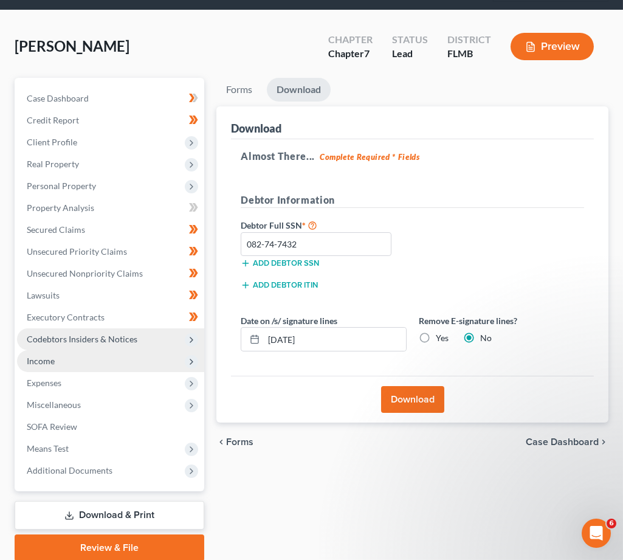
scroll to position [0, 0]
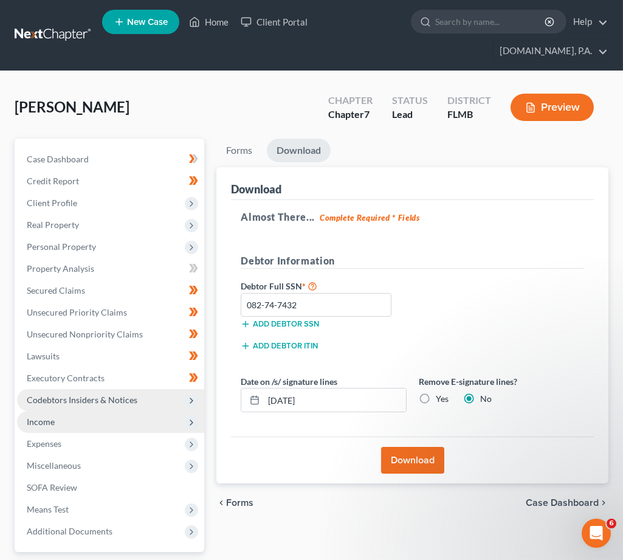
click at [45, 26] on link at bounding box center [54, 35] width 78 height 22
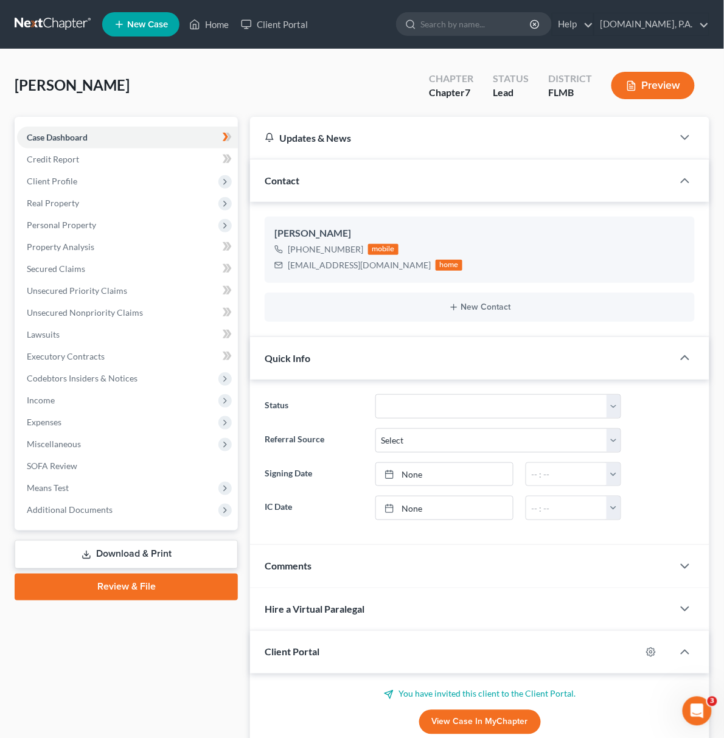
click at [67, 16] on link at bounding box center [54, 24] width 78 height 22
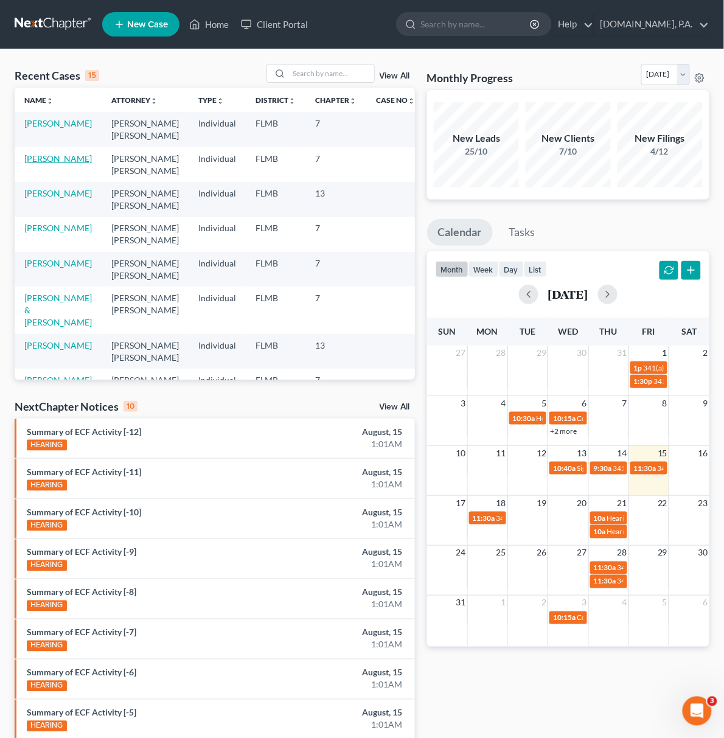
click at [42, 164] on link "[PERSON_NAME]" at bounding box center [58, 158] width 68 height 10
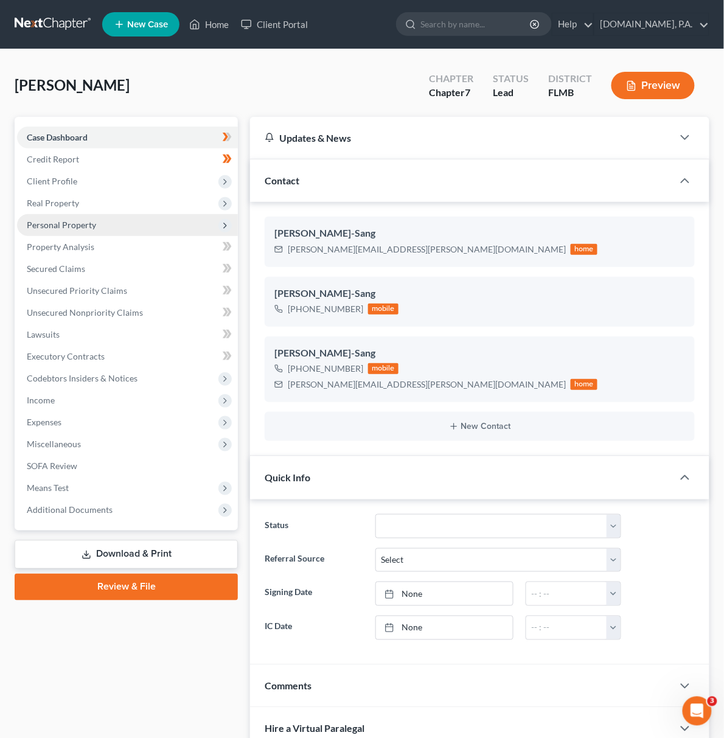
click at [54, 220] on span "Personal Property" at bounding box center [61, 225] width 69 height 10
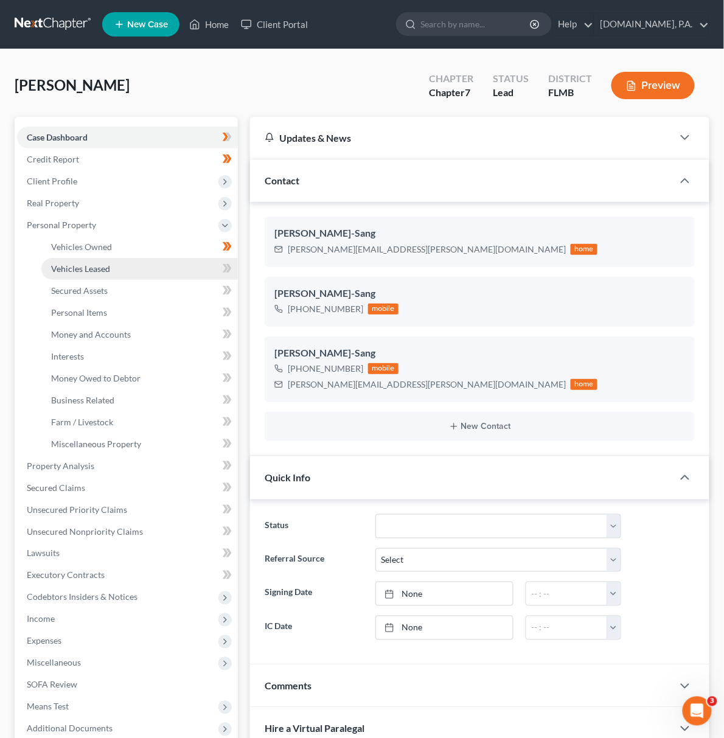
click at [54, 268] on span "Vehicles Leased" at bounding box center [80, 268] width 59 height 10
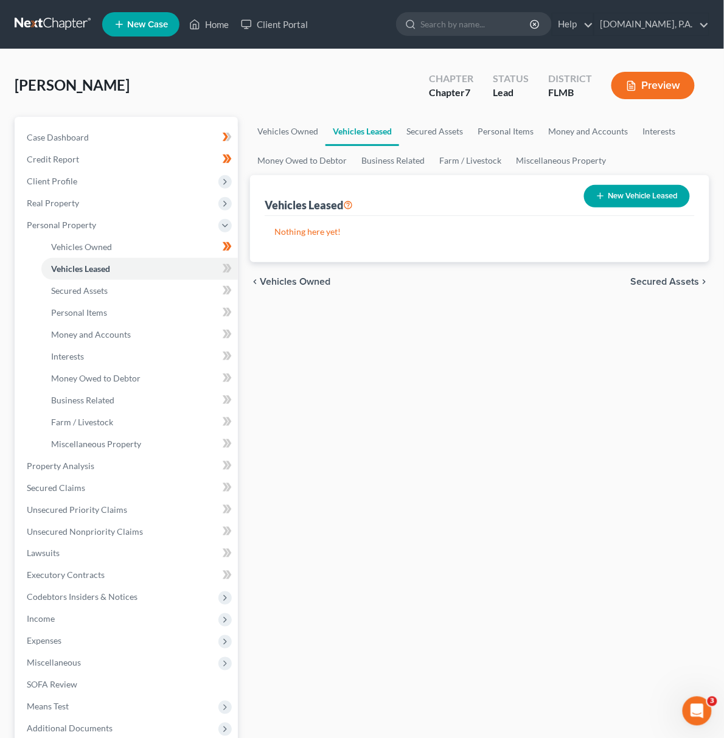
click at [614, 191] on button "New Vehicle Leased" at bounding box center [637, 196] width 106 height 23
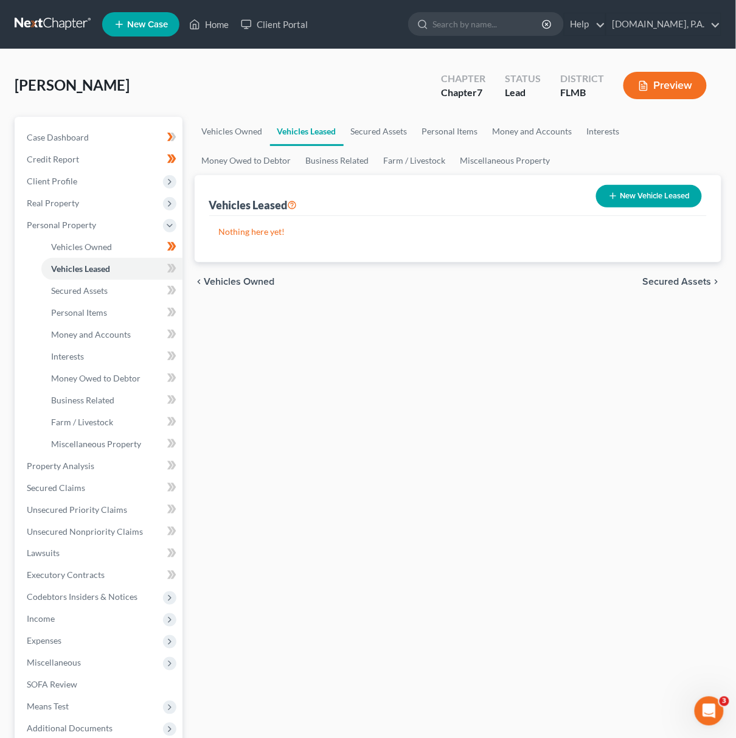
select select "0"
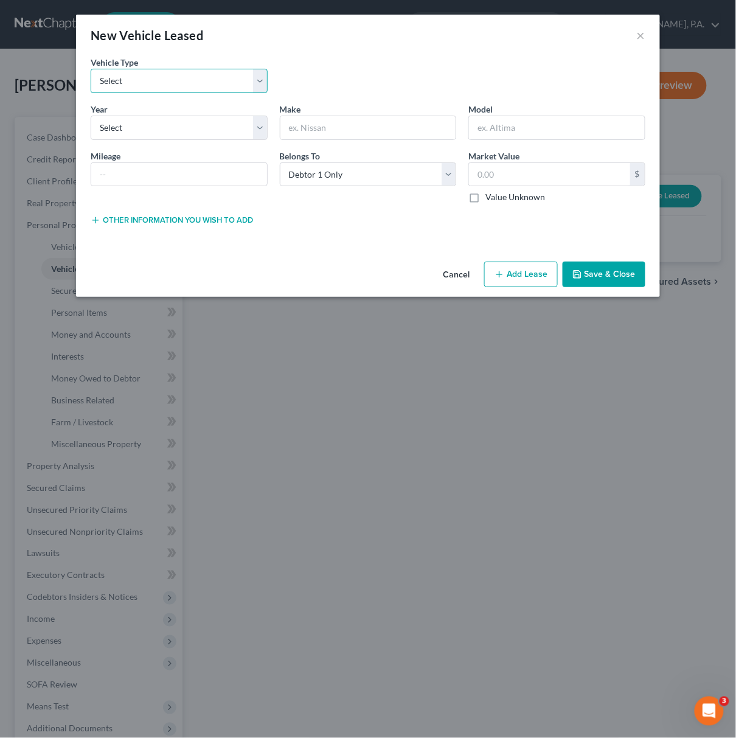
click at [246, 80] on select "Select Automobile Truck Trailer Watercraft Aircraft Motor Home Atv Other Vehicle" at bounding box center [179, 81] width 177 height 24
select select "0"
click at [91, 69] on select "Select Automobile Truck Trailer Watercraft Aircraft Motor Home Atv Other Vehicle" at bounding box center [179, 81] width 177 height 24
click at [310, 125] on input "text" at bounding box center [368, 127] width 176 height 23
click at [260, 123] on select "Select 2026 2025 2024 2023 2022 2021 2020 2019 2018 2017 2016 2015 2014 2013 20…" at bounding box center [179, 128] width 177 height 24
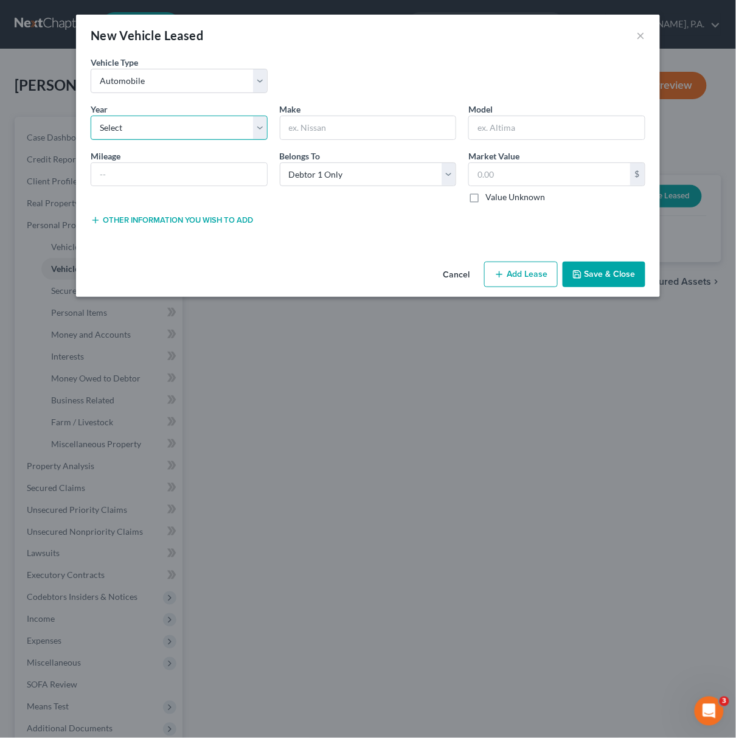
select select "2"
click at [91, 116] on select "Select 2026 2025 2024 2023 2022 2021 2020 2019 2018 2017 2016 2015 2014 2013 20…" at bounding box center [179, 128] width 177 height 24
click at [344, 129] on input "text" at bounding box center [368, 127] width 176 height 23
type input "BMW"
type input "i4 edrive 35"
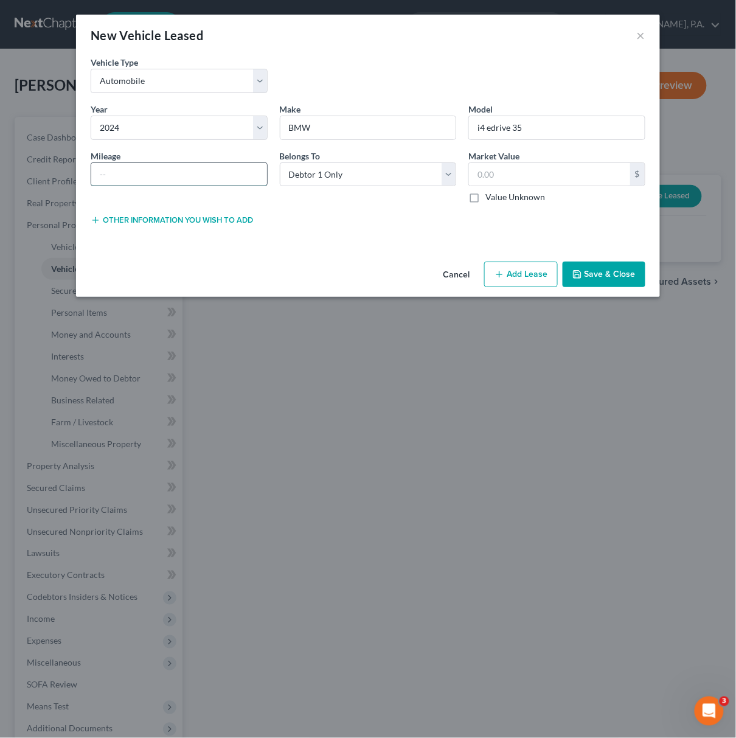
click at [139, 180] on input "text" at bounding box center [179, 174] width 176 height 23
type input "29000"
click at [606, 272] on button "Save & Close" at bounding box center [604, 275] width 83 height 26
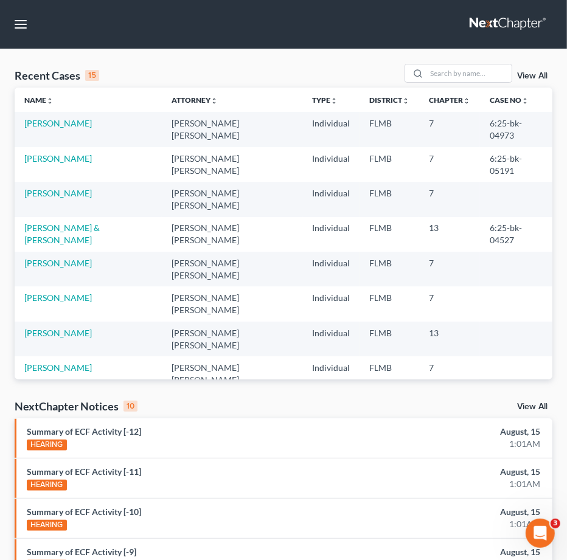
click at [529, 74] on link "View All" at bounding box center [532, 76] width 30 height 9
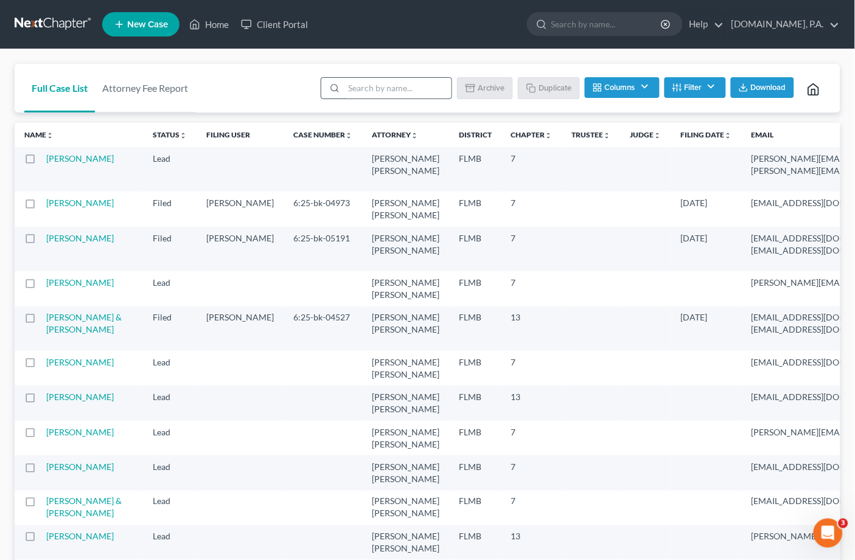
click at [381, 83] on input "search" at bounding box center [398, 88] width 108 height 21
type input "sample"
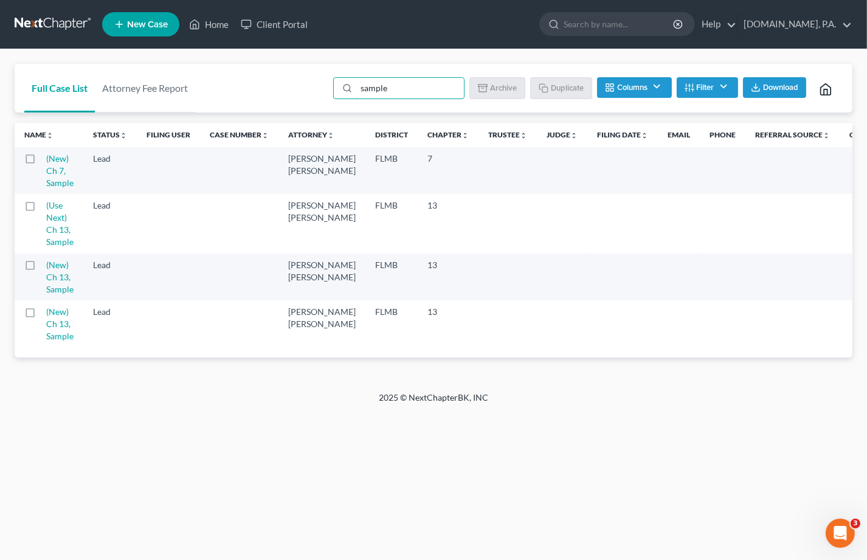
click at [41, 162] on label at bounding box center [41, 162] width 0 height 0
click at [46, 160] on input "checkbox" at bounding box center [50, 157] width 8 height 8
click at [570, 81] on button "Duplicate" at bounding box center [562, 87] width 61 height 21
checkbox input "false"
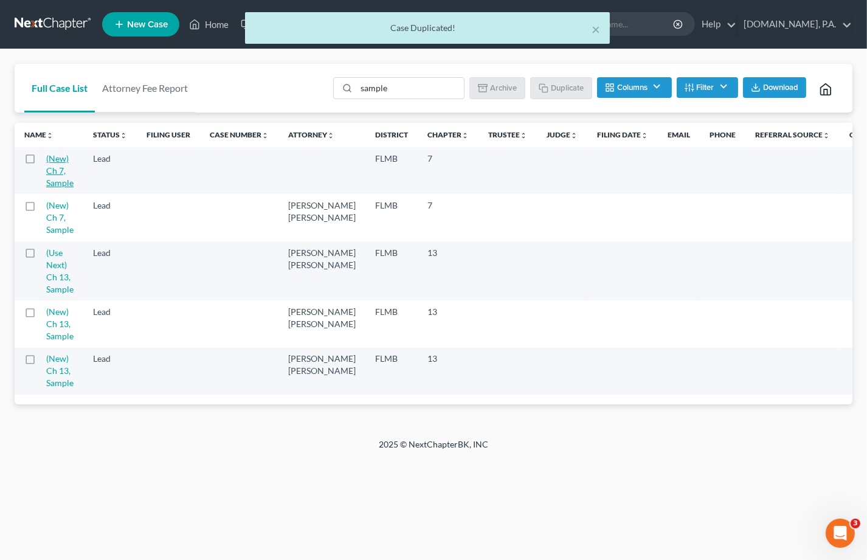
click at [63, 170] on link "(New) Ch 7, Sample" at bounding box center [59, 170] width 27 height 35
select select "4"
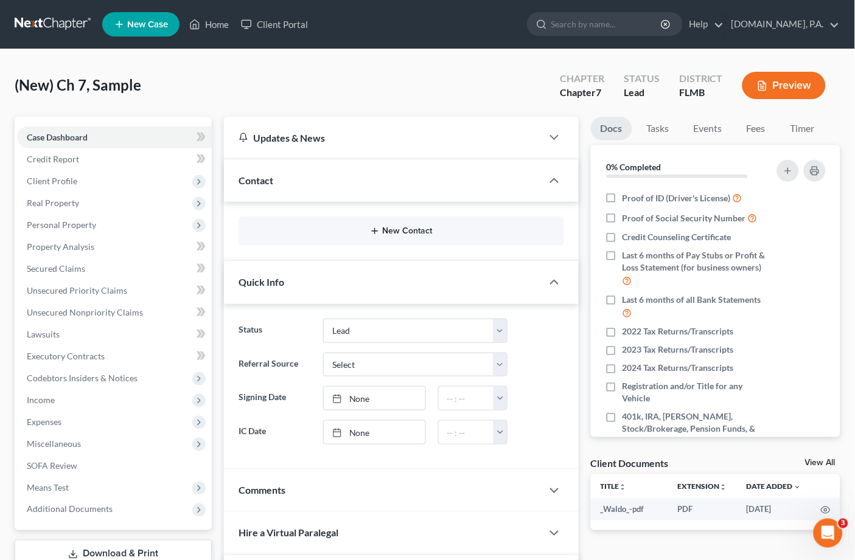
click at [399, 227] on button "New Contact" at bounding box center [400, 231] width 305 height 10
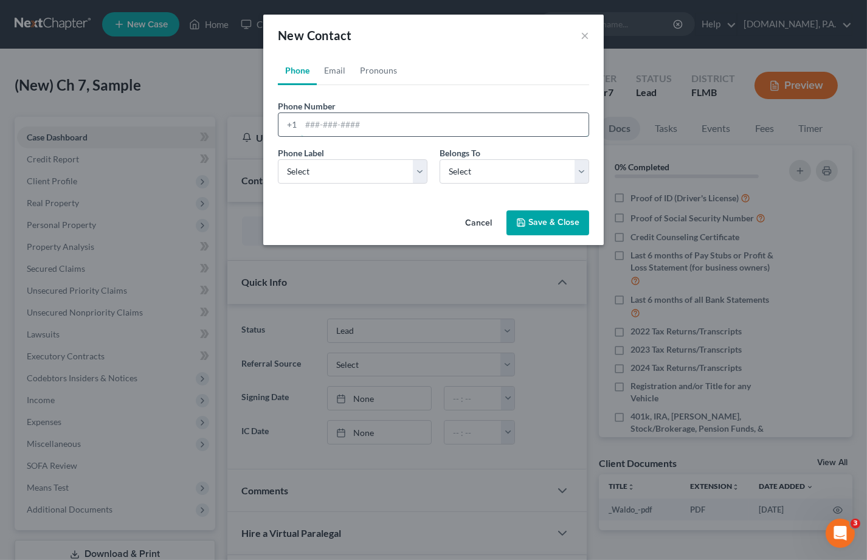
click at [303, 122] on input "tel" at bounding box center [445, 124] width 288 height 23
paste input "3212612150"
click at [320, 122] on input "3212612150" at bounding box center [445, 124] width 288 height 23
click at [336, 123] on input "321-2612150" at bounding box center [445, 124] width 288 height 23
type input "321-261-2150"
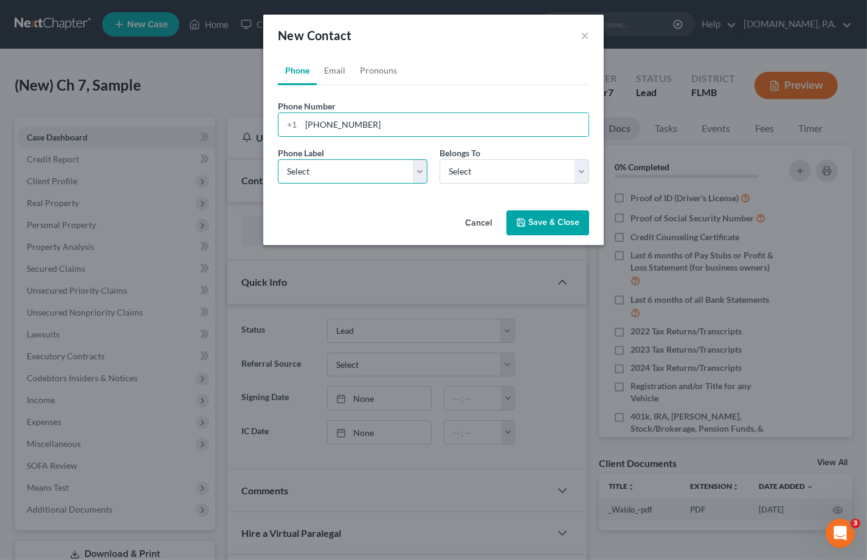
click at [414, 173] on select "Select Mobile Home Work Other" at bounding box center [353, 171] width 150 height 24
select select "0"
click at [278, 159] on select "Select Mobile Home Work Other" at bounding box center [353, 171] width 150 height 24
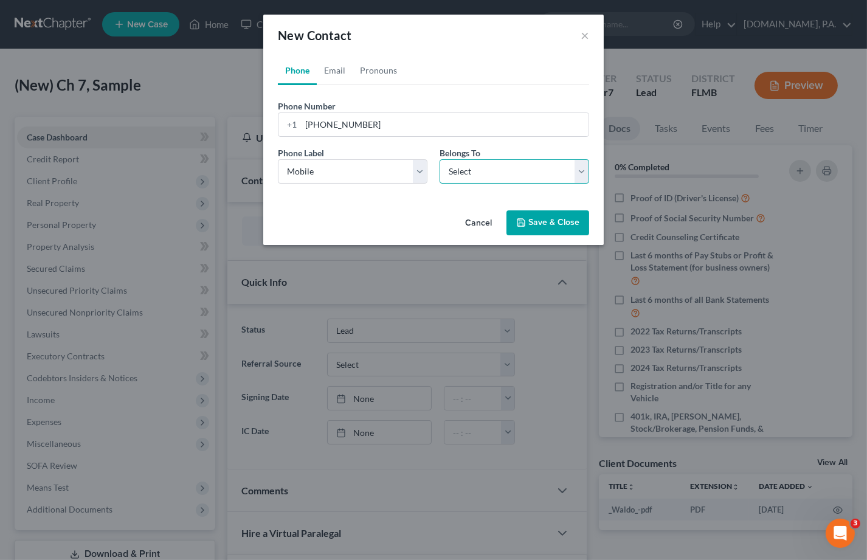
click at [580, 169] on select "Select Client Other" at bounding box center [515, 171] width 150 height 24
select select "0"
click at [440, 159] on select "Select Client Other" at bounding box center [515, 171] width 150 height 24
select select "0"
click at [333, 68] on link "Email" at bounding box center [335, 70] width 36 height 29
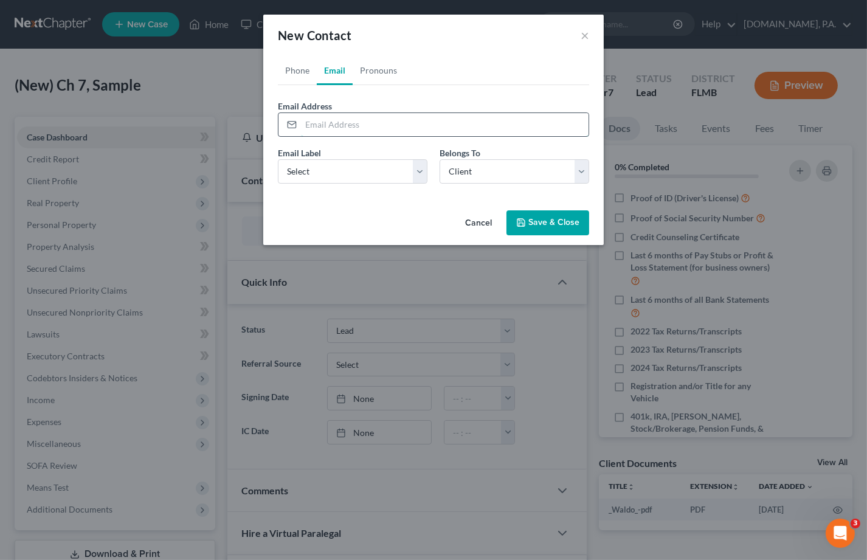
click at [319, 120] on input "email" at bounding box center [445, 124] width 288 height 23
paste input "tamaraguy82@yahoo.com"
type input "tamaraguy82@yahoo.com"
click at [413, 172] on select "Select Home Work Other" at bounding box center [353, 171] width 150 height 24
select select "0"
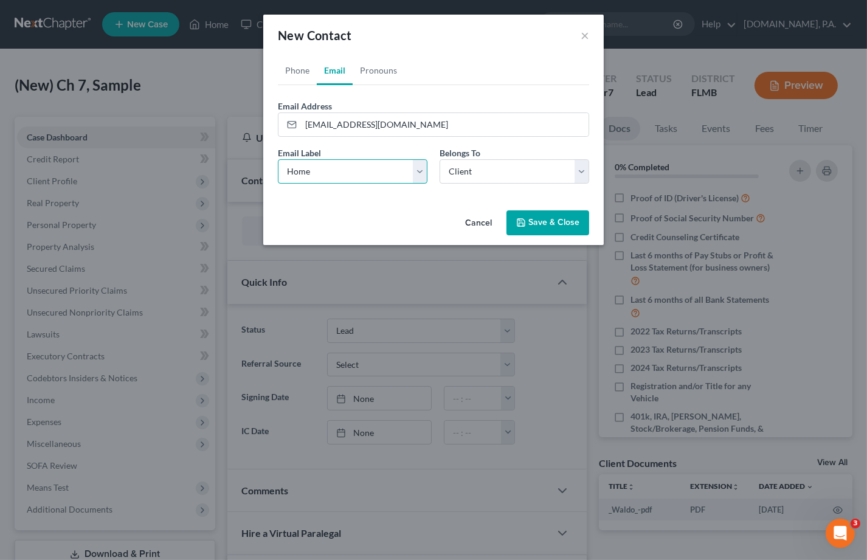
click at [278, 159] on select "Select Home Work Other" at bounding box center [353, 171] width 150 height 24
click at [370, 71] on link "Pronouns" at bounding box center [379, 70] width 52 height 29
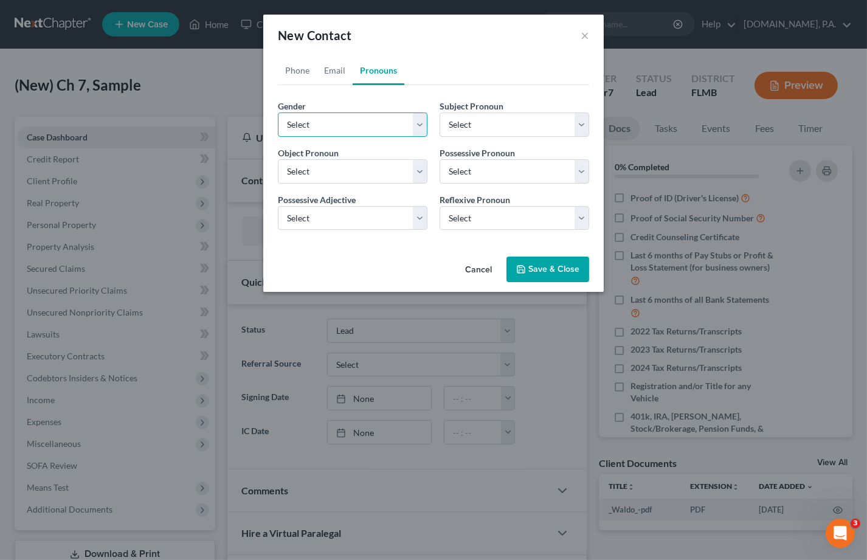
click at [417, 126] on select "Select Male Female Non Binary More Than One Person" at bounding box center [353, 125] width 150 height 24
select select "1"
click at [278, 113] on select "Select Male Female Non Binary More Than One Person" at bounding box center [353, 125] width 150 height 24
select select "1"
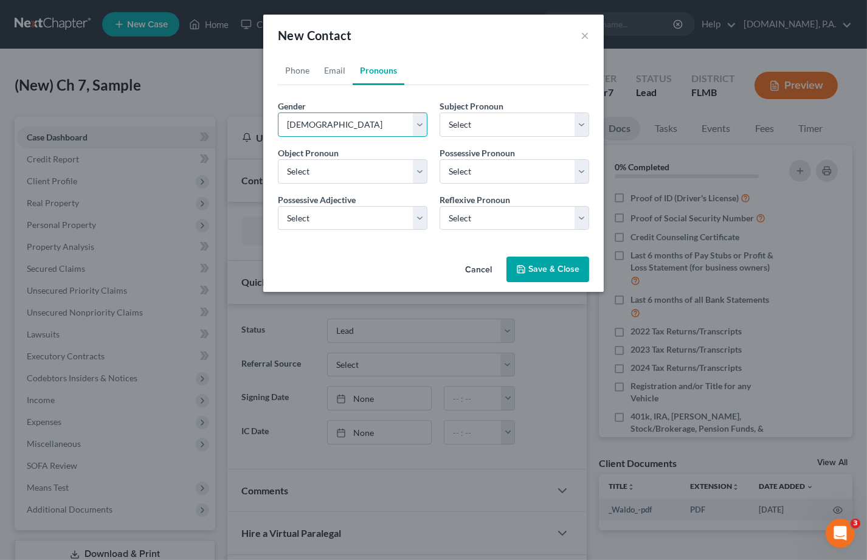
select select "1"
click at [532, 270] on button "Save & Close" at bounding box center [548, 270] width 83 height 26
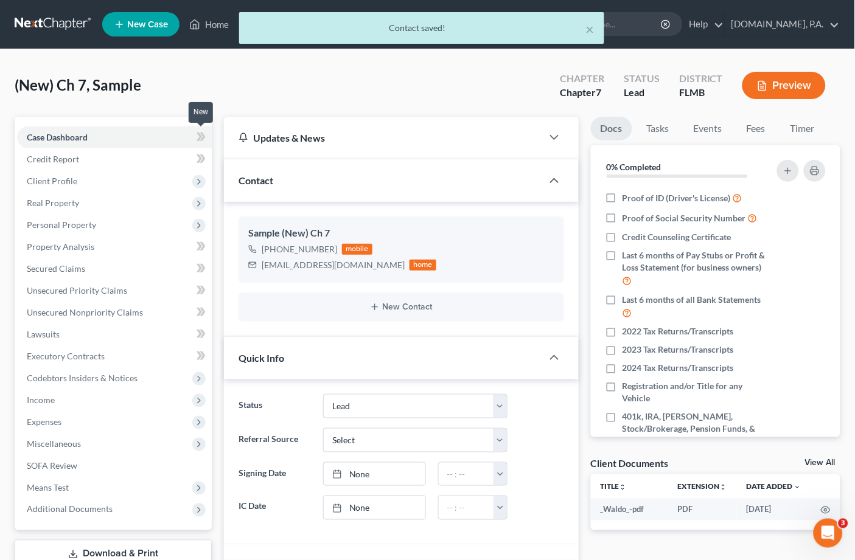
click at [199, 136] on icon at bounding box center [200, 137] width 9 height 15
click at [69, 179] on span "Client Profile" at bounding box center [52, 181] width 50 height 10
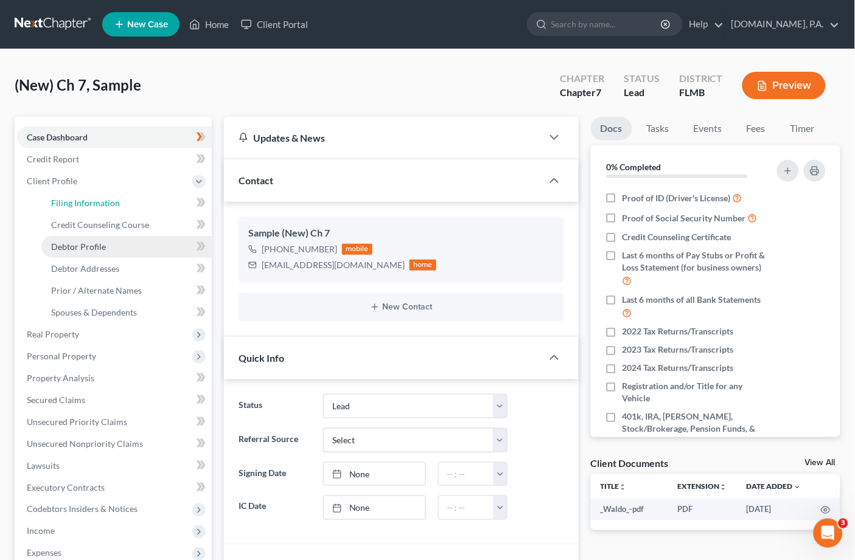
drag, startPoint x: 89, startPoint y: 204, endPoint x: 186, endPoint y: 235, distance: 101.4
click at [91, 204] on span "Filing Information" at bounding box center [85, 203] width 69 height 10
select select "1"
select select "0"
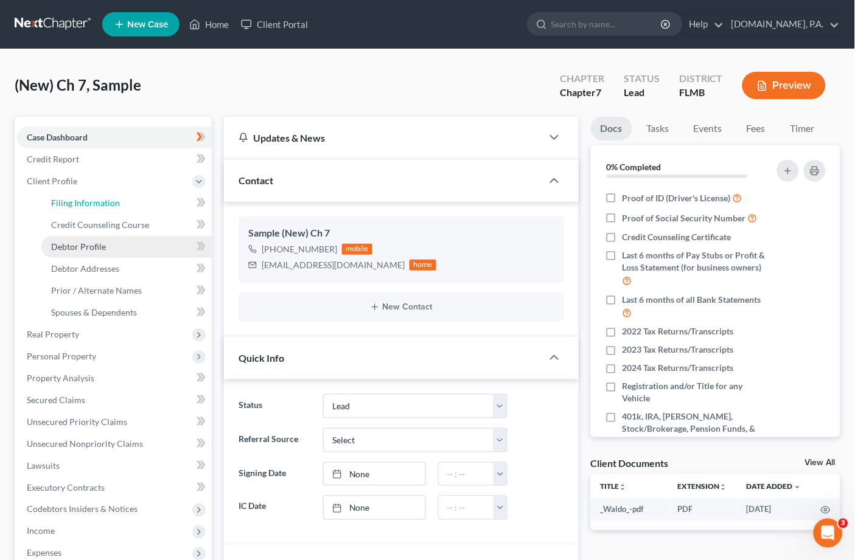
select select "15"
select select "0"
select select "9"
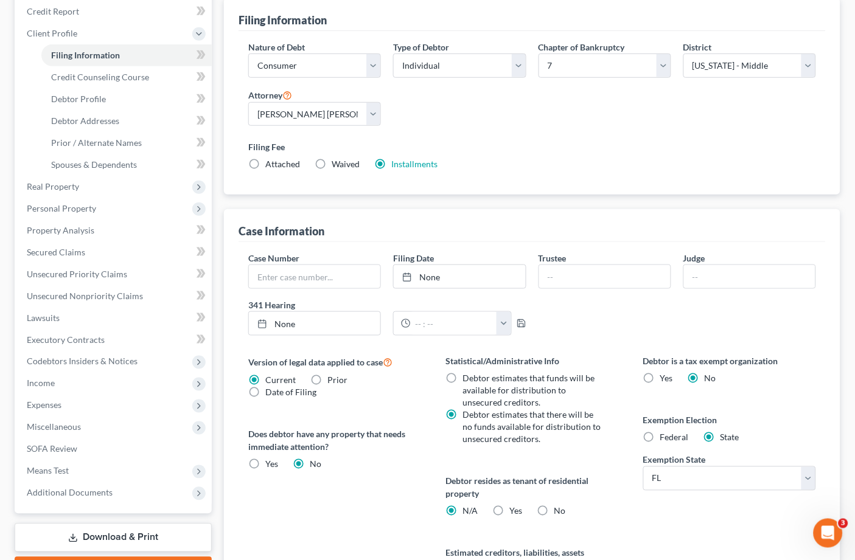
scroll to position [162, 0]
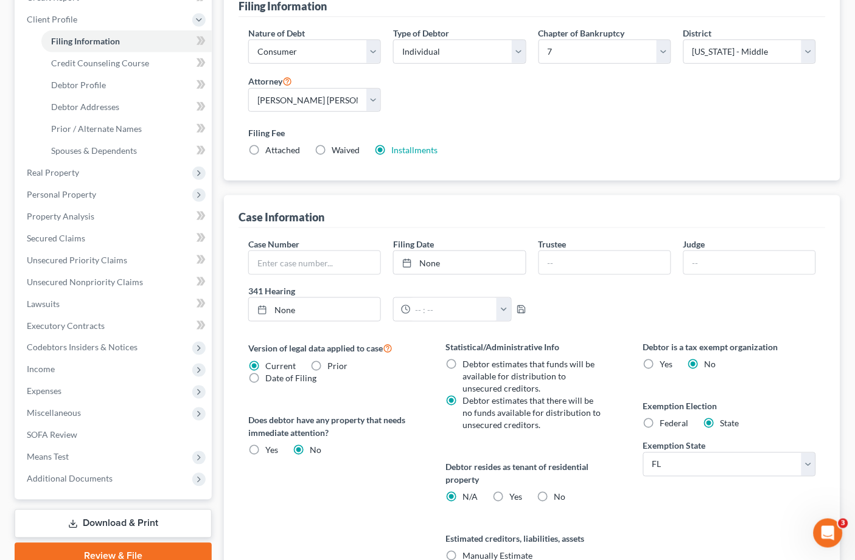
click at [509, 495] on label "Yes Yes" at bounding box center [515, 497] width 13 height 12
click at [514, 495] on input "Yes Yes" at bounding box center [518, 495] width 8 height 8
radio input "true"
radio input "false"
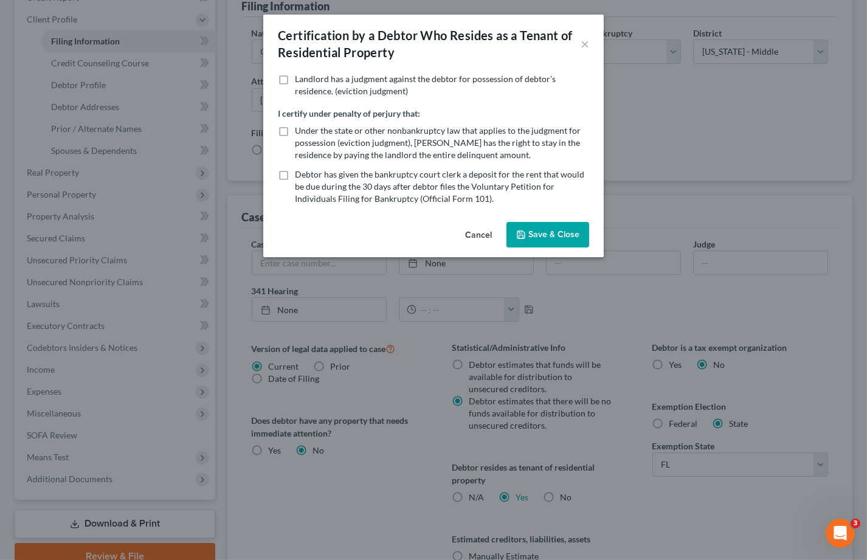
click at [555, 233] on button "Save & Close" at bounding box center [548, 235] width 83 height 26
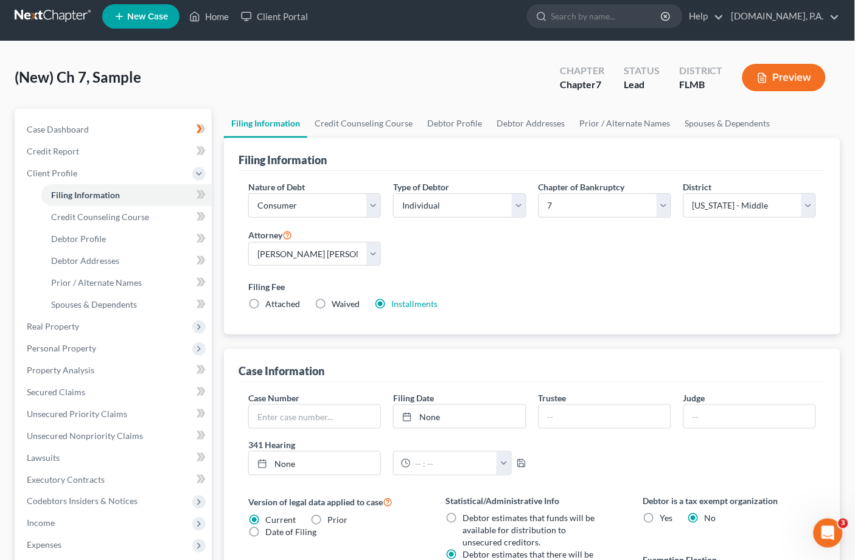
scroll to position [0, 0]
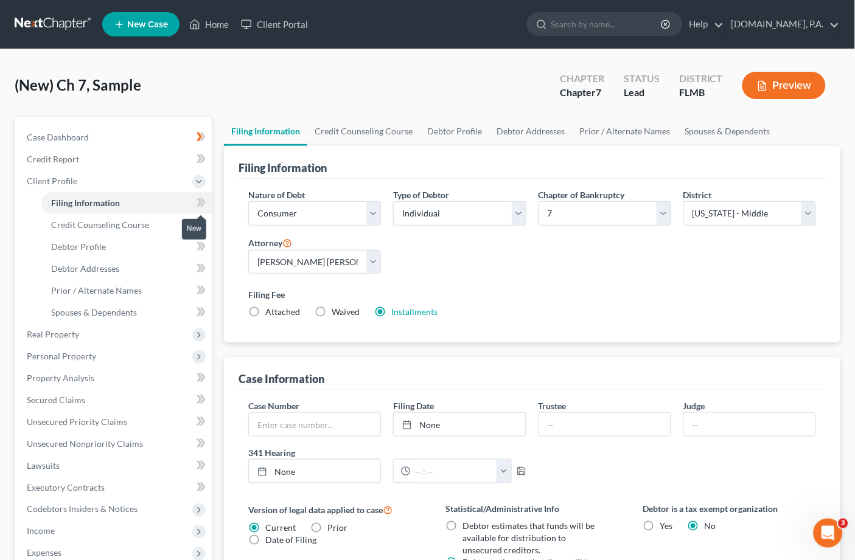
click at [202, 198] on icon at bounding box center [200, 202] width 9 height 15
click at [99, 246] on span "Debtor Profile" at bounding box center [78, 246] width 55 height 10
select select "0"
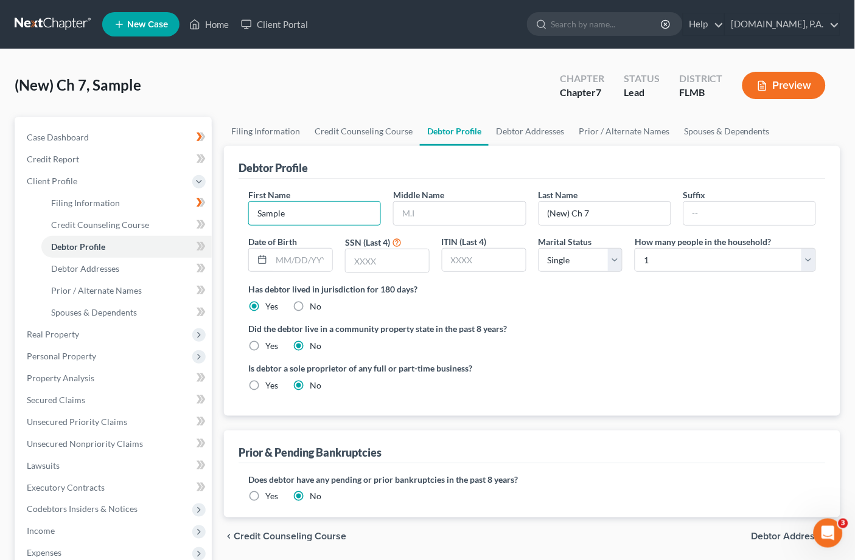
drag, startPoint x: 315, startPoint y: 205, endPoint x: 225, endPoint y: 223, distance: 91.8
click at [225, 223] on div "Debtor Profile First Name Sample Middle Name Last Name (New) Ch 7 Suffix Date o…" at bounding box center [532, 281] width 616 height 270
type input "Tamara"
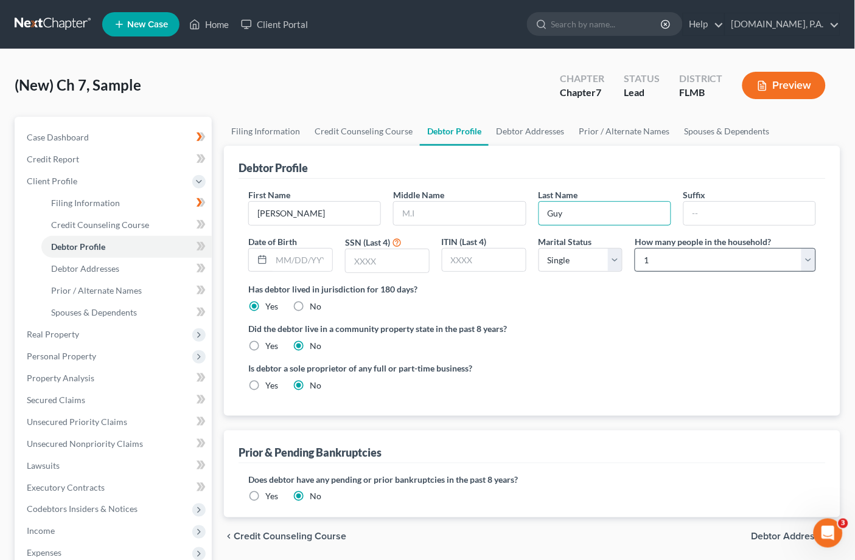
type input "Guy"
click at [635, 257] on select "Select 1 2 3 4 5 6 7 8 9 10 11 12 13 14 15 16 17 18 19 20" at bounding box center [724, 260] width 181 height 24
select select "1"
click at [635, 248] on select "Select 1 2 3 4 5 6 7 8 9 10 11 12 13 14 15 16 17 18 19 20" at bounding box center [724, 260] width 181 height 24
click at [193, 244] on span at bounding box center [200, 248] width 21 height 18
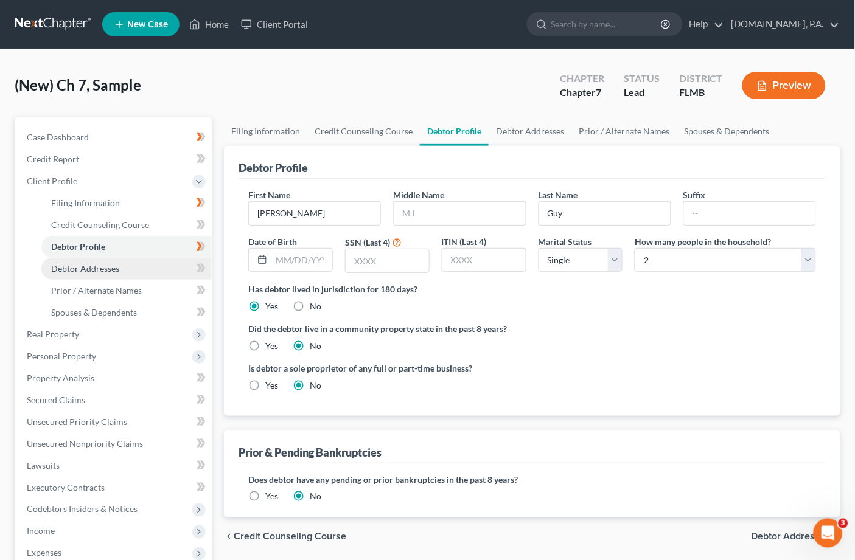
click at [88, 271] on span "Debtor Addresses" at bounding box center [85, 268] width 68 height 10
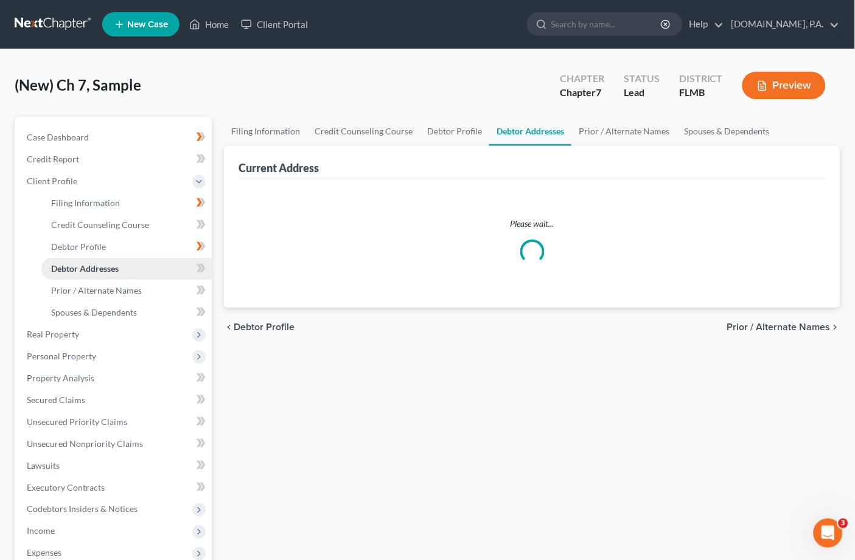
select select "0"
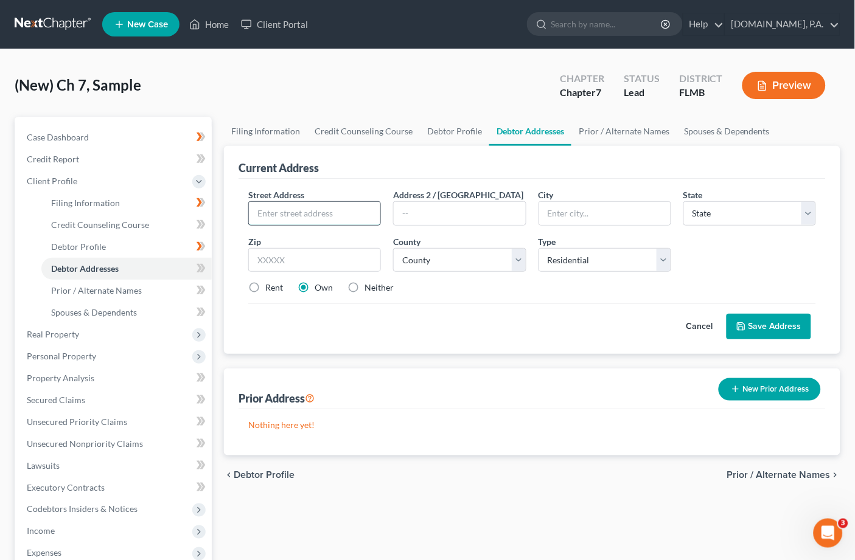
click at [269, 212] on input "text" at bounding box center [314, 213] width 131 height 23
paste input "433 N Buena Vista Ave"
type input "433 N Buena Vista Ave"
click at [302, 257] on input "text" at bounding box center [314, 260] width 133 height 24
type input "32835"
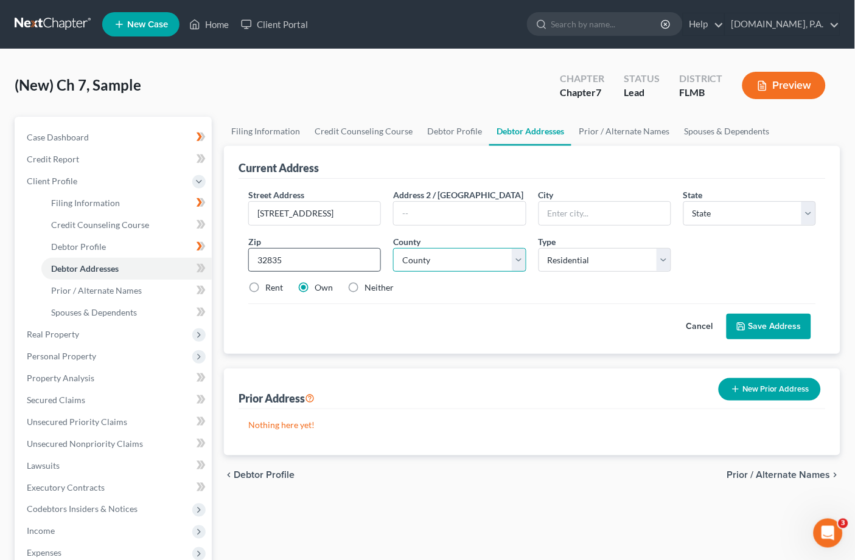
type input "Orlando"
select select "9"
click at [520, 263] on select "County Alachua County Baker County Bay County Bradford County Brevard County Br…" at bounding box center [459, 260] width 133 height 24
select select "47"
click at [393, 248] on select "County Alachua County Baker County Bay County Bradford County Brevard County Br…" at bounding box center [459, 260] width 133 height 24
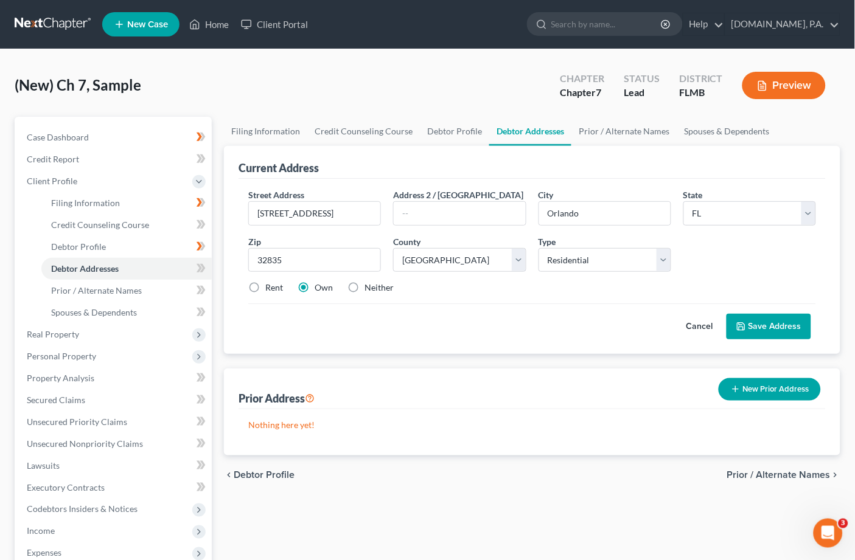
click at [265, 289] on label "Rent" at bounding box center [274, 288] width 18 height 12
click at [270, 289] on input "Rent" at bounding box center [274, 286] width 8 height 8
radio input "true"
click at [635, 328] on button "Save Address" at bounding box center [768, 327] width 85 height 26
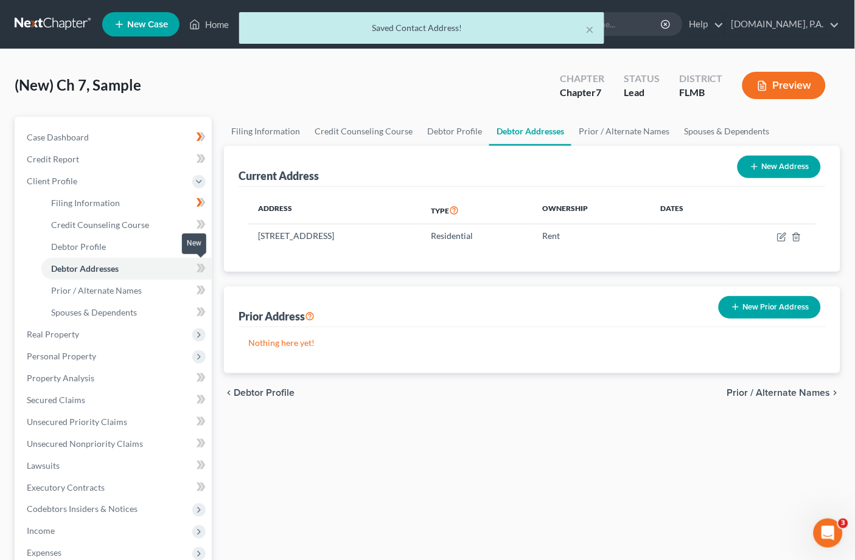
click at [197, 265] on icon at bounding box center [200, 268] width 9 height 15
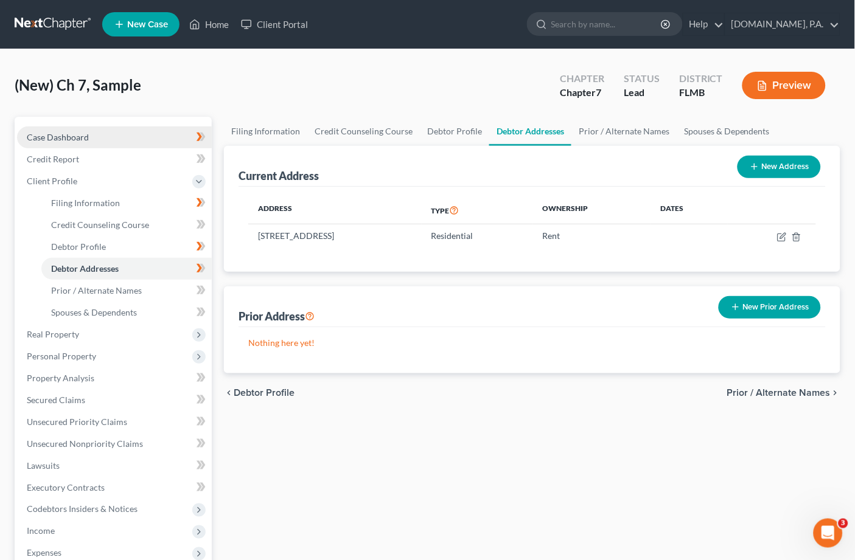
click at [66, 135] on span "Case Dashboard" at bounding box center [58, 137] width 62 height 10
select select "4"
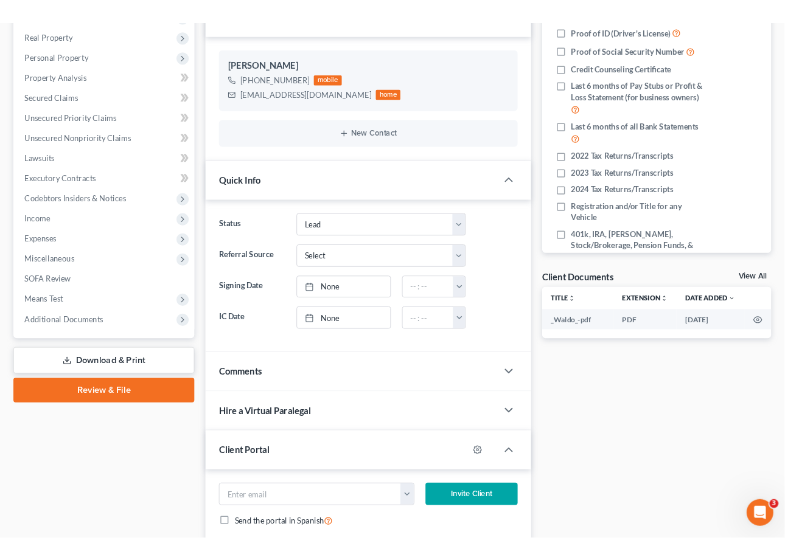
scroll to position [324, 0]
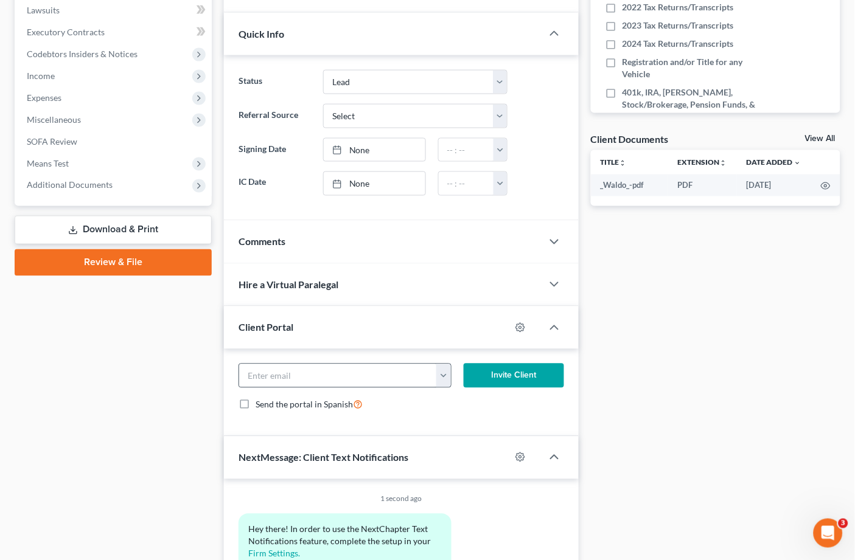
click at [442, 372] on button "button" at bounding box center [443, 375] width 15 height 23
click at [471, 400] on link "tamaraguy82@yahoo.com" at bounding box center [518, 402] width 166 height 21
type input "tamaraguy82@yahoo.com"
click at [519, 373] on button "Invite Client" at bounding box center [513, 376] width 100 height 24
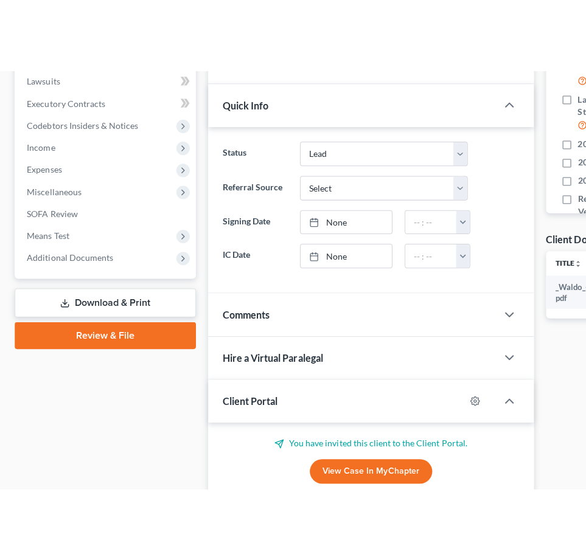
scroll to position [346, 0]
